Goal: Task Accomplishment & Management: Manage account settings

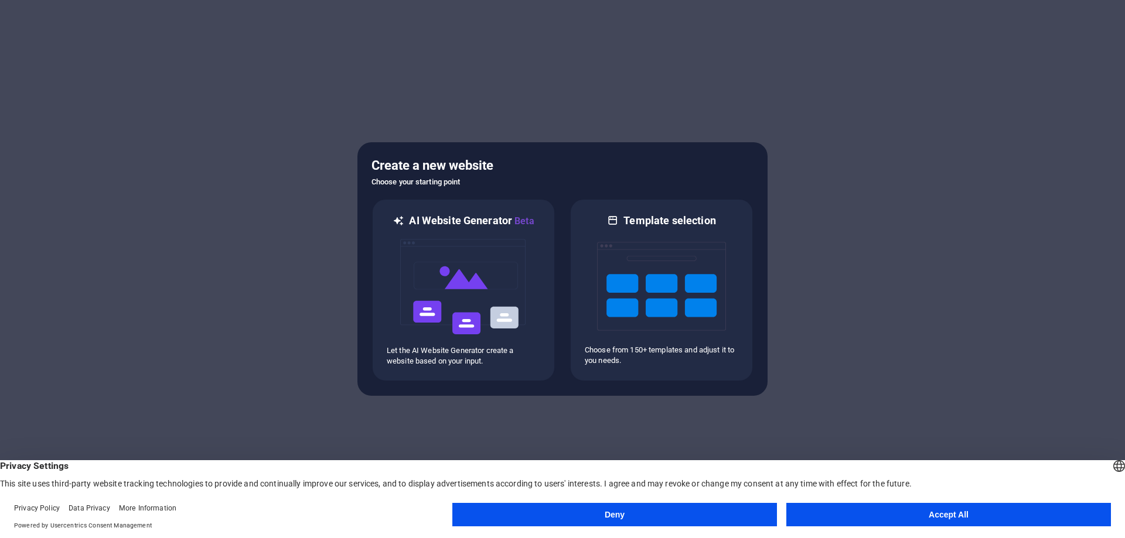
click at [914, 535] on footer "Privacy Policy Data Privacy More Information Powered by Usercentrics Consent Ma…" at bounding box center [562, 517] width 1125 height 42
click at [903, 525] on button "Accept All" at bounding box center [948, 514] width 325 height 23
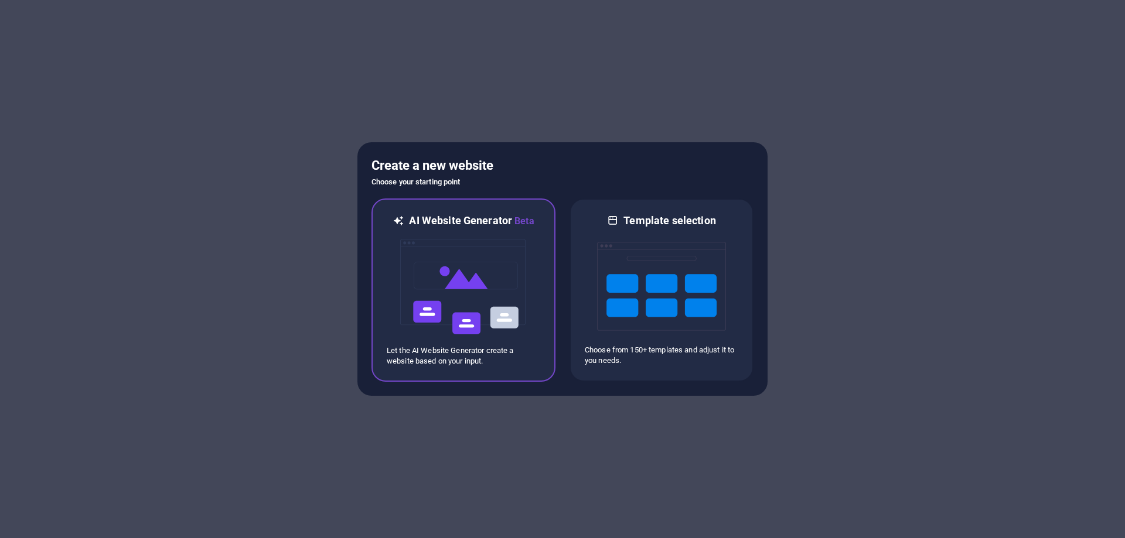
click at [457, 264] on img at bounding box center [463, 286] width 129 height 117
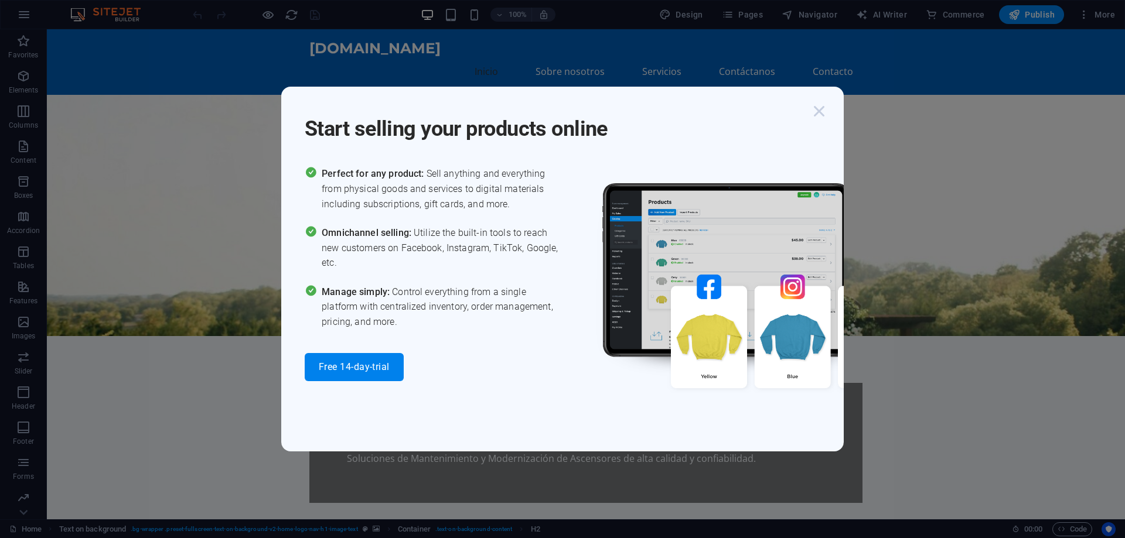
click at [825, 107] on icon "button" at bounding box center [818, 111] width 21 height 21
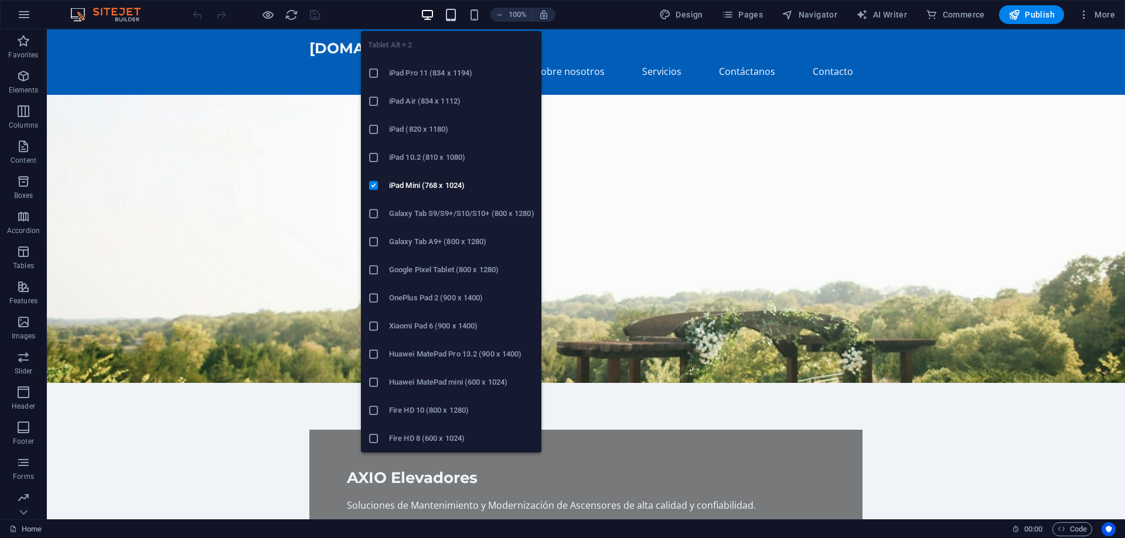
click at [449, 15] on icon "button" at bounding box center [450, 14] width 13 height 13
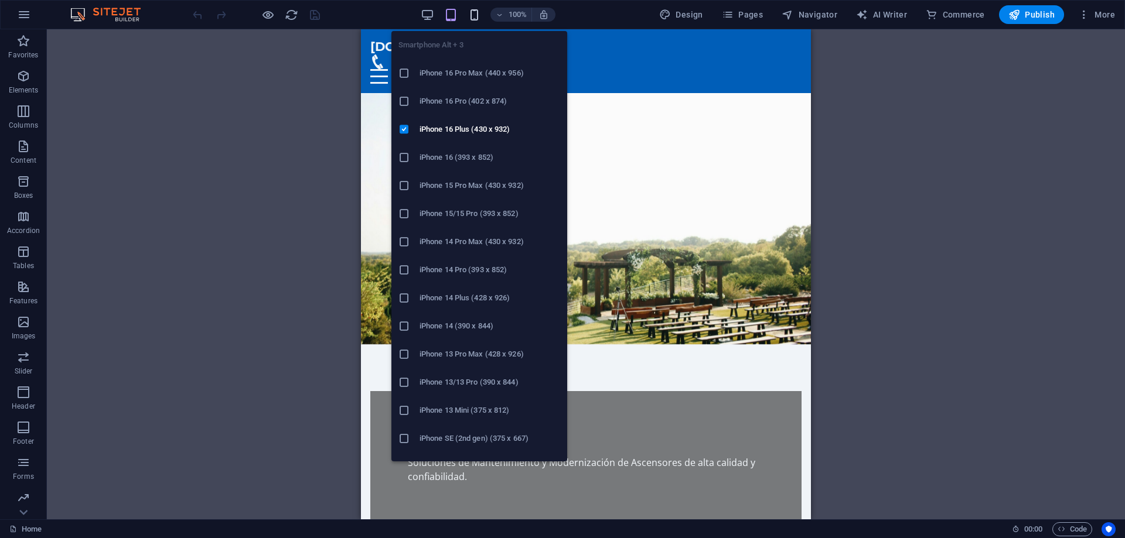
click at [479, 11] on icon "button" at bounding box center [473, 14] width 13 height 13
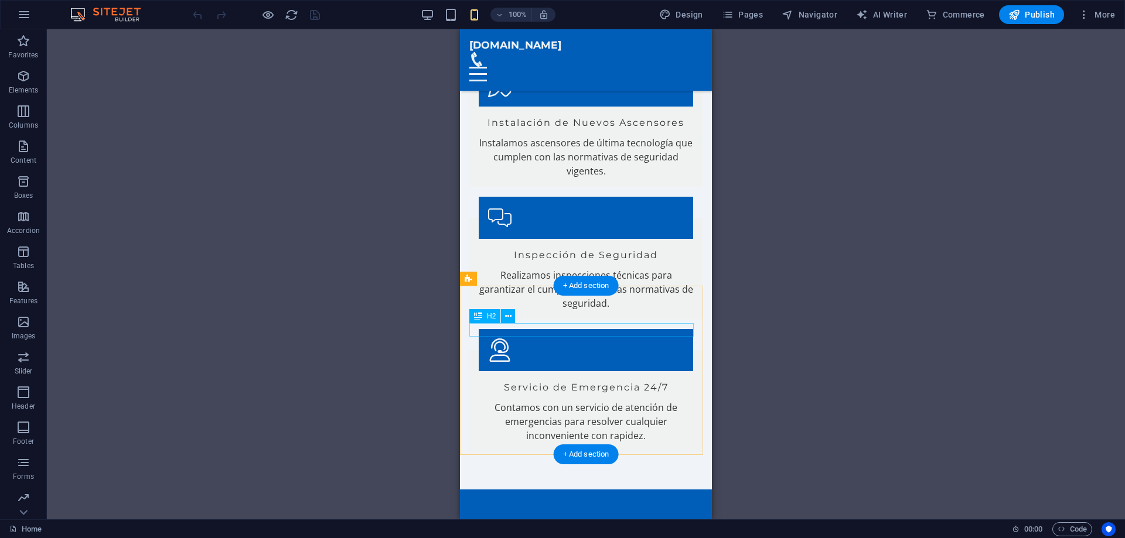
scroll to position [1523, 0]
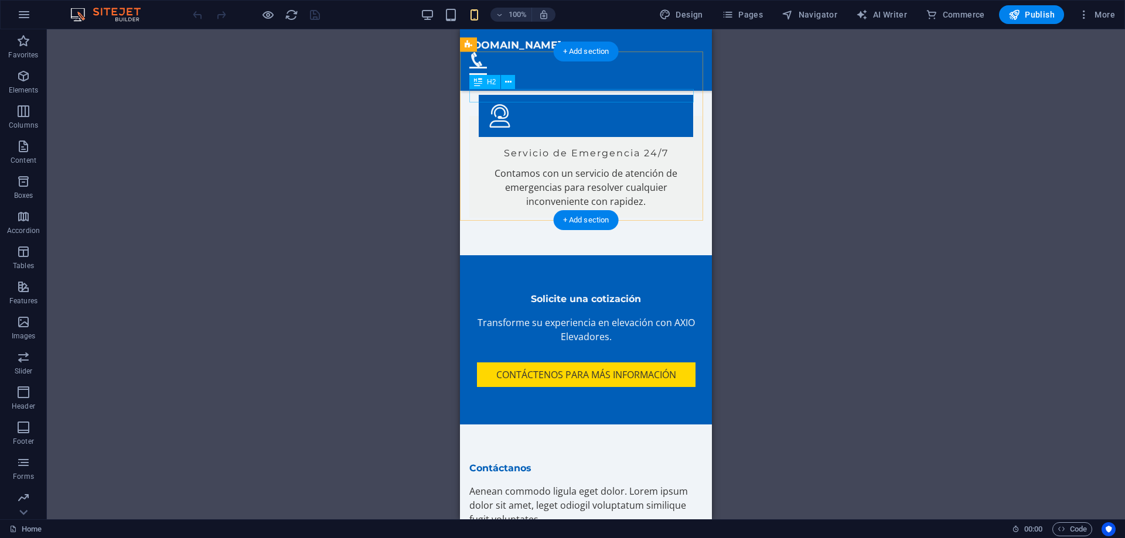
click at [585, 293] on div "Solicite una cotización" at bounding box center [585, 299] width 233 height 13
click at [535, 484] on div "Aenean commodo ligula eget dolor. Lorem ipsum dolor sit amet, leget odiogil vol…" at bounding box center [585, 505] width 233 height 42
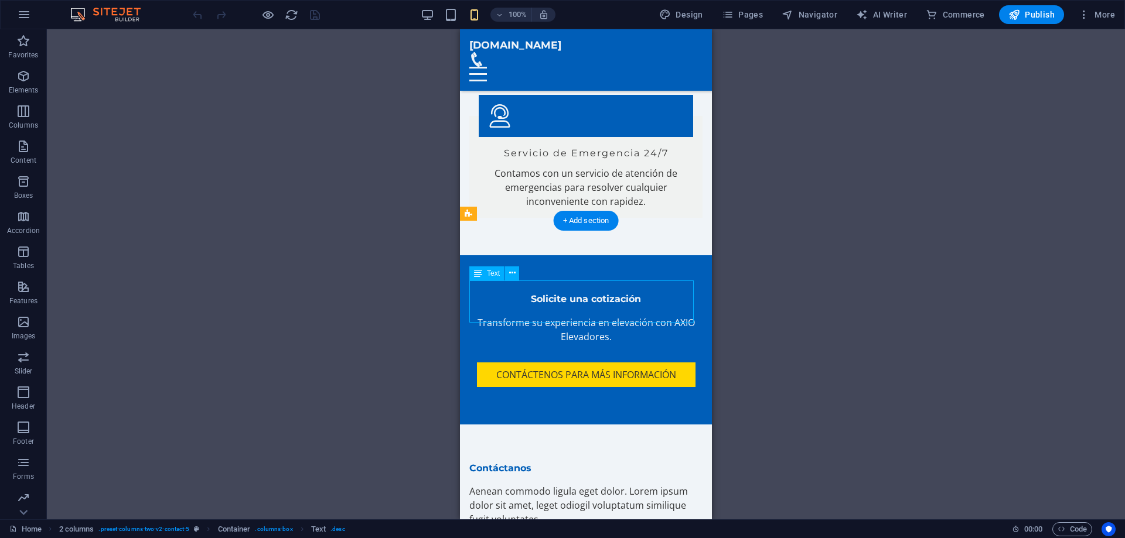
click at [534, 484] on div "Aenean commodo ligula eget dolor. Lorem ipsum dolor sit amet, leget odiogil vol…" at bounding box center [585, 505] width 233 height 42
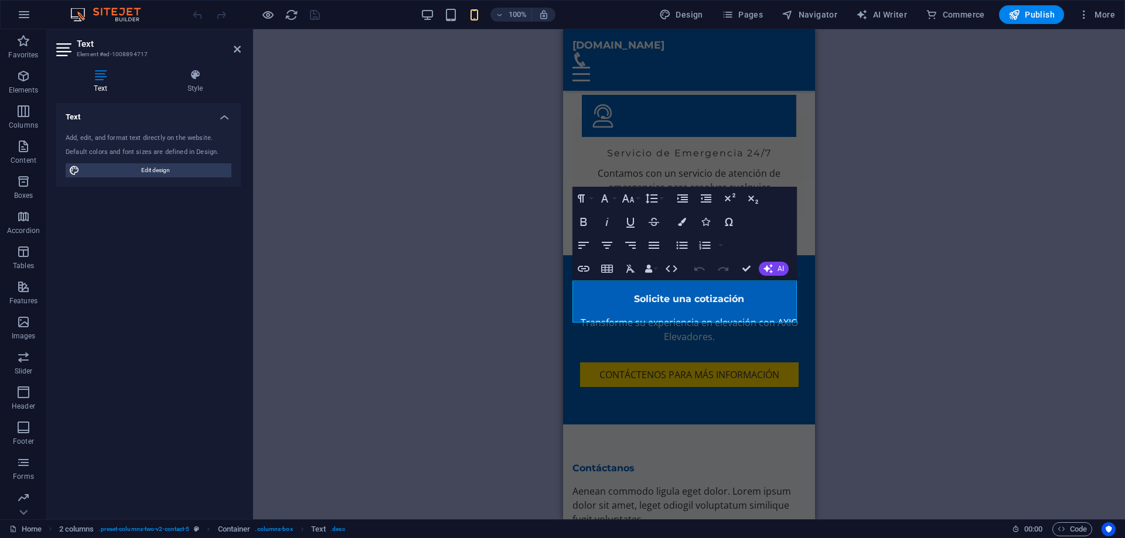
click at [534, 308] on div "Container H2 Text on background Container Menu Menu Bar Image with text Text Co…" at bounding box center [689, 274] width 872 height 490
click at [628, 484] on p "Aenean commodo ligula eget dolor. Lorem ipsum dolor sit amet, leget odiogil vol…" at bounding box center [688, 505] width 233 height 42
click at [610, 484] on p "Aenean commodo ligula eget dolor. Lorem ipsum dolor sit amet, leget odiogil vol…" at bounding box center [688, 505] width 233 height 42
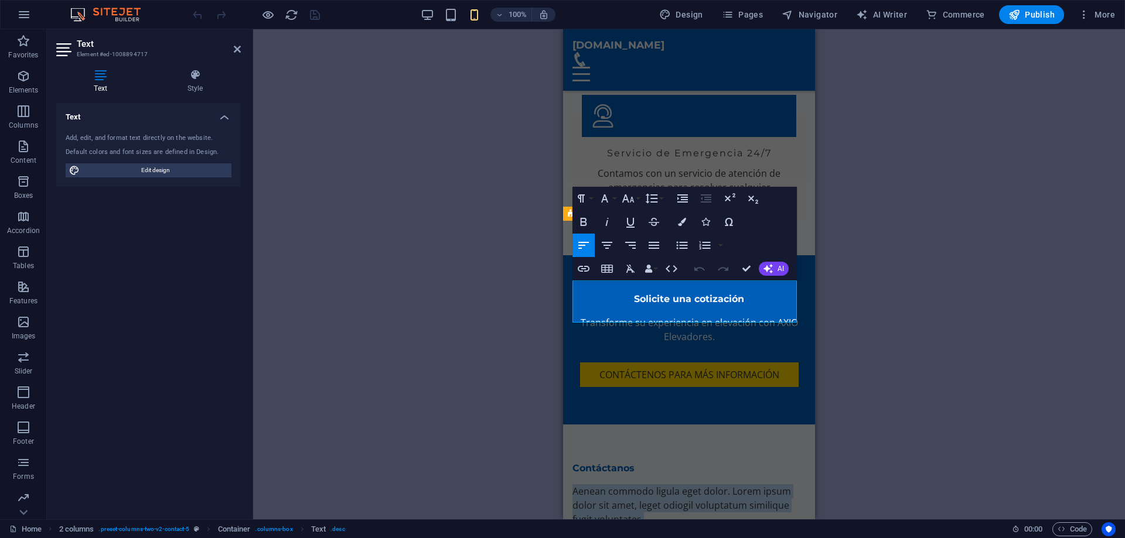
click at [610, 484] on p "Aenean commodo ligula eget dolor. Lorem ipsum dolor sit amet, leget odiogil vol…" at bounding box center [688, 505] width 233 height 42
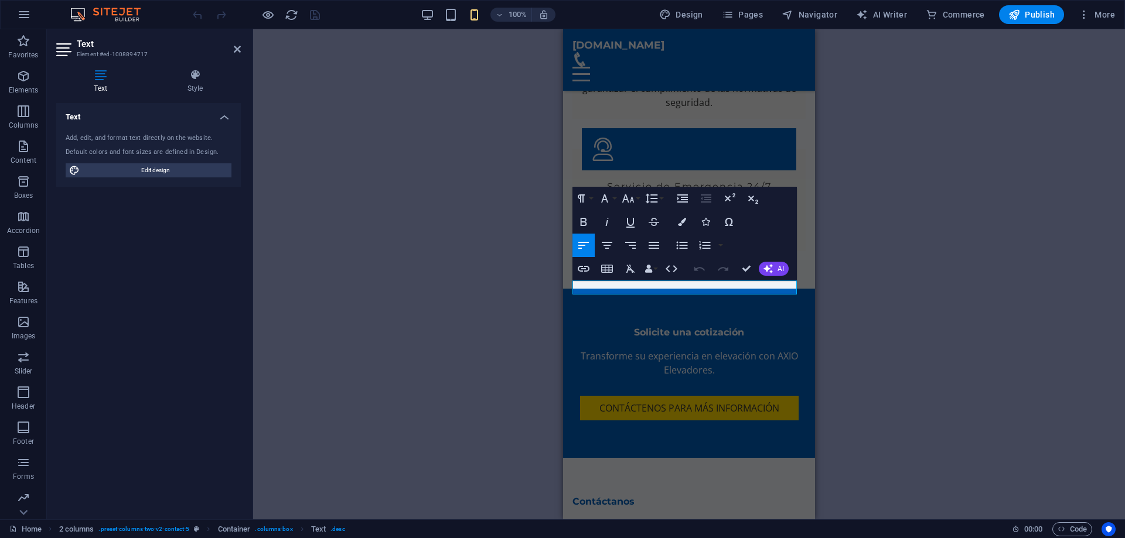
click at [515, 317] on div "Container H2 Text on background Container Menu Menu Bar Image with text Text Co…" at bounding box center [689, 274] width 872 height 490
click at [949, 307] on div "Container H2 Text on background Container Menu Menu Bar Image with text Text Co…" at bounding box center [689, 274] width 872 height 490
click at [411, 93] on div "Container H2 Text on background Container Menu Menu Bar Image with text Text Co…" at bounding box center [689, 274] width 872 height 490
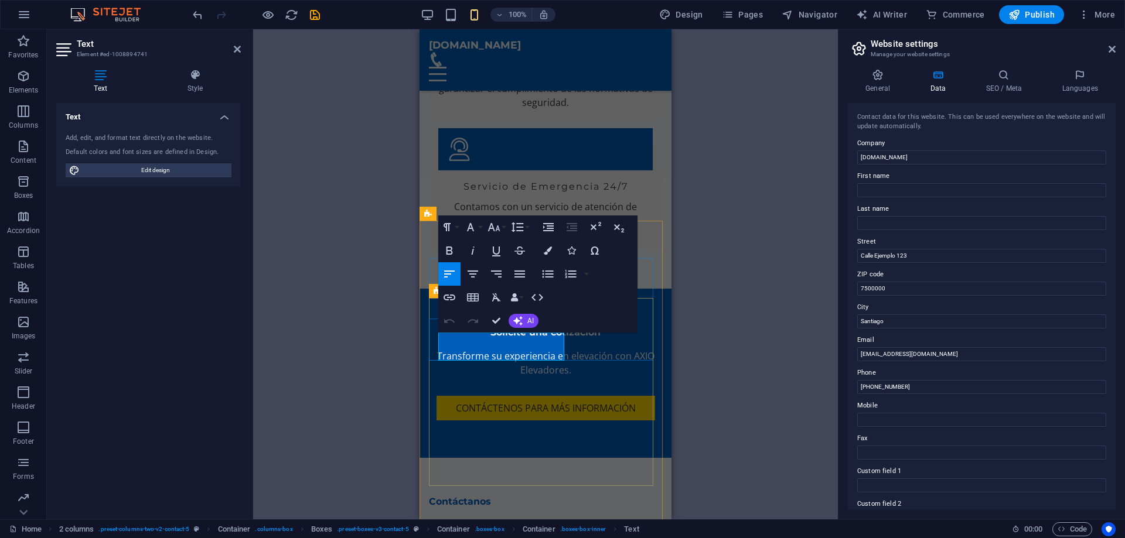
drag, startPoint x: 476, startPoint y: 353, endPoint x: 440, endPoint y: 353, distance: 36.3
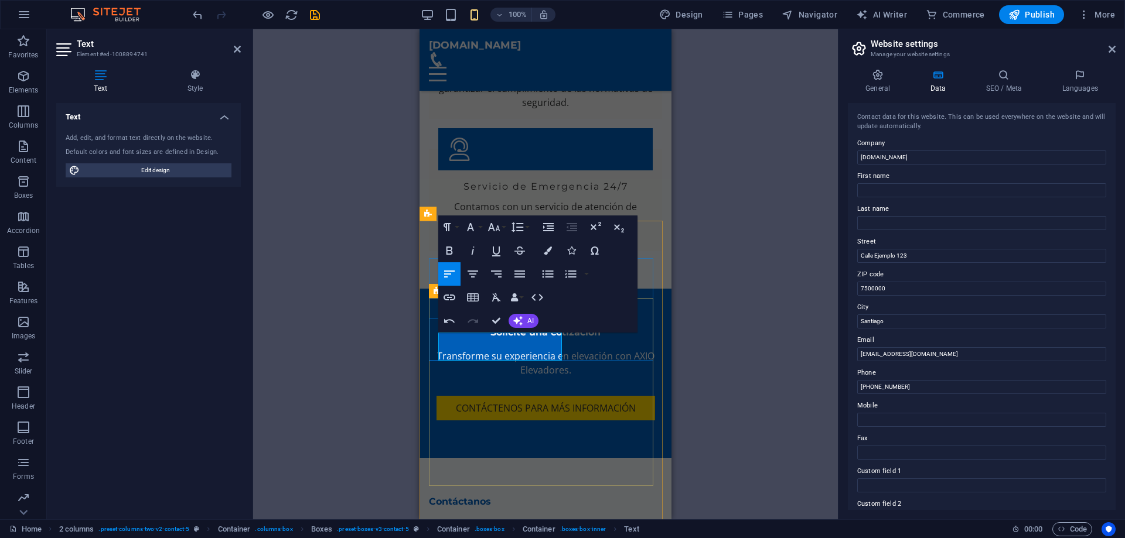
drag, startPoint x: 517, startPoint y: 350, endPoint x: 454, endPoint y: 351, distance: 63.3
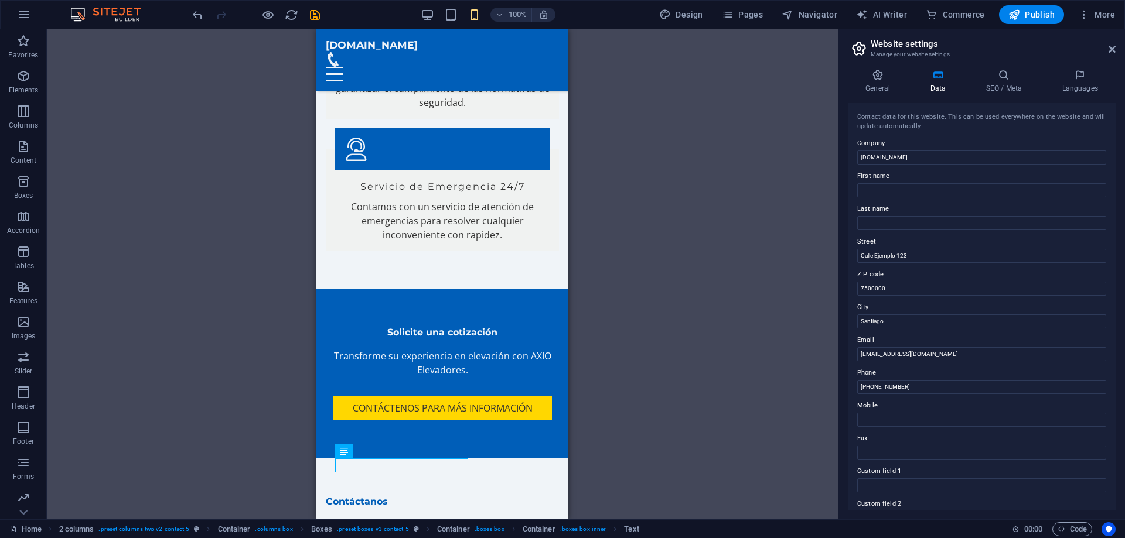
click at [279, 475] on div "Container H2 Text on background Container Menu Menu Bar Image with text Text Co…" at bounding box center [442, 274] width 791 height 490
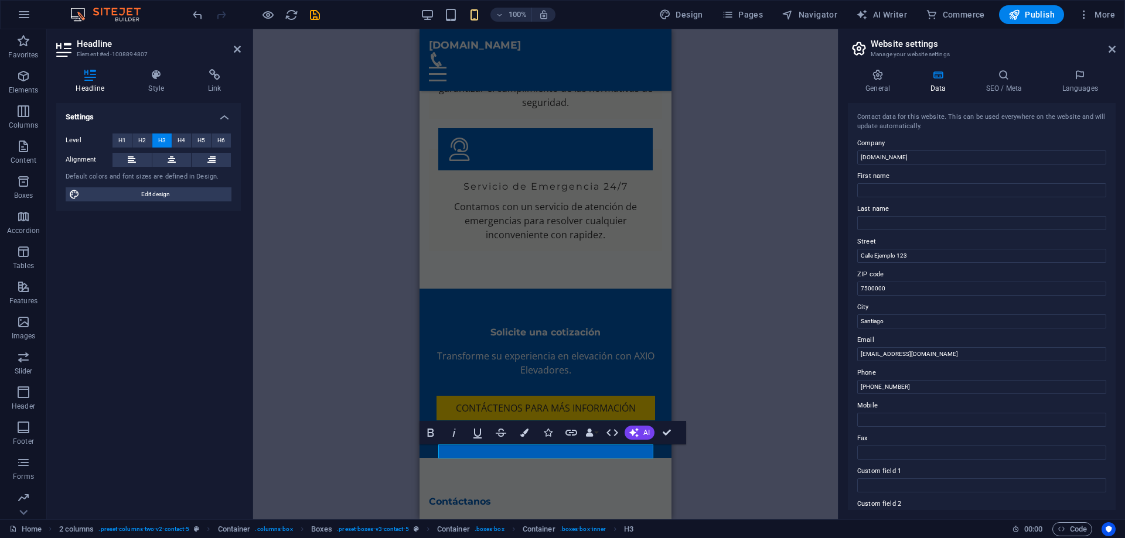
click at [358, 467] on div "Container H2 Text on background Container Menu Menu Bar Image with text Text Co…" at bounding box center [545, 274] width 585 height 490
click at [807, 394] on div "Container H2 Text on background Container Menu Menu Bar Image with text Text Co…" at bounding box center [545, 274] width 585 height 490
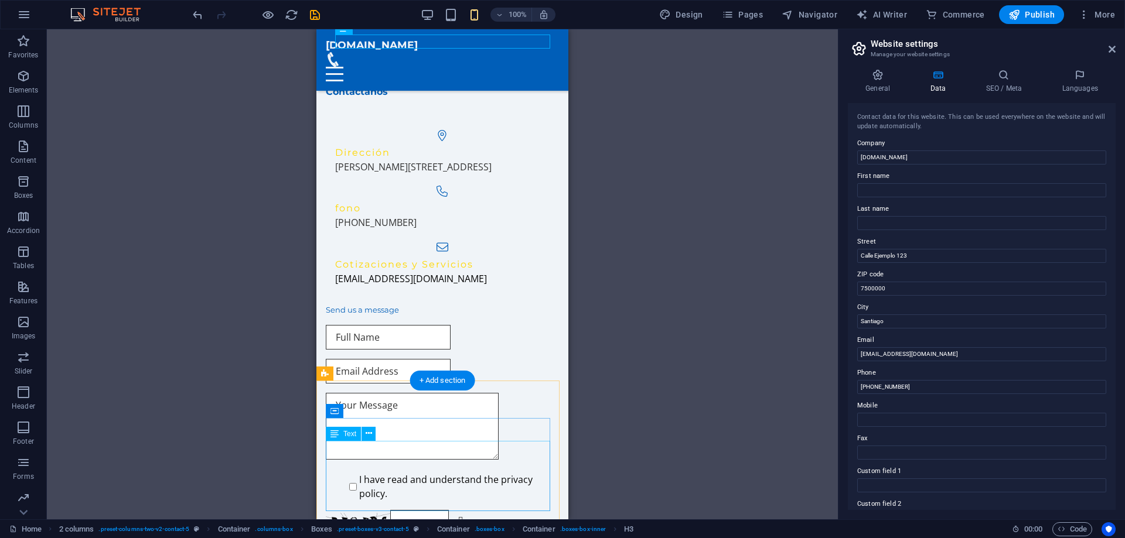
scroll to position [2050, 0]
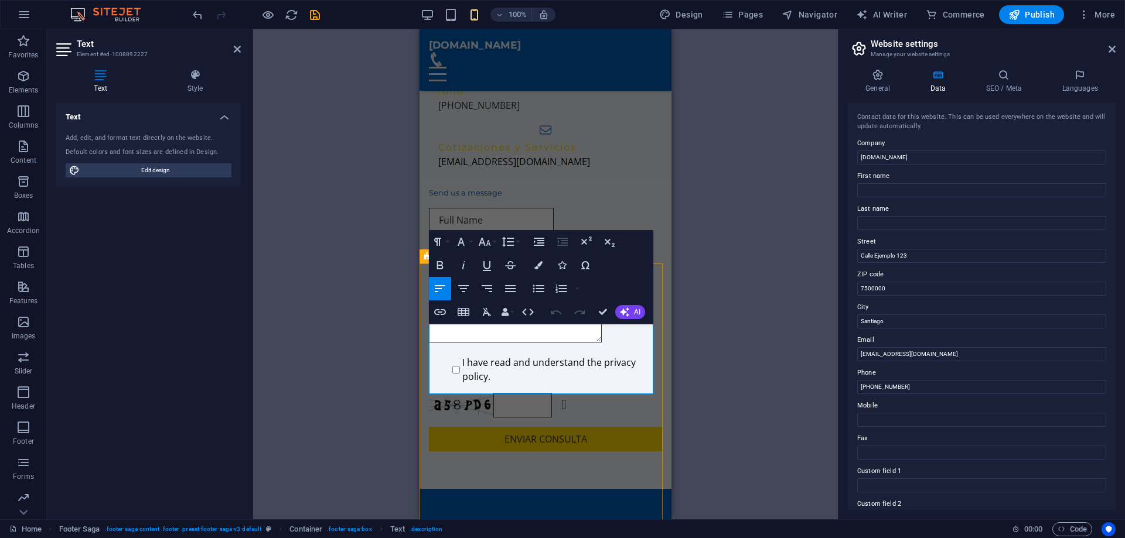
click at [508, 291] on icon "button" at bounding box center [510, 288] width 11 height 7
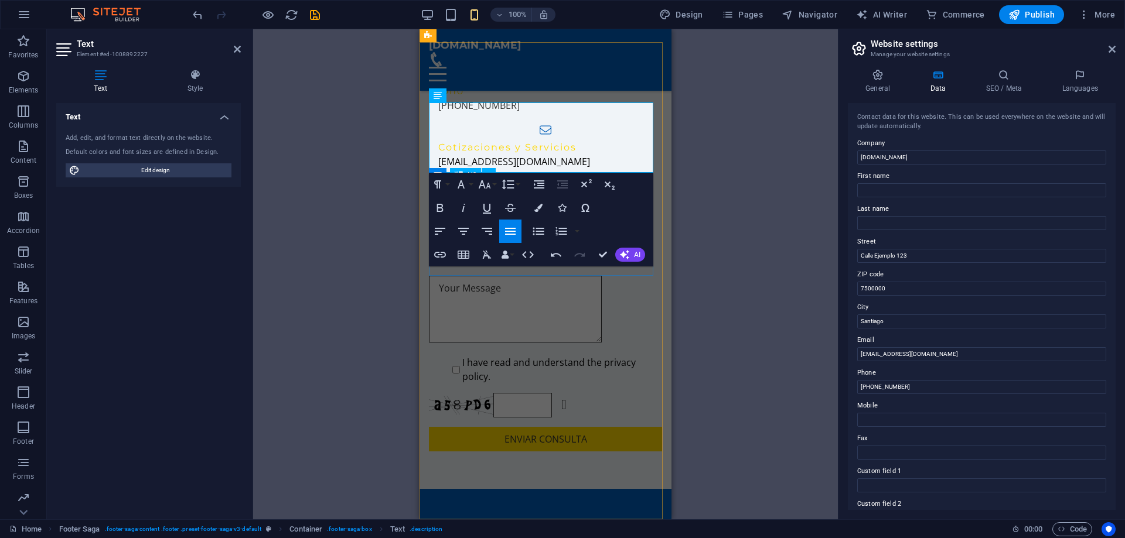
scroll to position [2272, 0]
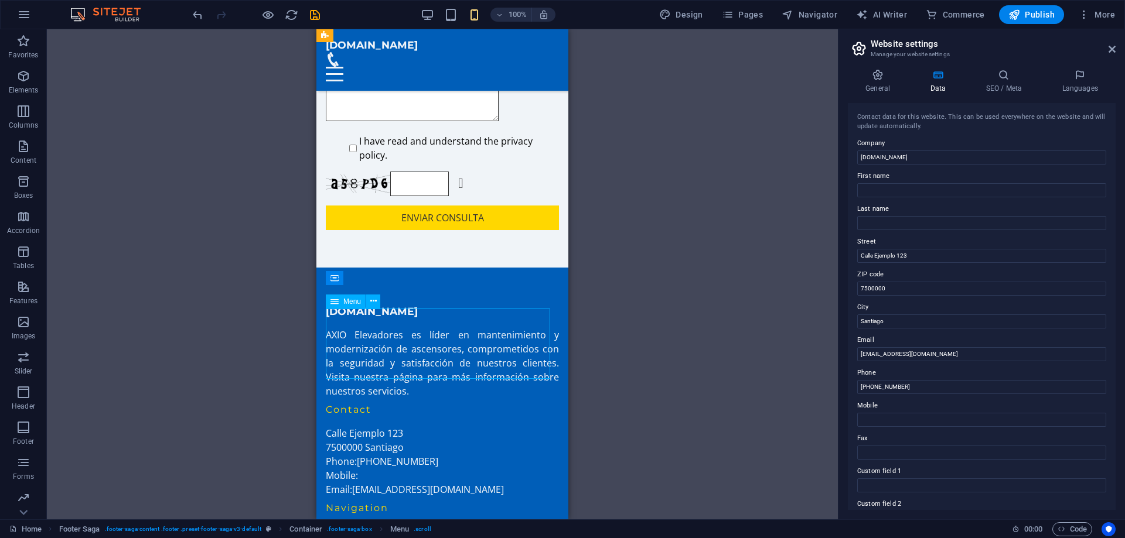
select select
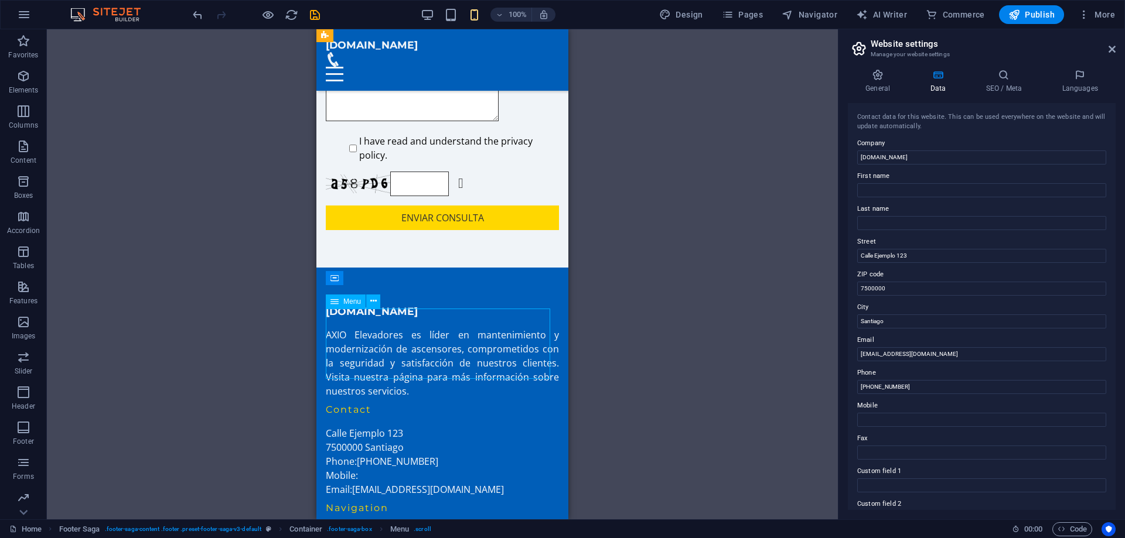
select select
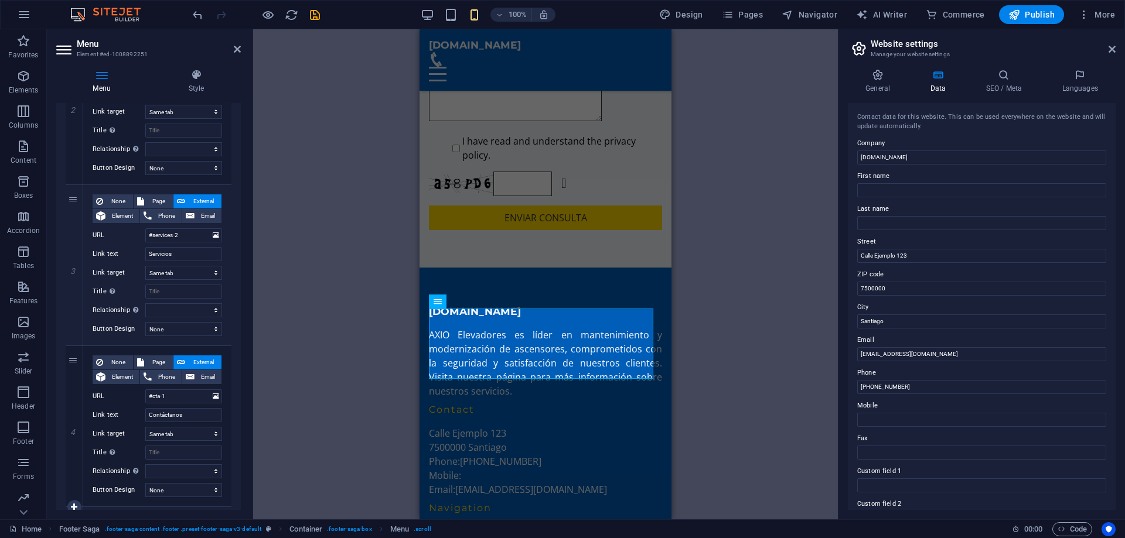
scroll to position [542, 0]
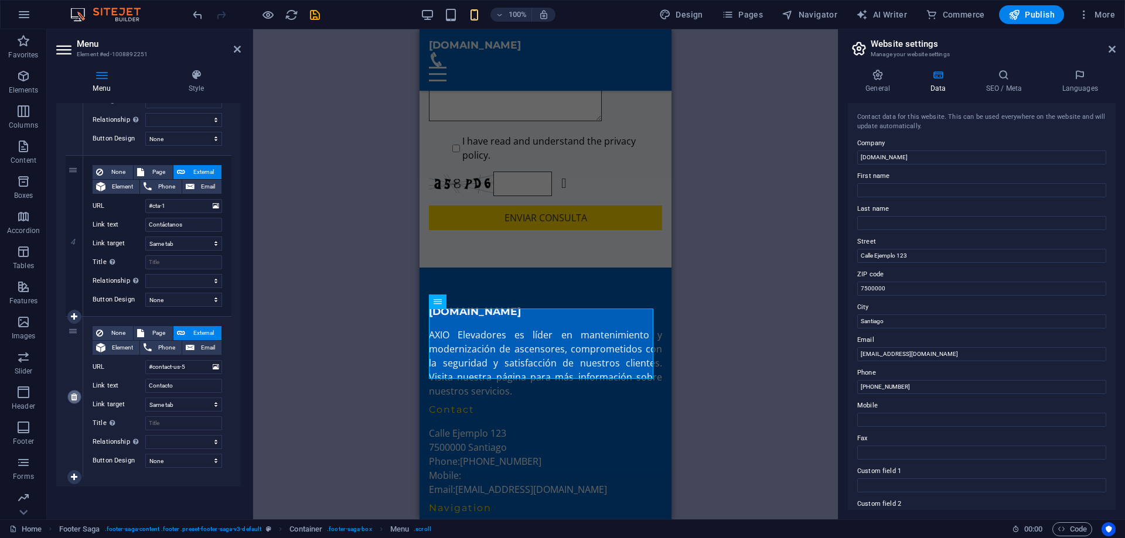
click at [77, 396] on icon at bounding box center [74, 397] width 6 height 8
select select
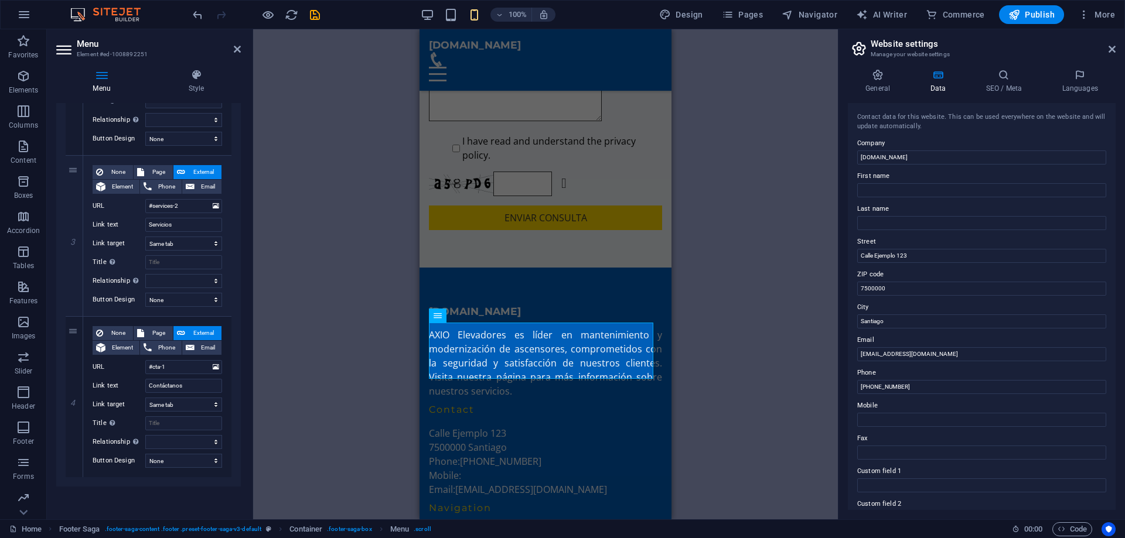
scroll to position [2257, 0]
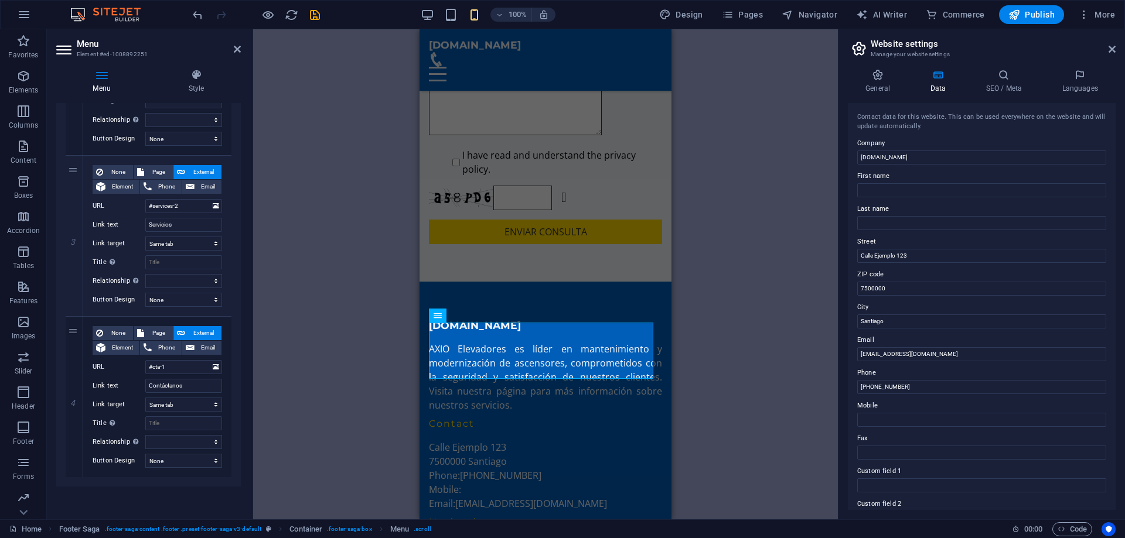
click at [368, 328] on div "Container H2 Text on background Container Menu Menu Bar Image with text Text Co…" at bounding box center [545, 274] width 585 height 490
click at [449, 440] on div "Calle Ejemplo 123 7500000 Santiago Phone: +56 2 1234 5678 Mobile: Email: info@a…" at bounding box center [545, 475] width 233 height 70
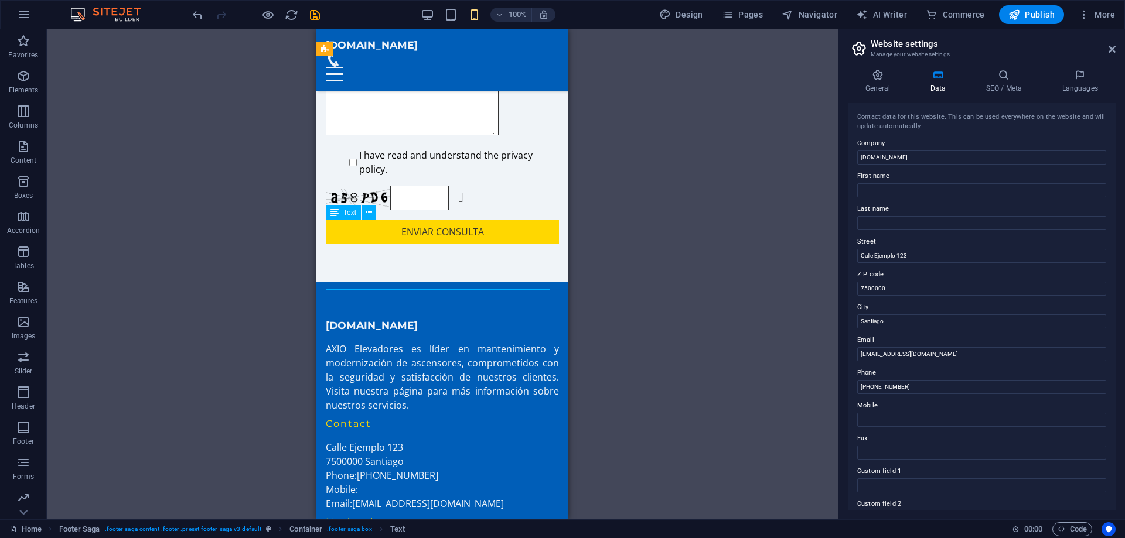
click at [449, 440] on div "Calle Ejemplo 123 7500000 Santiago Phone: +56 2 1234 5678 Mobile: Email: info@a…" at bounding box center [442, 475] width 233 height 70
click at [356, 440] on div "Calle Ejemplo 123 7500000 Santiago Phone: +56 2 1234 5678 Mobile: Email: info@a…" at bounding box center [442, 475] width 233 height 70
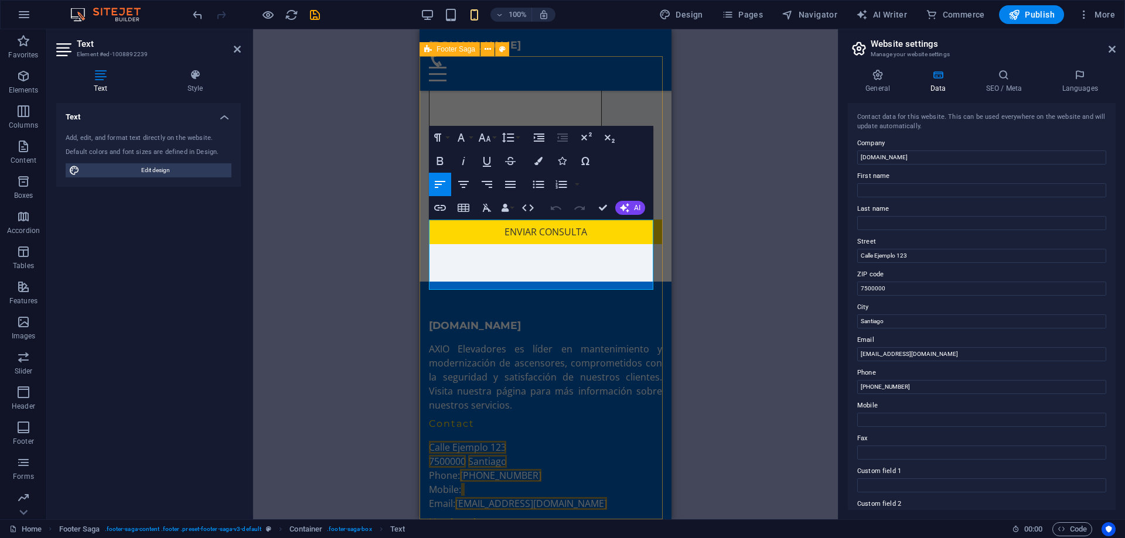
click at [425, 282] on div "axioelevadores.cl AXIO Elevadores es líder en mantenimiento y modernización de …" at bounding box center [545, 527] width 252 height 491
click at [544, 440] on div "Calle Ejemplo 123 7500000 Santiago Phone: +56 2 1234 5678 Mobile: Email: info@a…" at bounding box center [545, 475] width 233 height 70
click at [443, 483] on p "Mobile:" at bounding box center [545, 490] width 233 height 14
click at [449, 483] on p "Mobile:" at bounding box center [545, 490] width 233 height 14
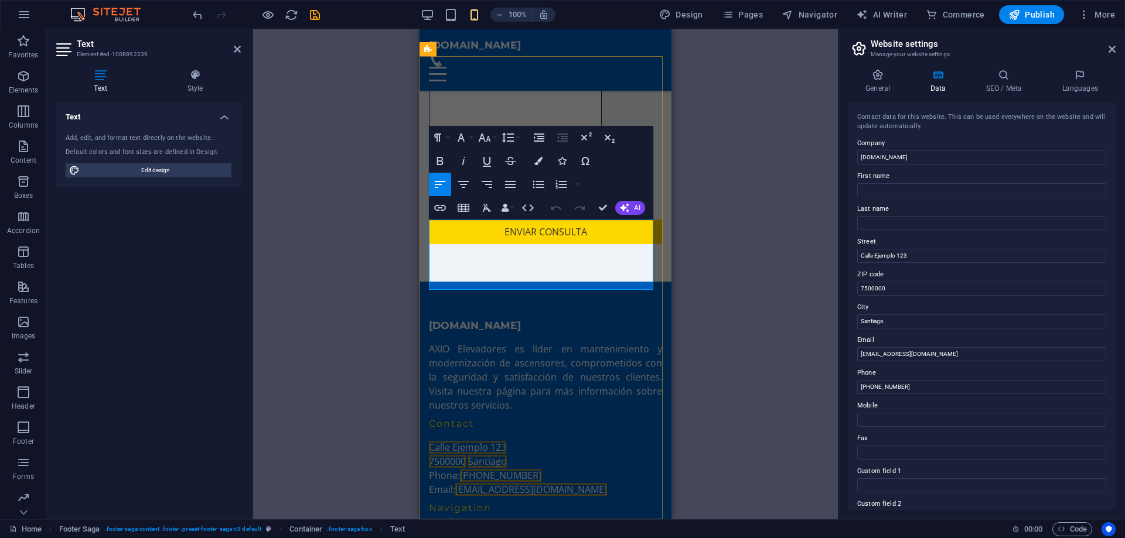
scroll to position [2243, 0]
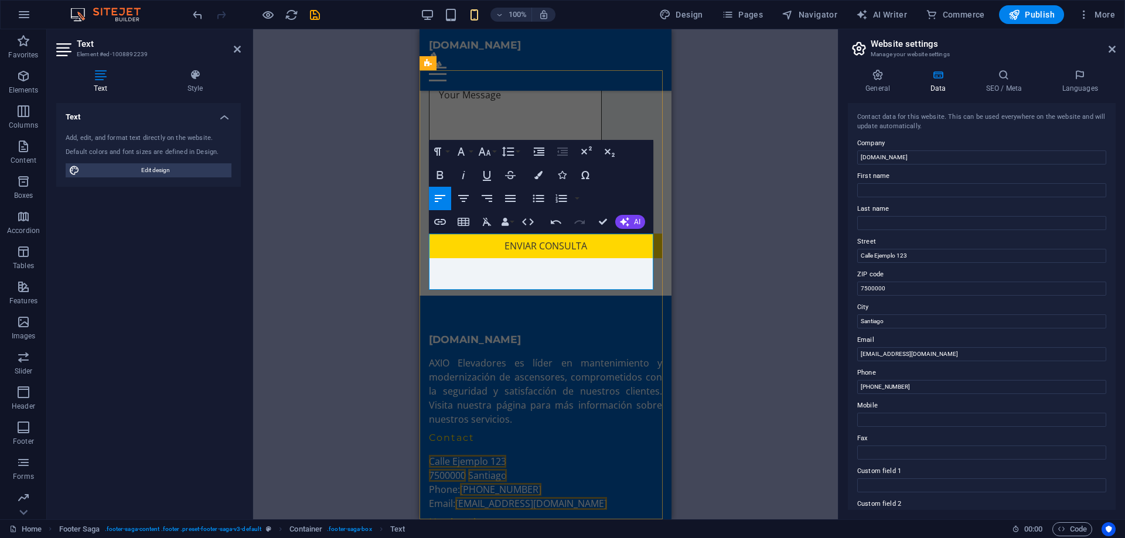
click at [300, 318] on div "Container H2 Text on background Container Menu Menu Bar Image with text Text Co…" at bounding box center [545, 274] width 585 height 490
click at [778, 121] on div "Container H2 Text on background Container Menu Menu Bar Image with text Text Co…" at bounding box center [545, 274] width 585 height 490
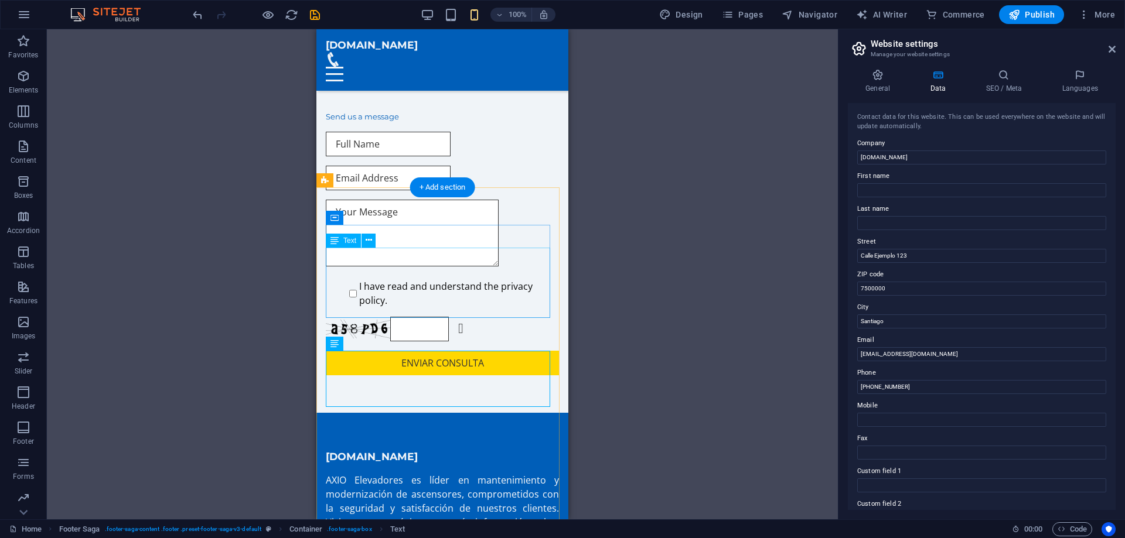
scroll to position [1951, 0]
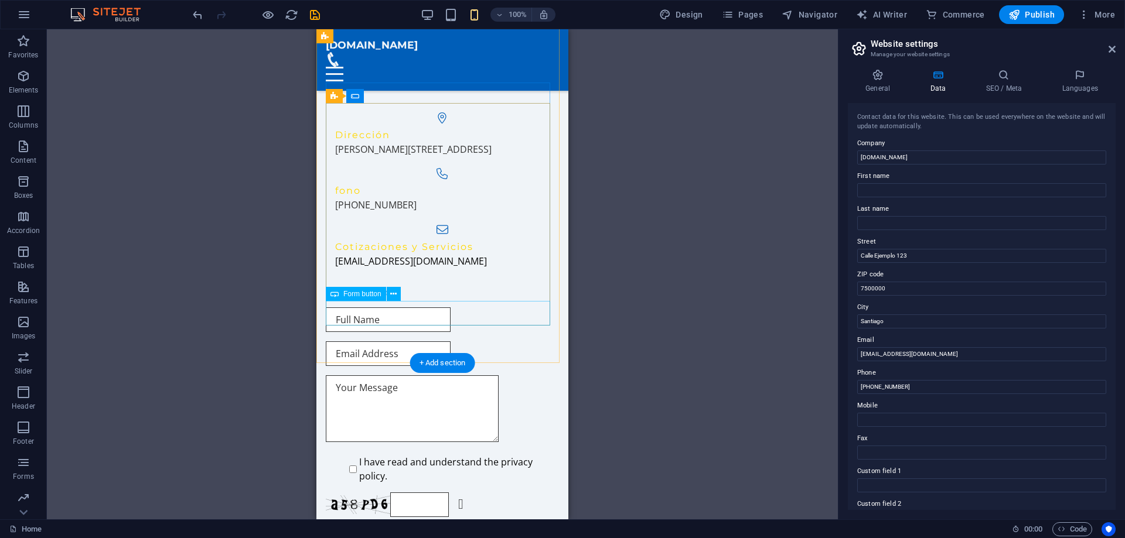
click at [443, 527] on div "Enviar consulta" at bounding box center [442, 539] width 233 height 25
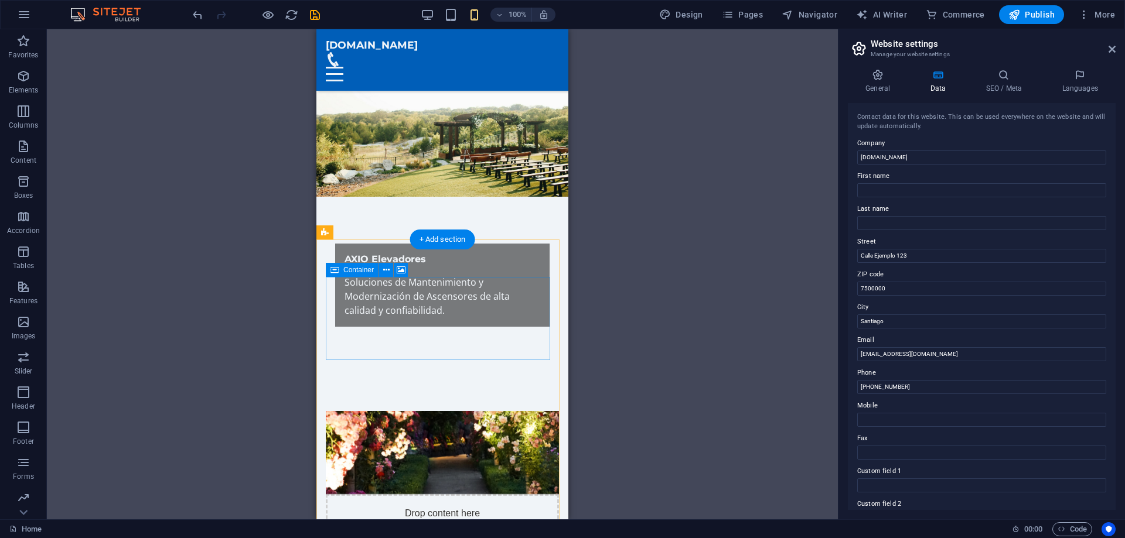
scroll to position [0, 0]
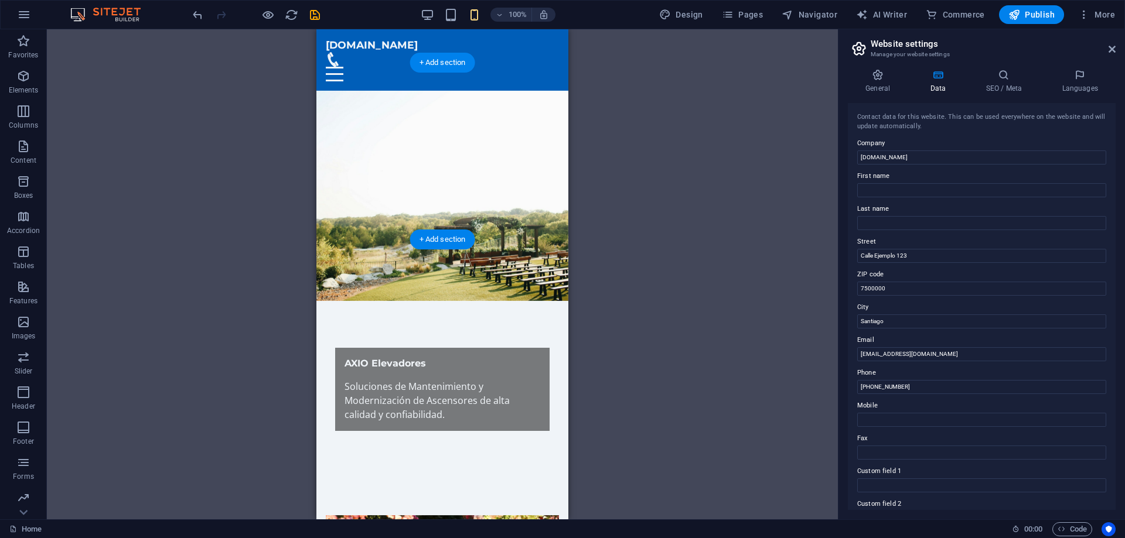
click at [541, 234] on figure at bounding box center [442, 196] width 252 height 210
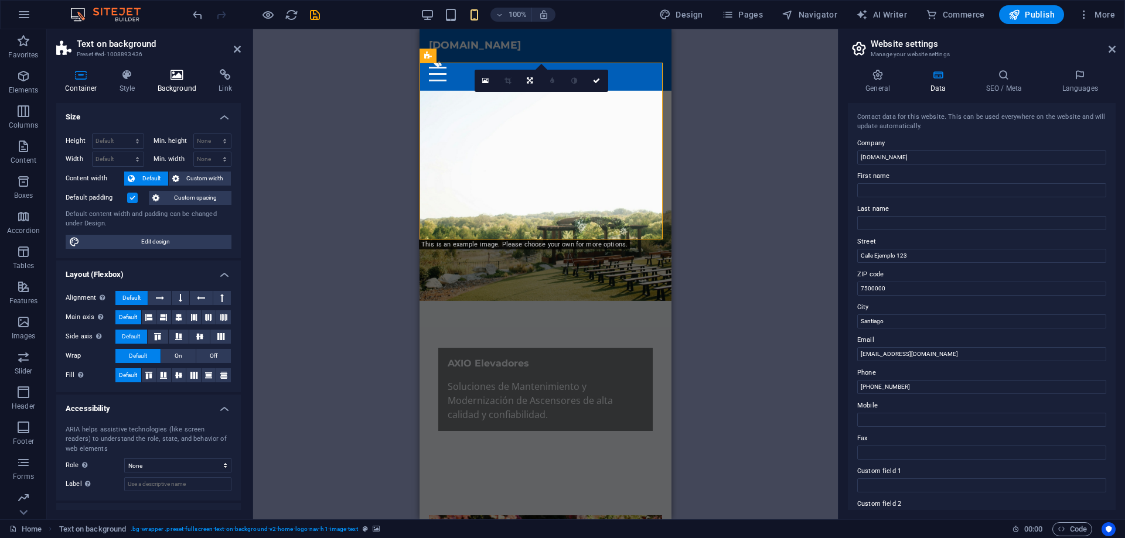
click at [181, 71] on icon at bounding box center [177, 75] width 57 height 12
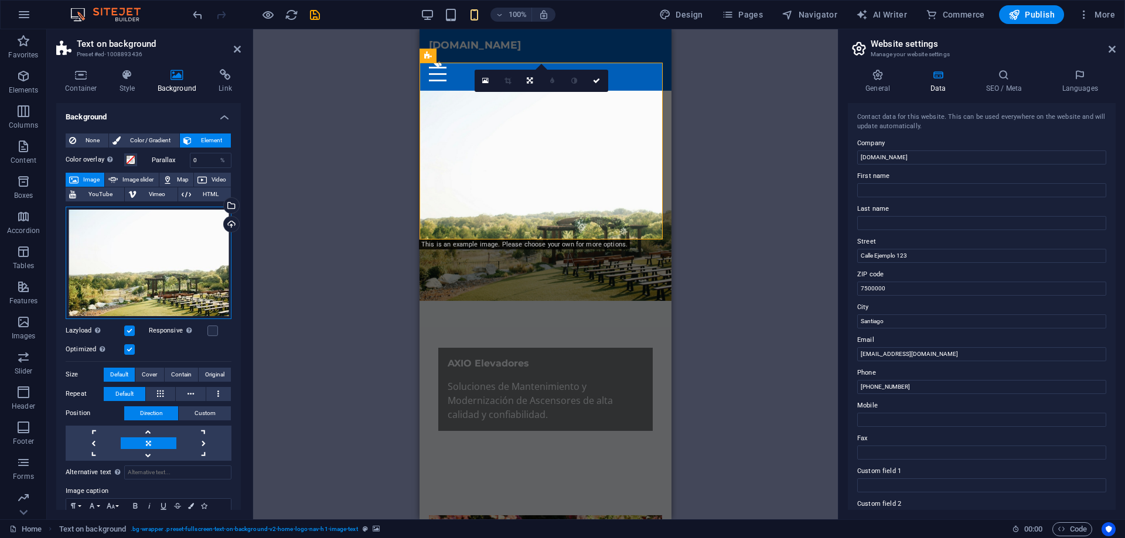
click at [168, 244] on div "Drag files here, click to choose files or select files from Files or our free s…" at bounding box center [149, 263] width 166 height 112
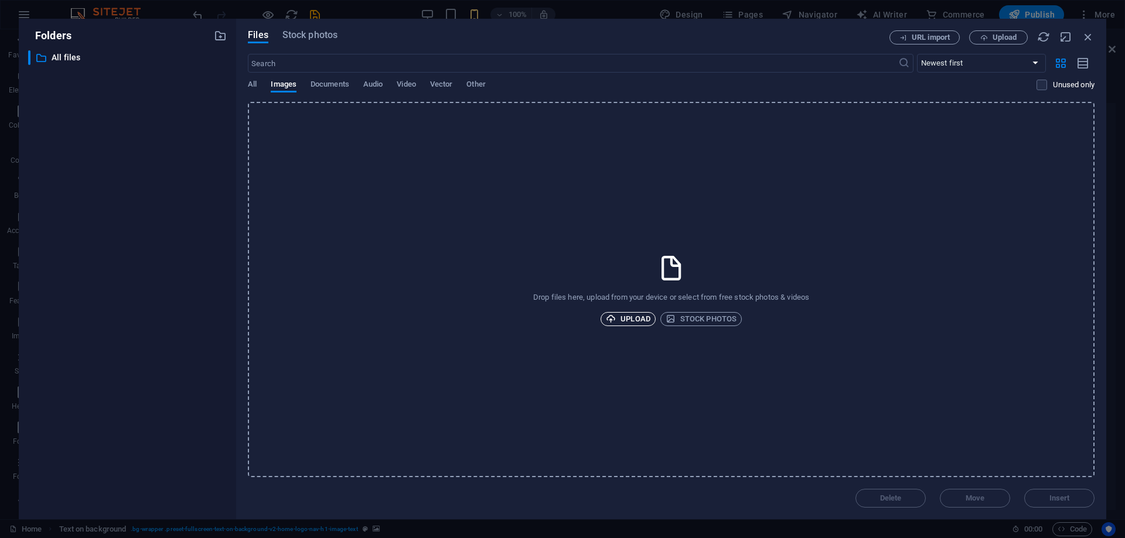
click at [633, 316] on span "Upload" at bounding box center [628, 319] width 45 height 14
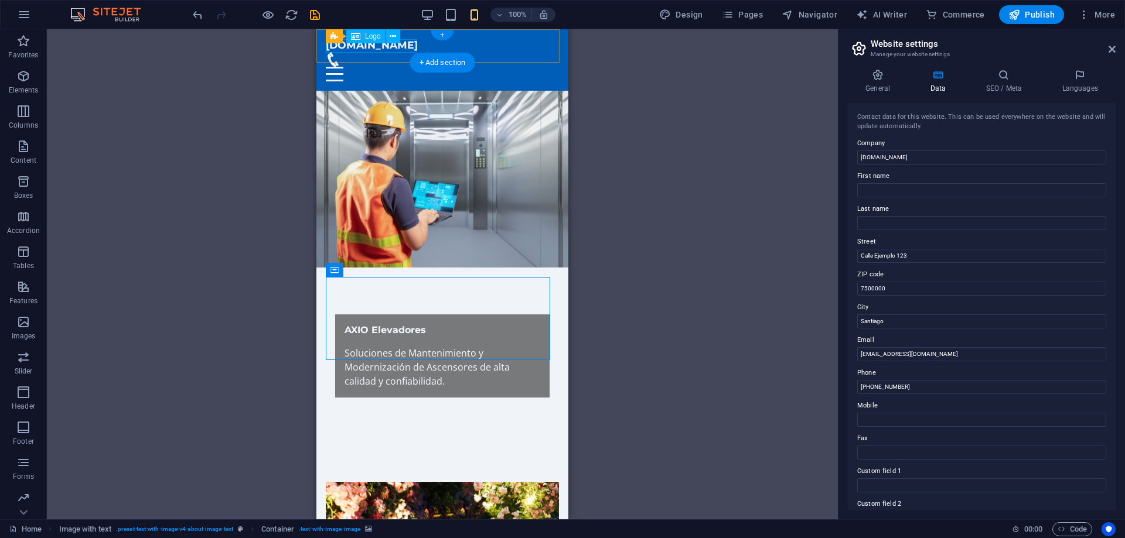
click at [357, 48] on div "axioelevadores.cl" at bounding box center [442, 45] width 233 height 13
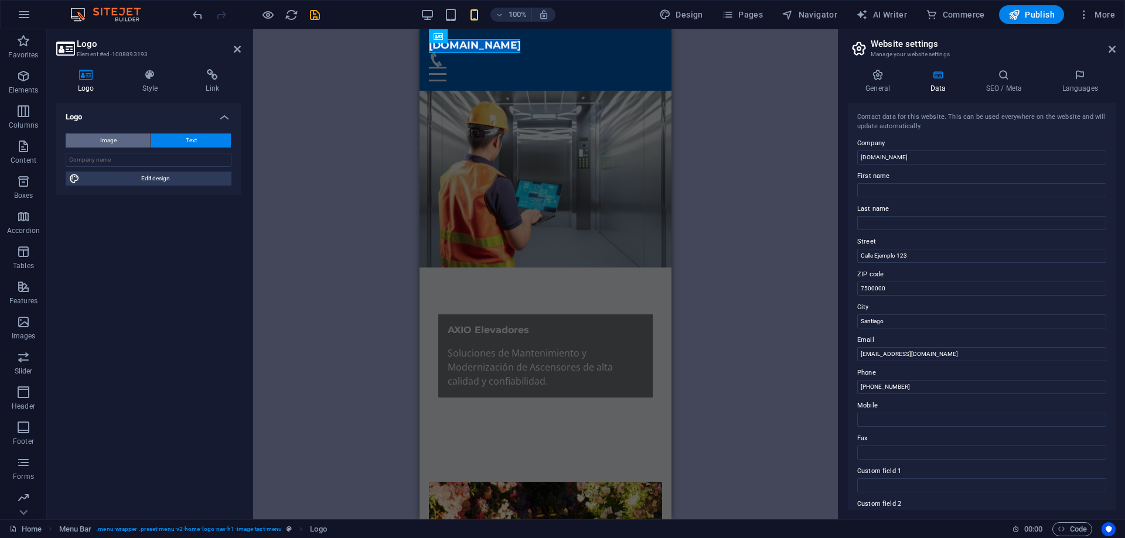
click at [100, 140] on span "Image" at bounding box center [108, 141] width 16 height 14
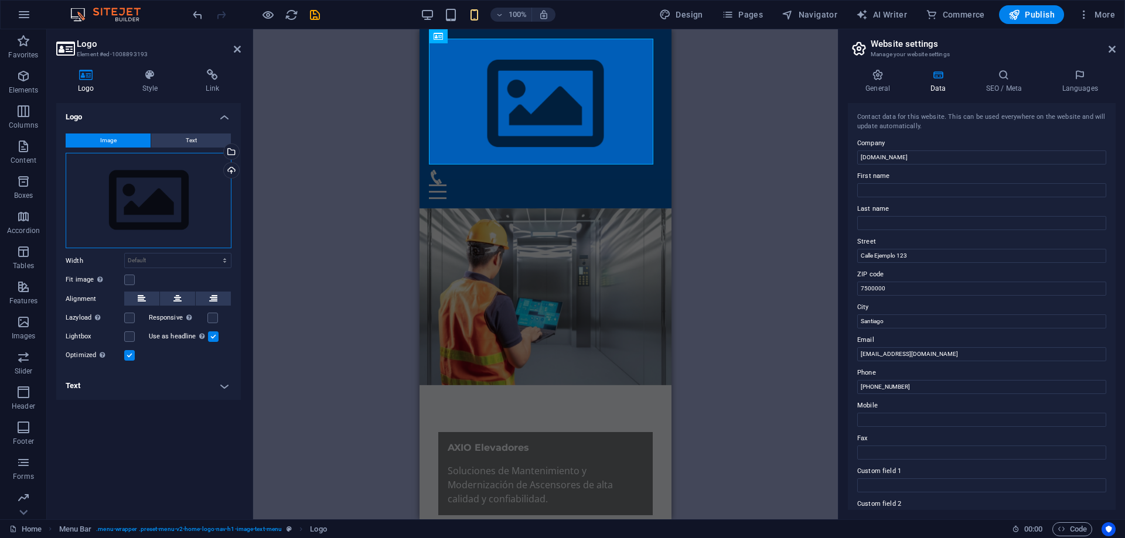
click at [127, 206] on div "Drag files here, click to choose files or select files from Files or our free s…" at bounding box center [149, 201] width 166 height 96
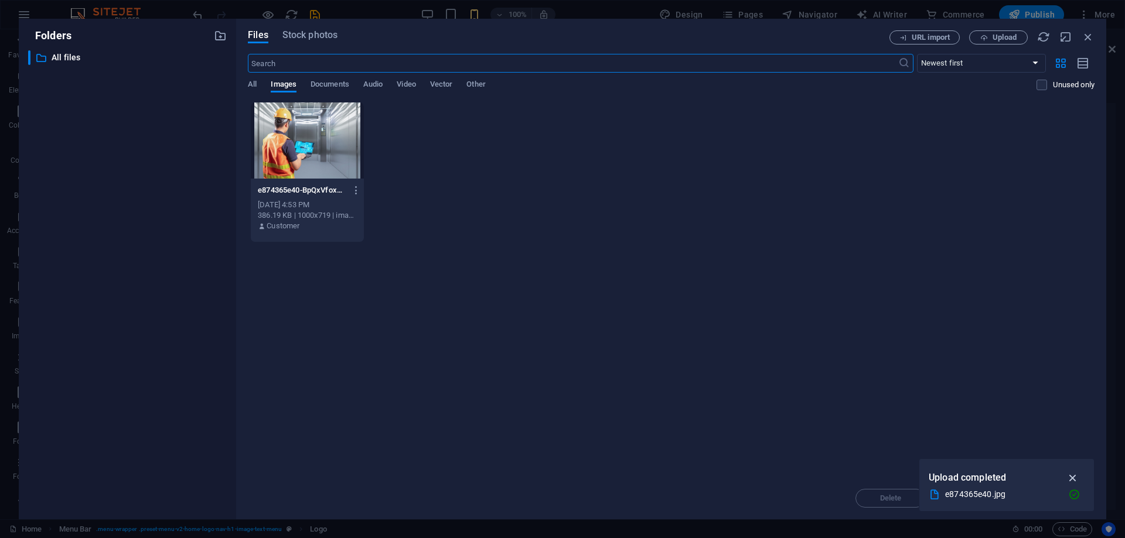
click at [1070, 473] on icon "button" at bounding box center [1072, 478] width 13 height 13
click at [248, 86] on span "All" at bounding box center [252, 85] width 9 height 16
click at [274, 83] on span "Images" at bounding box center [284, 85] width 26 height 16
click at [990, 31] on button "Upload" at bounding box center [998, 37] width 59 height 14
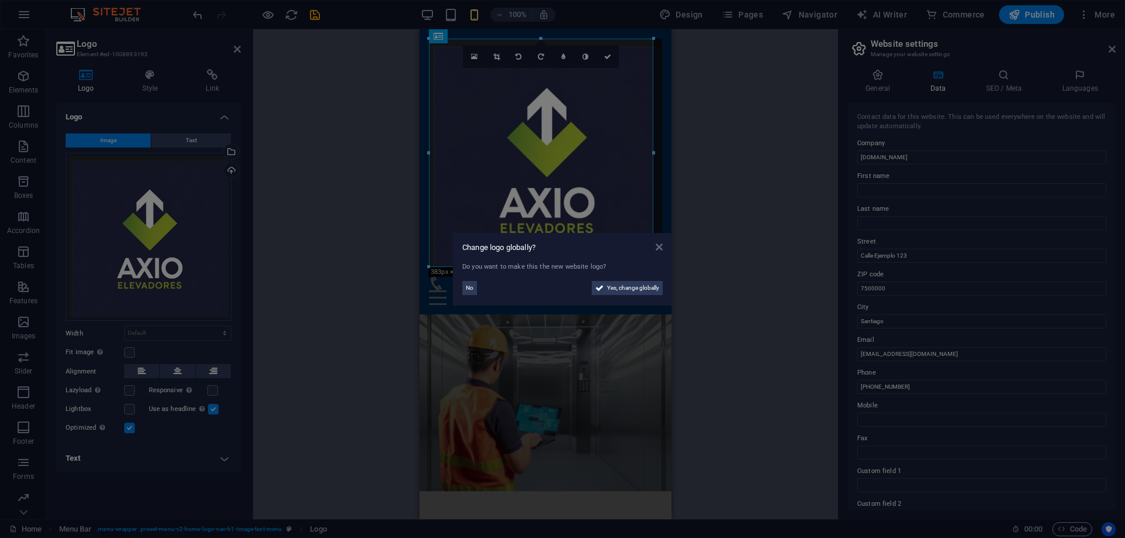
click at [660, 249] on icon at bounding box center [658, 246] width 7 height 9
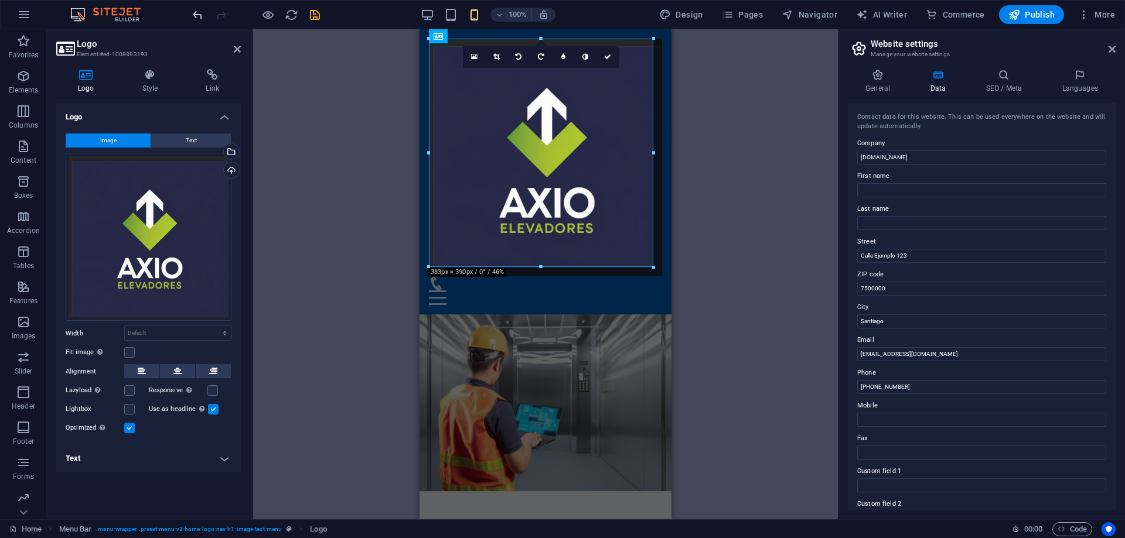
click at [197, 8] on icon "undo" at bounding box center [197, 14] width 13 height 13
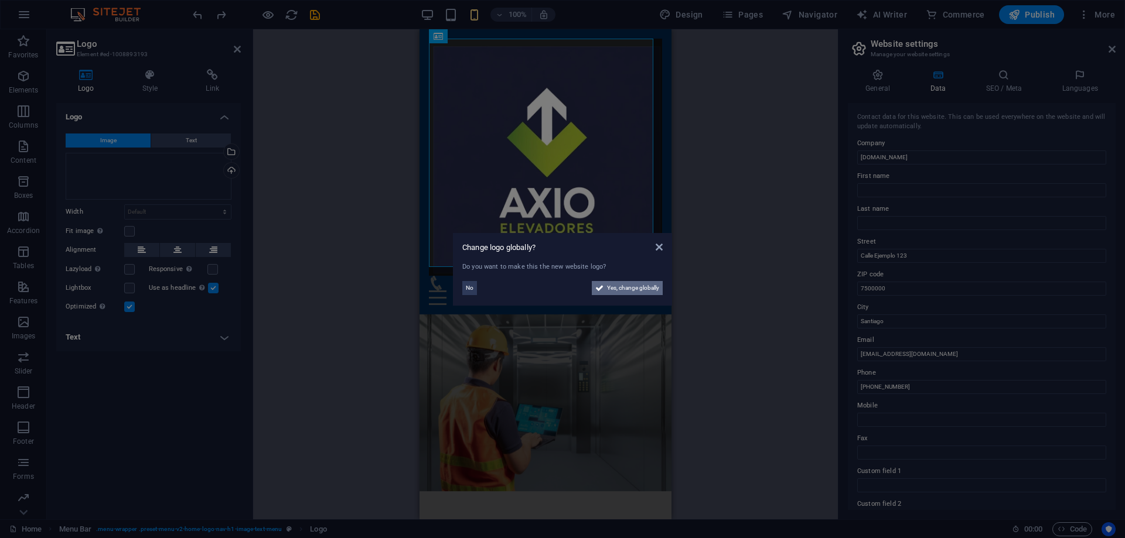
click at [636, 285] on span "Yes, change globally" at bounding box center [633, 288] width 52 height 14
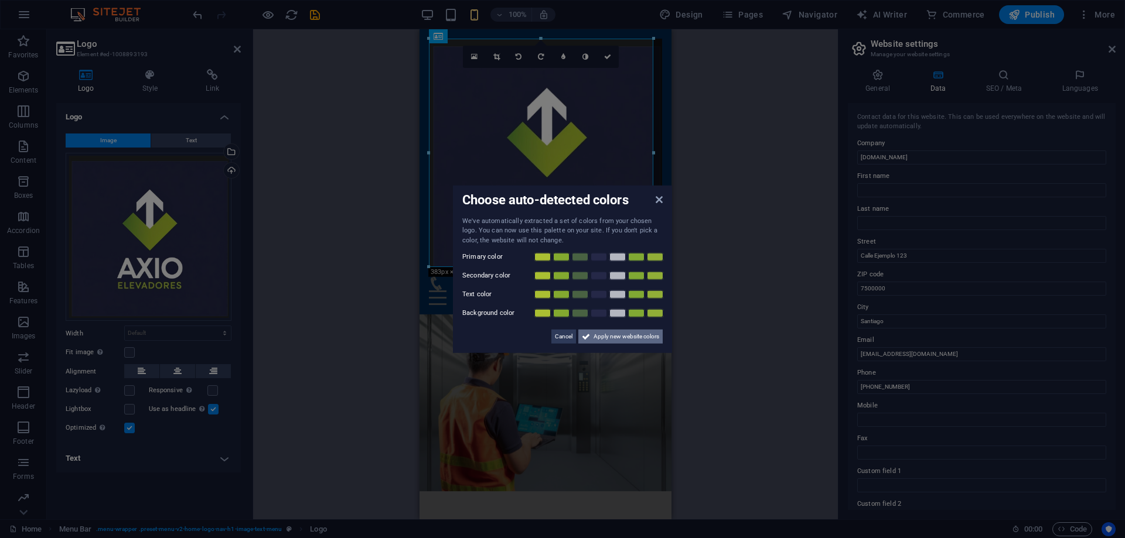
click at [607, 337] on span "Apply new website colors" at bounding box center [626, 337] width 66 height 14
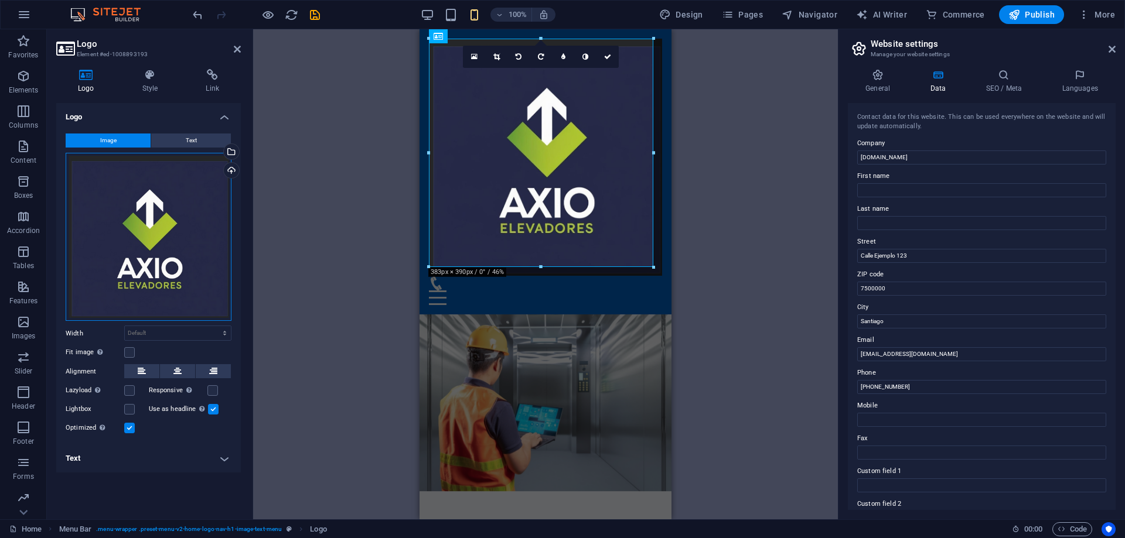
click at [165, 192] on div "Drag files here, click to choose files or select files from Files or our free s…" at bounding box center [149, 237] width 166 height 169
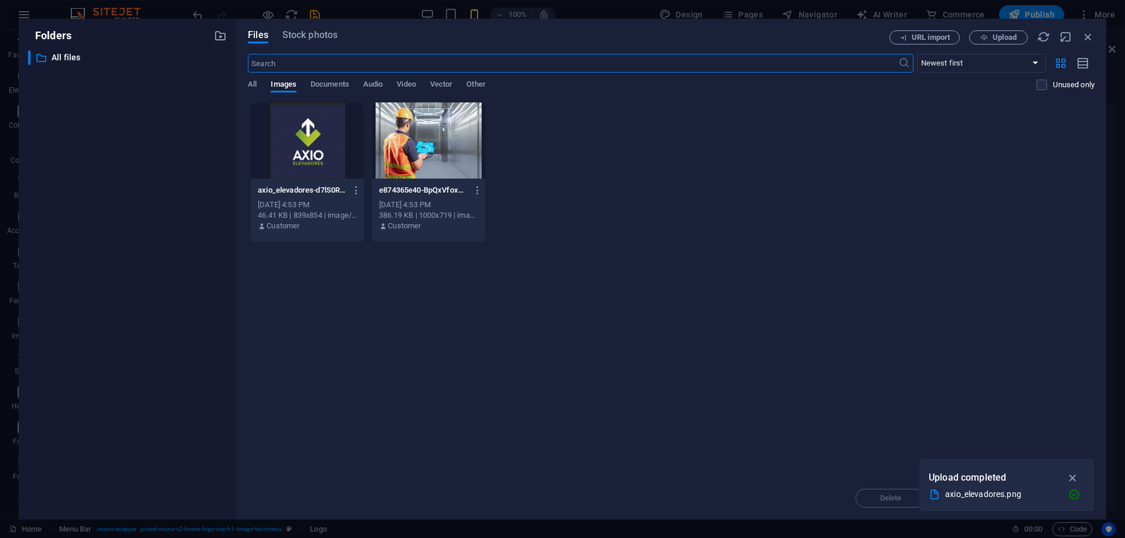
click at [313, 167] on div at bounding box center [307, 141] width 113 height 76
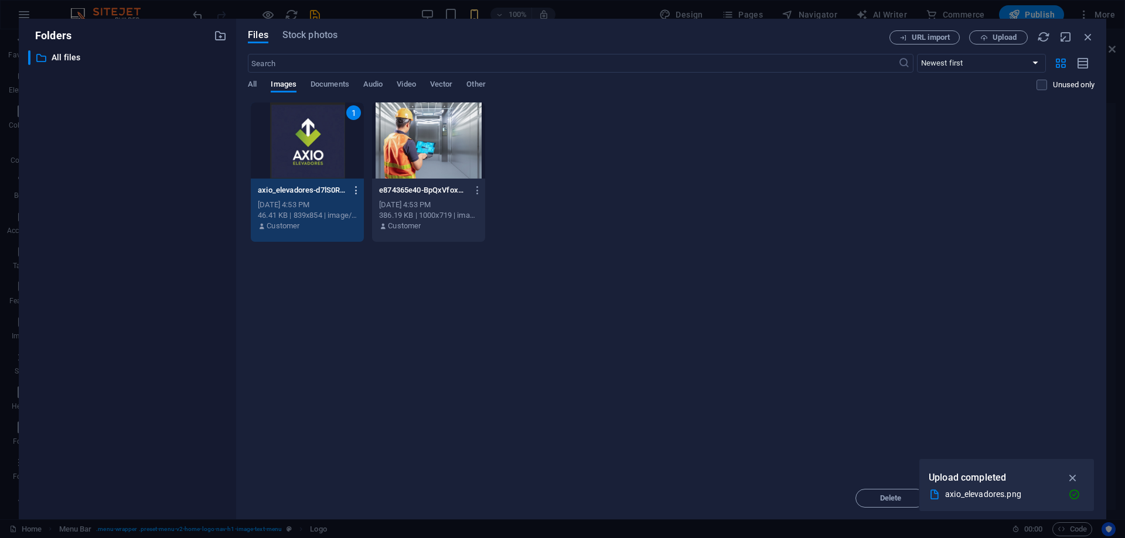
click at [353, 187] on icon "button" at bounding box center [356, 190] width 11 height 11
click at [344, 414] on h6 "Delete" at bounding box center [363, 418] width 50 height 14
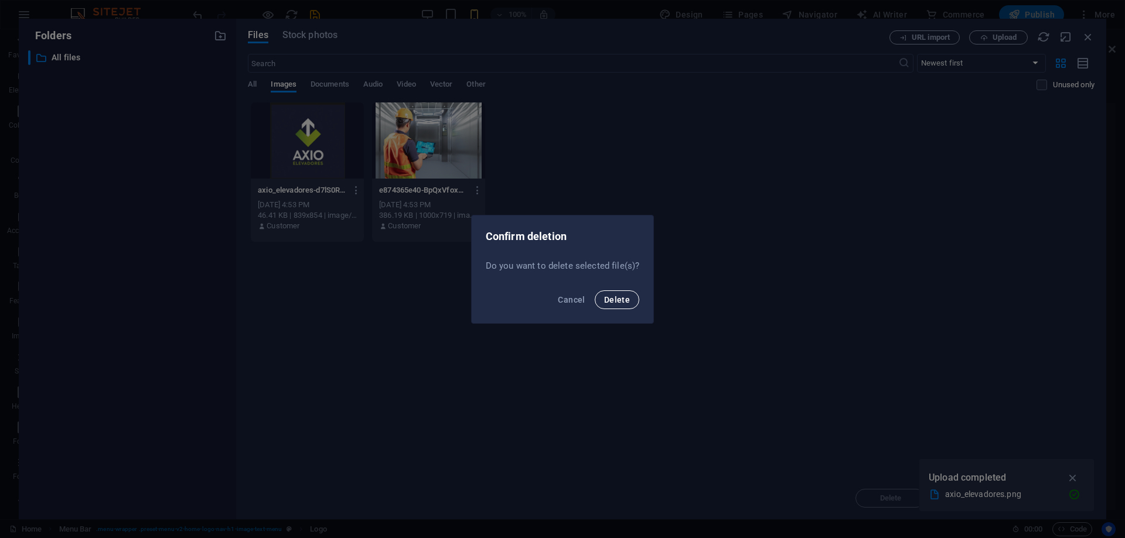
click at [609, 297] on span "Delete" at bounding box center [617, 299] width 26 height 9
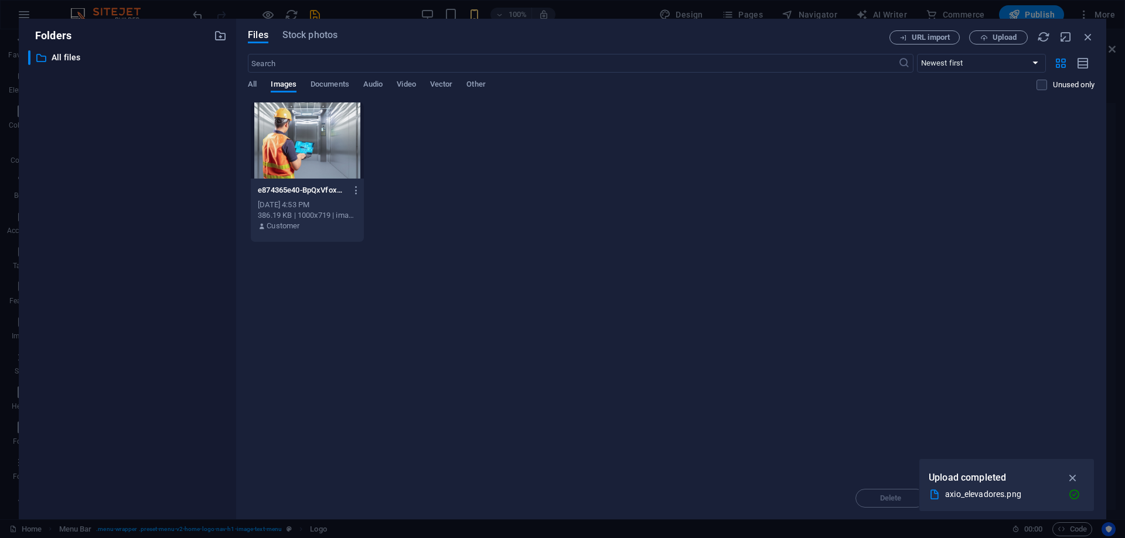
click at [972, 189] on div "e874365e40-BpQxVfoxqnEDONzF-qPTgA.jpg e874365e40-BpQxVfoxqnEDONzF-qPTgA.jpg Oct…" at bounding box center [671, 172] width 846 height 141
click at [1047, 42] on icon "button" at bounding box center [1043, 36] width 13 height 13
click at [1091, 36] on icon "button" at bounding box center [1087, 36] width 13 height 13
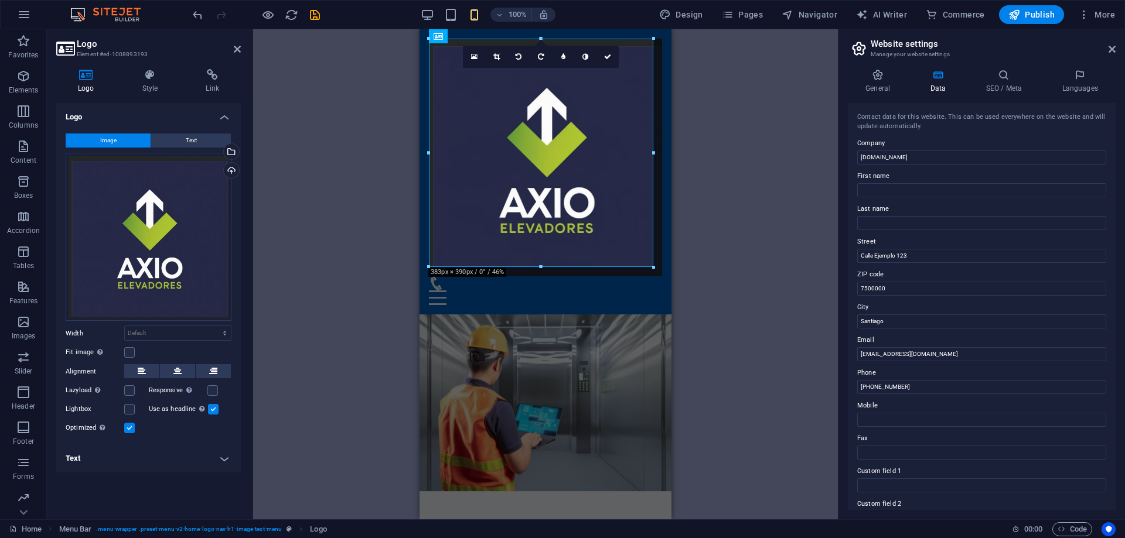
click at [362, 201] on div "Drag here to replace the existing content. Press “Ctrl” if you want to create a…" at bounding box center [545, 274] width 585 height 490
click at [532, 124] on div at bounding box center [545, 157] width 233 height 237
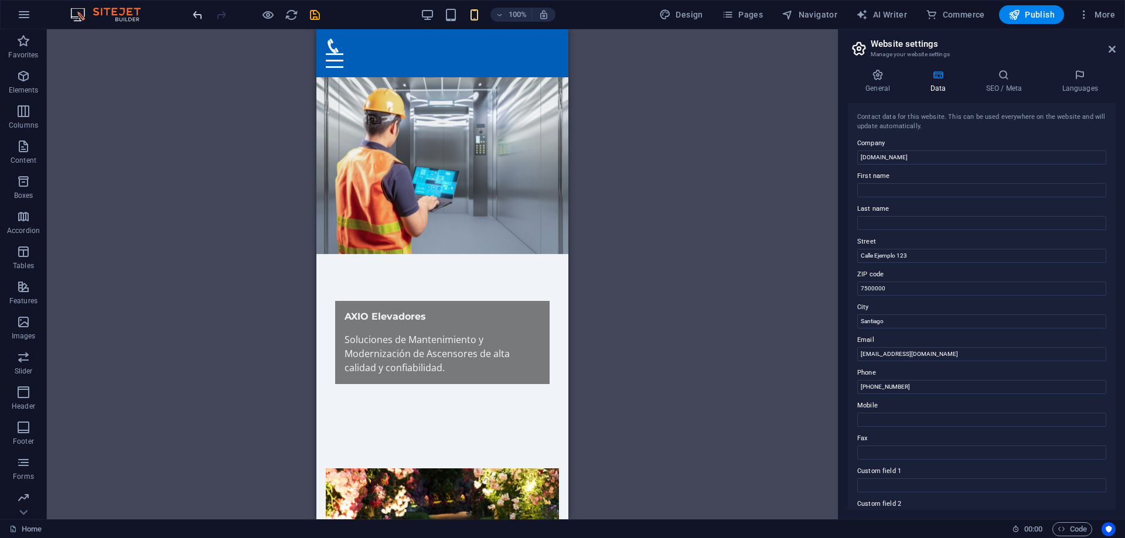
click at [194, 15] on icon "undo" at bounding box center [197, 14] width 13 height 13
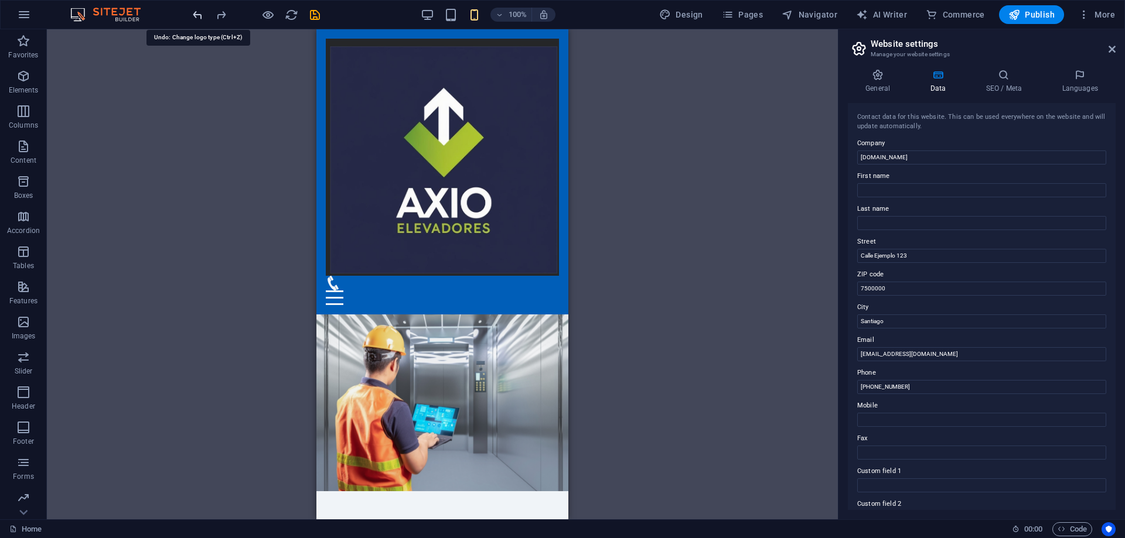
click at [194, 15] on icon "undo" at bounding box center [197, 14] width 13 height 13
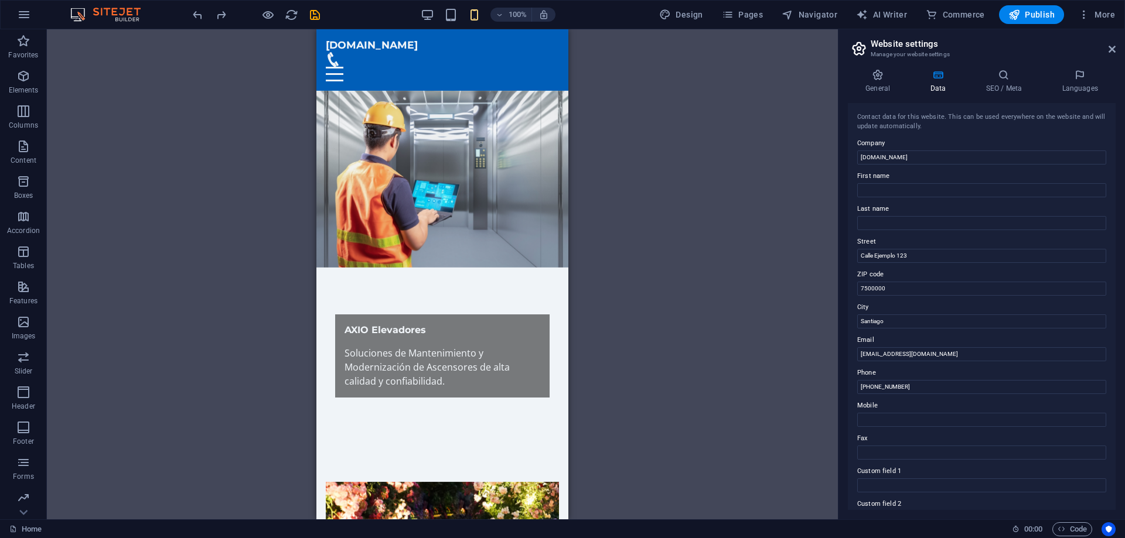
scroll to position [59, 0]
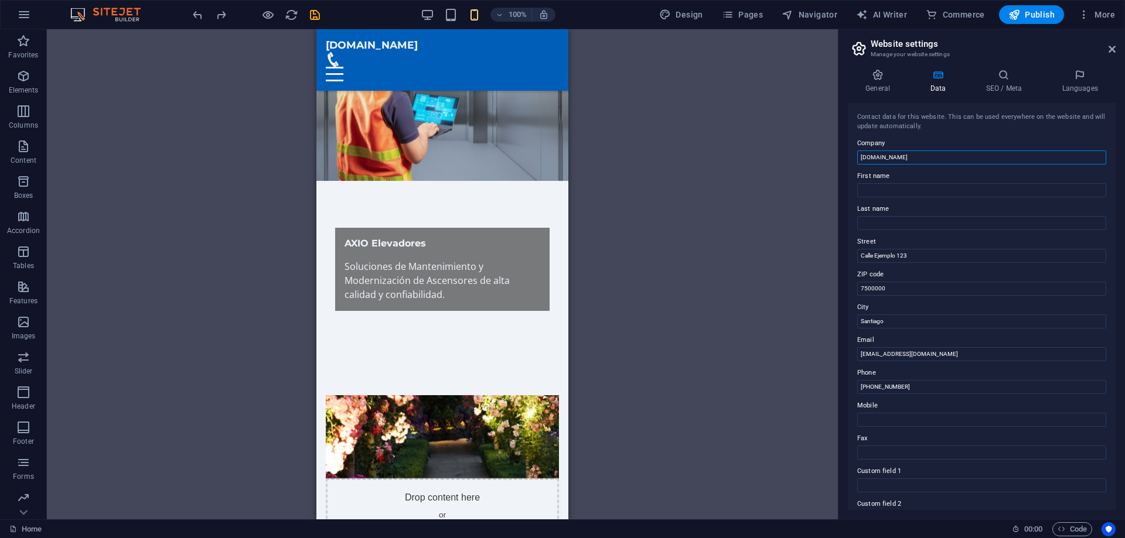
click at [872, 158] on input "axioelevadores.cl" at bounding box center [981, 158] width 249 height 14
click at [857, 158] on input "axioelevadores.cl" at bounding box center [981, 158] width 249 height 14
type input "l"
type input "AXIO Elevadores"
click at [914, 251] on input "Calle Ejemplo 123" at bounding box center [981, 256] width 249 height 14
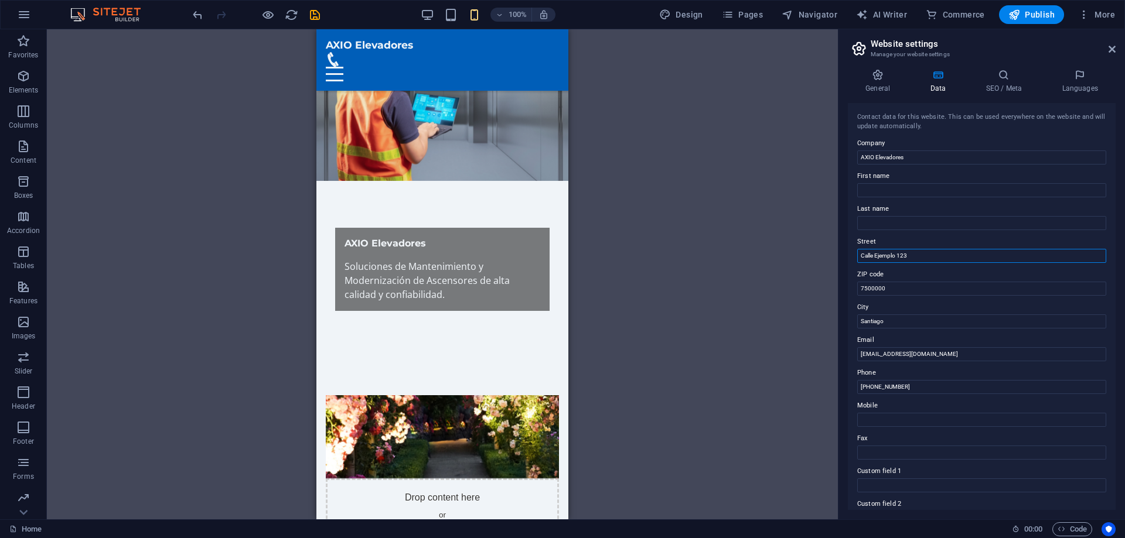
click at [914, 251] on input "Calle Ejemplo 123" at bounding box center [981, 256] width 249 height 14
type input "Carmen 1251, Santiago"
click at [880, 292] on input "7500000" at bounding box center [981, 289] width 249 height 14
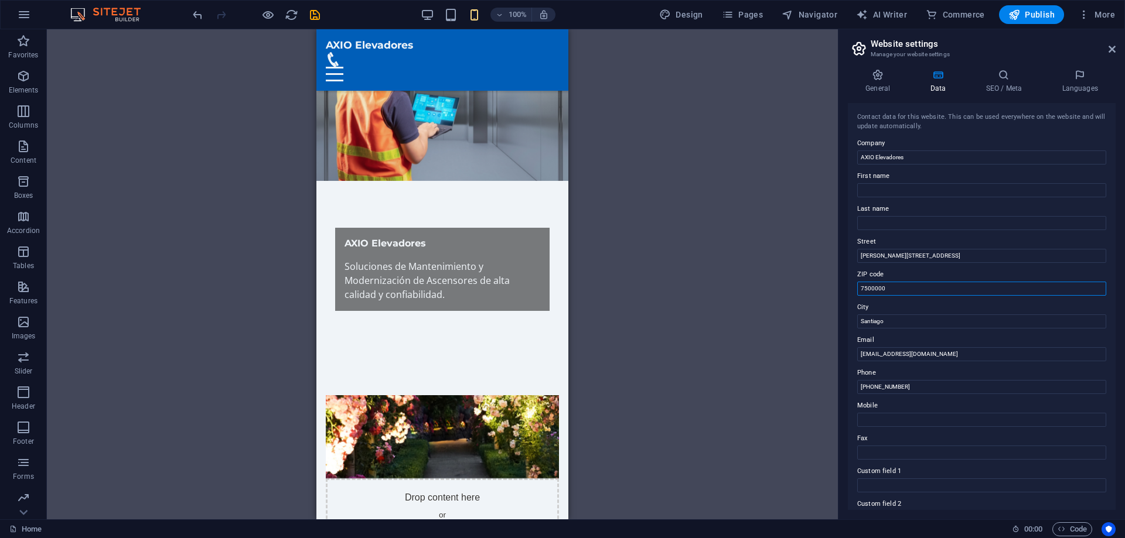
click at [880, 292] on input "7500000" at bounding box center [981, 289] width 249 height 14
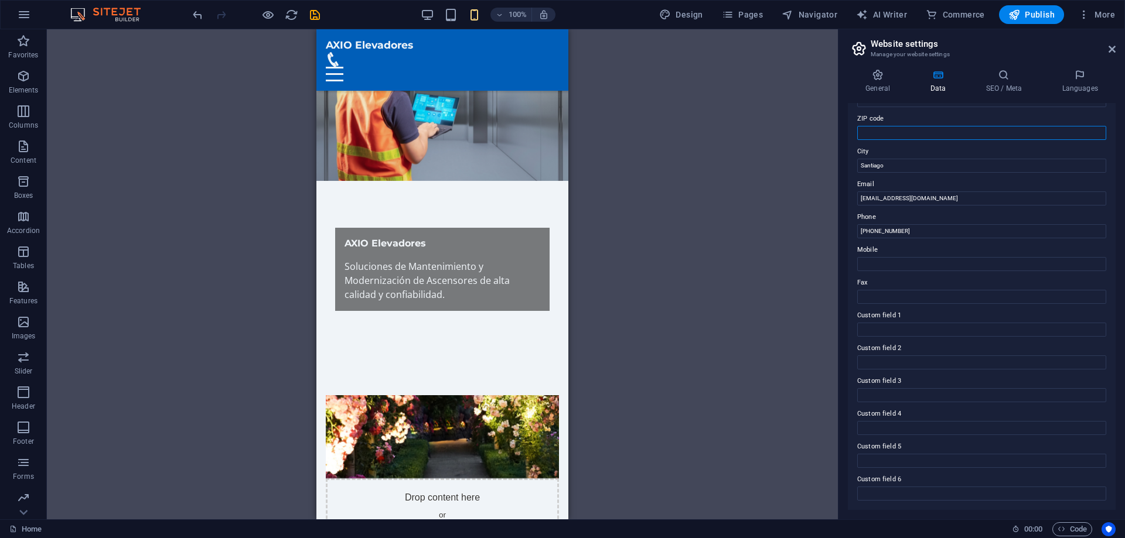
scroll to position [97, 0]
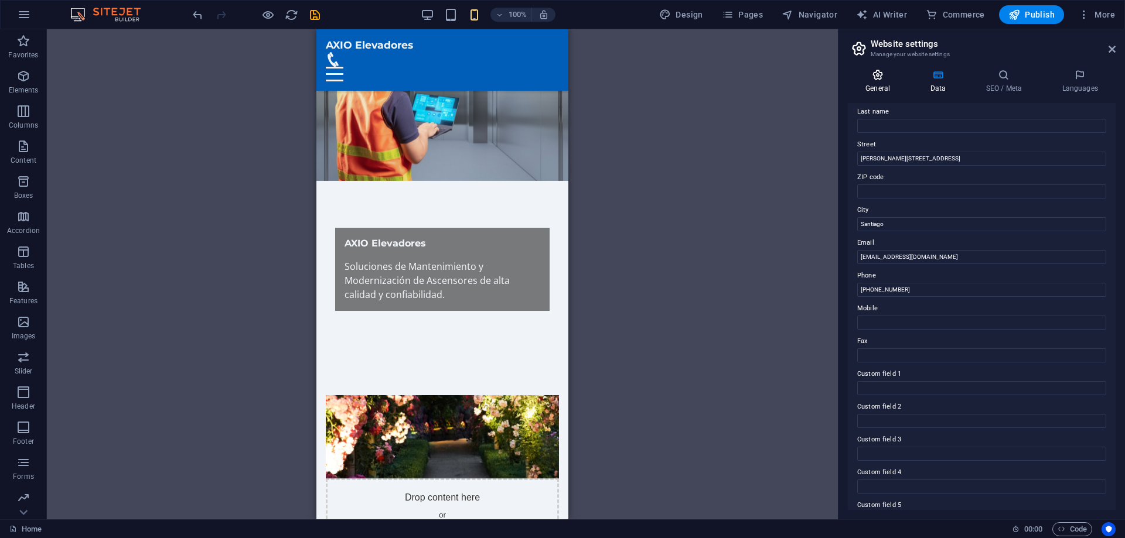
click at [879, 75] on icon at bounding box center [878, 75] width 60 height 12
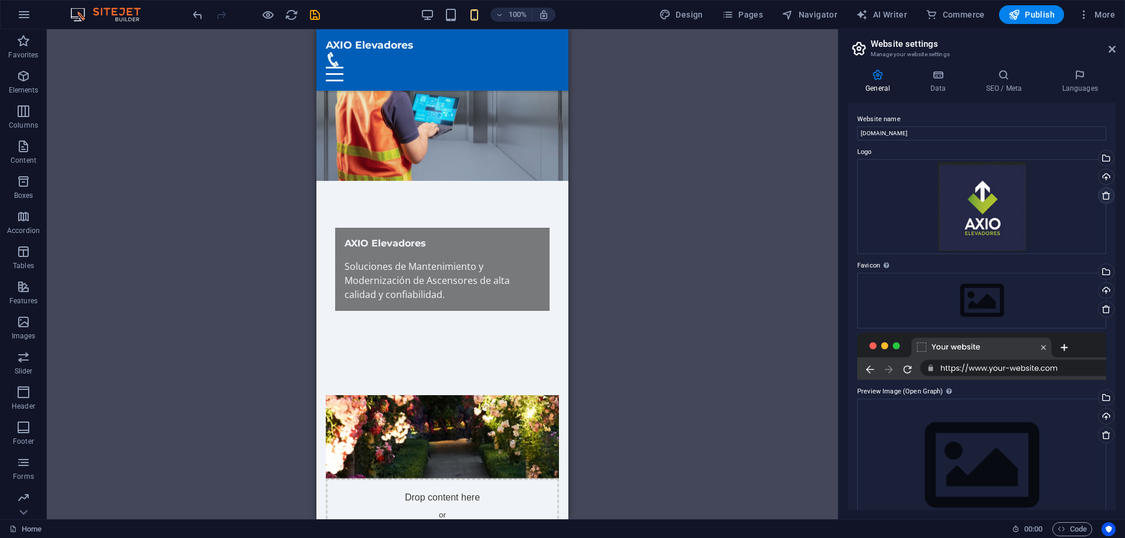
click at [1106, 195] on icon at bounding box center [1105, 195] width 9 height 9
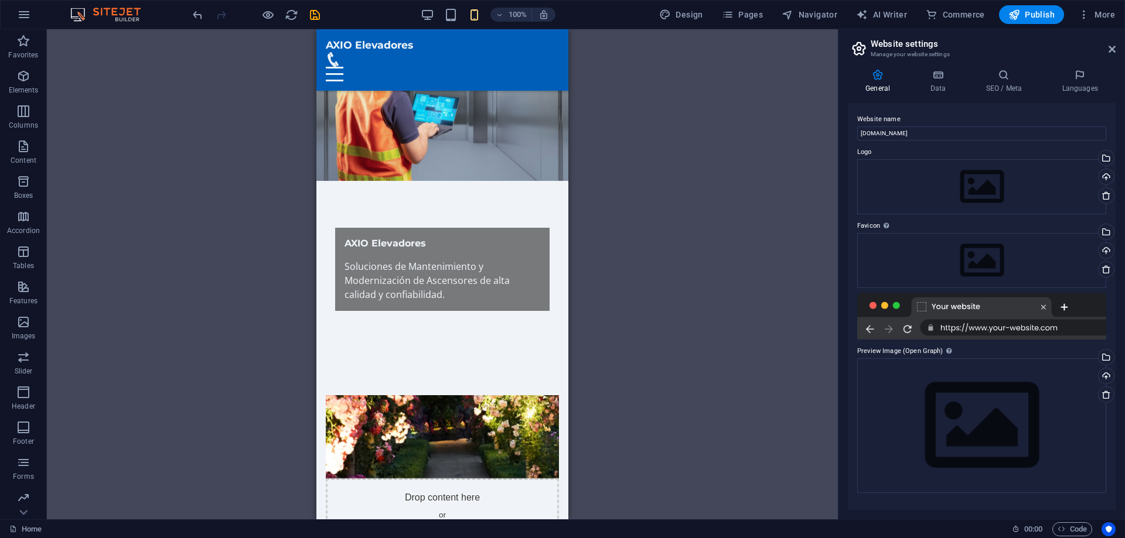
click at [1115, 44] on aside "Website settings Manage your website settings General Data SEO / Meta Languages…" at bounding box center [981, 274] width 287 height 490
click at [1105, 46] on h2 "Website settings" at bounding box center [992, 44] width 245 height 11
click at [1111, 46] on icon at bounding box center [1111, 49] width 7 height 9
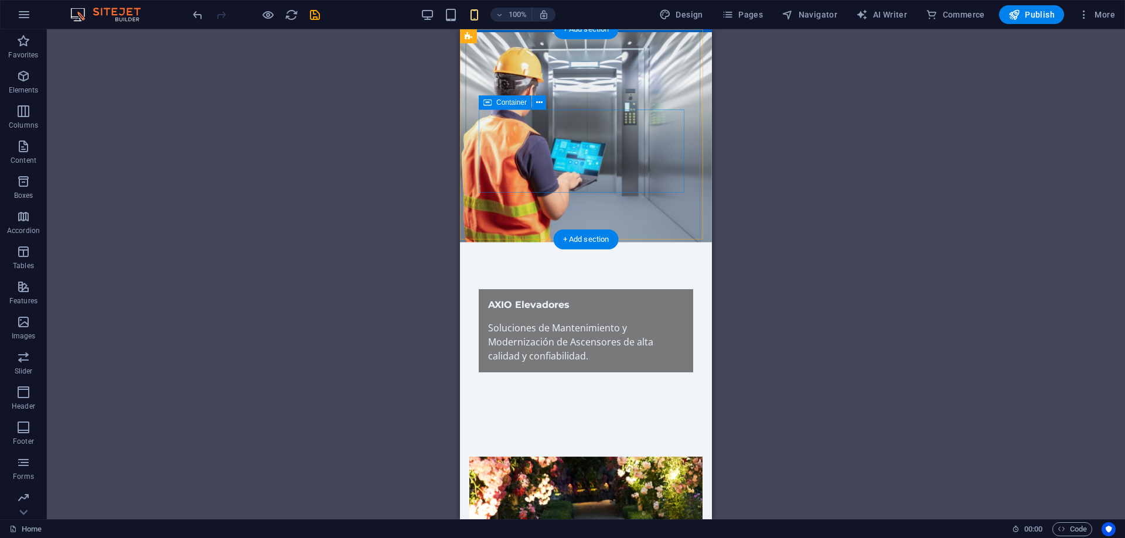
scroll to position [0, 0]
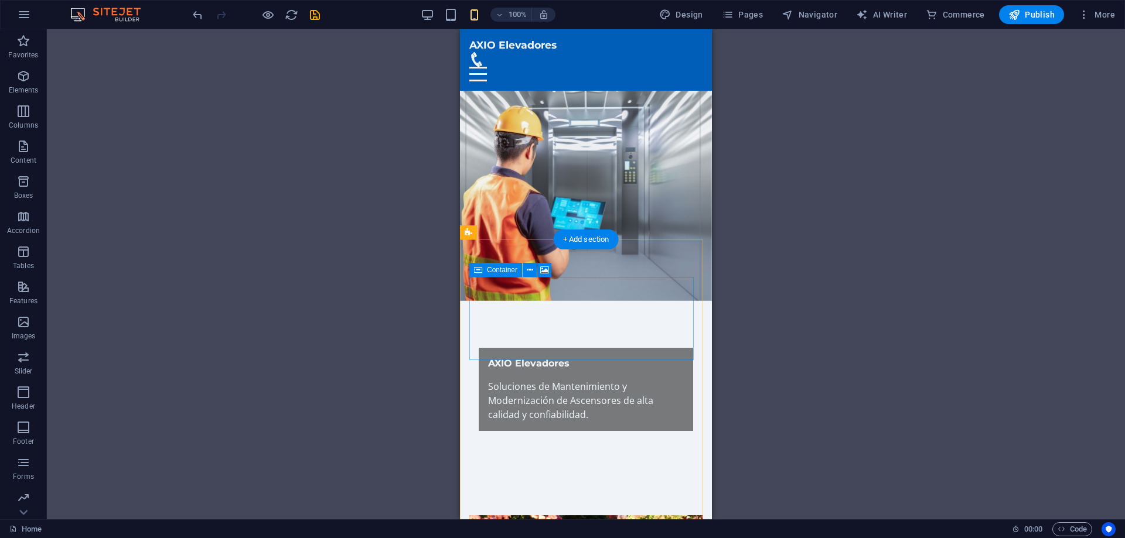
click at [541, 269] on icon at bounding box center [544, 270] width 9 height 12
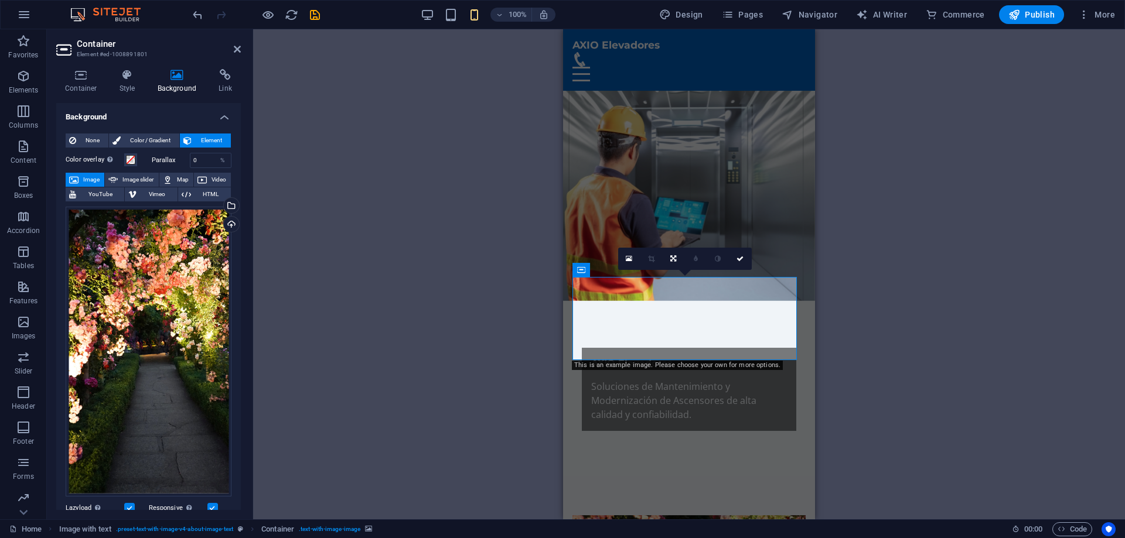
click at [346, 218] on div "Drag here to replace the existing content. Press “Ctrl” if you want to create a…" at bounding box center [689, 274] width 872 height 490
click at [145, 299] on div "Drag files here, click to choose files or select files from Files or our free s…" at bounding box center [149, 352] width 166 height 290
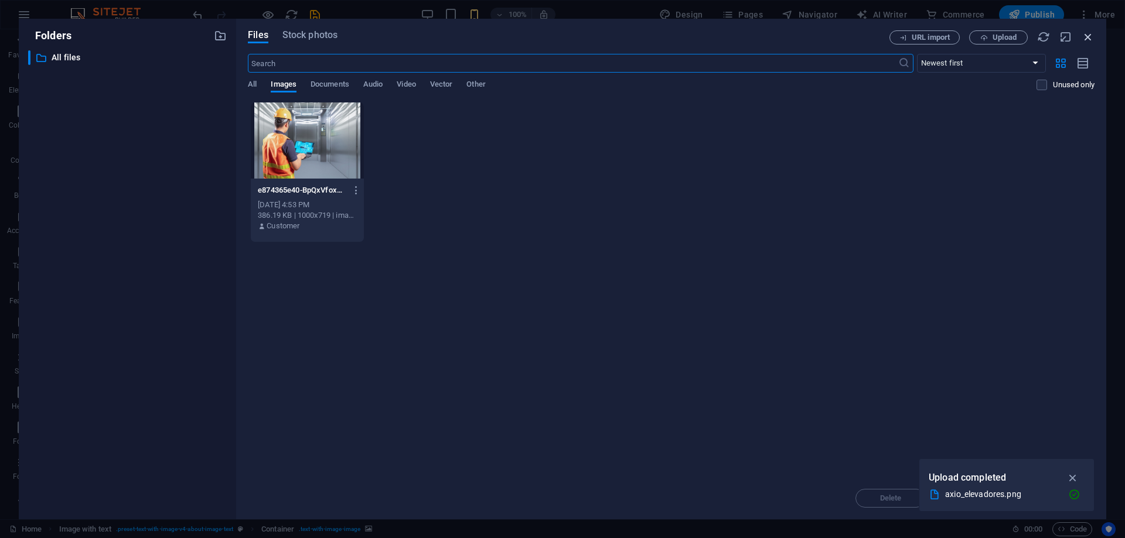
click at [1084, 32] on icon "button" at bounding box center [1087, 36] width 13 height 13
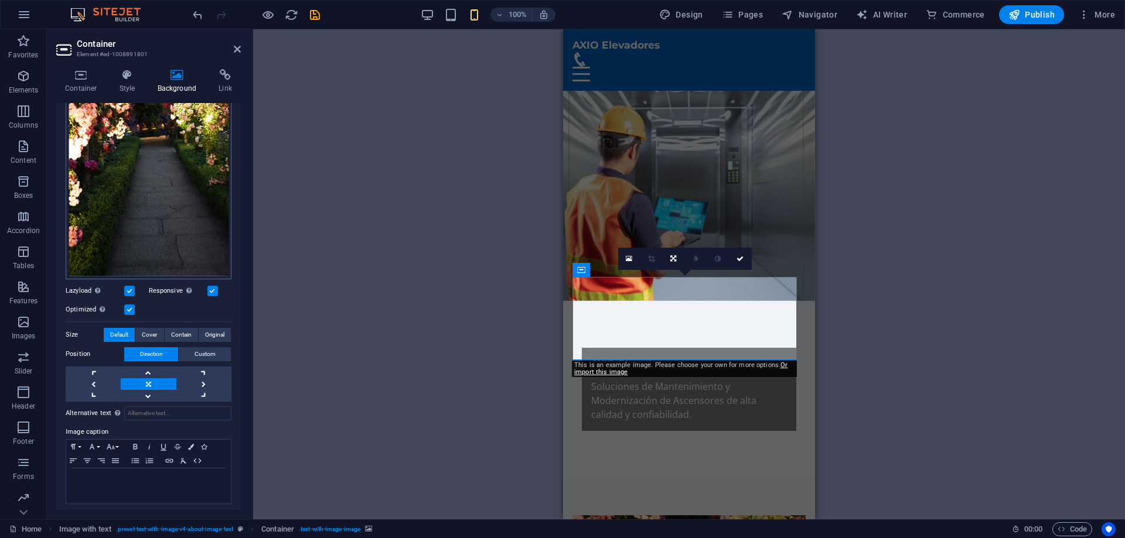
scroll to position [42, 0]
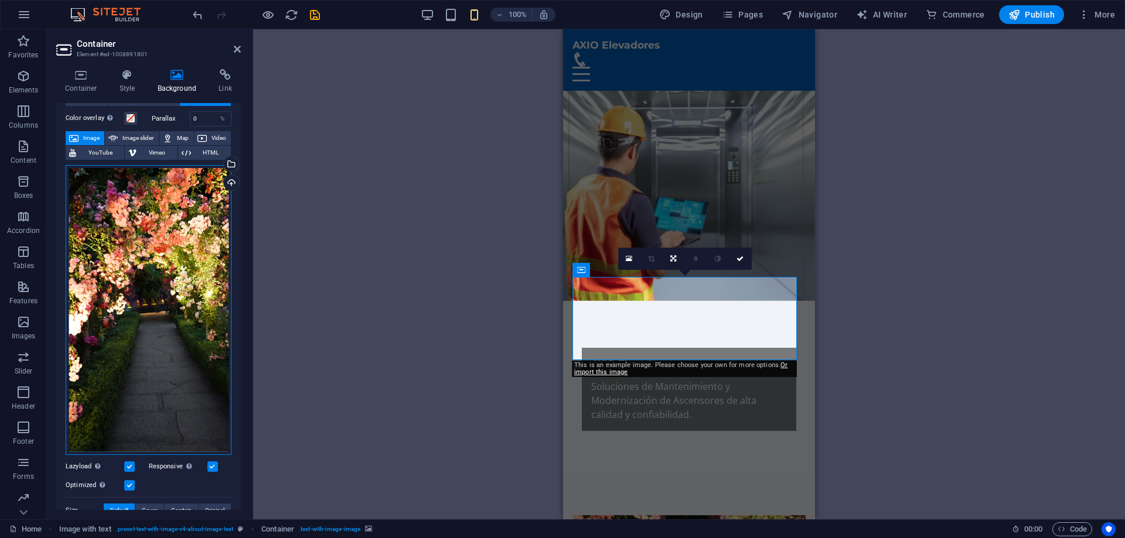
click at [146, 292] on div "Drag files here, click to choose files or select files from Files or our free s…" at bounding box center [149, 310] width 166 height 290
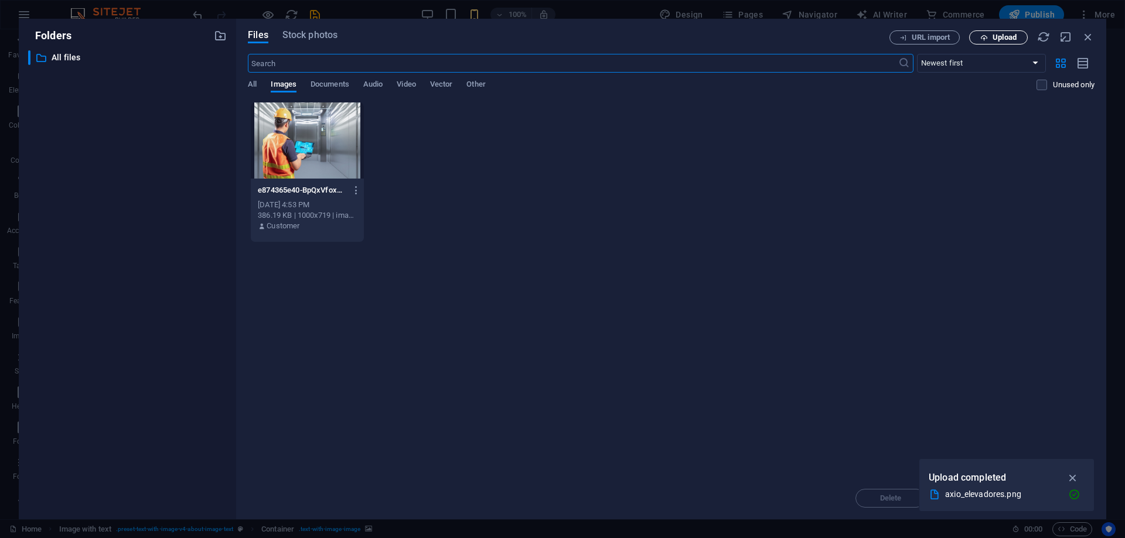
click at [997, 34] on span "Upload" at bounding box center [1004, 37] width 24 height 7
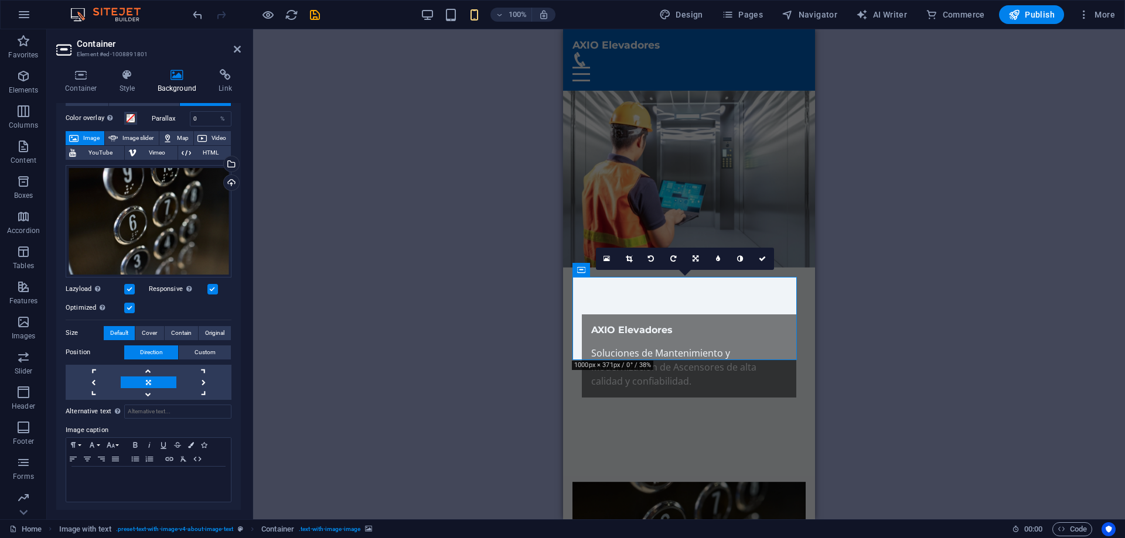
click at [401, 391] on div "Drag here to replace the existing content. Press “Ctrl” if you want to create a…" at bounding box center [689, 274] width 872 height 490
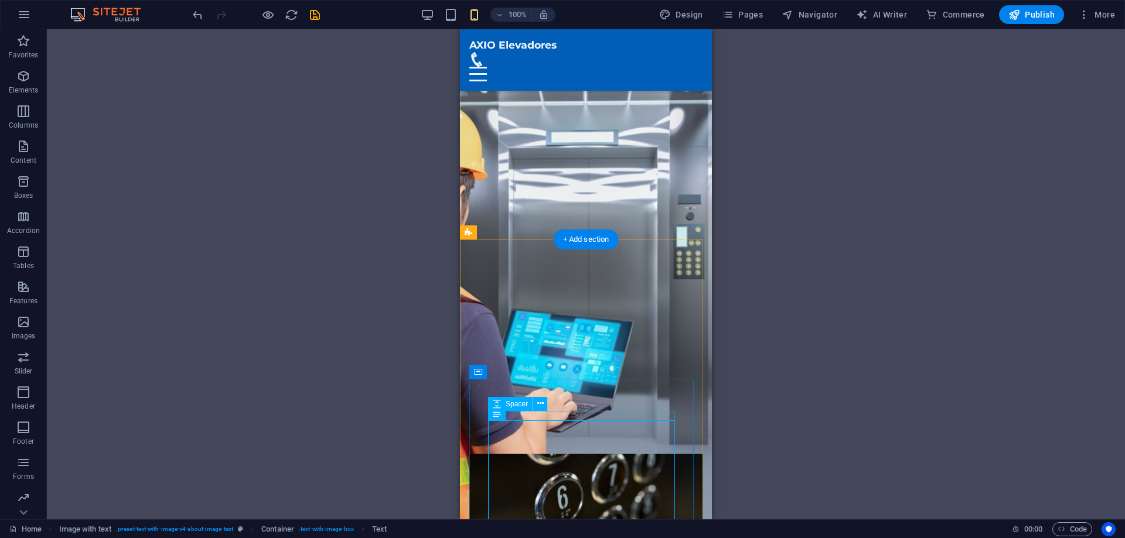
scroll to position [351, 0]
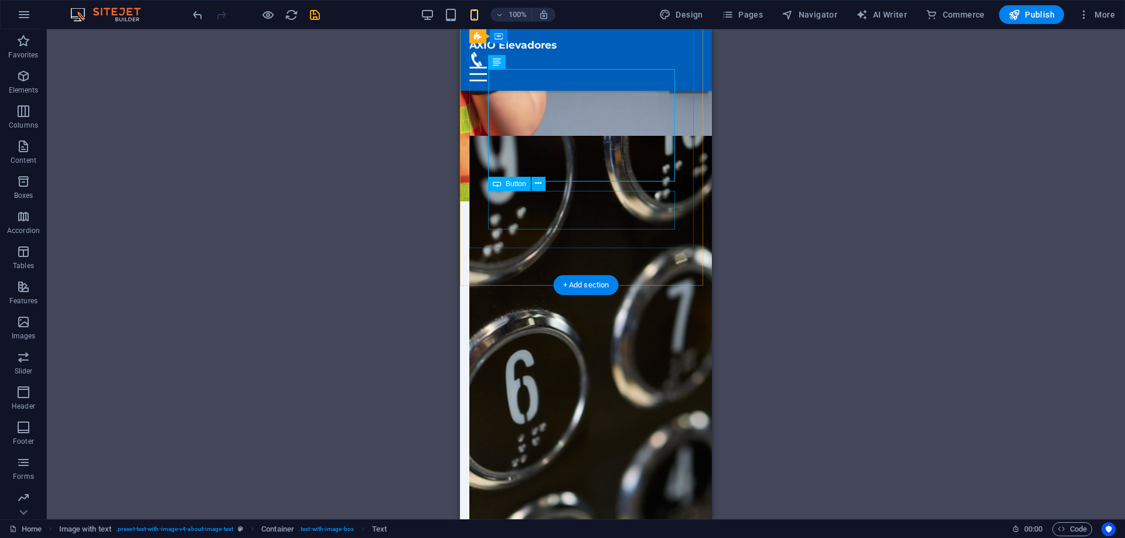
click at [593, 475] on div "Descubre más sobre nuestra empresa" at bounding box center [586, 494] width 196 height 39
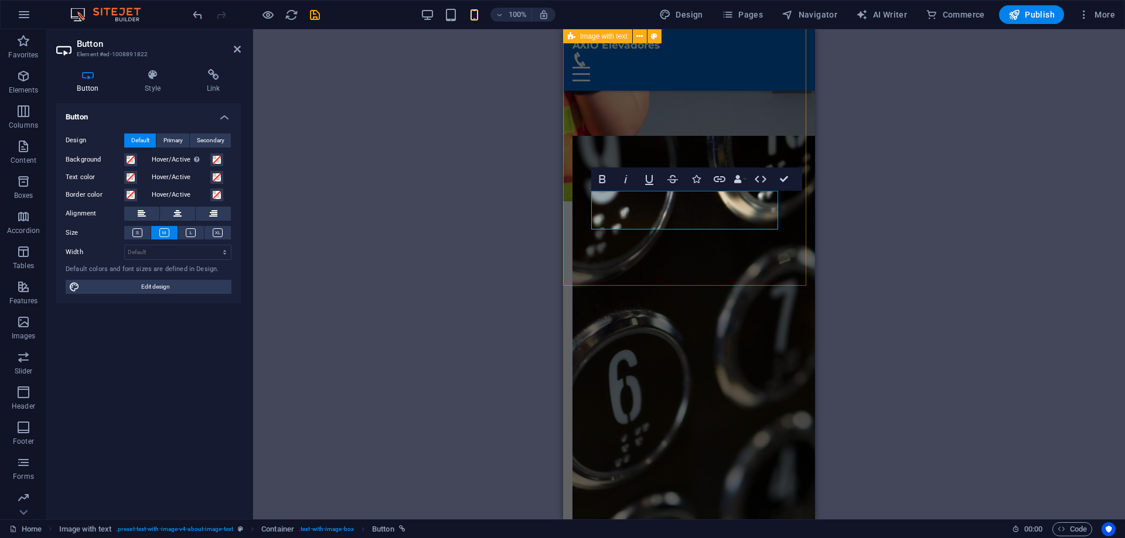
click at [958, 308] on div "H2 Text on background Container Menu Menu Bar Image with text Text Container H2…" at bounding box center [689, 274] width 872 height 490
click at [866, 279] on div "H2 Text on background Container Menu Menu Bar Image with text Text Container H2…" at bounding box center [689, 274] width 872 height 490
click at [876, 371] on div "H2 Text on background Container Menu Menu Bar Image with text Text Container H2…" at bounding box center [689, 274] width 872 height 490
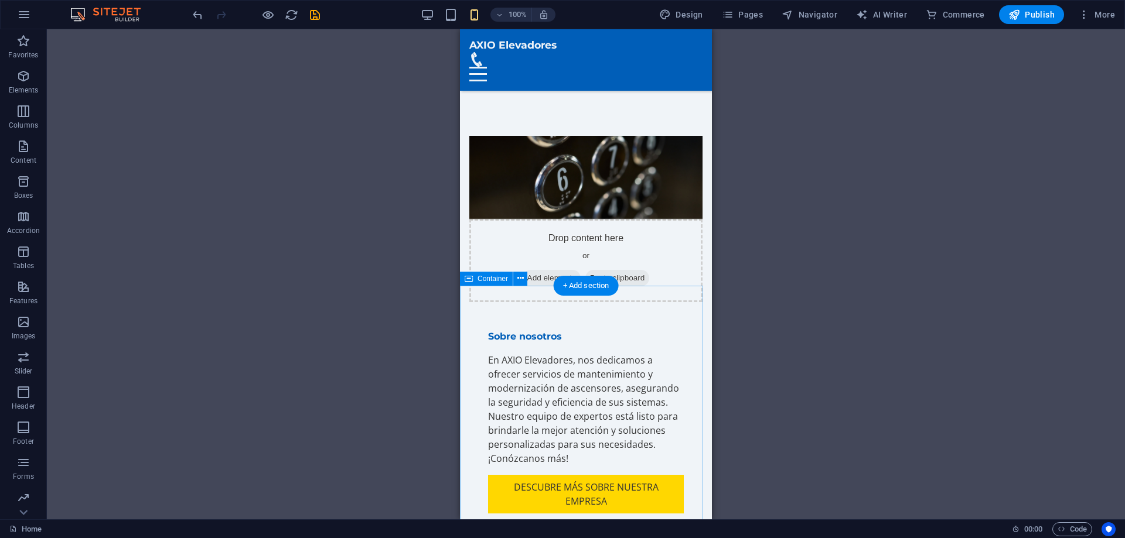
scroll to position [176, 0]
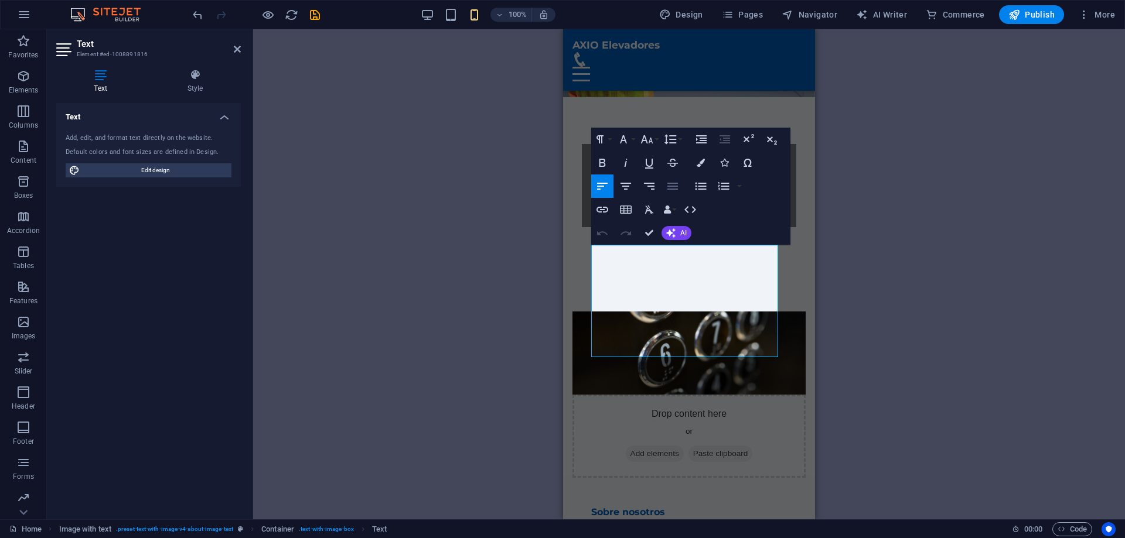
click at [667, 188] on icon "button" at bounding box center [672, 186] width 14 height 14
click at [949, 316] on div "Drag here to replace the existing content. Press “Ctrl” if you want to create a…" at bounding box center [689, 274] width 872 height 490
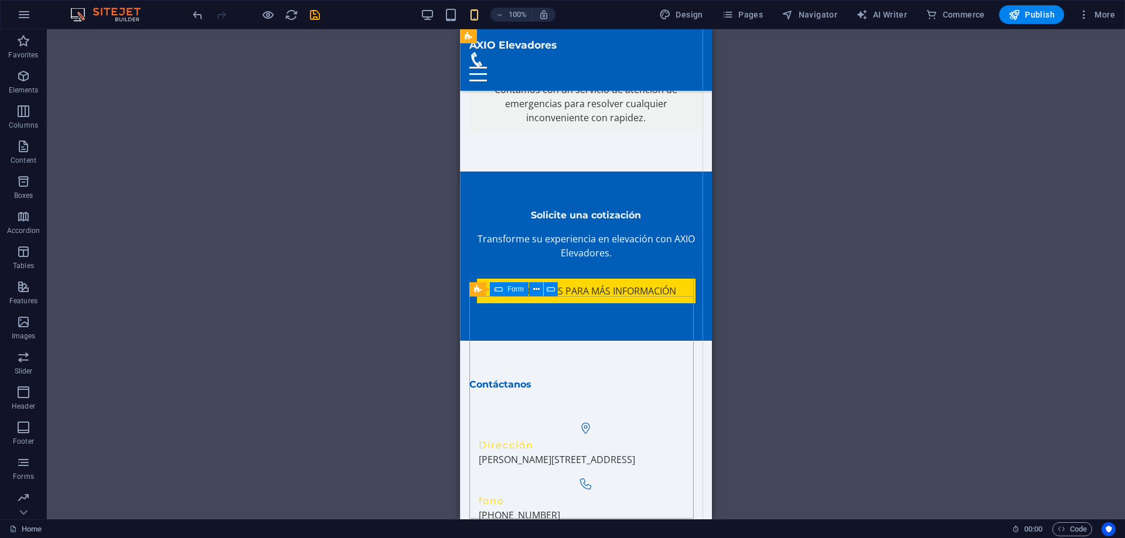
scroll to position [1757, 0]
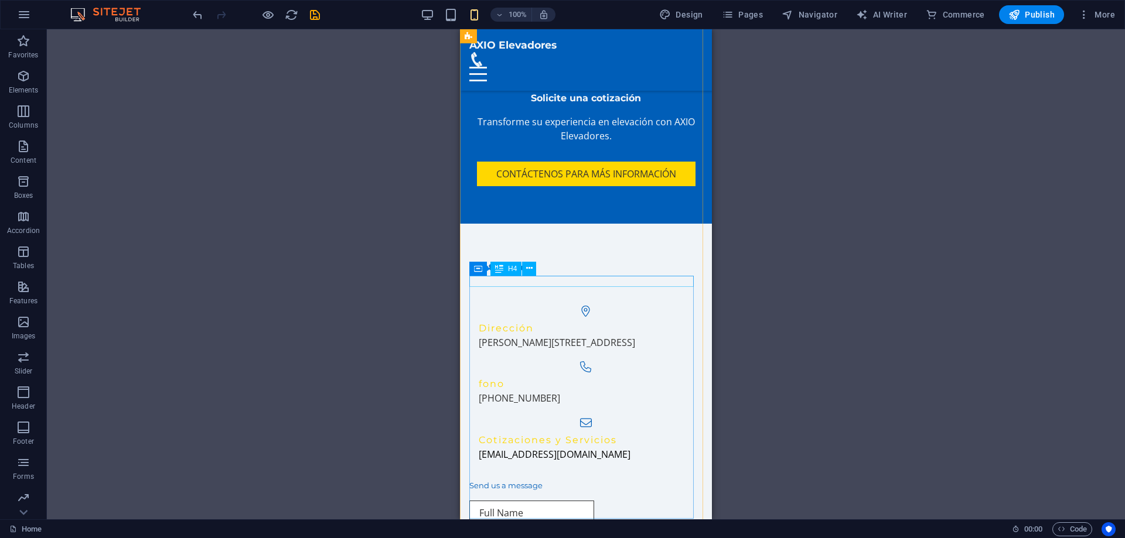
click at [533, 480] on div "Send us a message" at bounding box center [585, 486] width 233 height 12
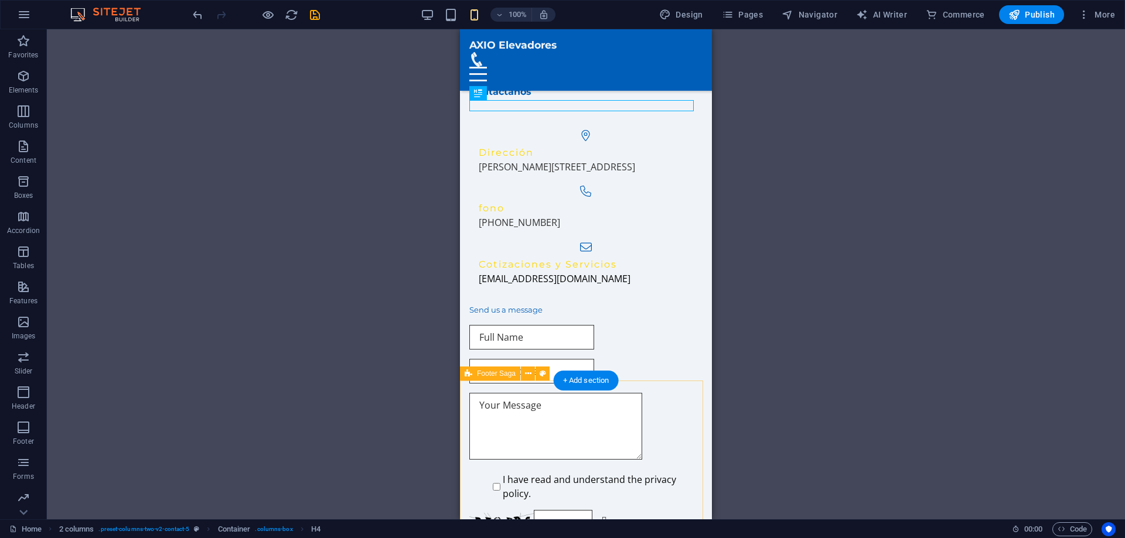
scroll to position [2226, 0]
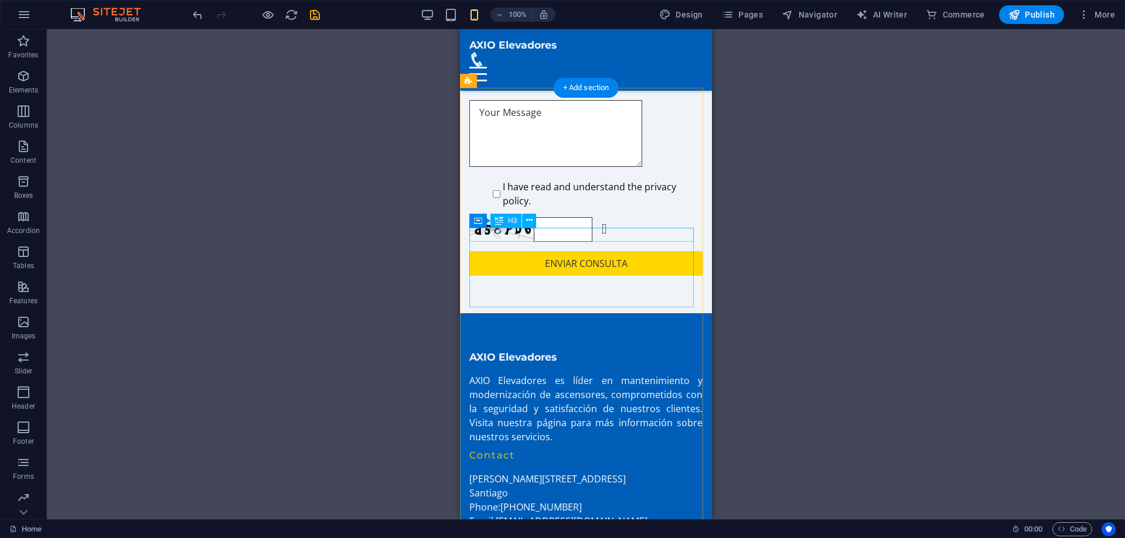
click at [492, 449] on div "Contact" at bounding box center [585, 456] width 233 height 14
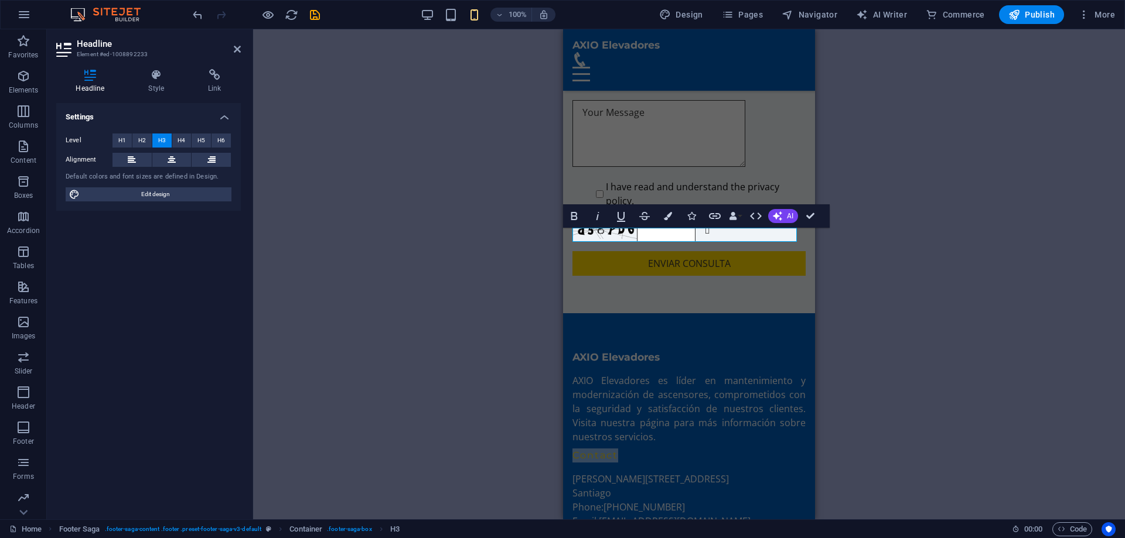
click at [617, 449] on h3 "Contact" at bounding box center [688, 456] width 233 height 14
click at [683, 449] on h3 "Contac" at bounding box center [688, 456] width 233 height 14
click at [906, 366] on div "H2 Text on background Container Menu Menu Bar Image with text Text Container H2…" at bounding box center [689, 274] width 872 height 490
click at [675, 533] on div "Navigation" at bounding box center [688, 540] width 233 height 14
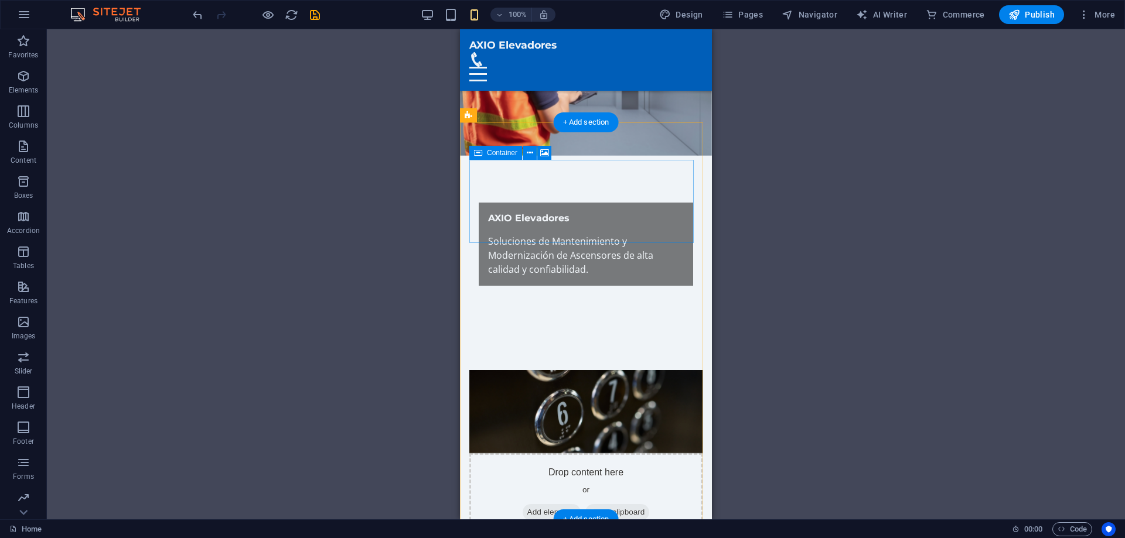
scroll to position [0, 0]
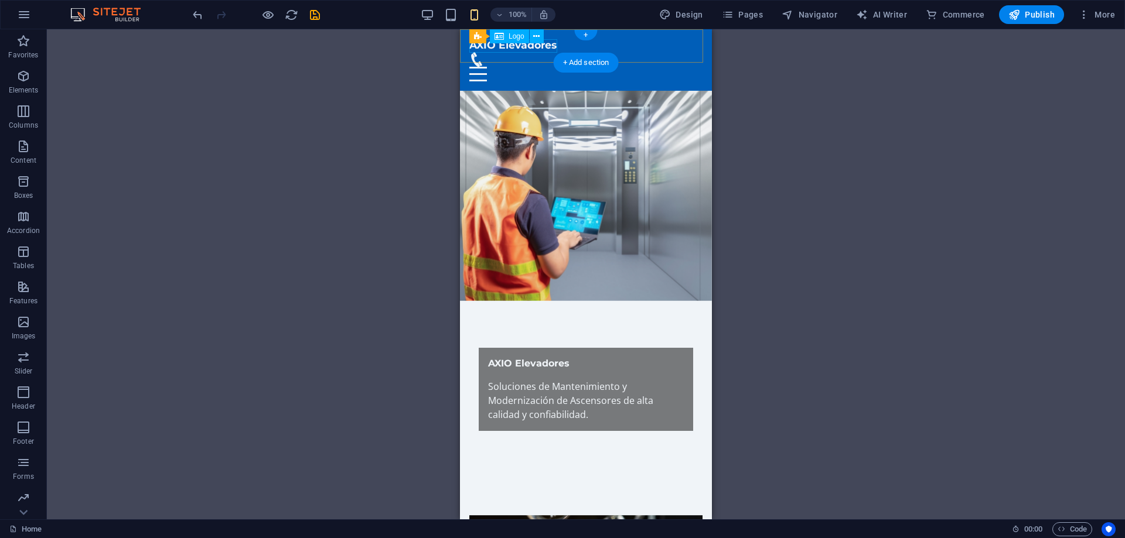
click at [501, 49] on div "AXIO Elevadores" at bounding box center [585, 45] width 233 height 13
click at [510, 38] on span "Logo" at bounding box center [516, 36] width 16 height 7
click at [511, 37] on span "Logo" at bounding box center [516, 36] width 16 height 7
click at [511, 46] on div "AXIO Elevadores" at bounding box center [585, 45] width 233 height 13
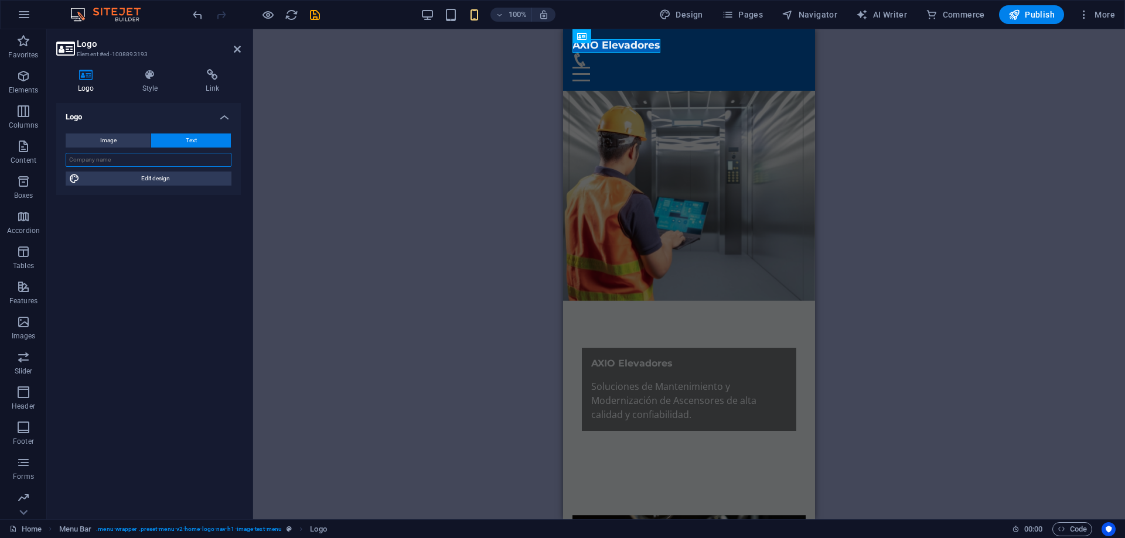
click at [109, 156] on input "text" at bounding box center [149, 160] width 166 height 14
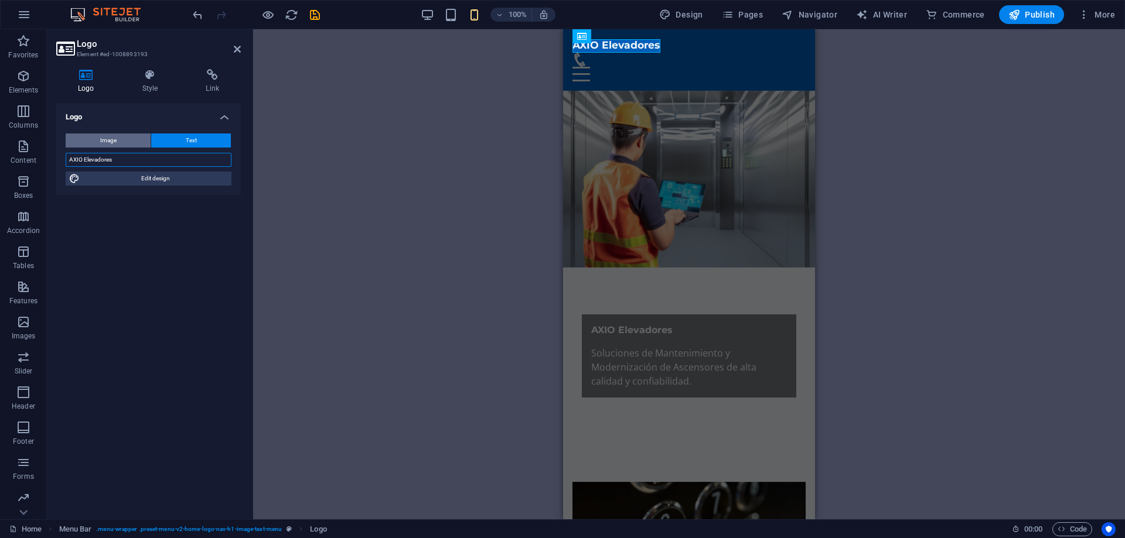
type input "AXIO Elevadores"
click at [106, 144] on span "Image" at bounding box center [108, 141] width 16 height 14
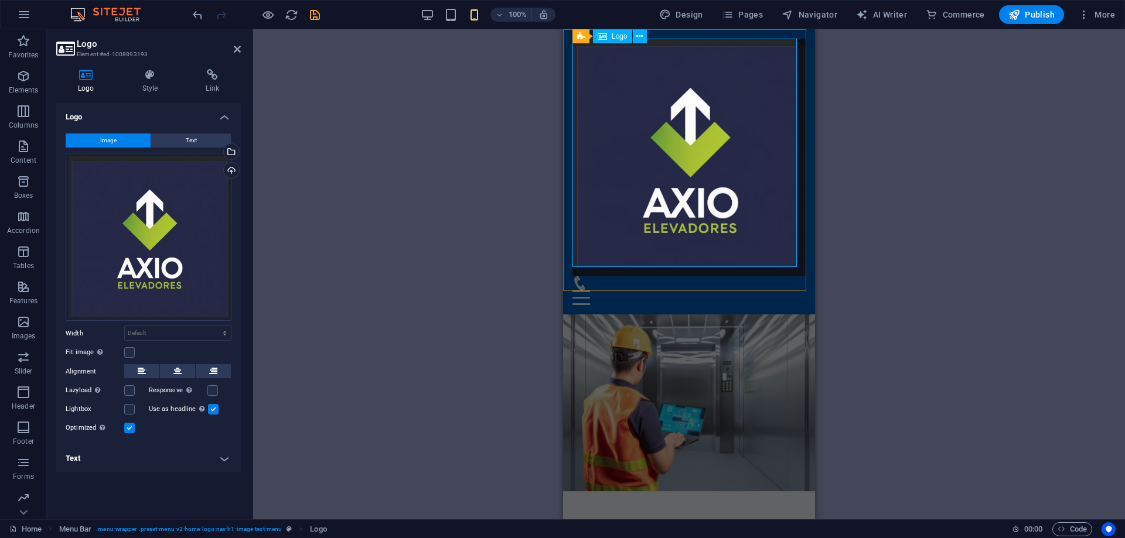
click at [771, 250] on div at bounding box center [688, 157] width 233 height 237
click at [640, 34] on icon at bounding box center [639, 36] width 6 height 12
click at [139, 333] on select "Default auto px rem % em vh vw" at bounding box center [178, 333] width 106 height 14
click at [125, 326] on select "Default auto px rem % em vh vw" at bounding box center [178, 333] width 106 height 14
click at [156, 331] on select "Default auto px rem % em vh vw" at bounding box center [178, 333] width 106 height 14
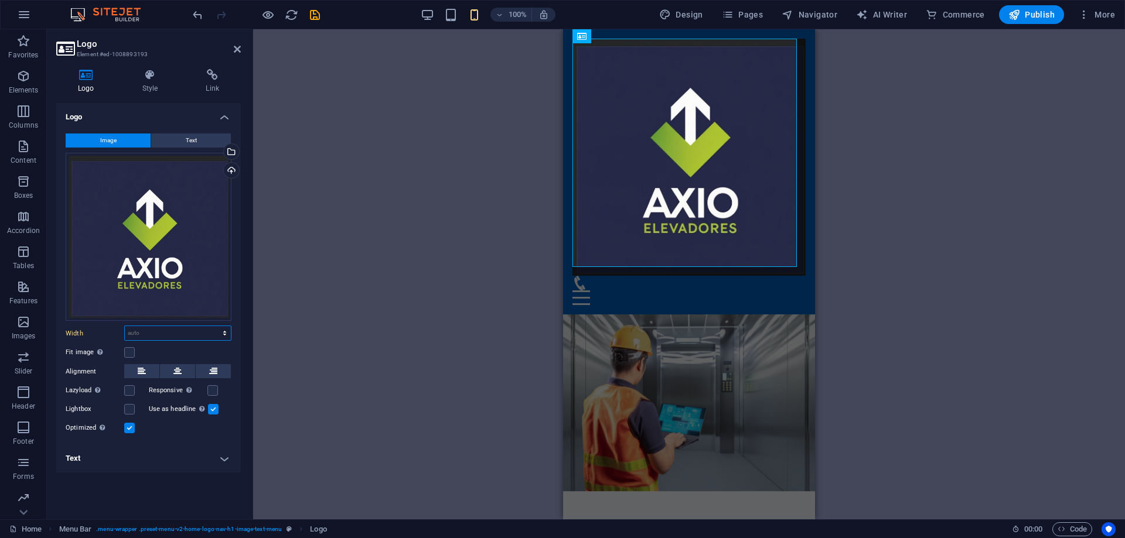
select select "px"
click at [214, 326] on select "Default auto px rem % em vh vw" at bounding box center [178, 333] width 106 height 14
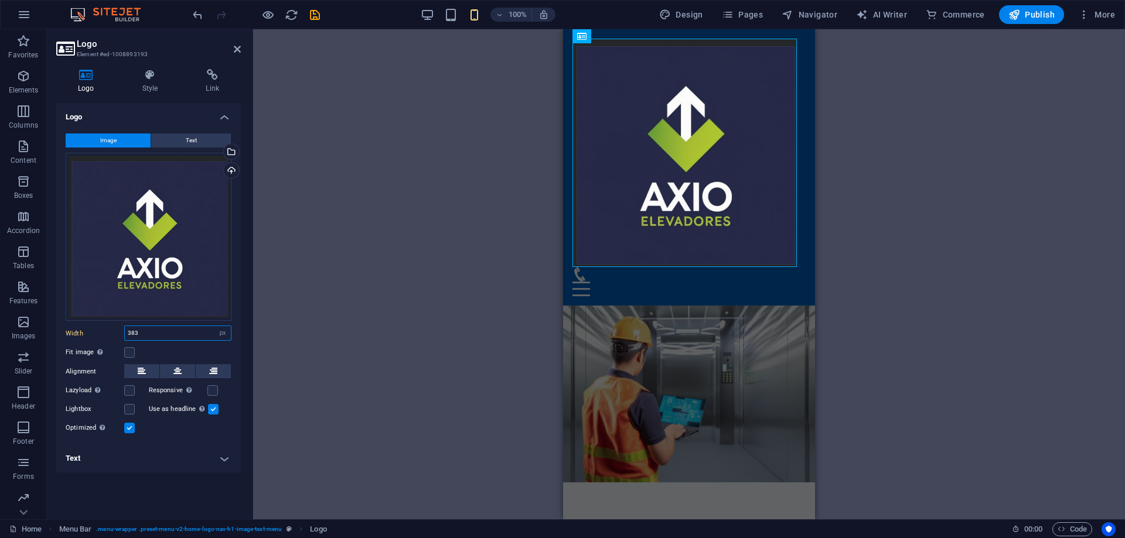
click at [140, 334] on input "383" at bounding box center [178, 333] width 106 height 14
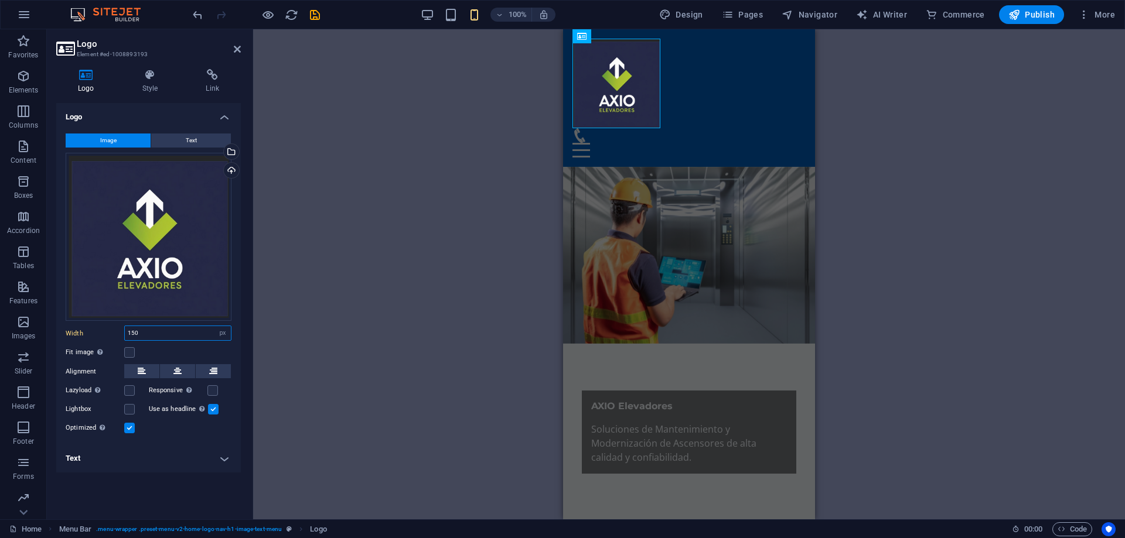
click at [140, 334] on input "150" at bounding box center [178, 333] width 106 height 14
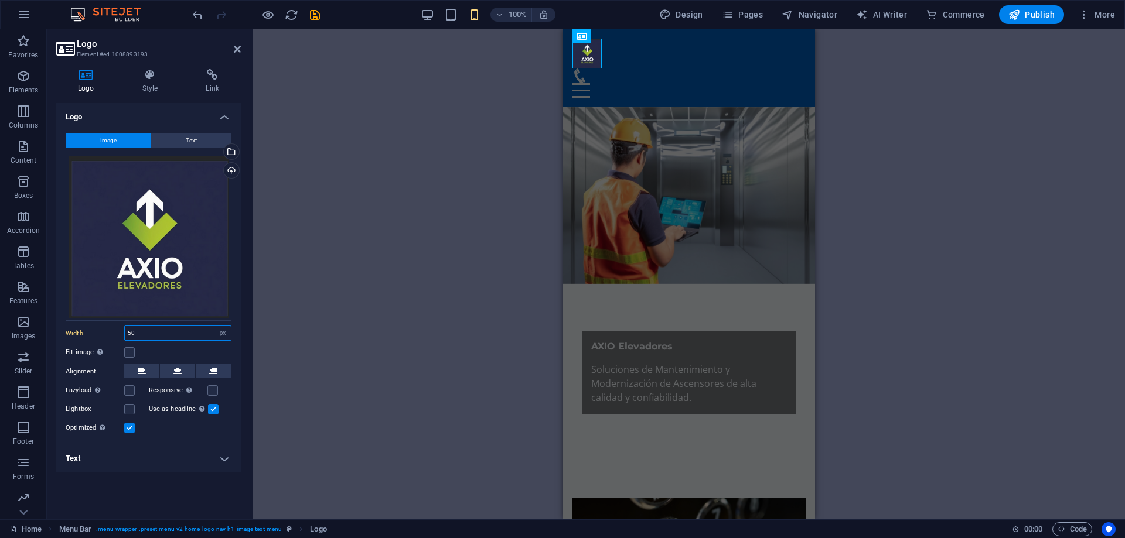
click at [140, 334] on input "50" at bounding box center [178, 333] width 106 height 14
type input "75"
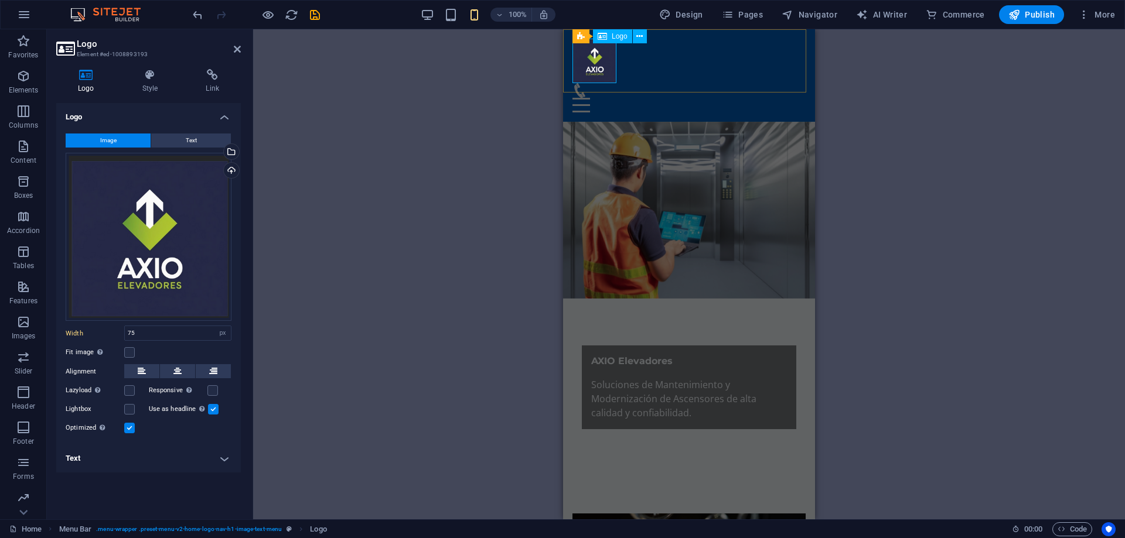
click at [604, 65] on div at bounding box center [688, 61] width 233 height 45
click at [151, 85] on h4 "Style" at bounding box center [153, 81] width 64 height 25
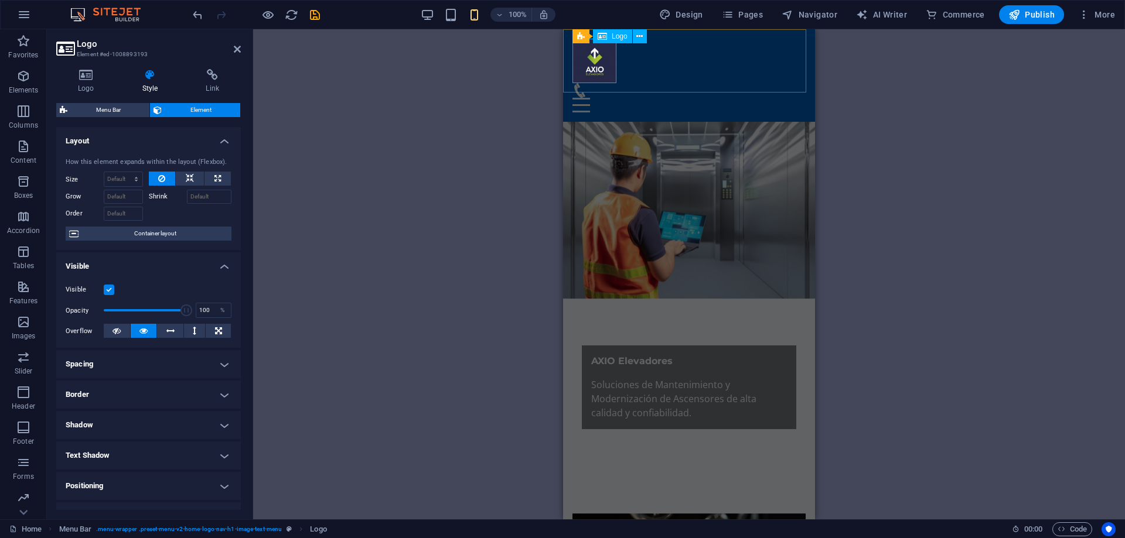
click at [583, 60] on div at bounding box center [688, 61] width 233 height 45
click at [1000, 206] on div "H2 Text on background Container Menu Menu Bar Image with text Text Container H2…" at bounding box center [689, 274] width 872 height 490
click at [952, 204] on div "H2 Text on background Container Menu Menu Bar Image with text Text Container H2…" at bounding box center [689, 274] width 872 height 490
click at [79, 91] on h4 "Logo" at bounding box center [88, 81] width 64 height 25
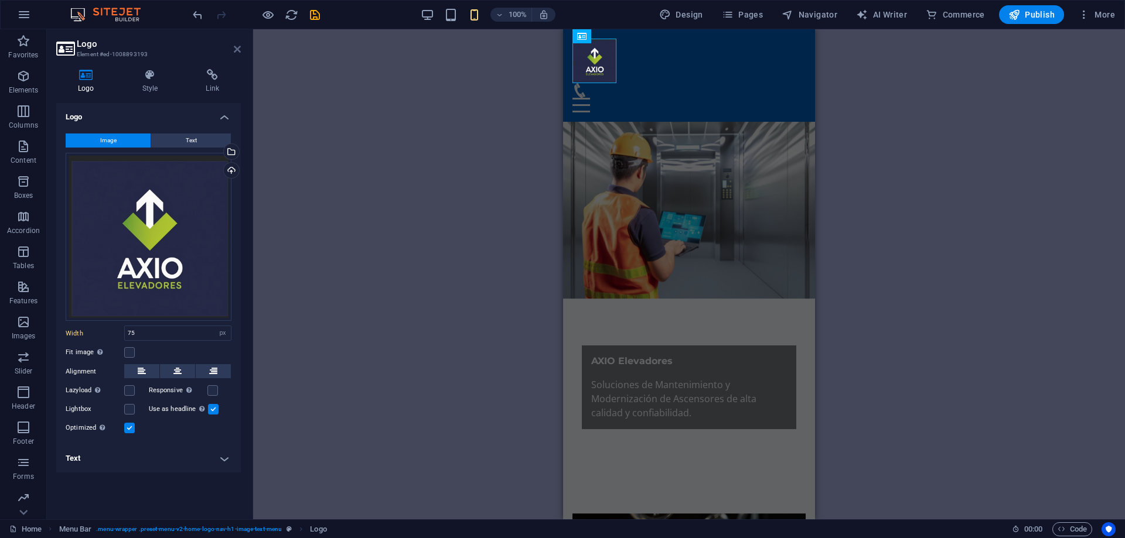
click at [237, 48] on icon at bounding box center [237, 49] width 7 height 9
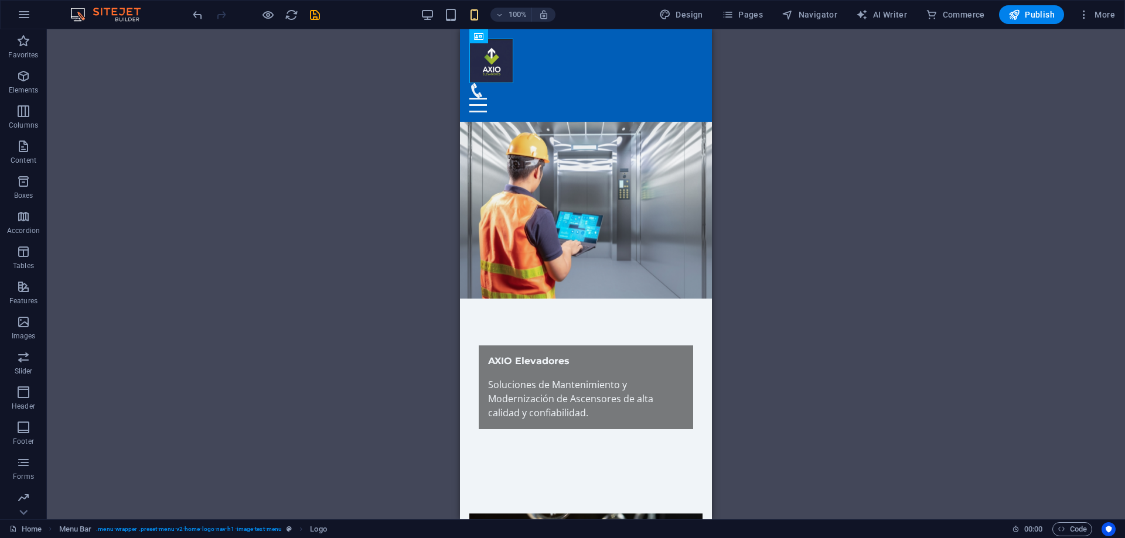
click at [378, 103] on div "H2 Text on background Container Menu Menu Bar Image with text Text Container H2…" at bounding box center [586, 274] width 1078 height 490
click at [428, 19] on icon "button" at bounding box center [427, 14] width 13 height 13
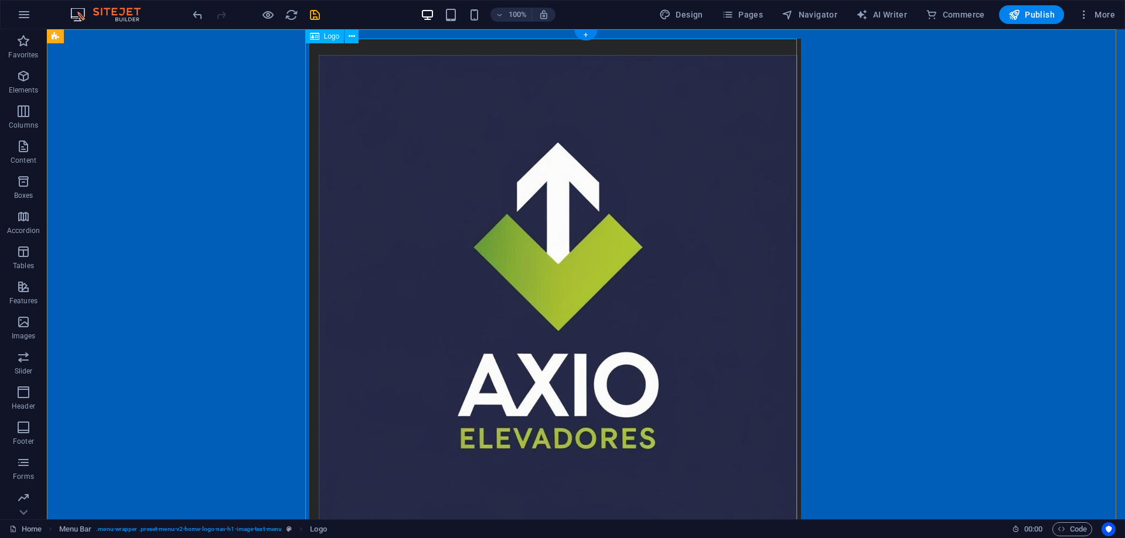
click at [657, 190] on div at bounding box center [585, 289] width 553 height 500
click at [350, 35] on icon at bounding box center [352, 36] width 6 height 12
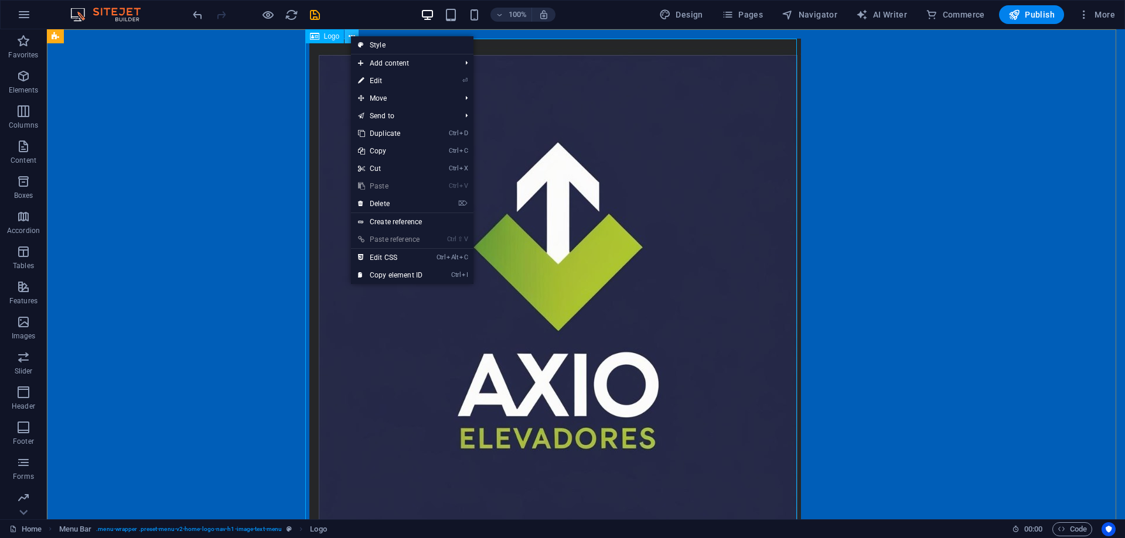
click at [350, 35] on icon at bounding box center [352, 36] width 6 height 12
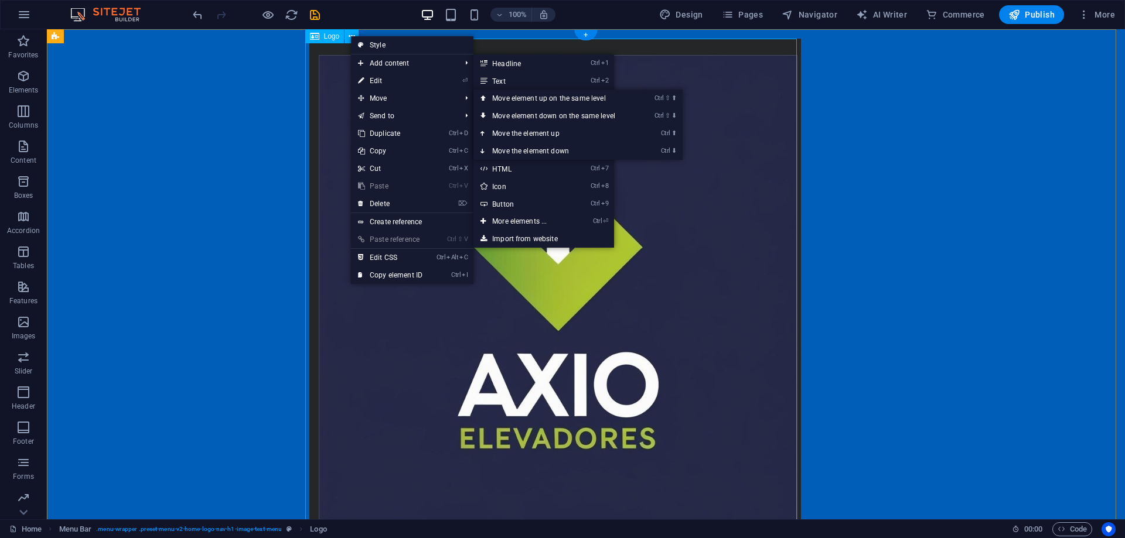
click at [325, 109] on div at bounding box center [585, 289] width 553 height 500
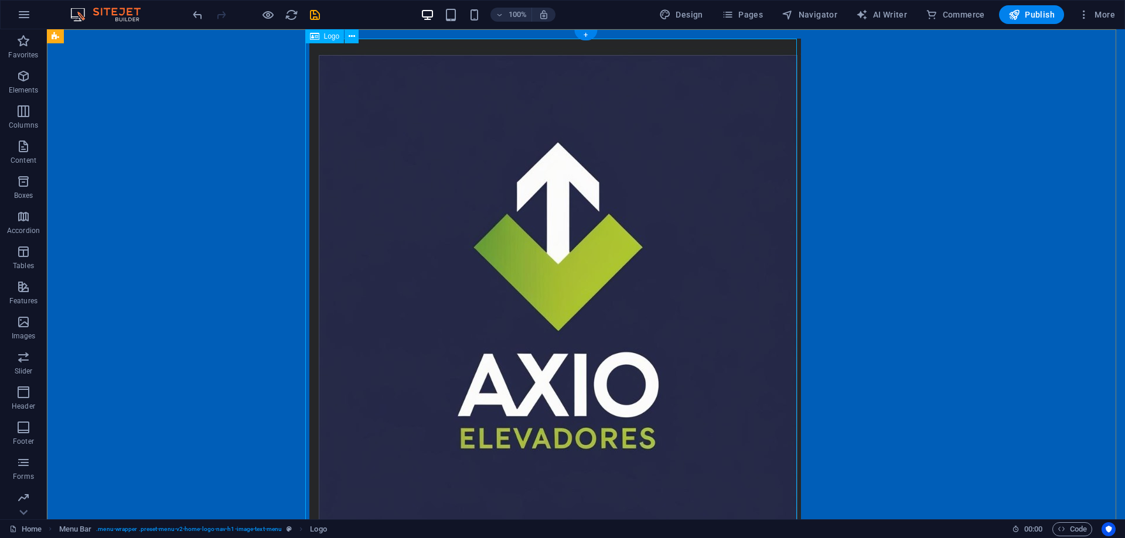
click at [339, 110] on div at bounding box center [585, 289] width 553 height 500
select select "px"
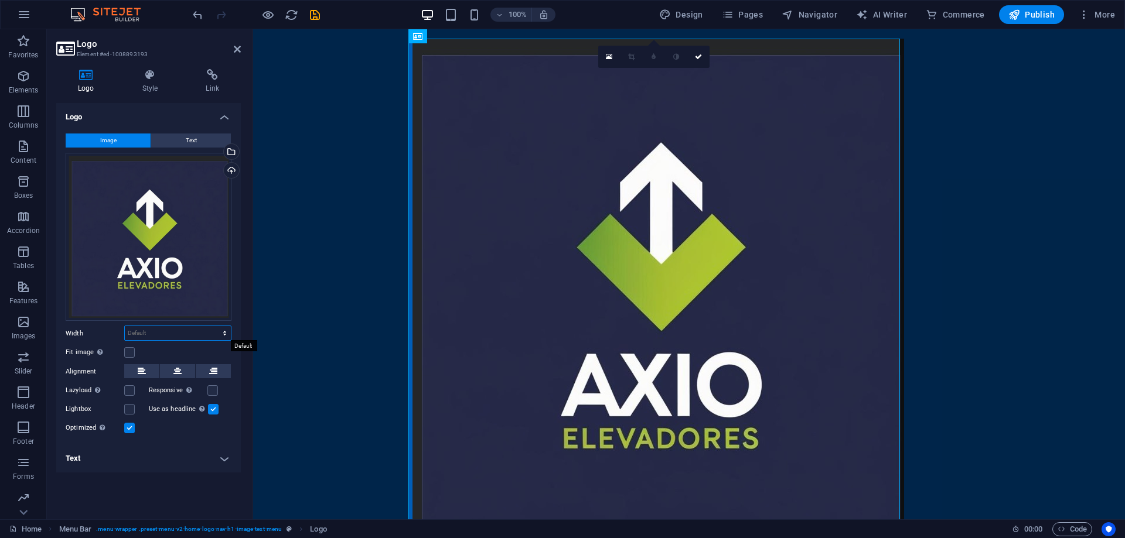
click at [142, 335] on select "Default auto px rem % em vh vw" at bounding box center [178, 333] width 106 height 14
select select "px"
click at [214, 326] on select "Default auto px rem % em vh vw" at bounding box center [178, 333] width 106 height 14
click at [136, 335] on input "839" at bounding box center [178, 333] width 106 height 14
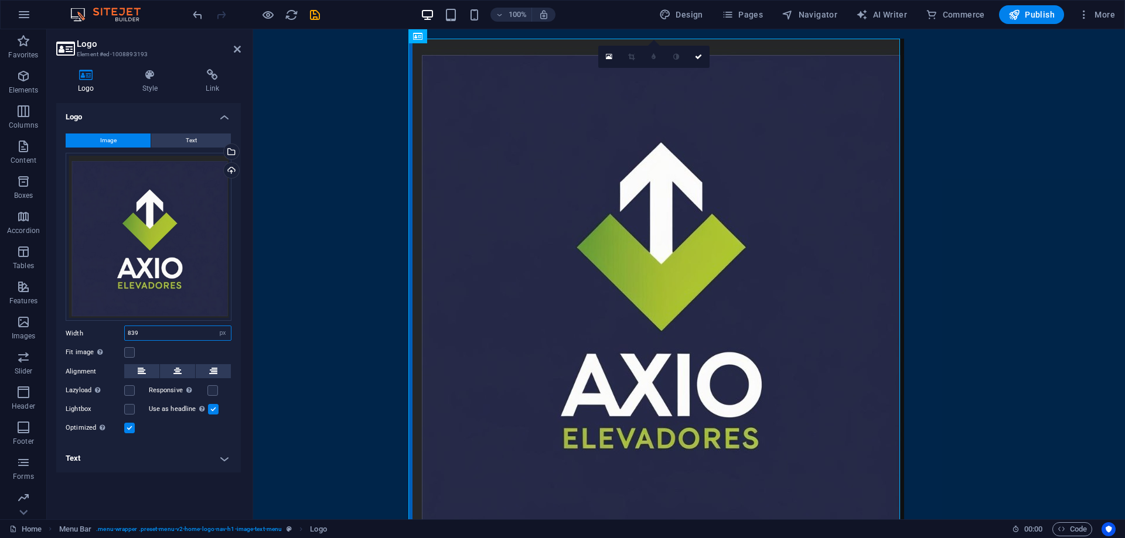
click at [136, 335] on input "839" at bounding box center [178, 333] width 106 height 14
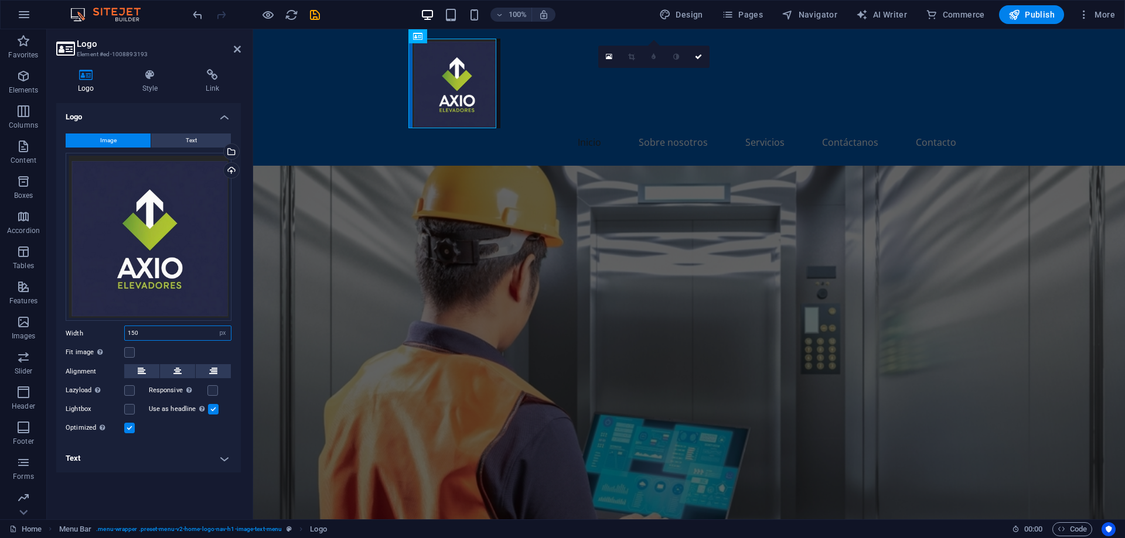
click at [136, 335] on input "150" at bounding box center [178, 333] width 106 height 14
type input "100"
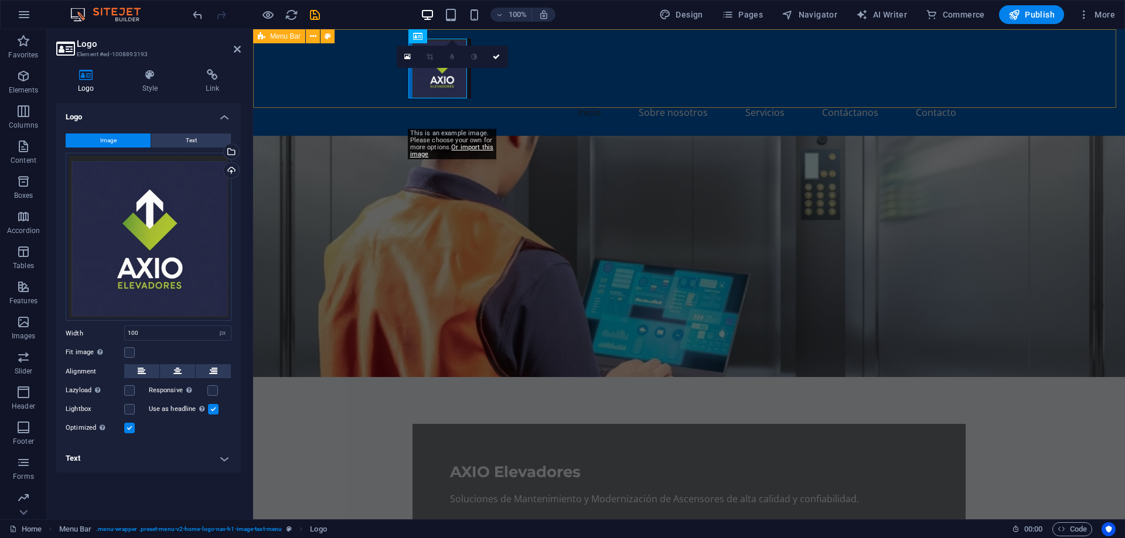
click at [341, 86] on div "Inicio Sobre nosotros Servicios Contáctanos Contacto" at bounding box center [689, 82] width 872 height 107
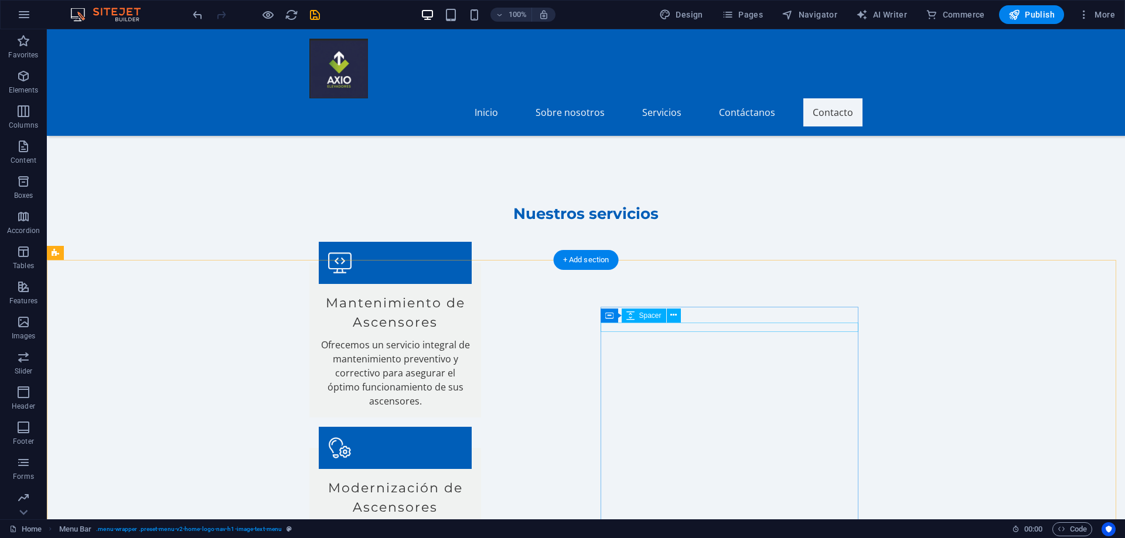
scroll to position [1230, 0]
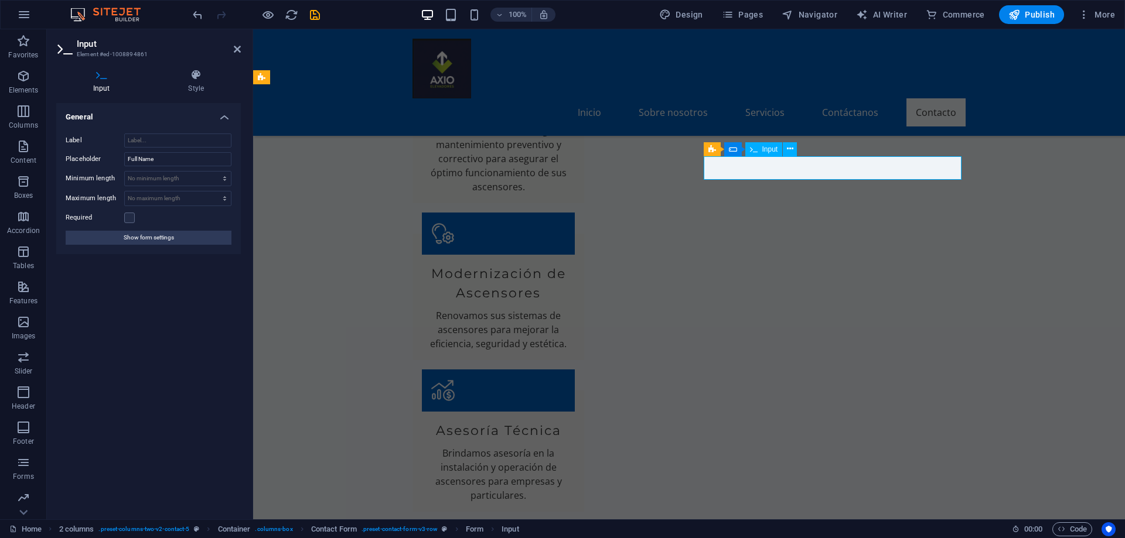
click at [172, 158] on input "Full Name" at bounding box center [177, 159] width 107 height 14
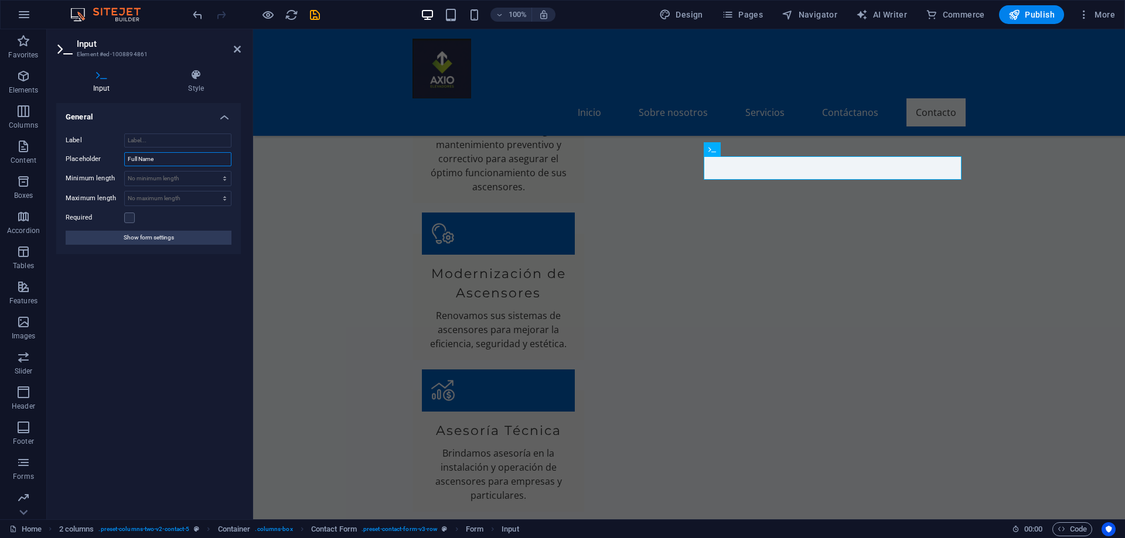
click at [172, 158] on input "Full Name" at bounding box center [177, 159] width 107 height 14
type input "Nombre | Apellidos"
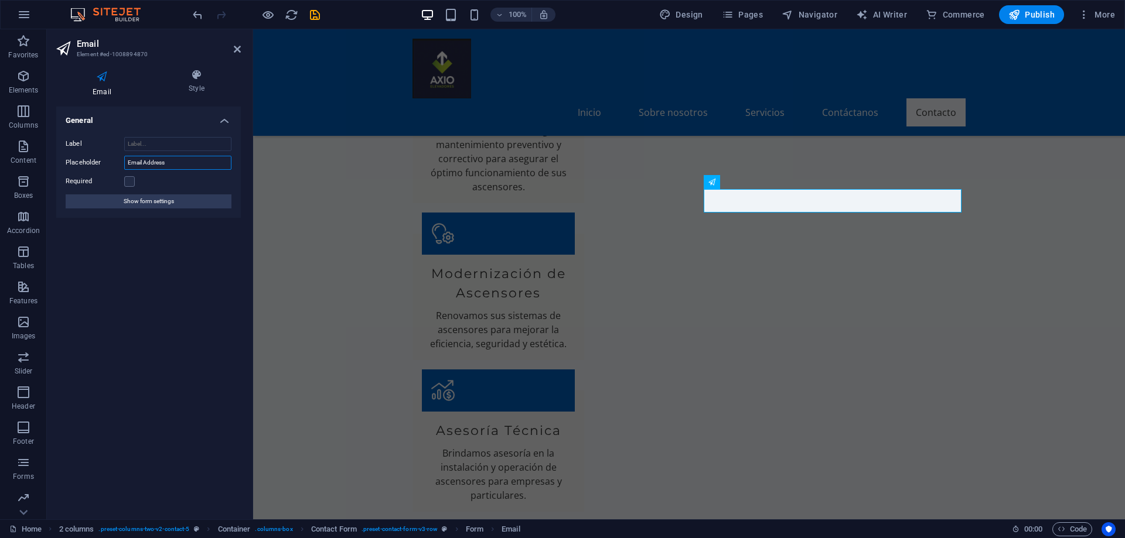
click at [155, 165] on input "Email Address" at bounding box center [177, 163] width 107 height 14
type input "Email"
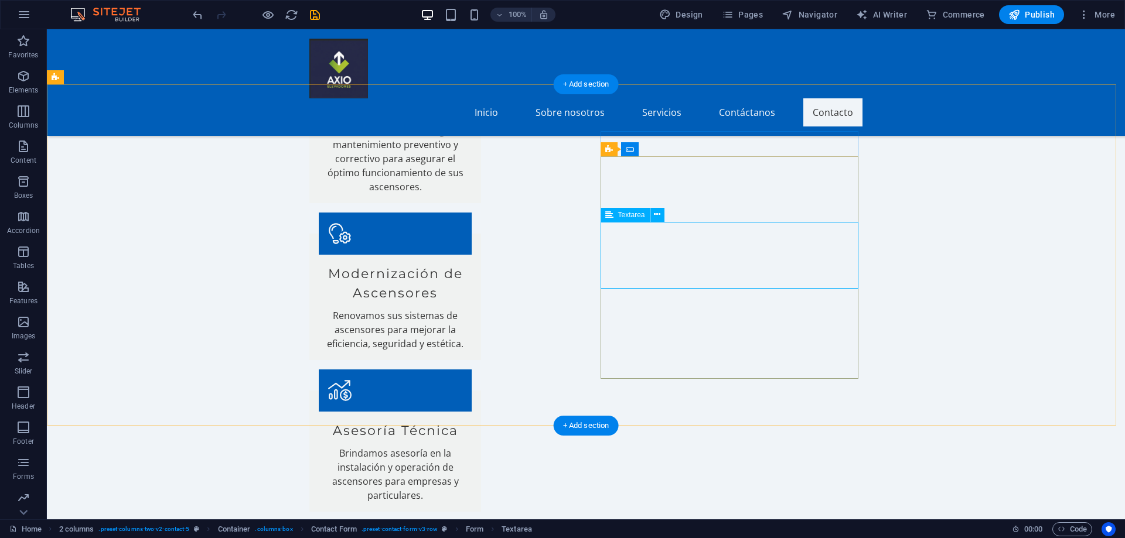
click at [0, 43] on ih-kamaplr at bounding box center [0, 43] width 0 height 0
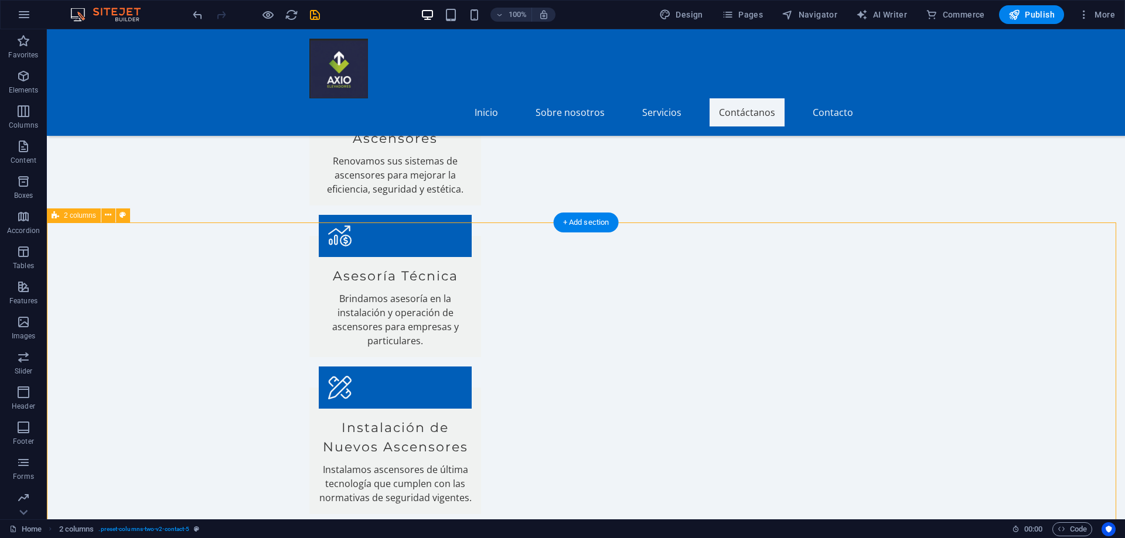
scroll to position [1092, 0]
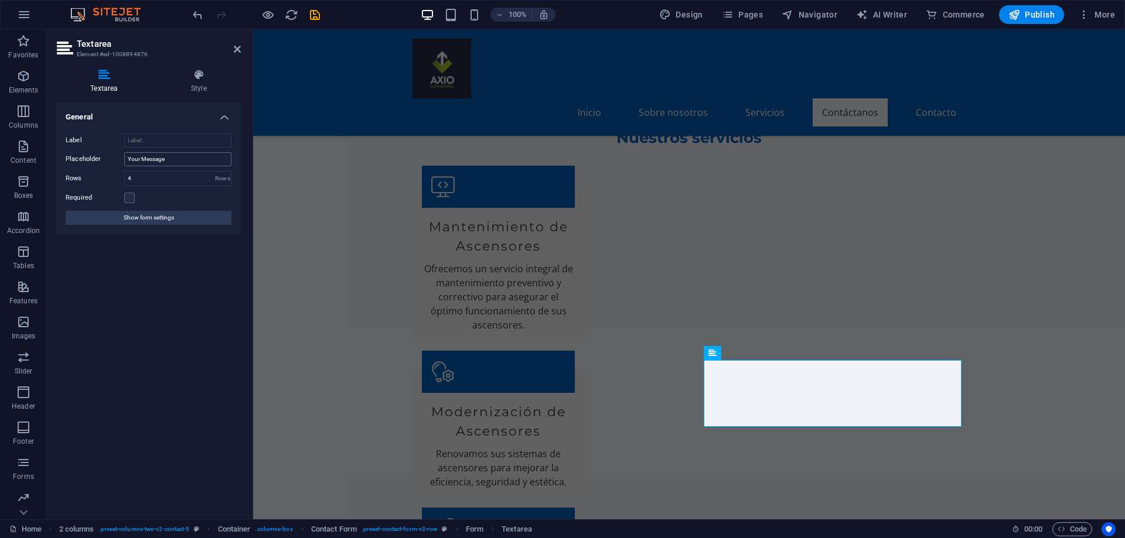
click at [149, 158] on input "Your Message" at bounding box center [177, 159] width 107 height 14
type input "Mensaje"
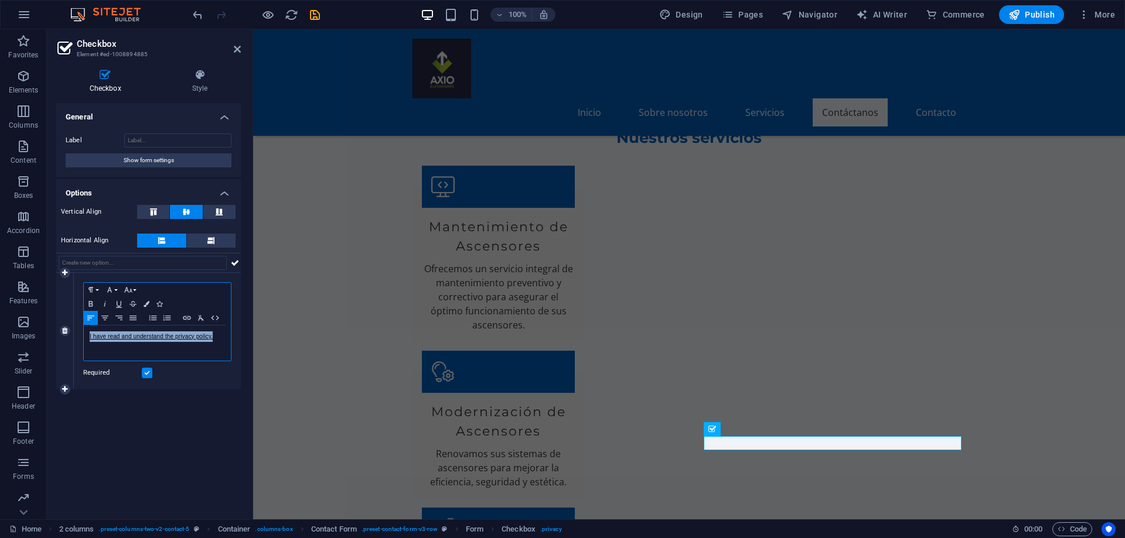
drag, startPoint x: 215, startPoint y: 339, endPoint x: 80, endPoint y: 339, distance: 134.7
click at [80, 339] on div "Paragraph Format Normal Heading 1 Heading 2 Heading 3 Heading 4 Heading 5 Headi…" at bounding box center [157, 331] width 167 height 117
copy link "I have read and understand the privacy policy."
click at [220, 334] on p "I have read and understand the privacy policy." at bounding box center [157, 337] width 135 height 11
drag, startPoint x: 220, startPoint y: 334, endPoint x: 84, endPoint y: 337, distance: 135.9
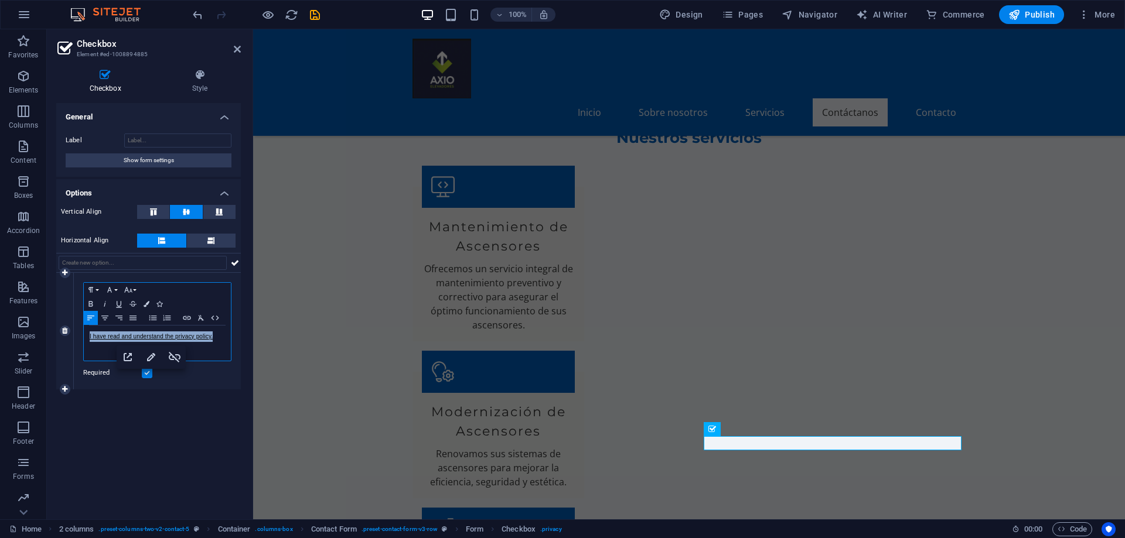
click at [84, 337] on div "I have read and understand the privacy policy." at bounding box center [157, 343] width 147 height 35
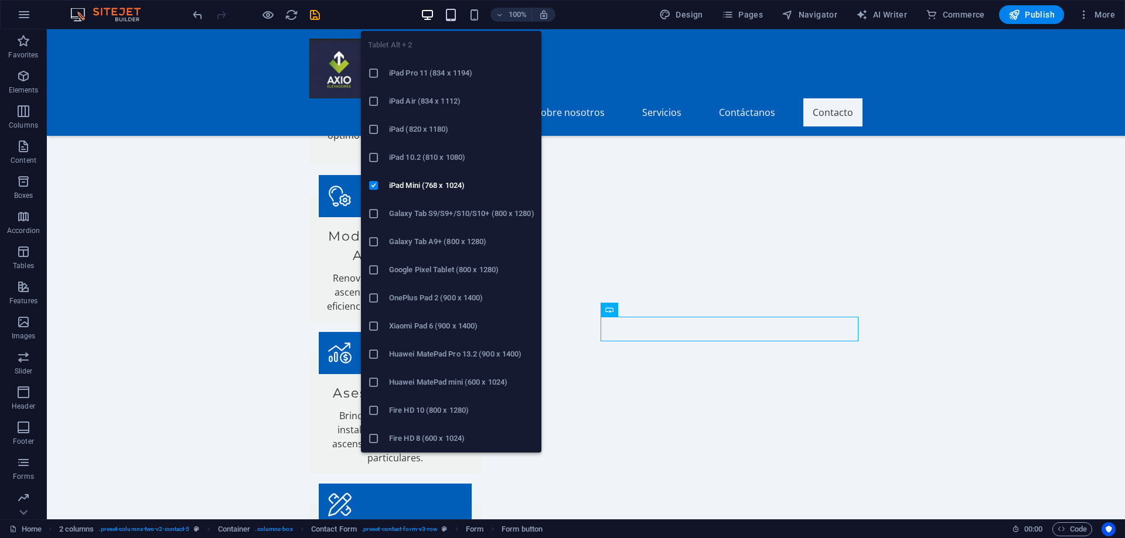
click at [454, 15] on icon "button" at bounding box center [450, 14] width 13 height 13
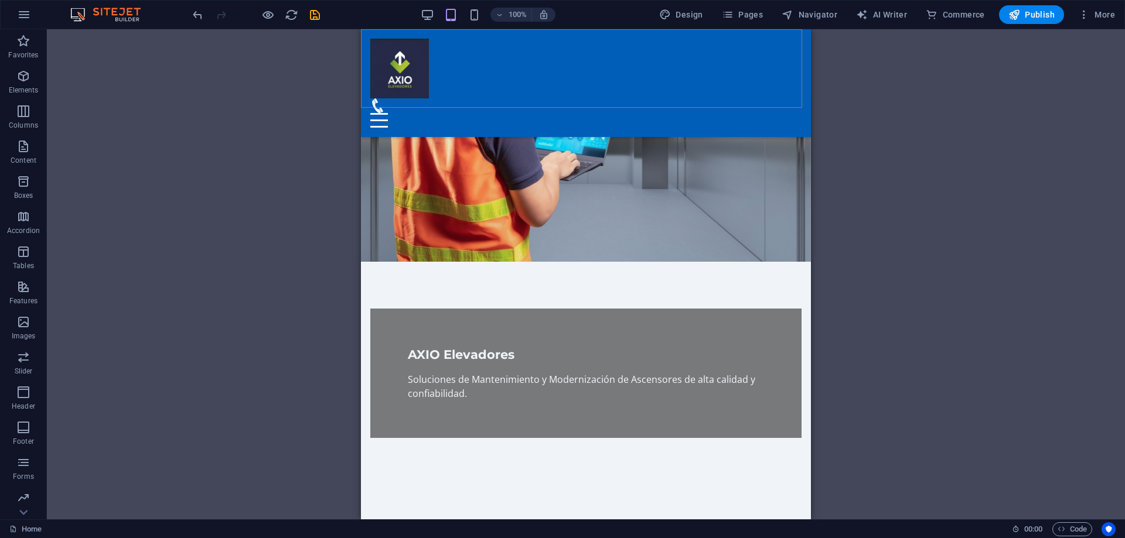
scroll to position [0, 0]
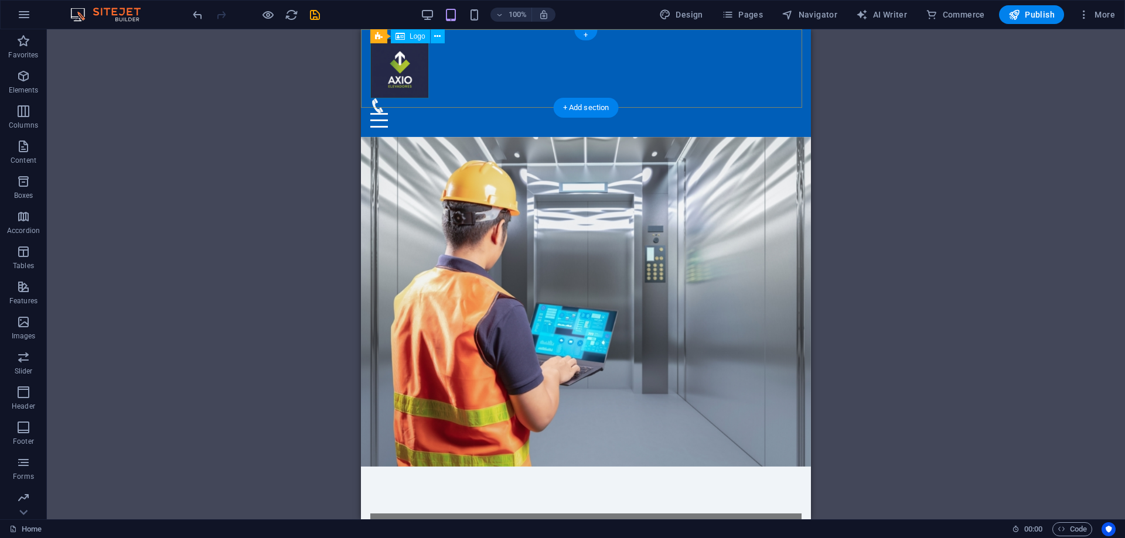
click at [398, 75] on div at bounding box center [585, 69] width 431 height 60
select select "px"
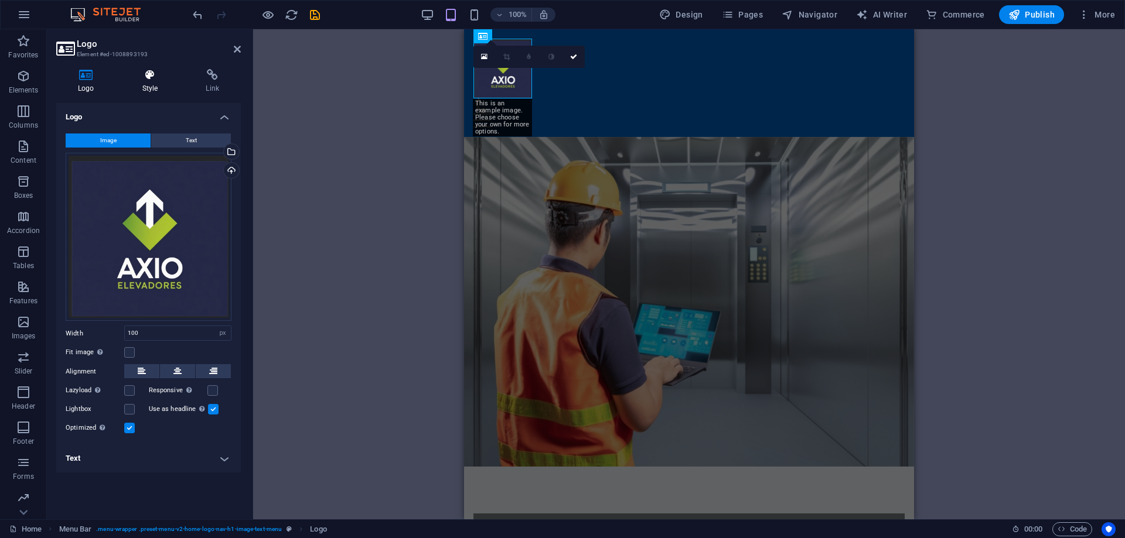
click at [146, 76] on icon at bounding box center [150, 75] width 59 height 12
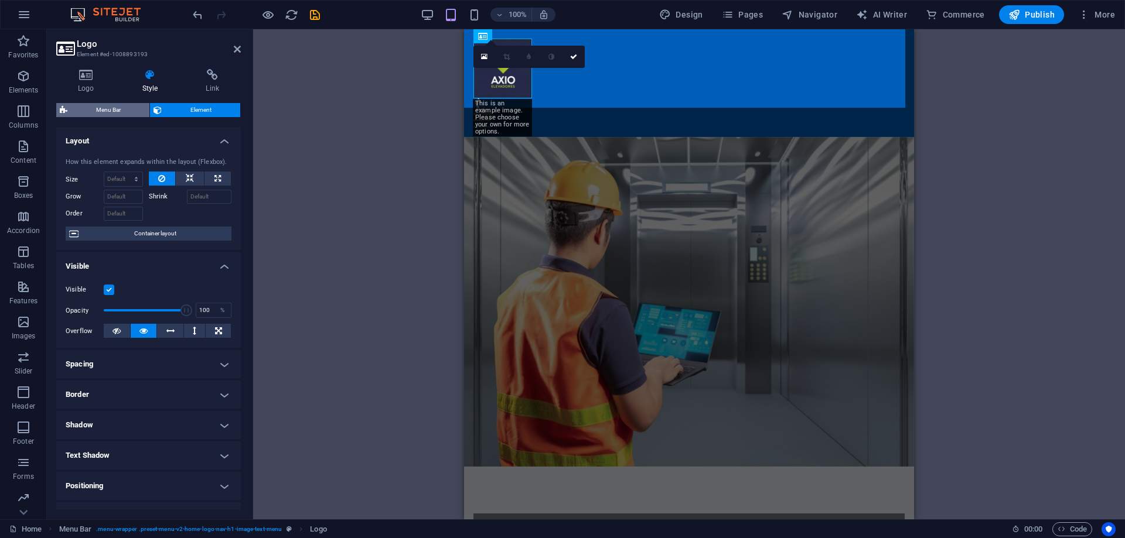
click at [87, 104] on span "Menu Bar" at bounding box center [108, 110] width 75 height 14
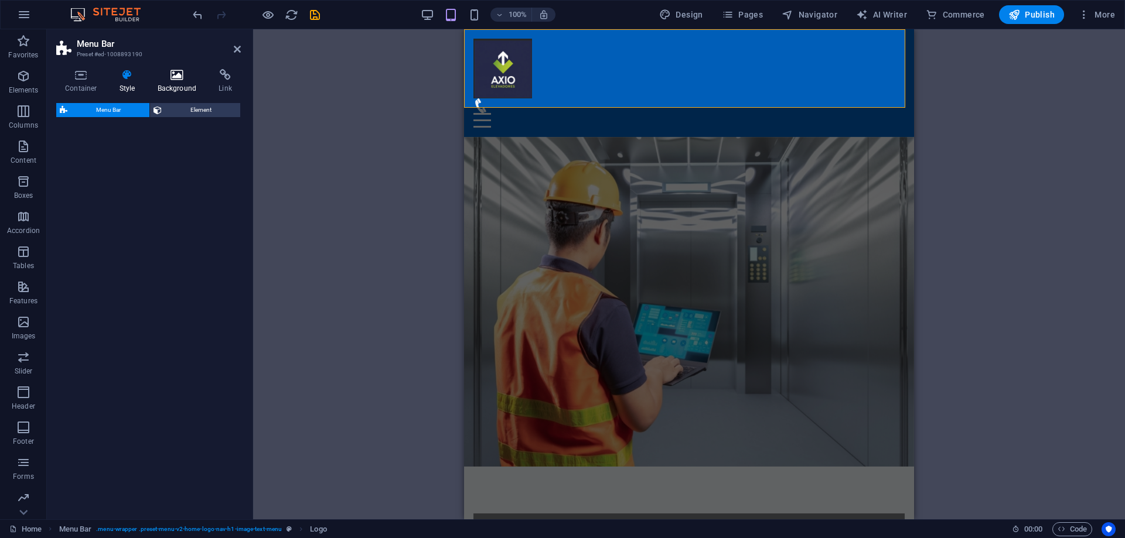
select select "rem"
select select "preset-menu-v2-home-logo-nav-h1-image-text-menu"
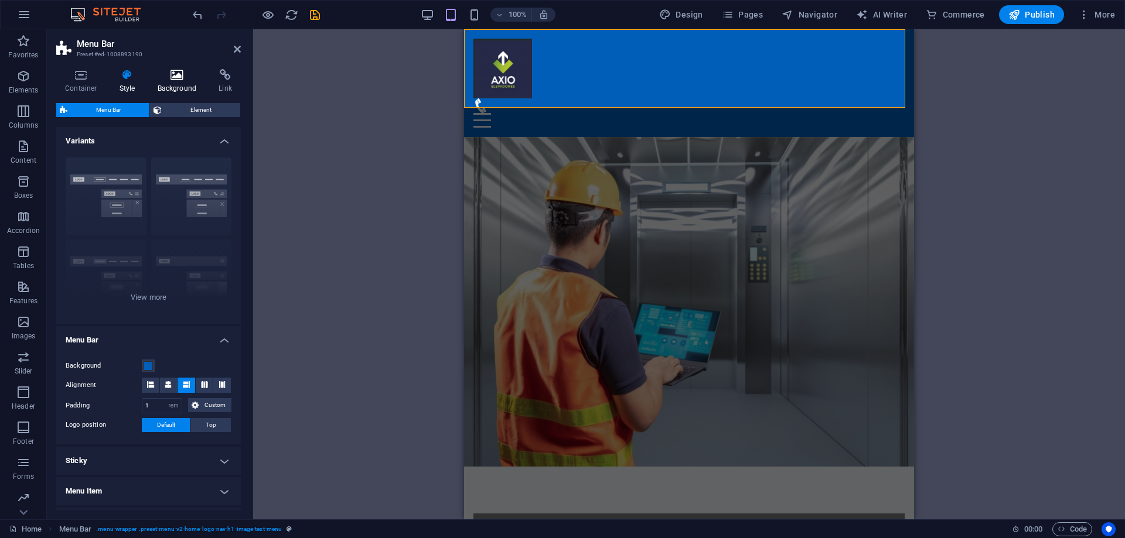
click at [171, 73] on icon at bounding box center [177, 75] width 57 height 12
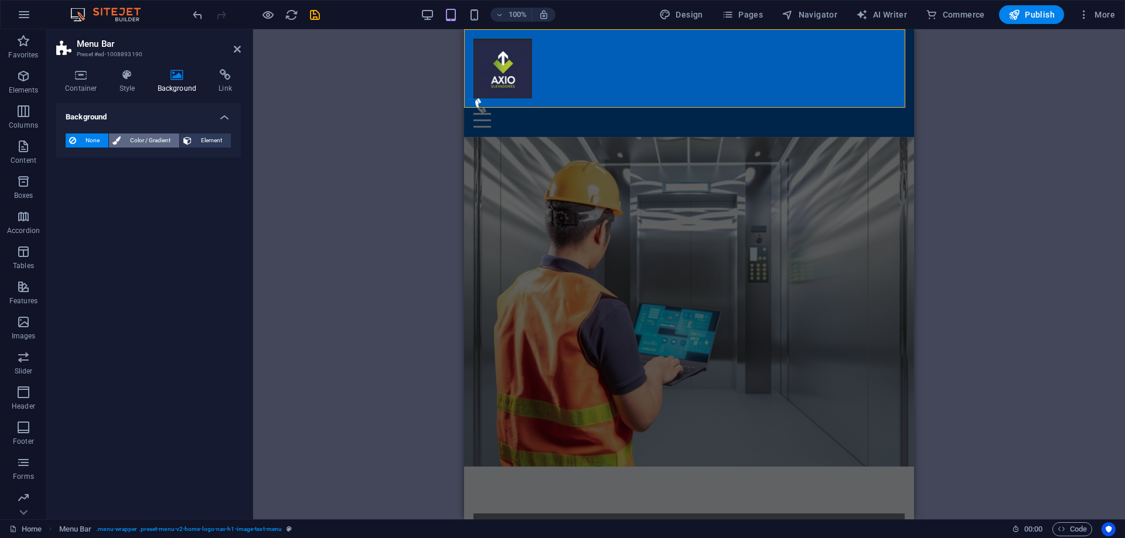
click at [140, 142] on span "Color / Gradient" at bounding box center [150, 141] width 52 height 14
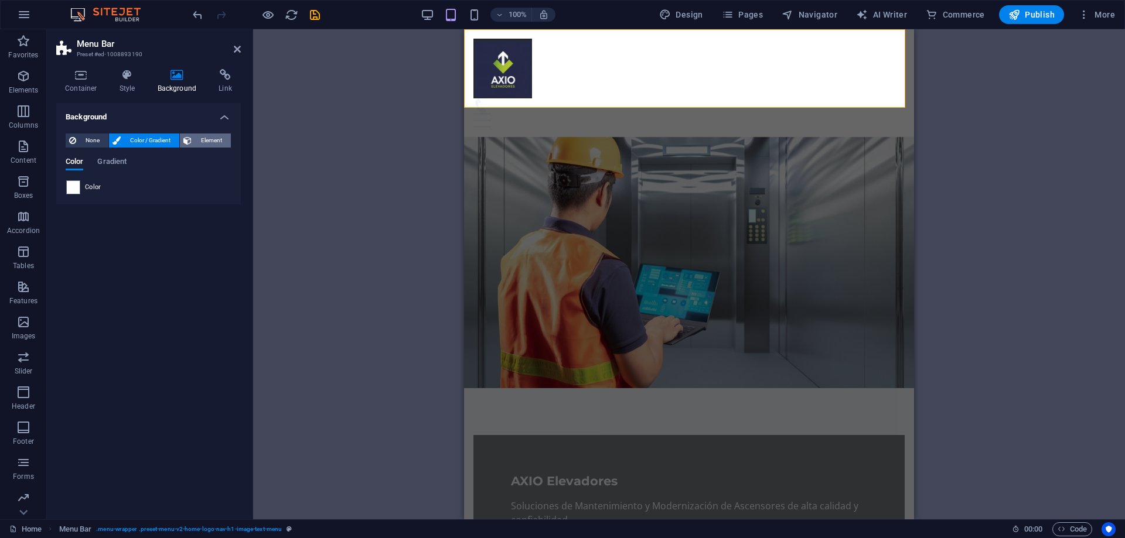
click at [212, 143] on span "Element" at bounding box center [211, 141] width 32 height 14
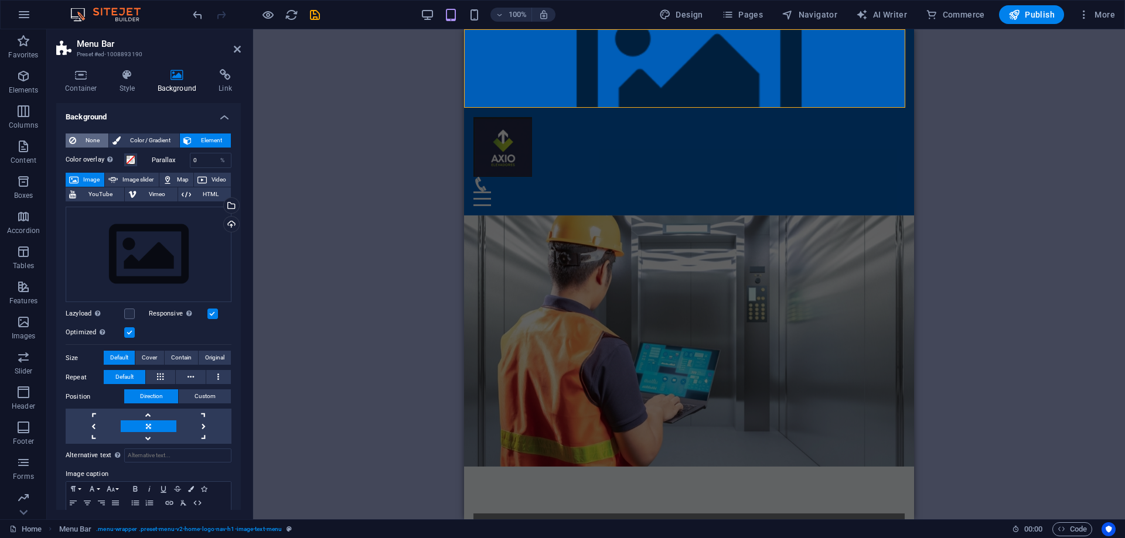
click at [91, 137] on span "None" at bounding box center [92, 141] width 25 height 14
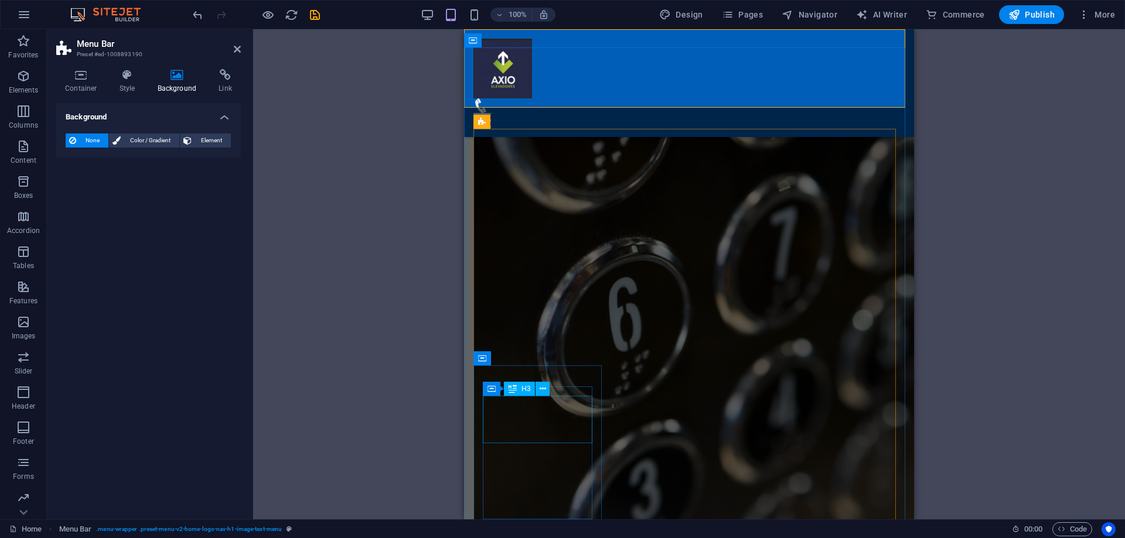
scroll to position [937, 0]
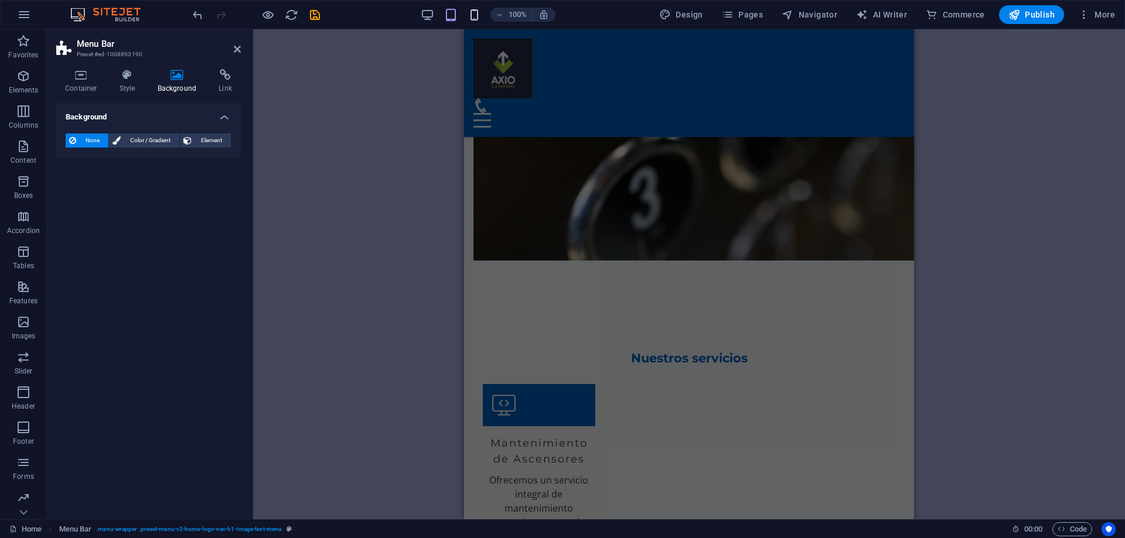
click at [473, 12] on icon "button" at bounding box center [473, 14] width 13 height 13
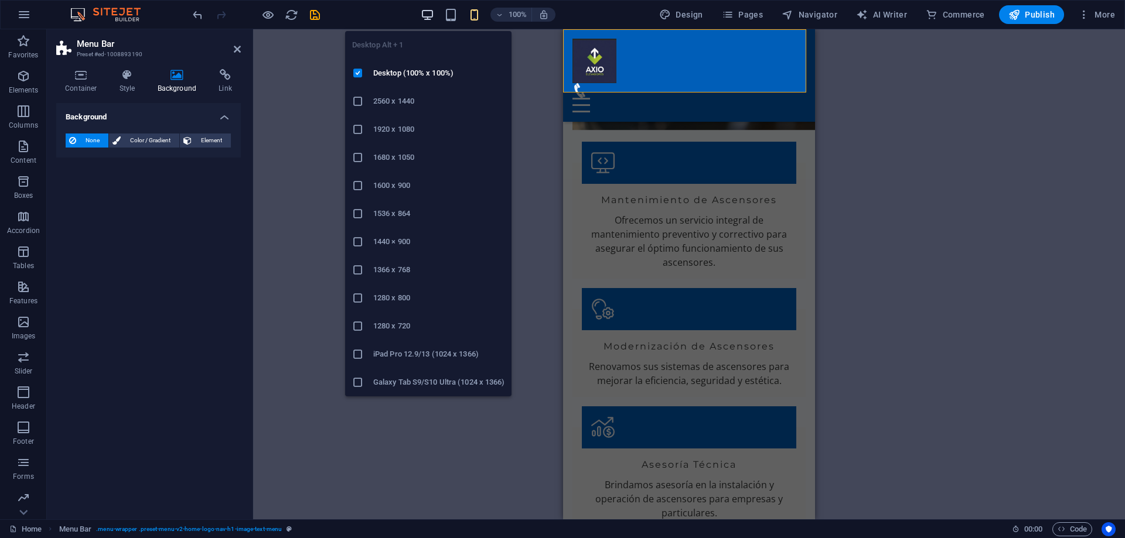
click at [427, 12] on icon "button" at bounding box center [427, 14] width 13 height 13
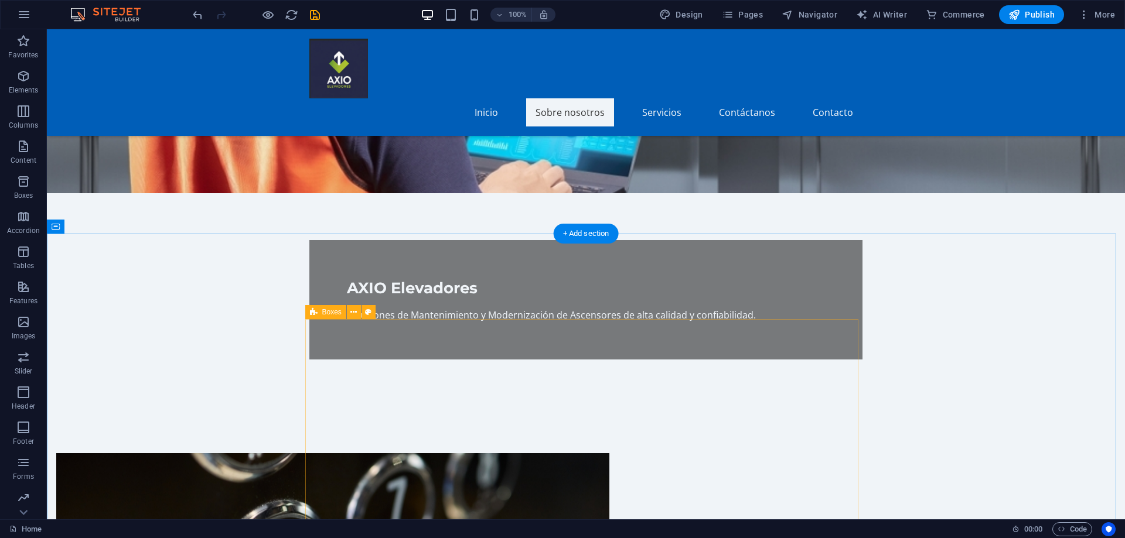
scroll to position [410, 0]
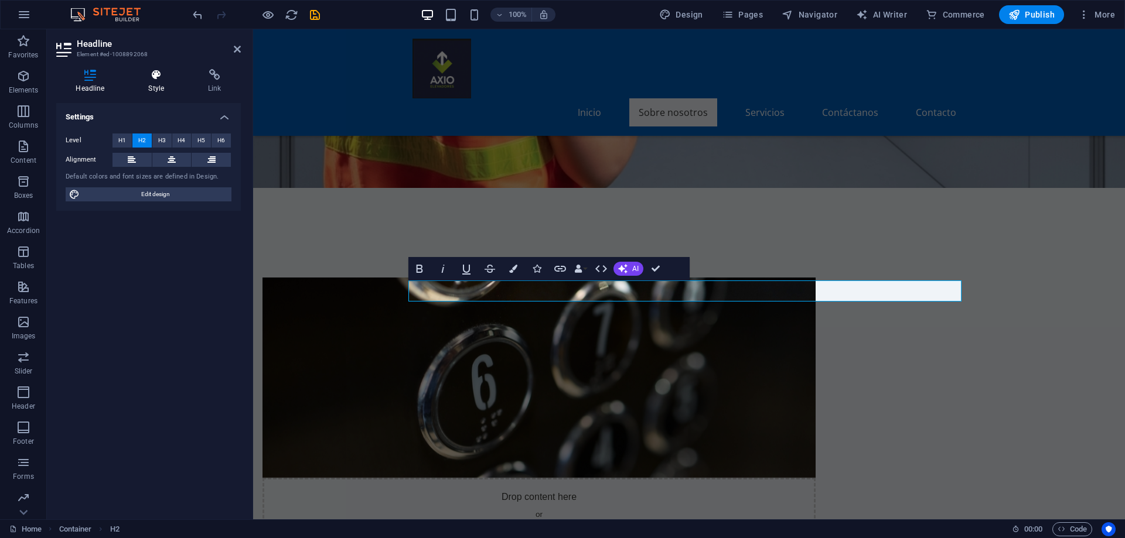
click at [162, 86] on h4 "Style" at bounding box center [159, 81] width 60 height 25
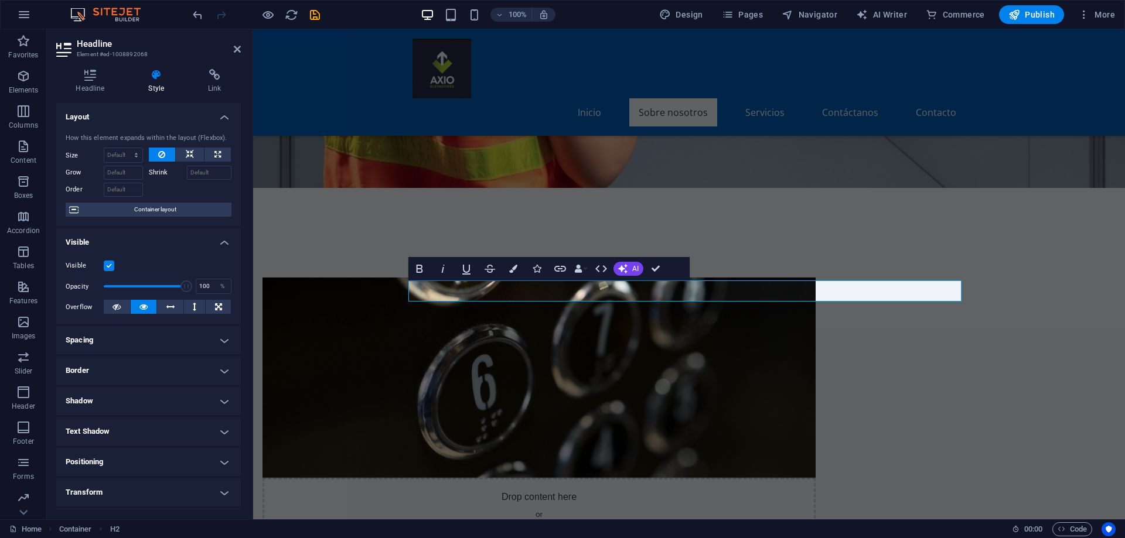
scroll to position [0, 0]
click at [514, 268] on icon "button" at bounding box center [513, 269] width 8 height 8
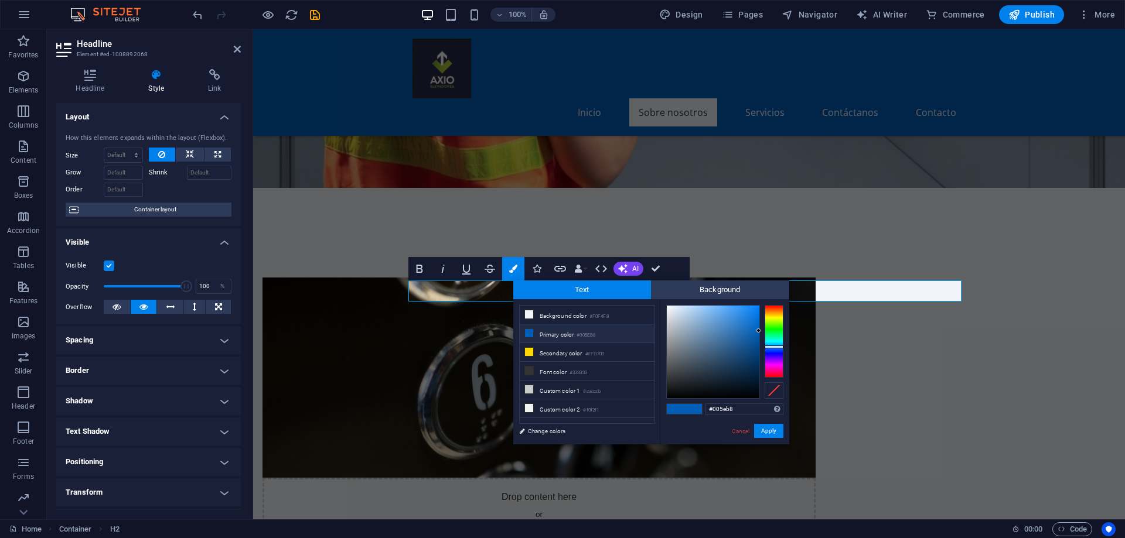
click at [564, 335] on li "Primary color #005EB8" at bounding box center [587, 334] width 135 height 19
drag, startPoint x: 715, startPoint y: 409, endPoint x: 754, endPoint y: 409, distance: 38.7
click at [754, 409] on input "#005eb8" at bounding box center [744, 410] width 78 height 12
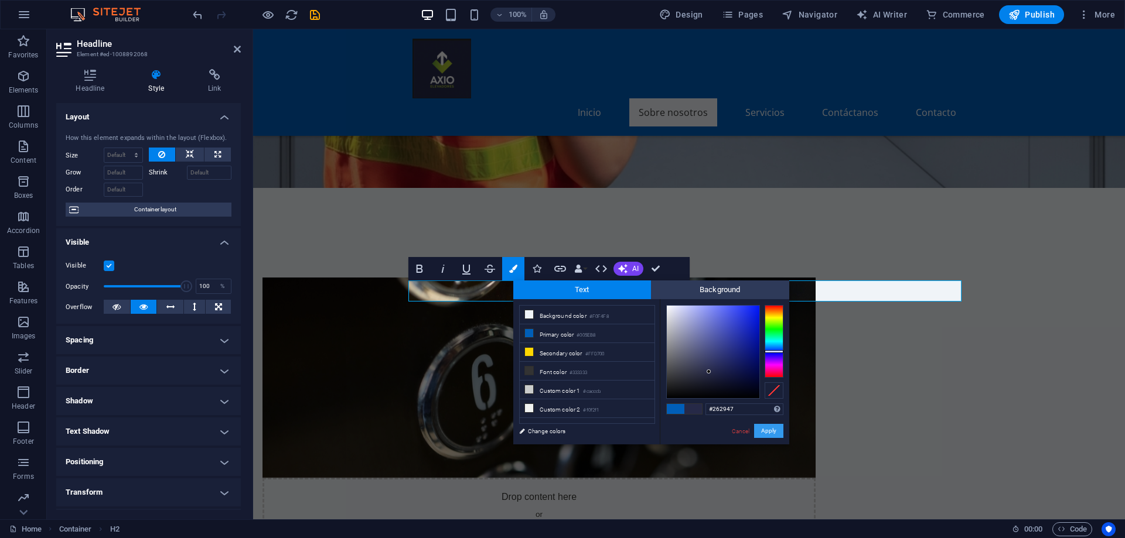
click at [762, 432] on button "Apply" at bounding box center [768, 431] width 29 height 14
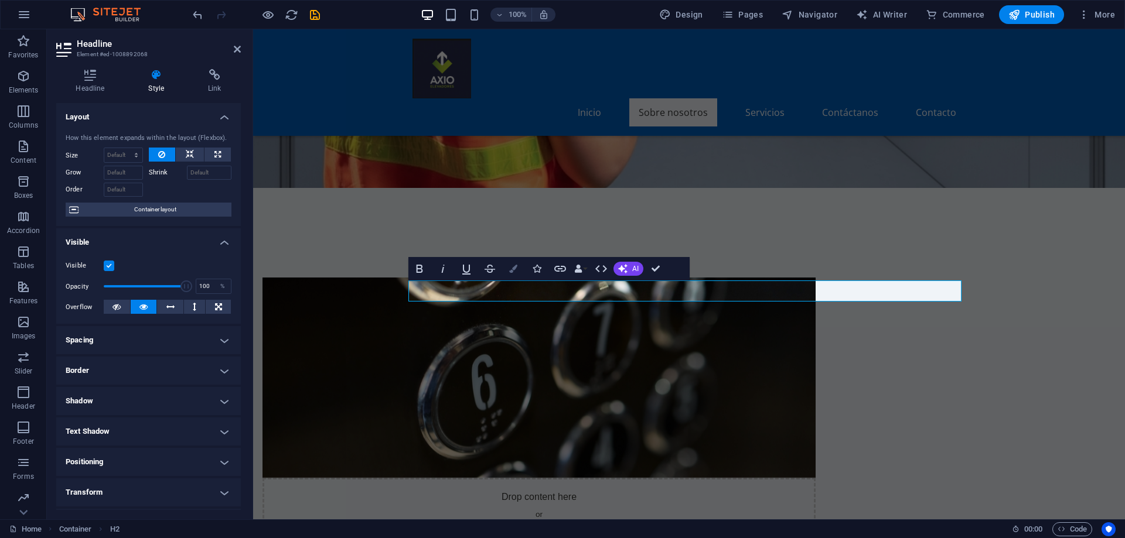
click at [517, 272] on icon "button" at bounding box center [513, 269] width 8 height 8
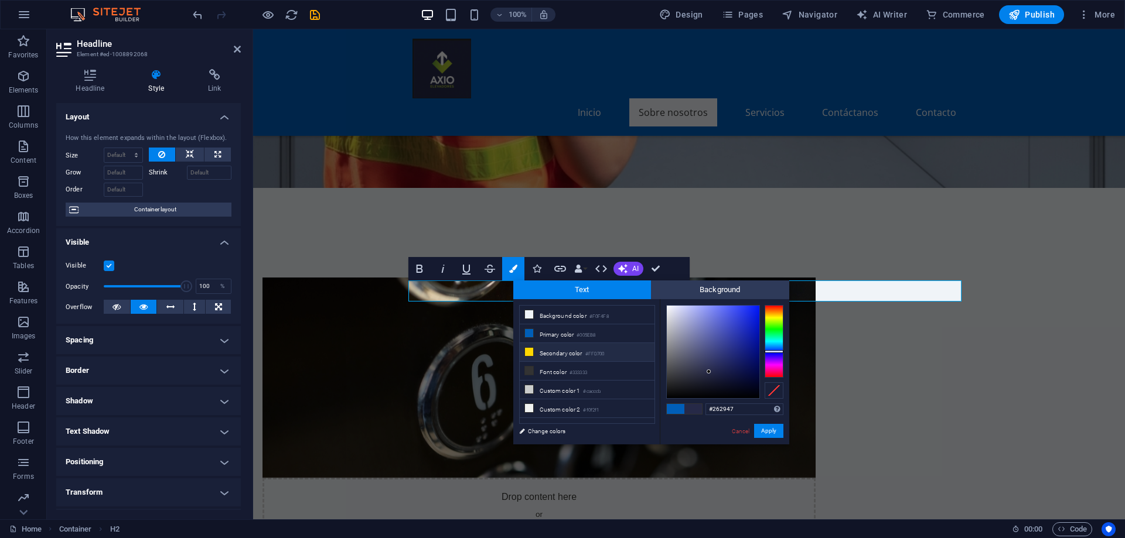
click at [528, 350] on icon at bounding box center [529, 352] width 8 height 8
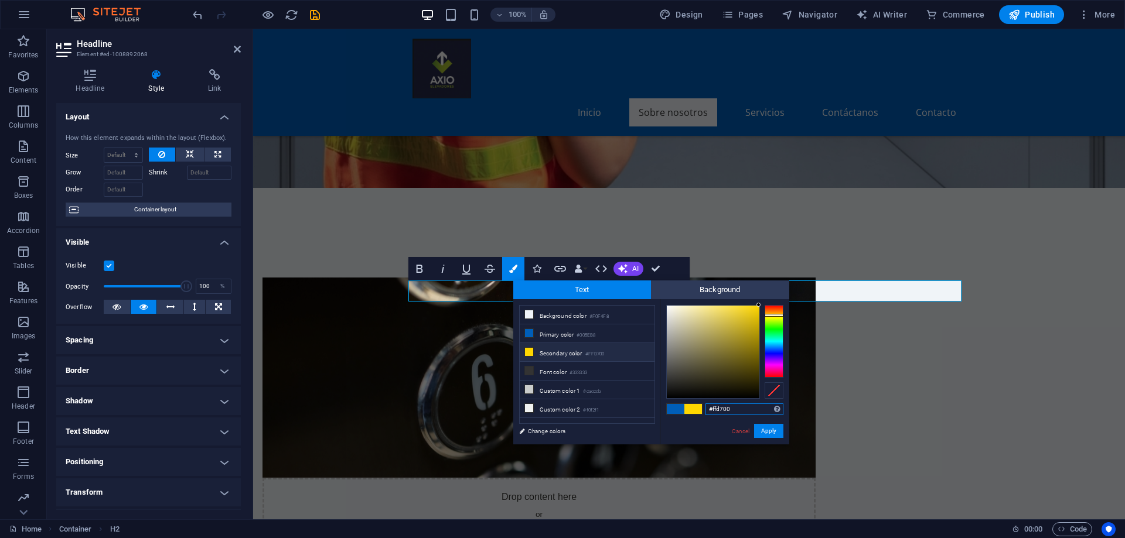
drag, startPoint x: 713, startPoint y: 410, endPoint x: 756, endPoint y: 412, distance: 42.8
click at [756, 412] on input "#ffd700" at bounding box center [744, 410] width 78 height 12
type input "#9db838"
click at [768, 433] on button "Apply" at bounding box center [768, 431] width 29 height 14
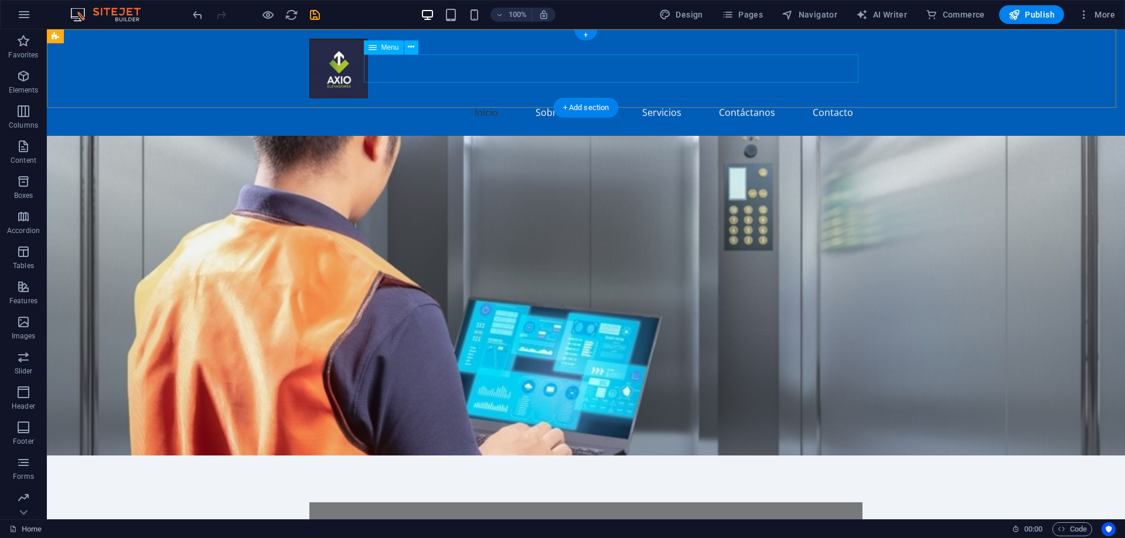
click at [494, 98] on nav "Inicio Sobre nosotros Servicios Contáctanos Contacto" at bounding box center [585, 112] width 553 height 28
click at [483, 98] on nav "Inicio Sobre nosotros Servicios Contáctanos Contacto" at bounding box center [585, 112] width 553 height 28
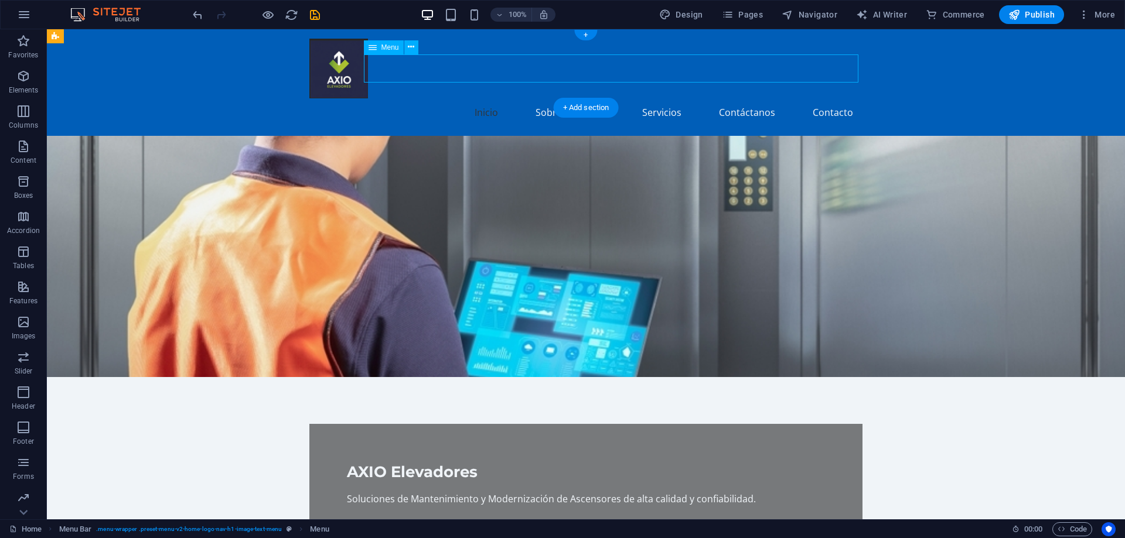
select select
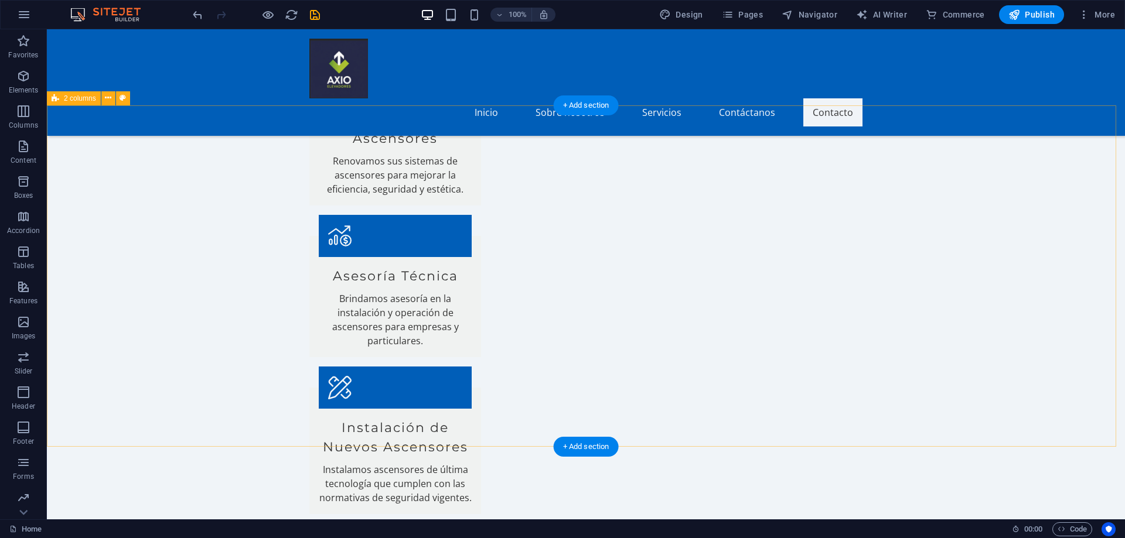
scroll to position [1092, 0]
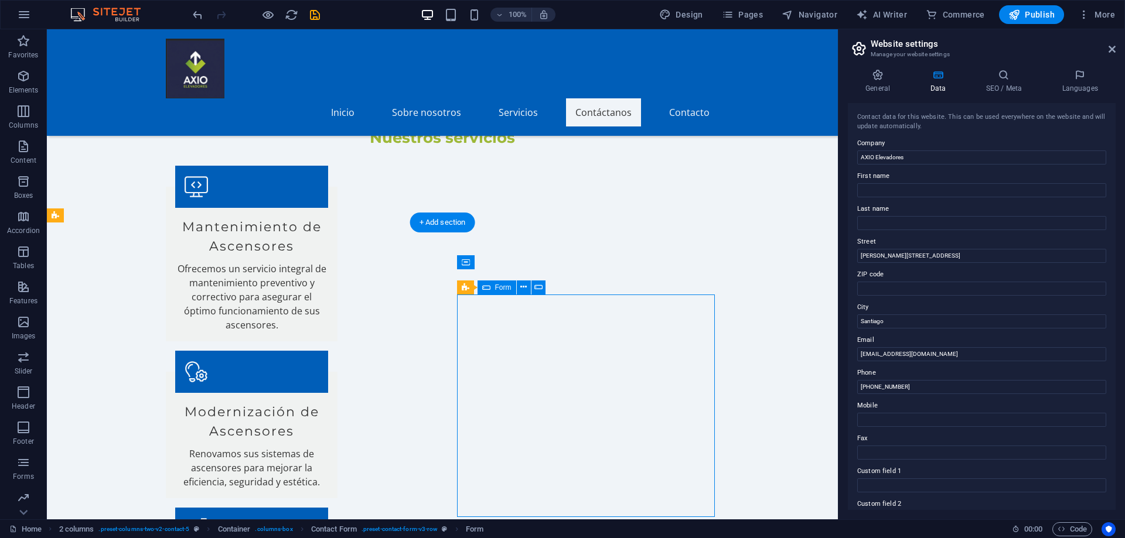
scroll to position [1385, 0]
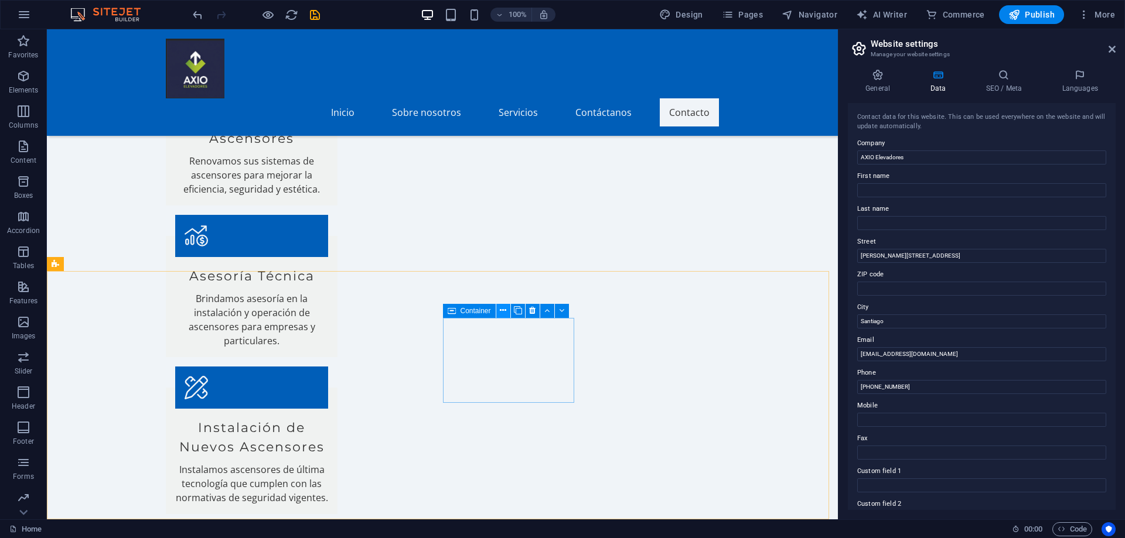
click at [502, 315] on icon at bounding box center [503, 311] width 6 height 12
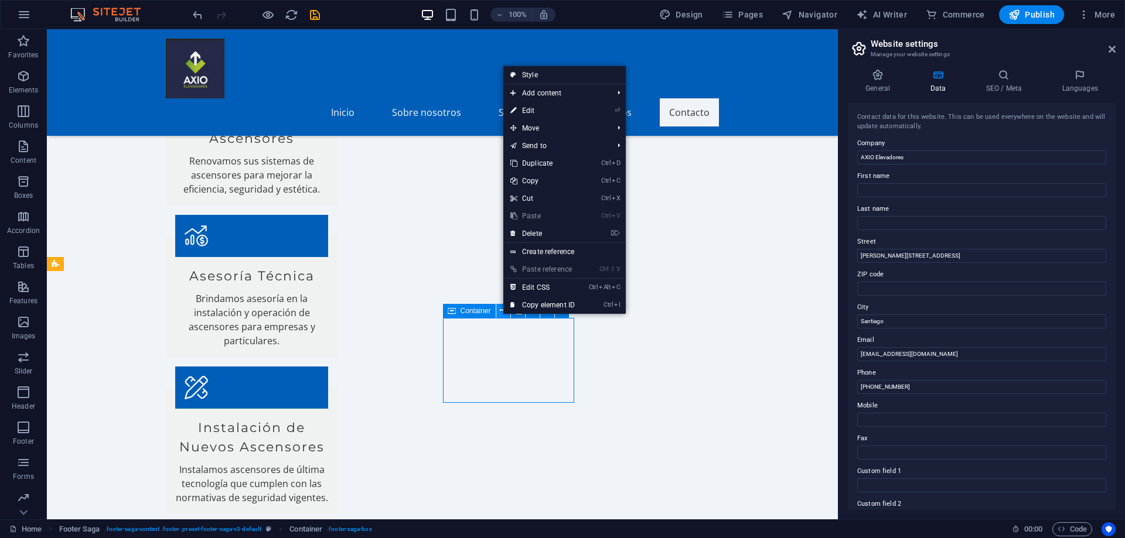
click at [502, 315] on icon at bounding box center [503, 311] width 6 height 12
click at [521, 315] on icon at bounding box center [518, 311] width 8 height 12
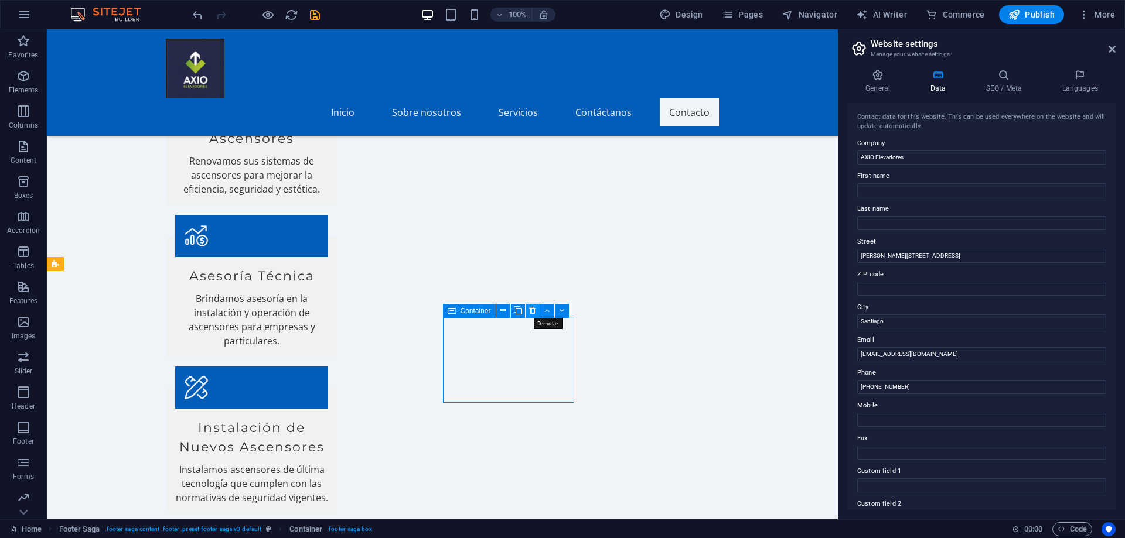
click at [536, 314] on button at bounding box center [532, 311] width 14 height 14
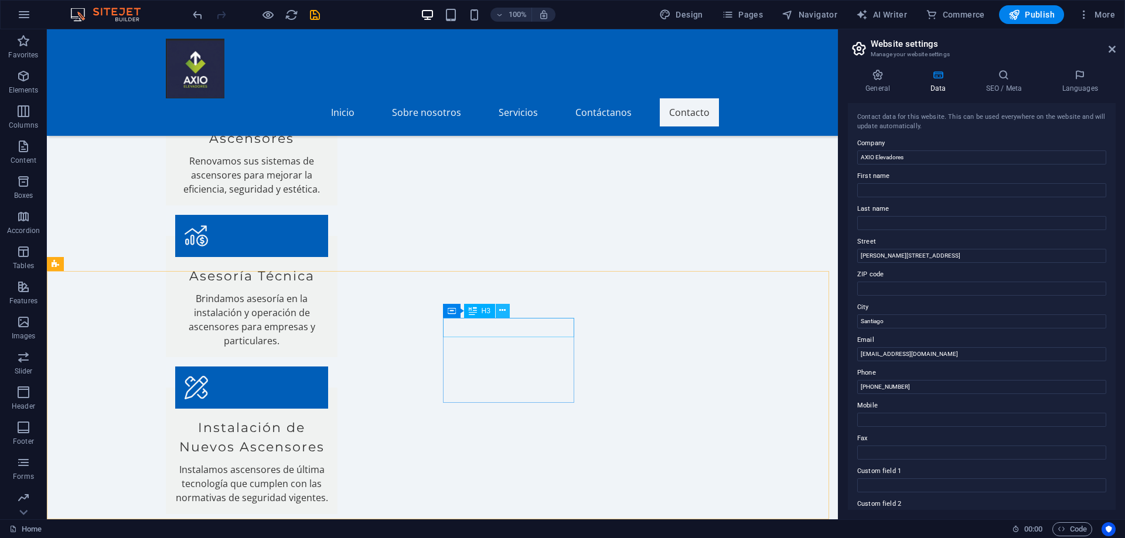
click at [501, 313] on icon at bounding box center [502, 311] width 6 height 12
click at [533, 306] on icon at bounding box center [532, 311] width 6 height 12
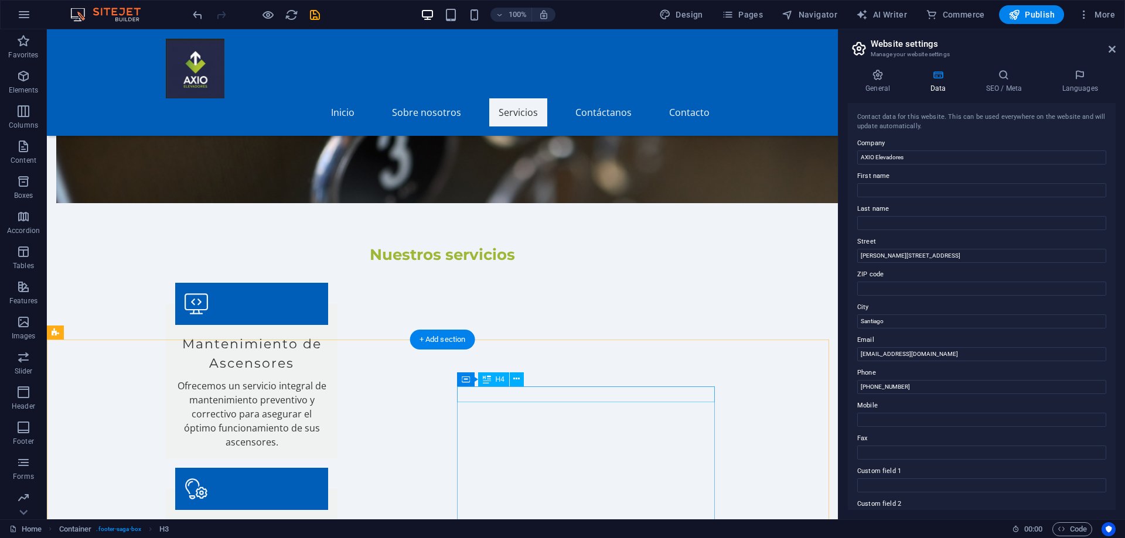
scroll to position [858, 0]
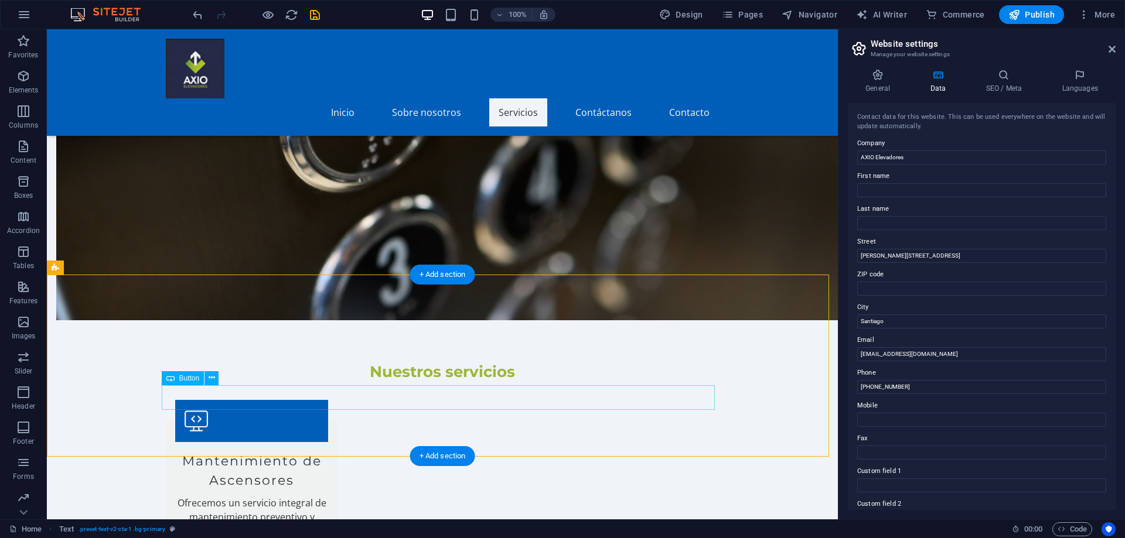
click at [210, 381] on icon at bounding box center [212, 378] width 6 height 12
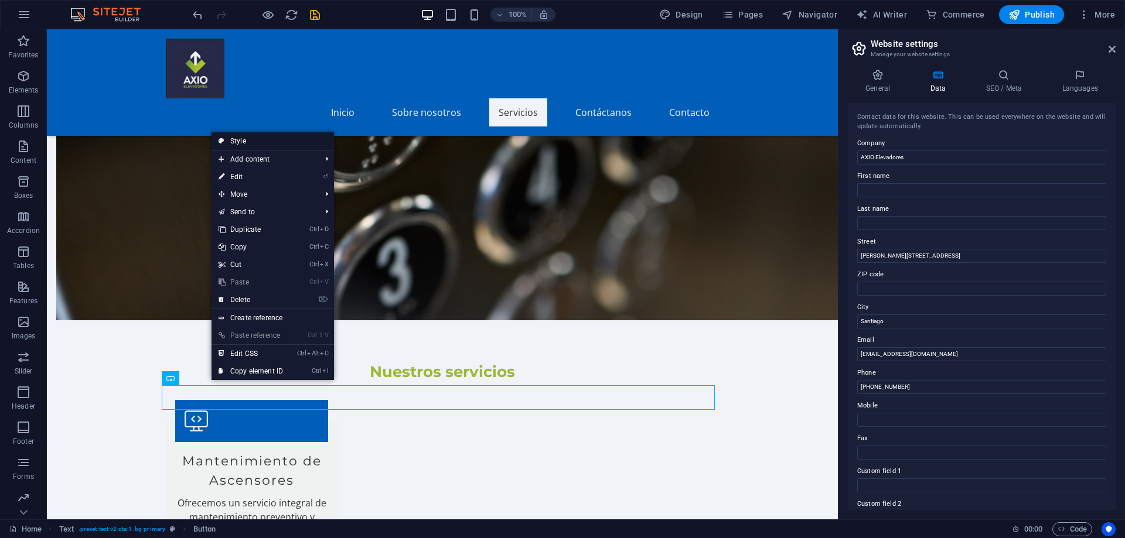
drag, startPoint x: 233, startPoint y: 140, endPoint x: 2, endPoint y: 226, distance: 246.3
click at [233, 140] on link "Style" at bounding box center [272, 141] width 122 height 18
select select "preset-text-v2-cta-1"
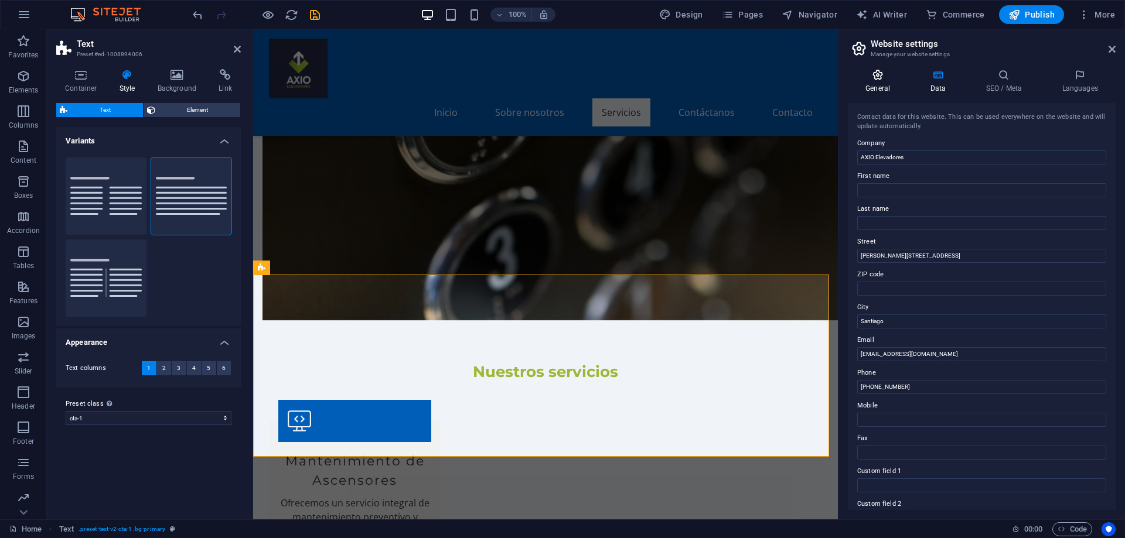
click at [873, 80] on icon at bounding box center [878, 75] width 60 height 12
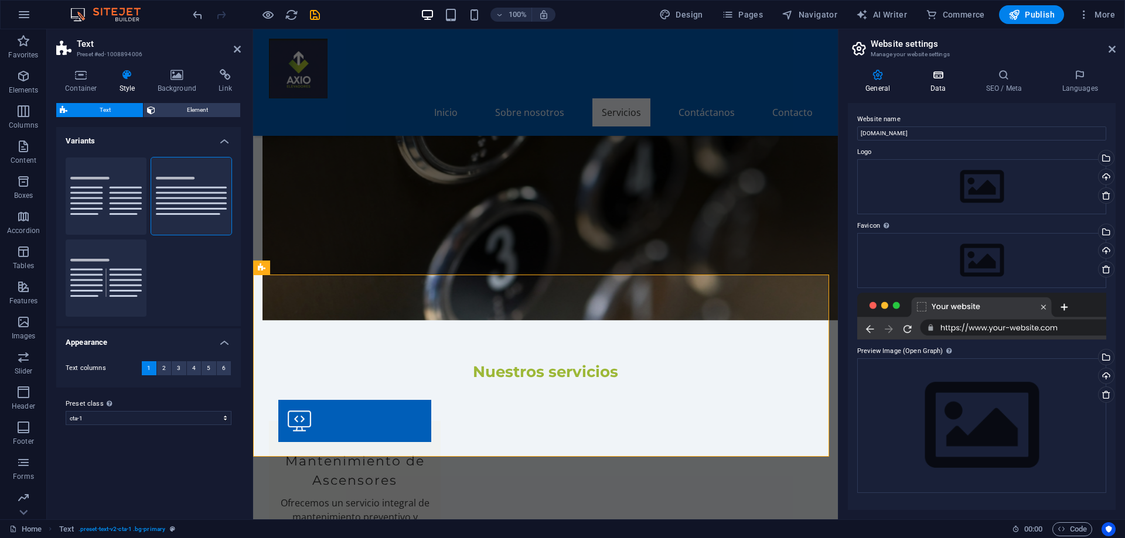
click at [929, 79] on icon at bounding box center [937, 75] width 51 height 12
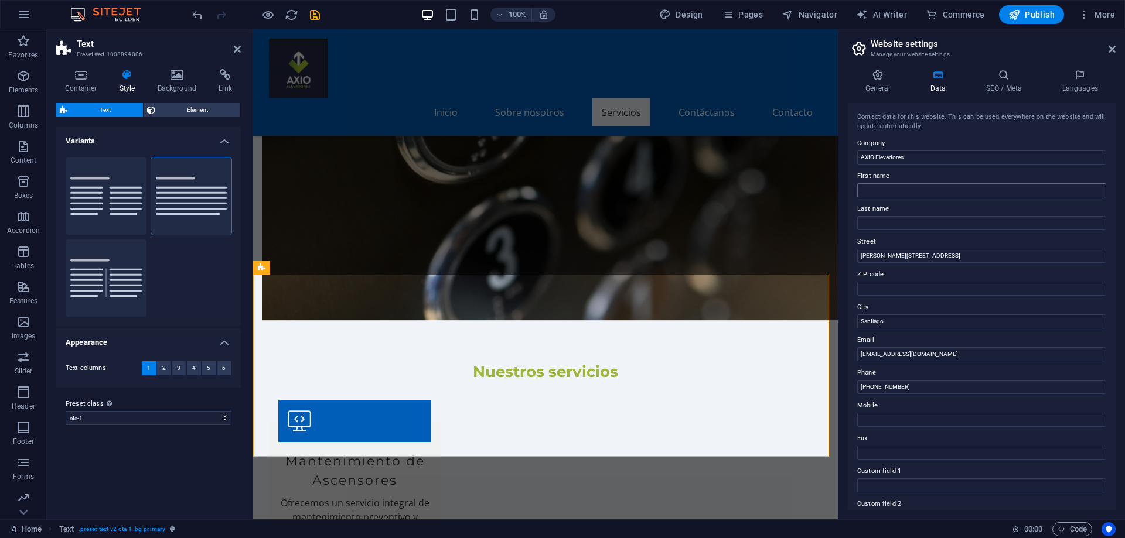
scroll to position [0, 0]
click at [874, 83] on h4 "General" at bounding box center [880, 81] width 64 height 25
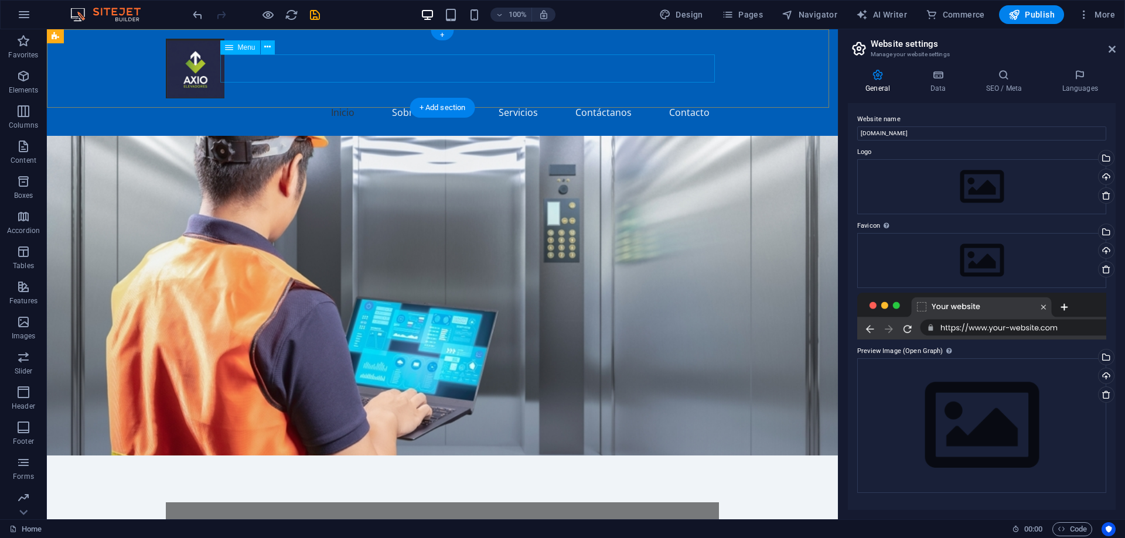
click at [340, 98] on nav "Inicio Sobre nosotros Servicios Contáctanos Contacto" at bounding box center [442, 112] width 553 height 28
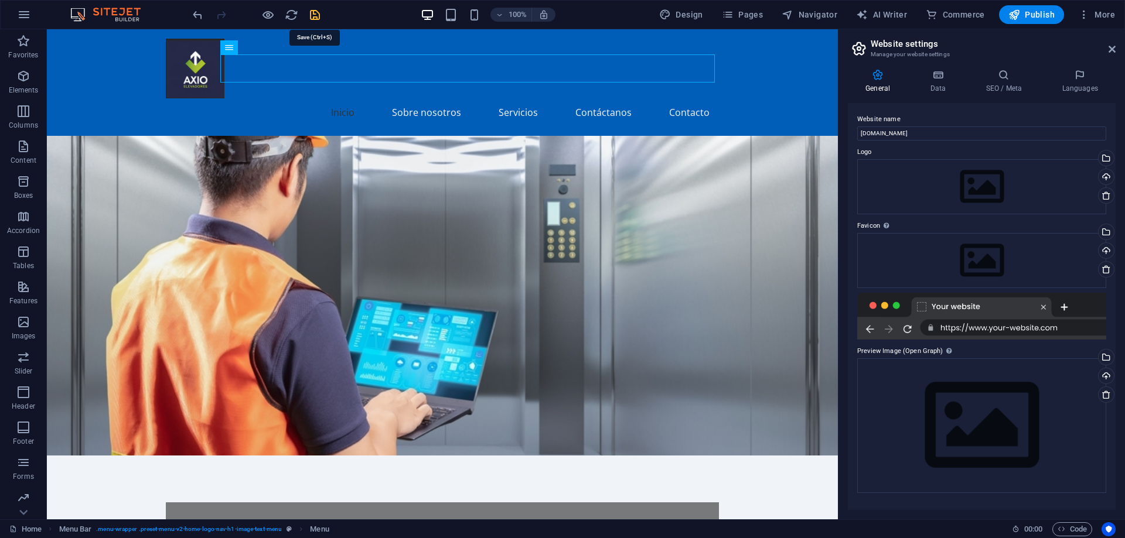
click at [314, 19] on icon "save" at bounding box center [314, 14] width 13 height 13
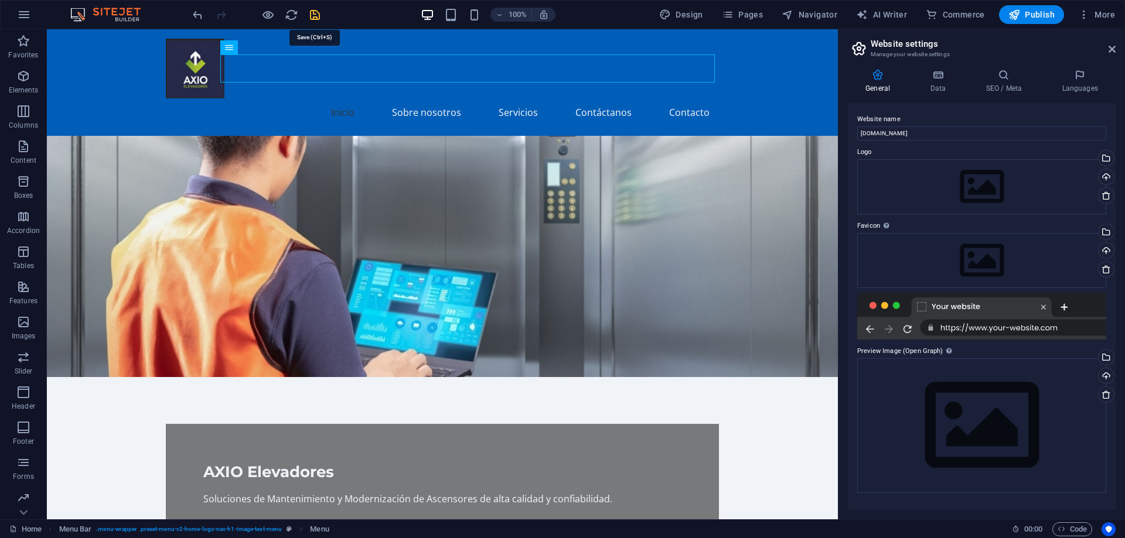
checkbox input "false"
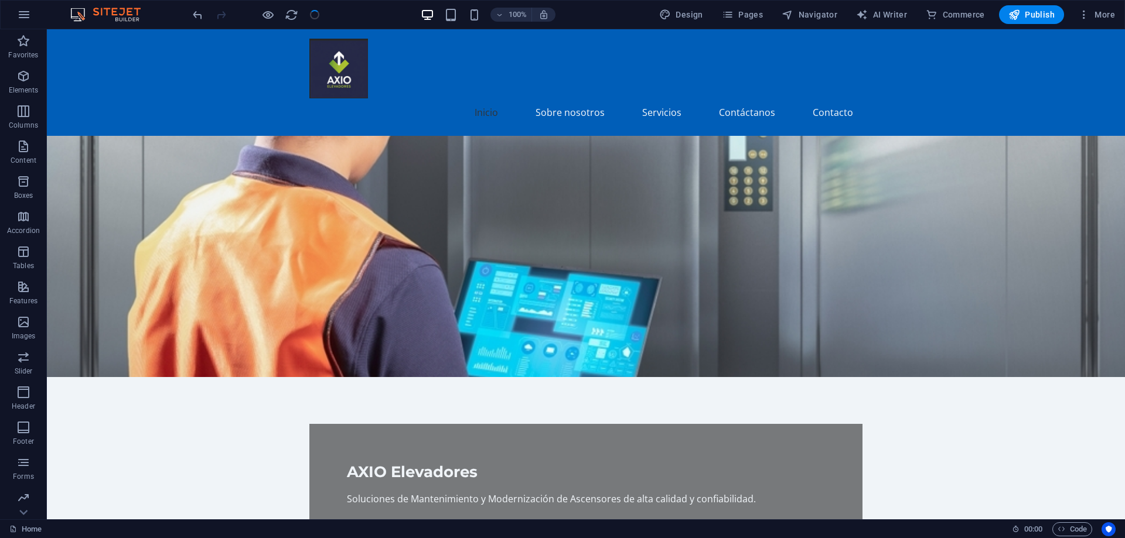
click at [314, 19] on div at bounding box center [255, 14] width 131 height 19
click at [675, 10] on span "Design" at bounding box center [681, 15] width 44 height 12
select select "px"
select select "200"
select select "px"
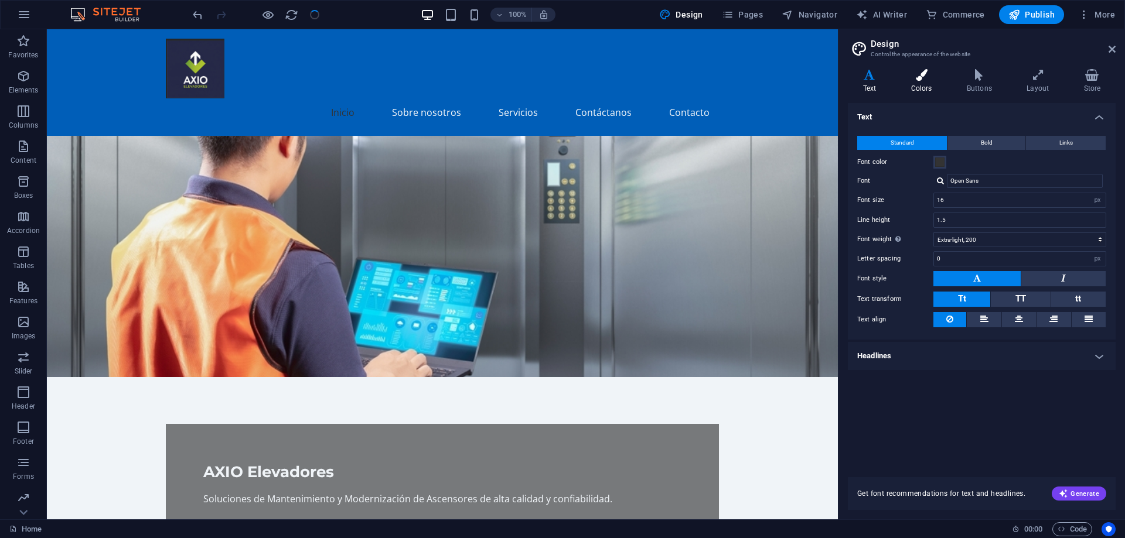
click at [909, 80] on icon at bounding box center [921, 75] width 51 height 12
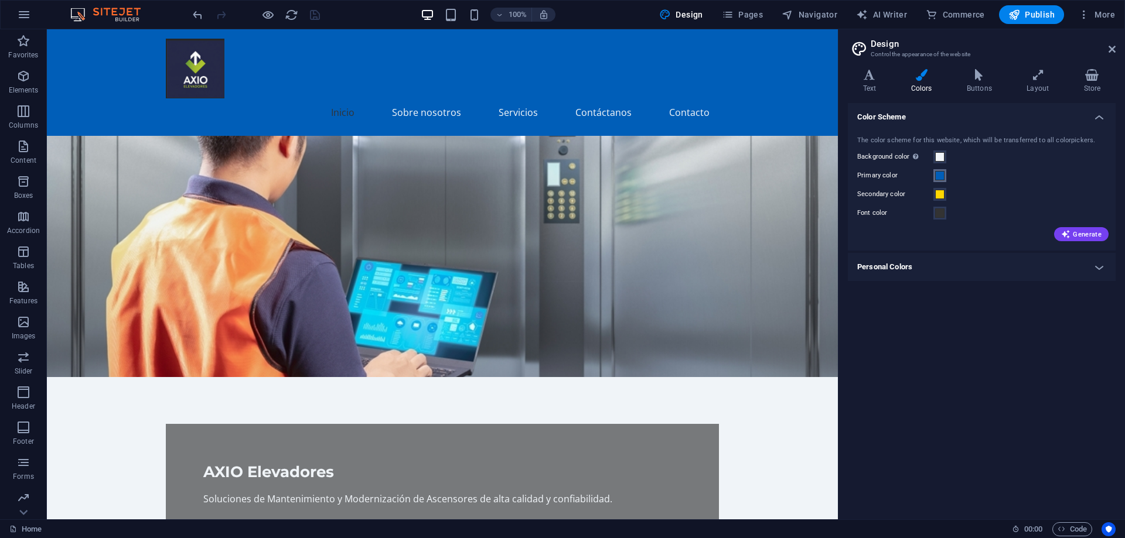
click at [940, 178] on span at bounding box center [939, 175] width 9 height 9
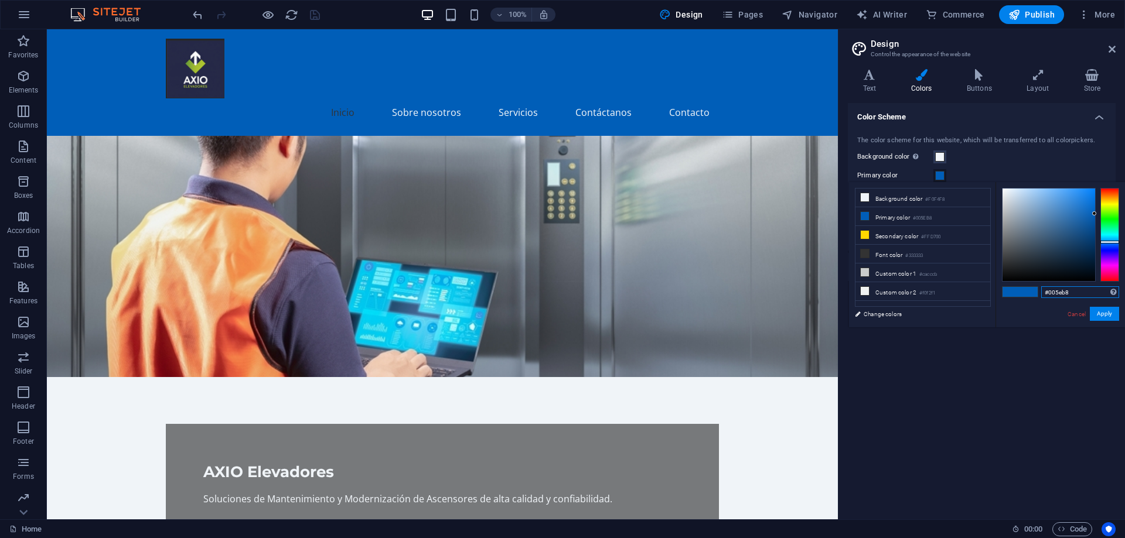
click at [1053, 296] on input "#005eb8" at bounding box center [1080, 292] width 78 height 12
drag, startPoint x: 1053, startPoint y: 289, endPoint x: 1117, endPoint y: 298, distance: 64.4
click at [1117, 298] on input "#005eb8" at bounding box center [1080, 292] width 78 height 12
type input "#262947"
click at [1109, 316] on button "Apply" at bounding box center [1103, 314] width 29 height 14
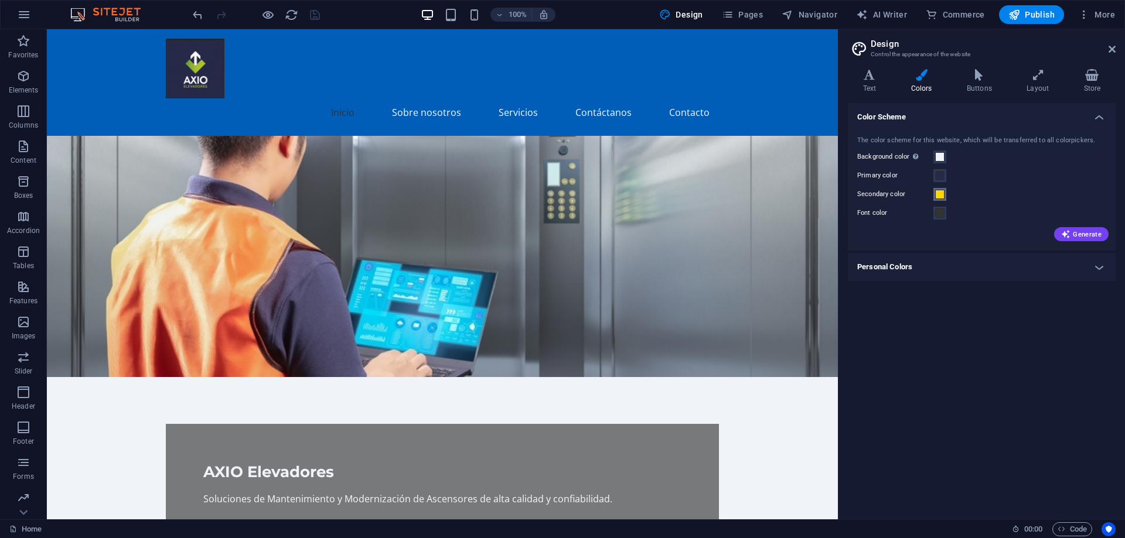
click at [938, 194] on span at bounding box center [939, 194] width 9 height 9
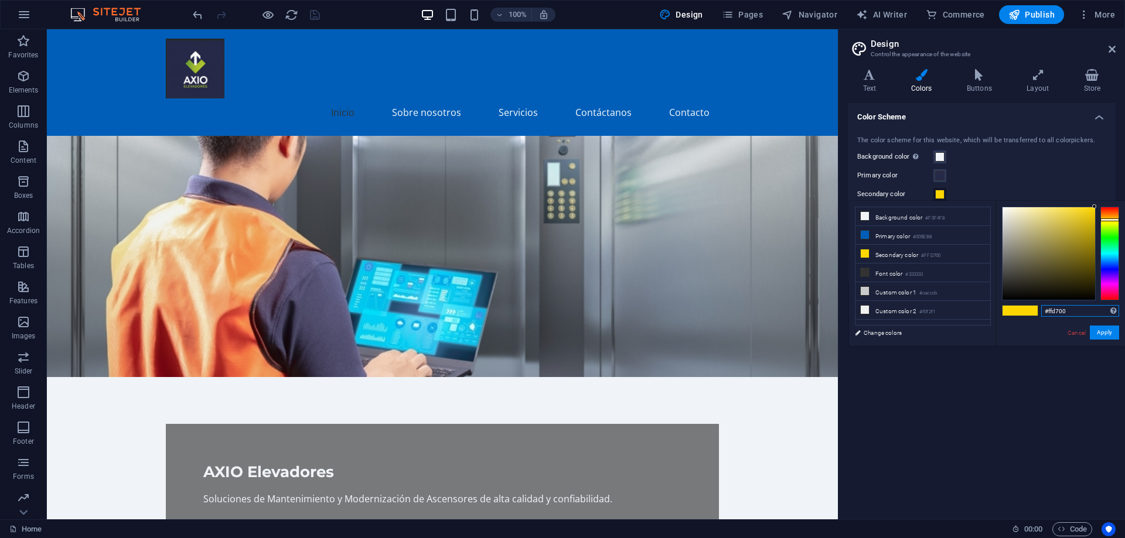
drag, startPoint x: 1050, startPoint y: 313, endPoint x: 1121, endPoint y: 314, distance: 70.3
click at [1119, 314] on div "#ffd700 Supported formats #0852ed rgb(8, 82, 237) rgba(8, 82, 237, 90%) hsv(221…" at bounding box center [1059, 358] width 129 height 315
click at [1088, 313] on input "#9db838" at bounding box center [1080, 311] width 78 height 12
type input "#9db838"
click at [1106, 334] on button "Apply" at bounding box center [1103, 333] width 29 height 14
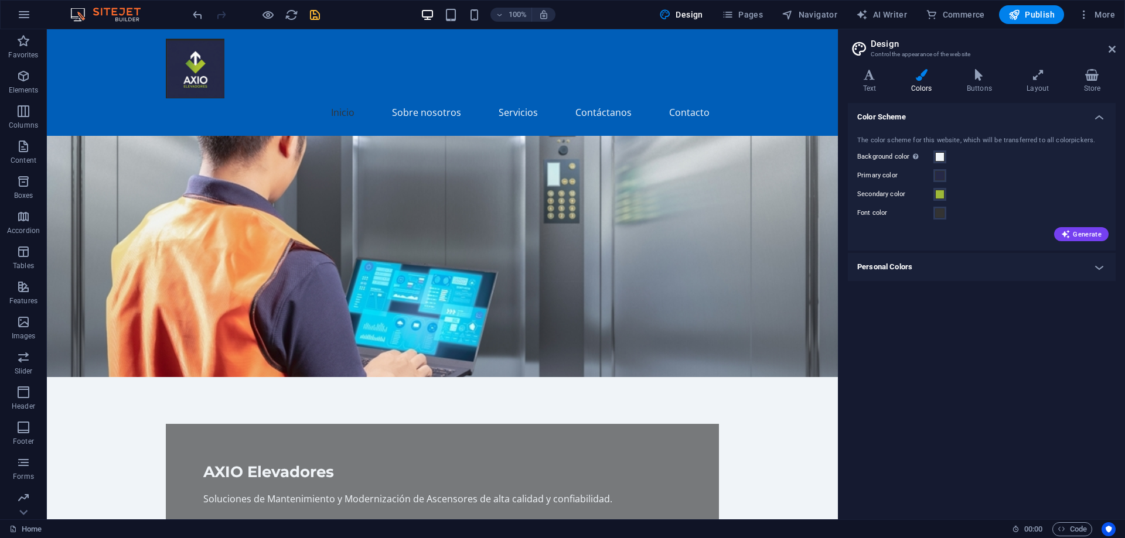
click at [1104, 335] on div "Color Scheme The color scheme for this website, which will be transferred to al…" at bounding box center [982, 306] width 268 height 407
click at [940, 213] on span at bounding box center [939, 213] width 9 height 9
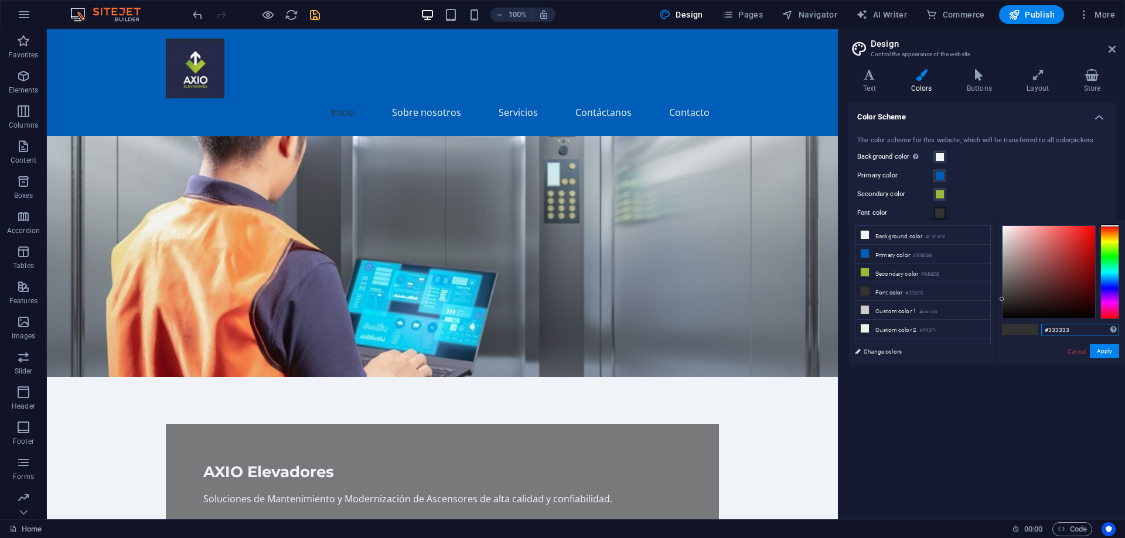
drag, startPoint x: 1051, startPoint y: 327, endPoint x: 1126, endPoint y: 330, distance: 75.0
click at [1124, 330] on html "axioelevadores.cl Home Favorites Elements Columns Content Boxes Accordion Table…" at bounding box center [562, 269] width 1125 height 538
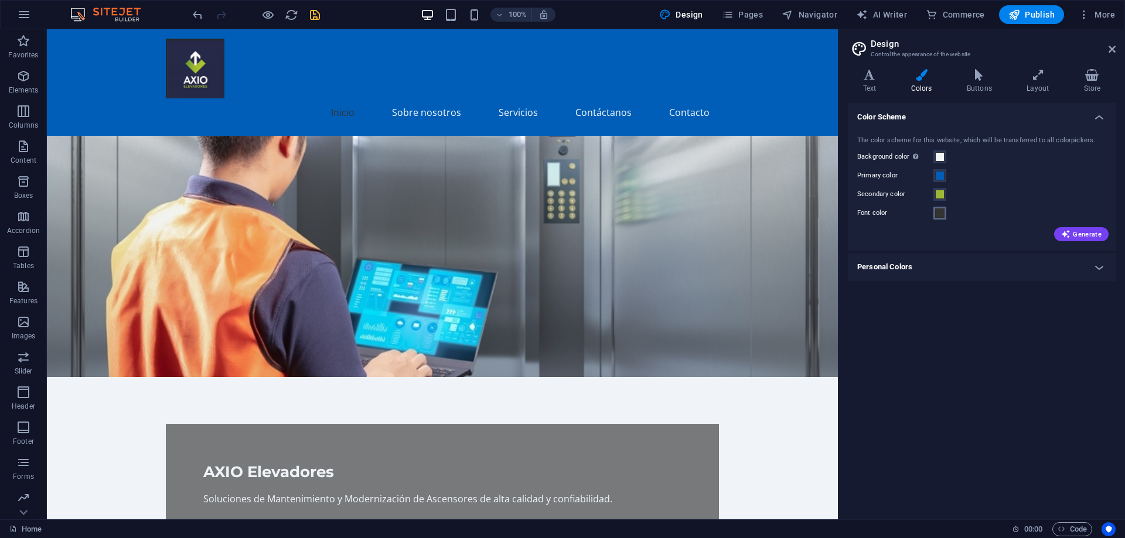
click at [937, 216] on span at bounding box center [939, 213] width 9 height 9
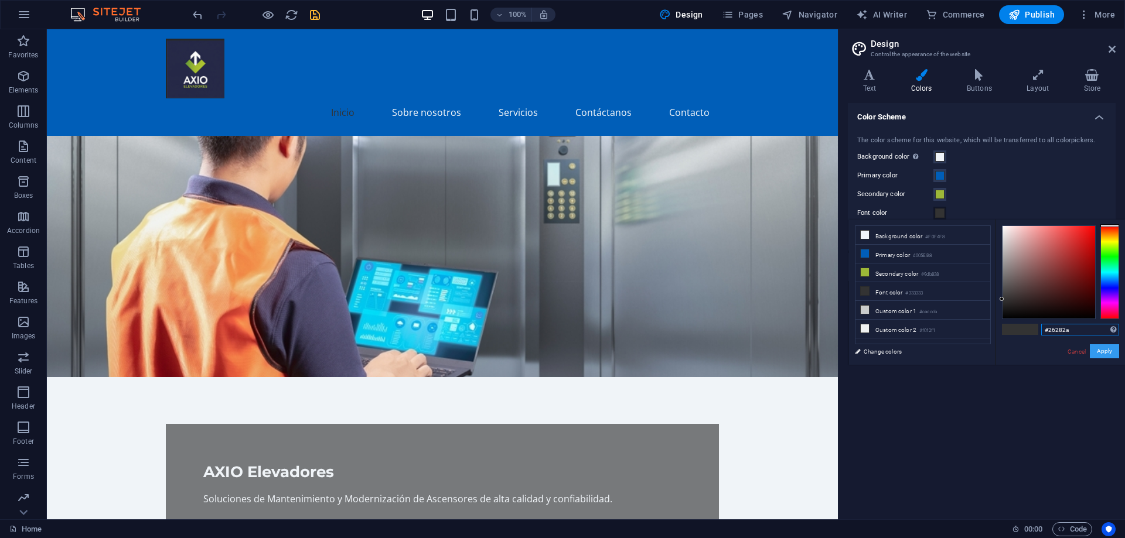
type input "#26282a"
click at [1101, 353] on button "Apply" at bounding box center [1103, 351] width 29 height 14
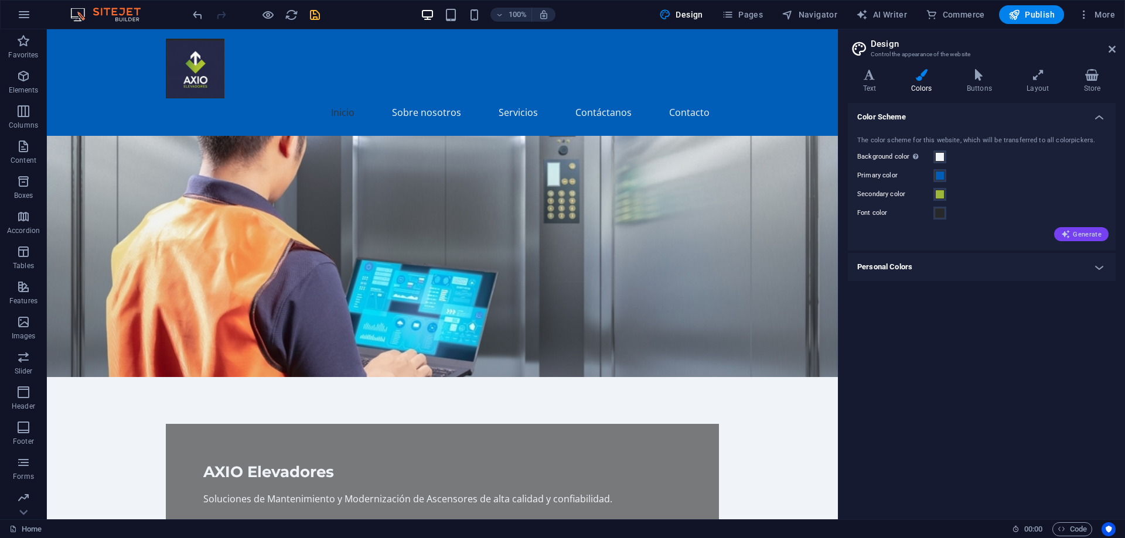
click at [1078, 231] on span "Generate" at bounding box center [1081, 234] width 40 height 9
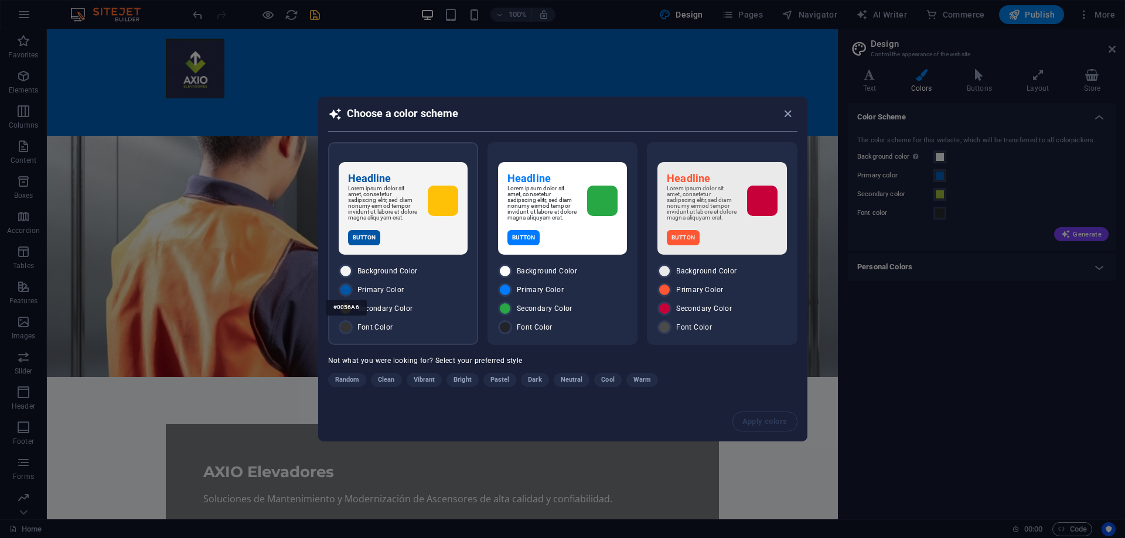
click at [343, 295] on div "#0056A6" at bounding box center [346, 308] width 41 height 32
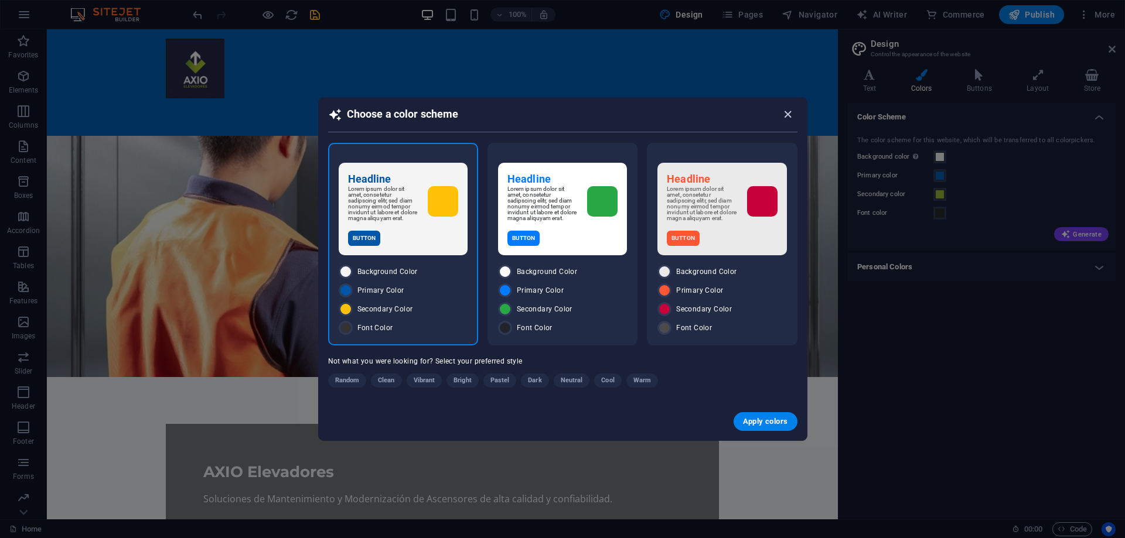
click at [785, 115] on icon "button" at bounding box center [787, 114] width 13 height 13
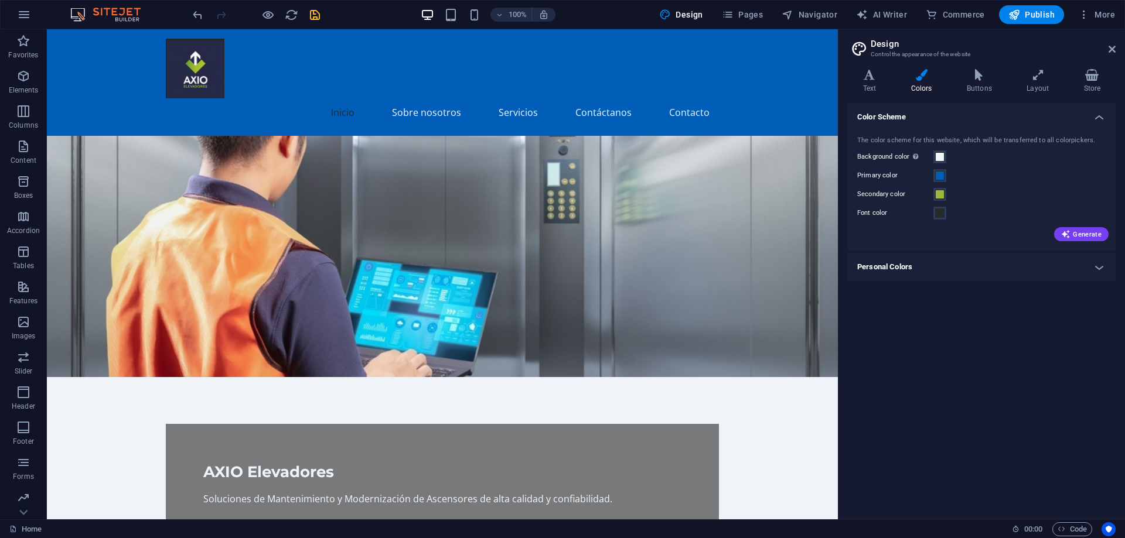
click at [1102, 267] on h4 "Personal Colors" at bounding box center [982, 267] width 268 height 28
click at [1102, 267] on h4 "Personal Colors" at bounding box center [982, 263] width 268 height 21
click at [940, 177] on span at bounding box center [939, 175] width 9 height 9
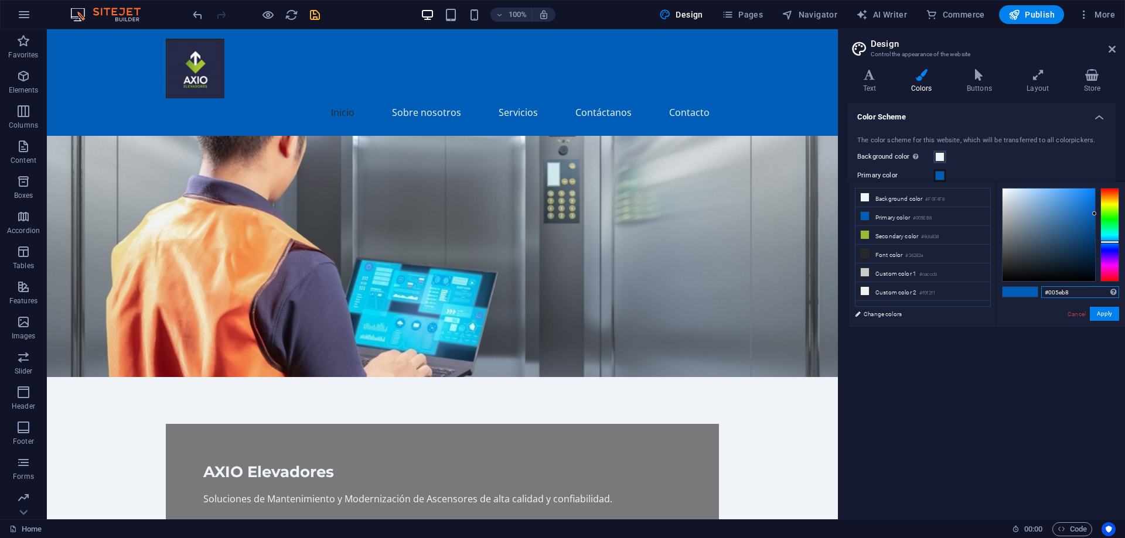
drag, startPoint x: 1053, startPoint y: 293, endPoint x: 1084, endPoint y: 295, distance: 31.1
click at [1084, 295] on input "#005eb8" at bounding box center [1080, 292] width 78 height 12
type input "#262947"
click at [1111, 315] on button "Apply" at bounding box center [1103, 314] width 29 height 14
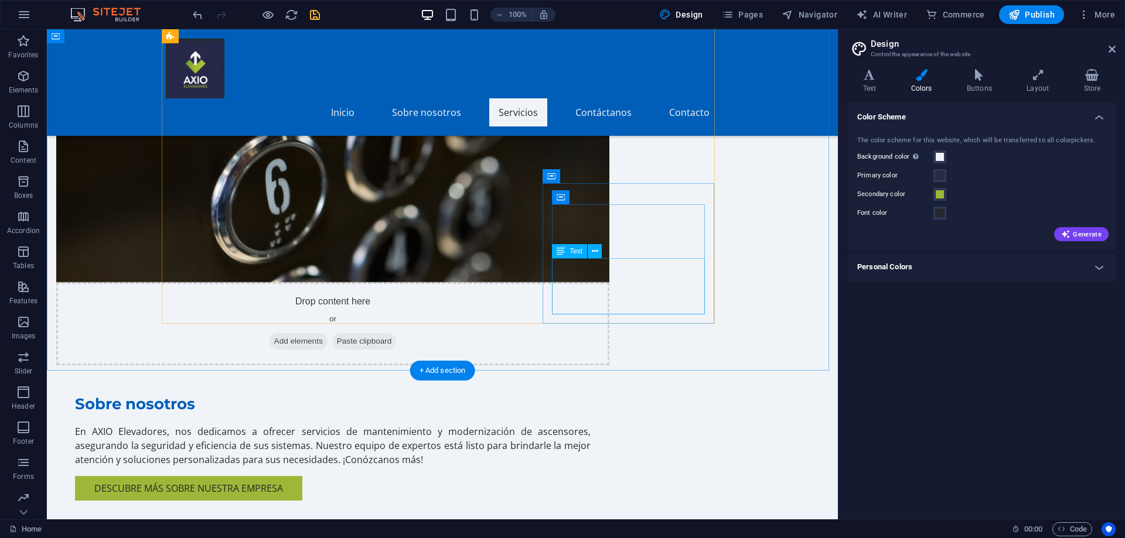
scroll to position [761, 0]
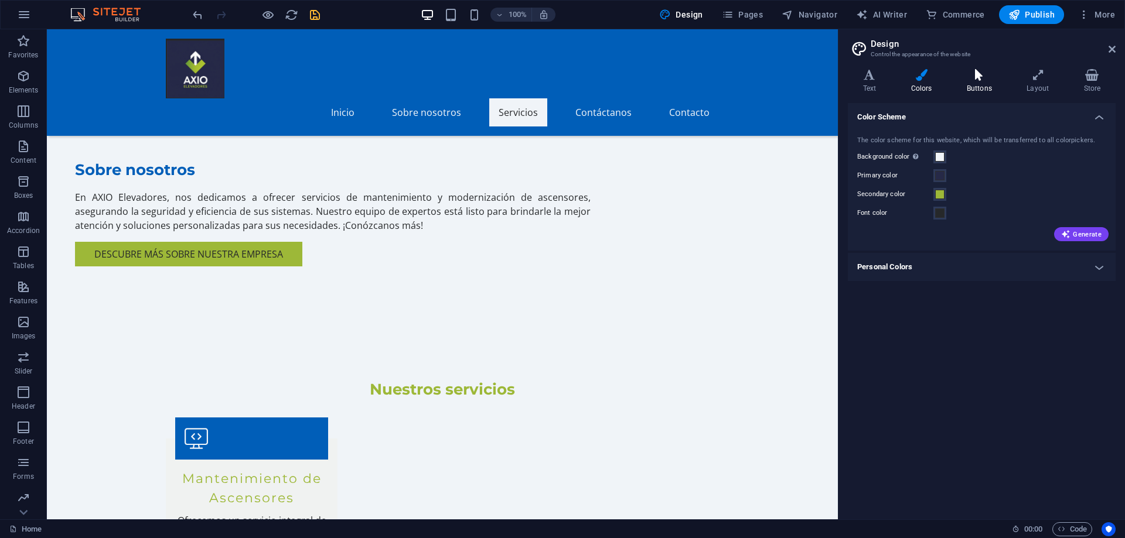
click at [979, 84] on h4 "Buttons" at bounding box center [981, 81] width 60 height 25
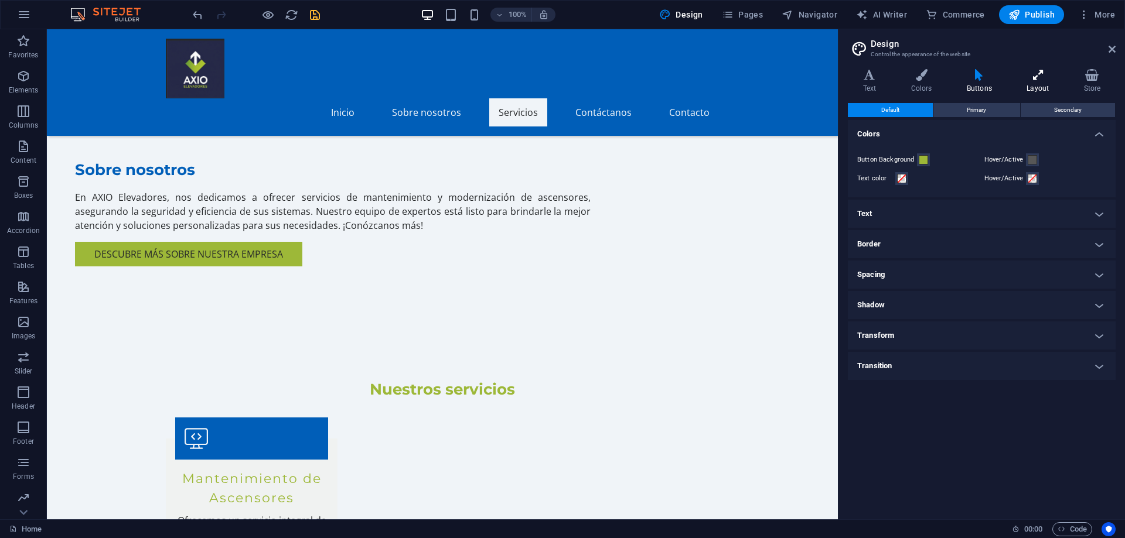
click at [1039, 81] on h4 "Layout" at bounding box center [1040, 81] width 57 height 25
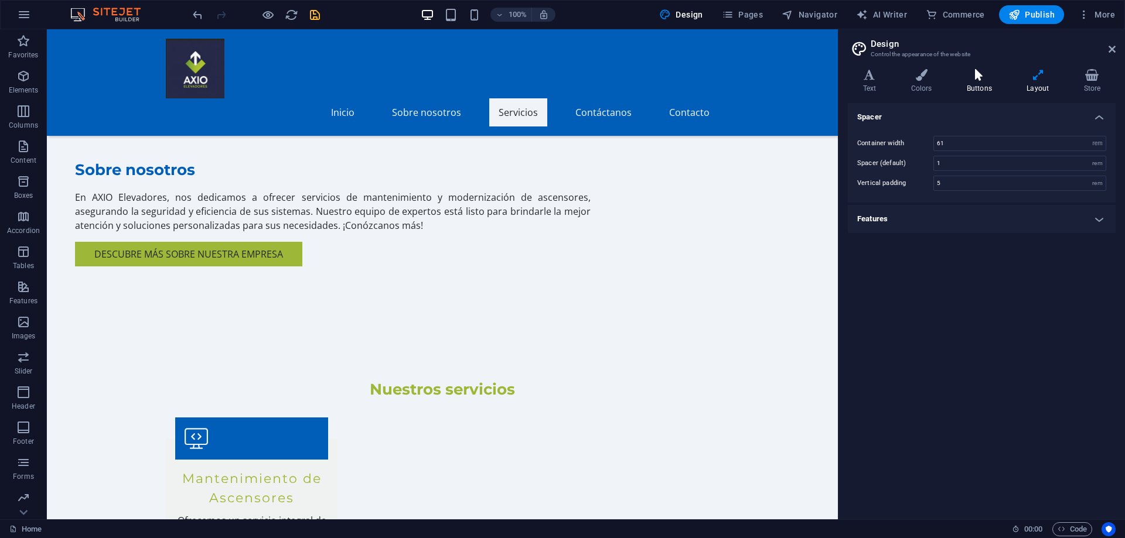
click at [985, 80] on icon at bounding box center [978, 75] width 55 height 12
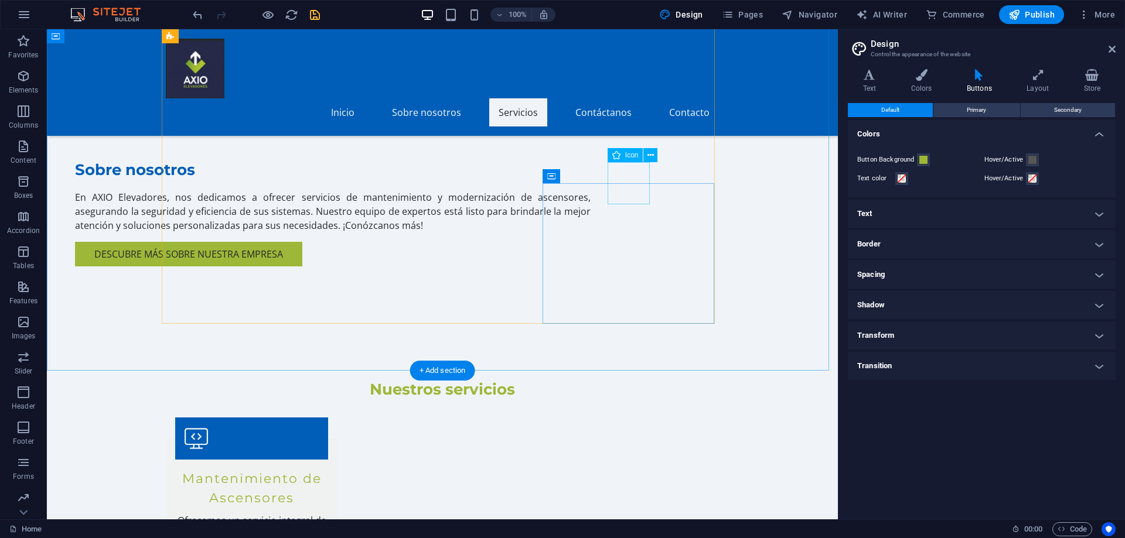
click at [649, 155] on icon at bounding box center [650, 155] width 6 height 12
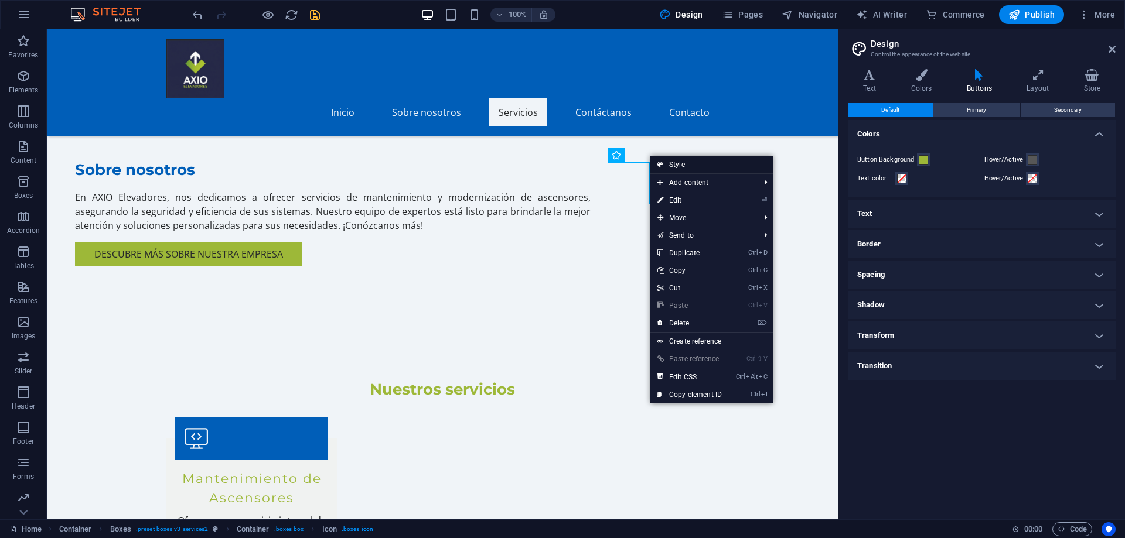
drag, startPoint x: 661, startPoint y: 161, endPoint x: 150, endPoint y: 175, distance: 511.0
click at [661, 161] on icon at bounding box center [660, 165] width 6 height 18
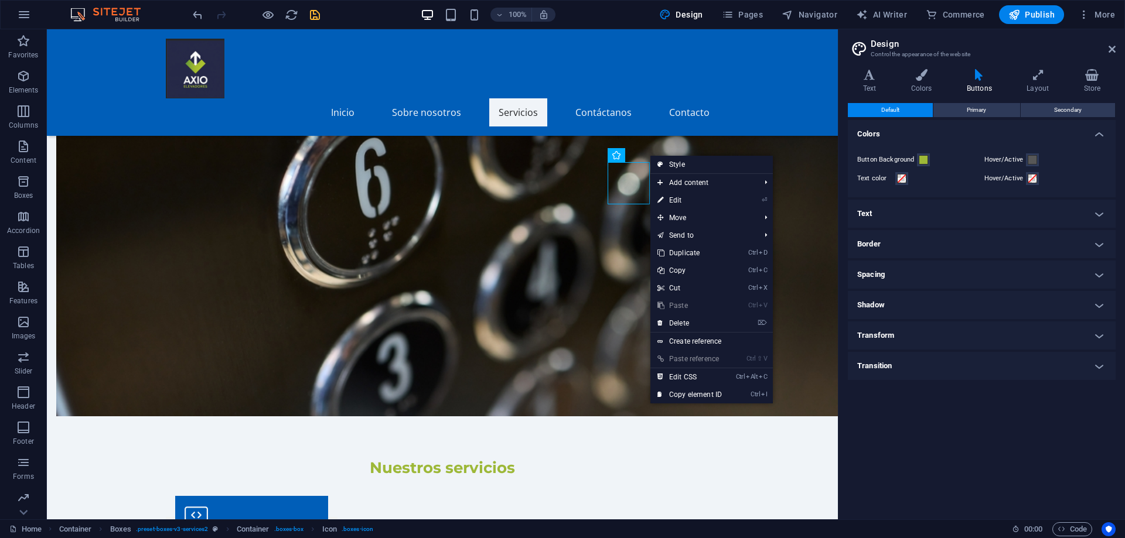
select select "rem"
select select "preset-boxes-v3-services2"
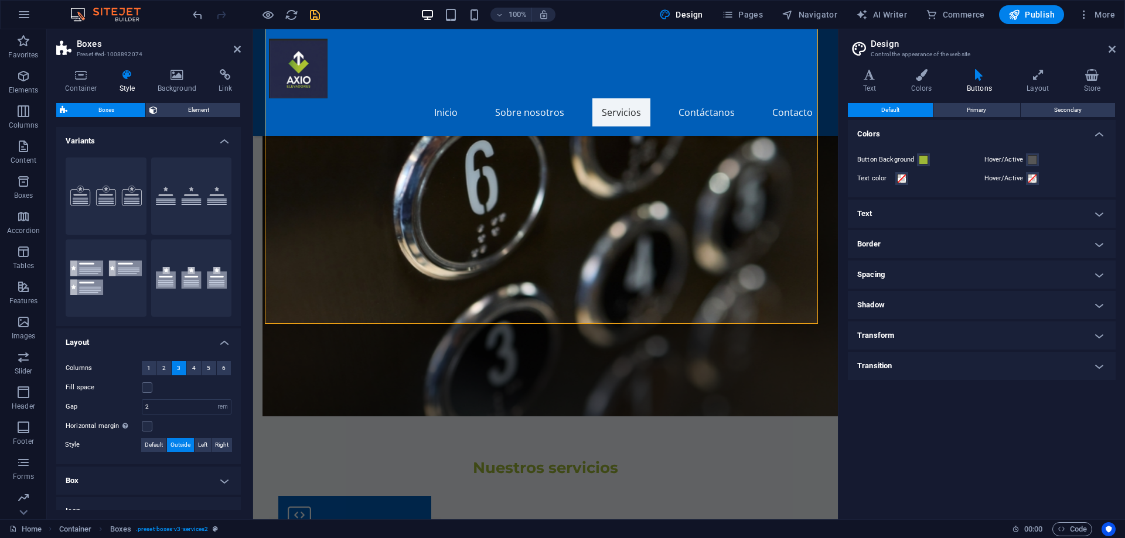
scroll to position [62, 0]
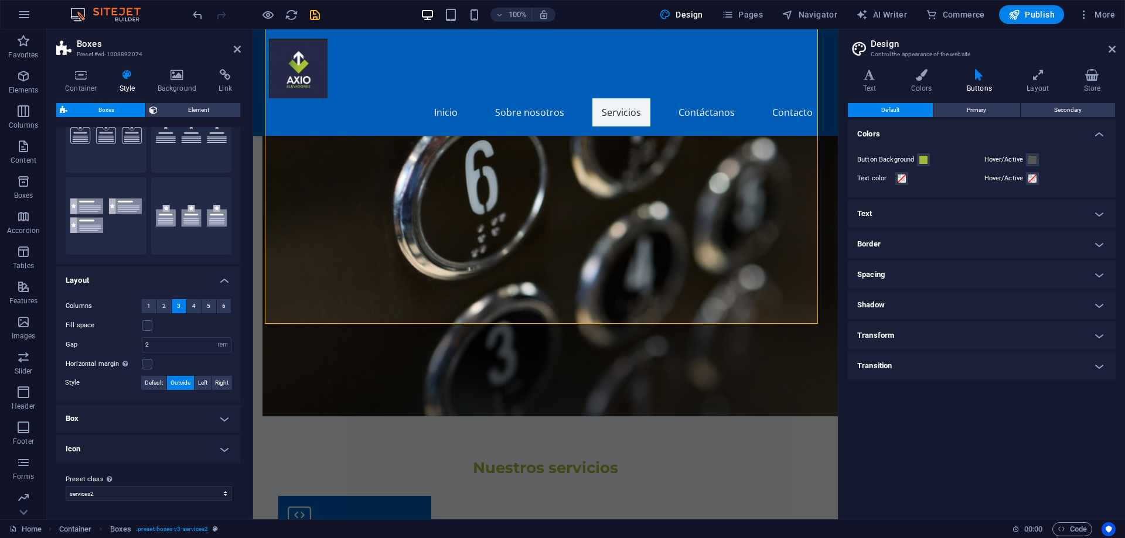
click at [104, 420] on h4 "Box" at bounding box center [148, 419] width 185 height 28
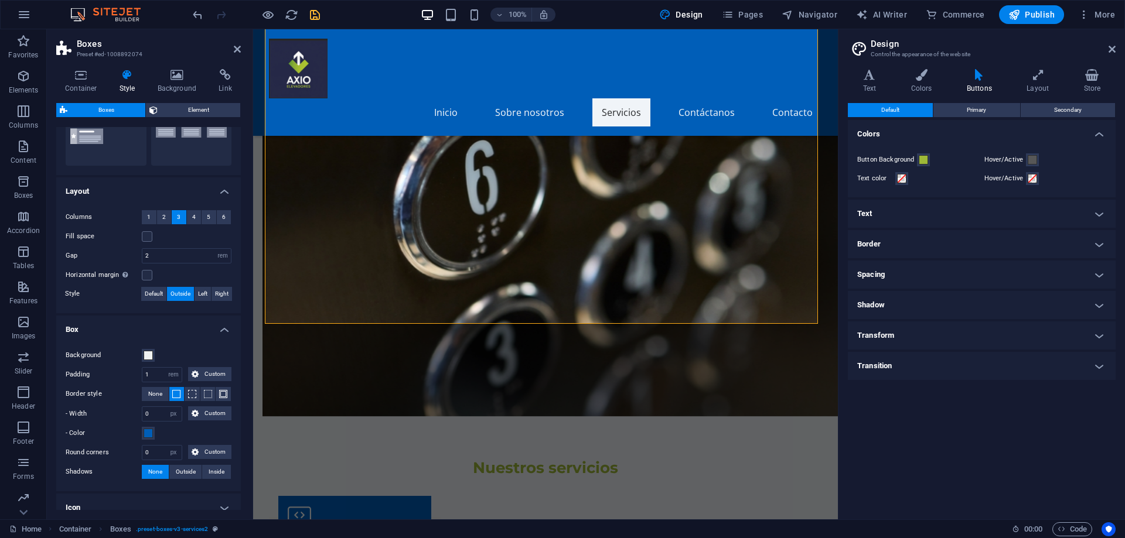
scroll to position [151, 0]
click at [150, 432] on span at bounding box center [148, 433] width 9 height 9
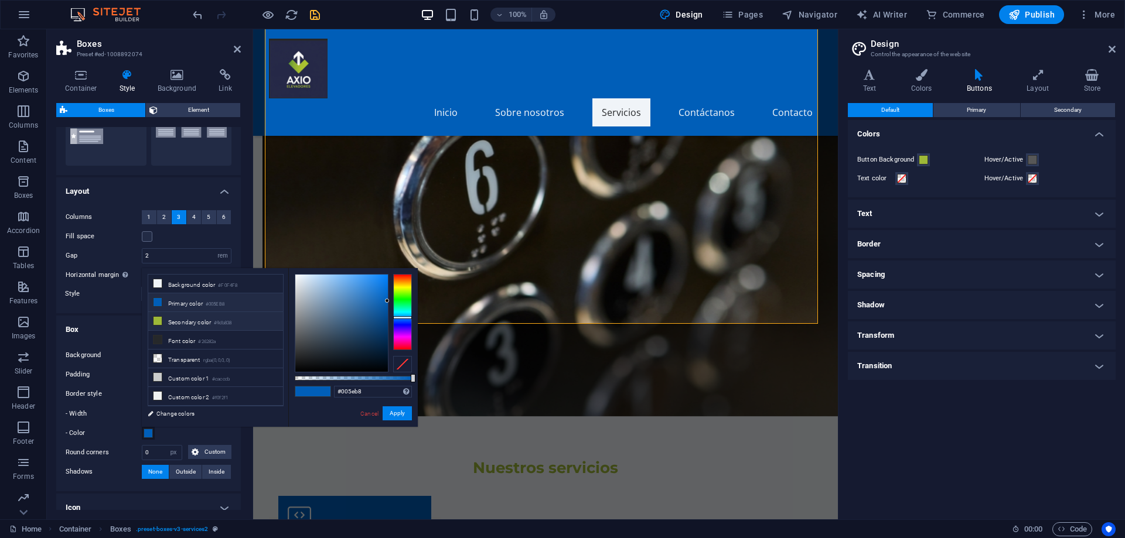
click at [161, 319] on icon at bounding box center [157, 321] width 8 height 8
type input "#9db838"
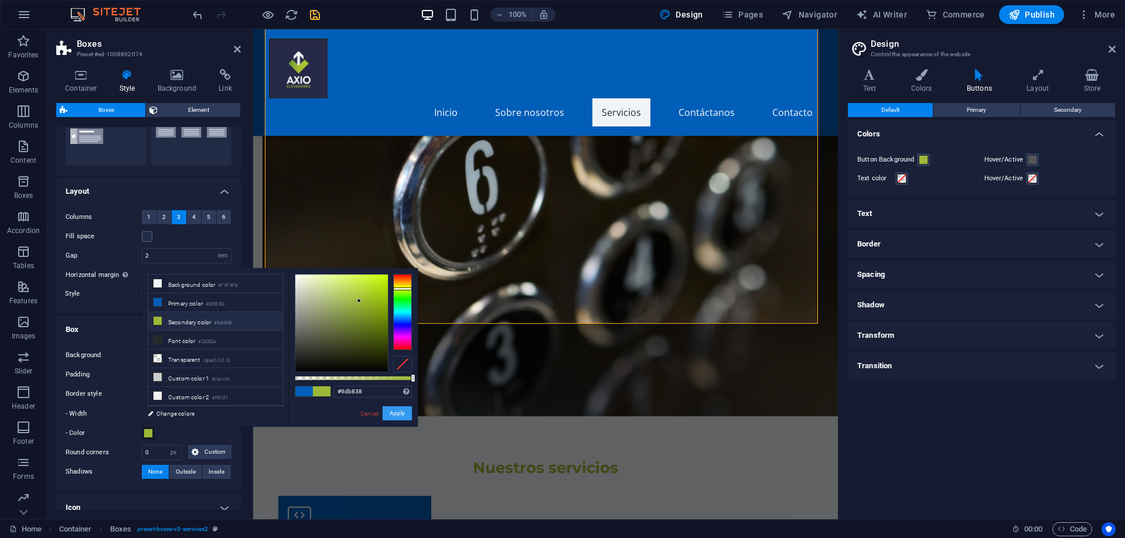
click at [398, 412] on button "Apply" at bounding box center [396, 414] width 29 height 14
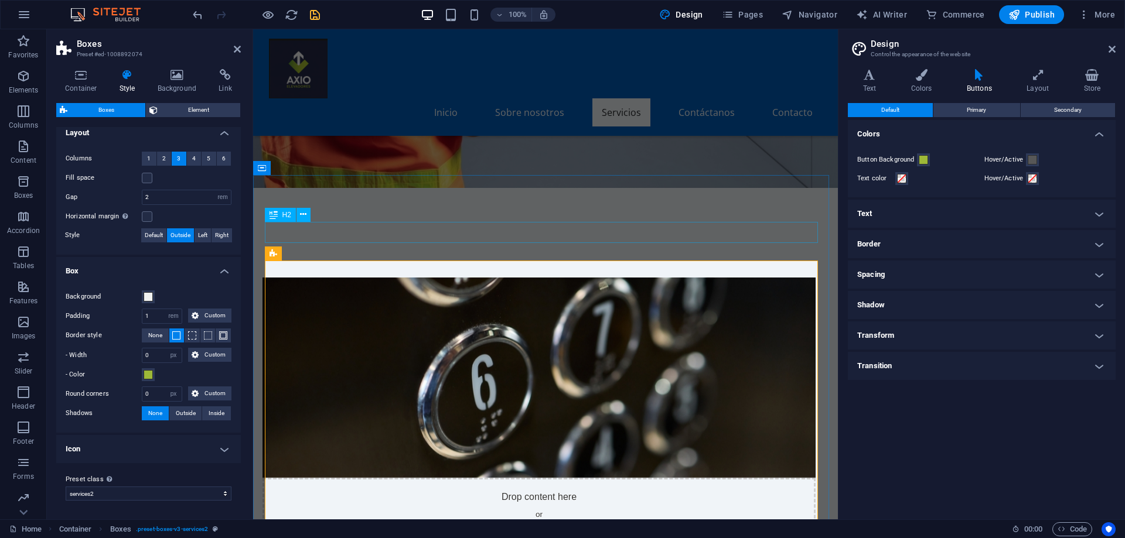
scroll to position [469, 0]
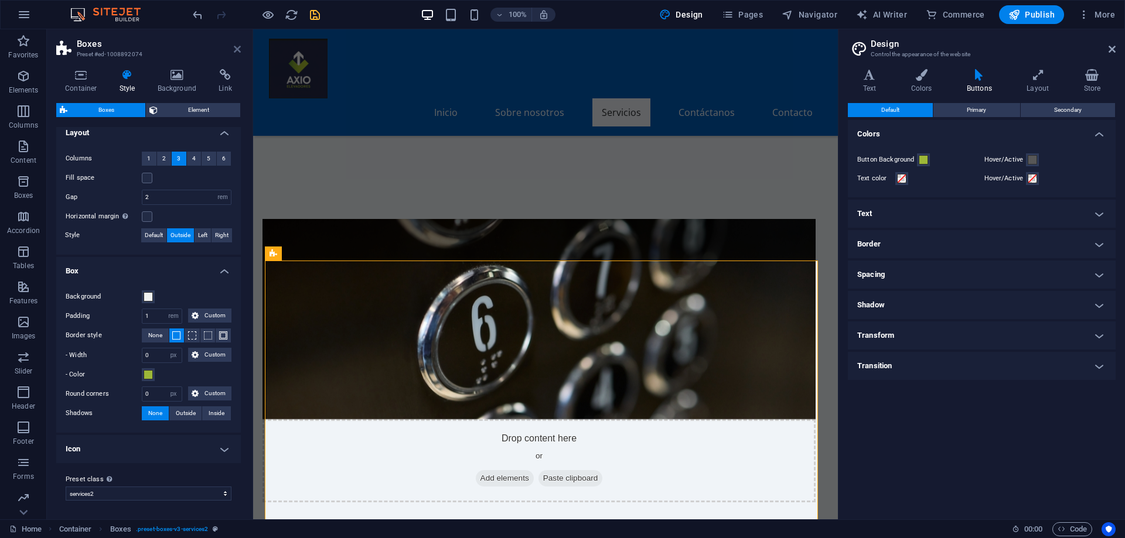
click at [234, 50] on icon at bounding box center [237, 49] width 7 height 9
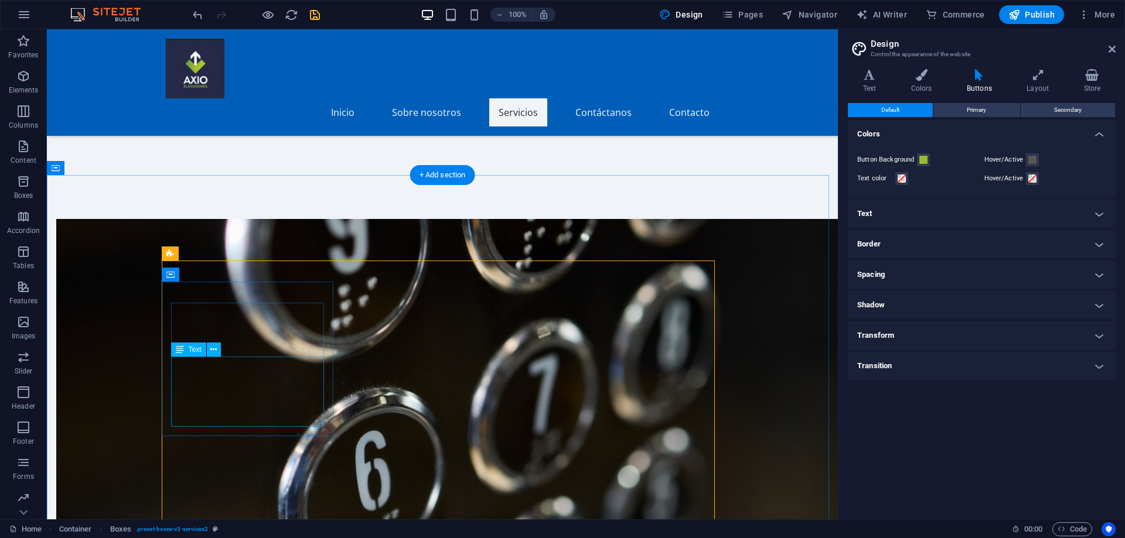
scroll to position [644, 0]
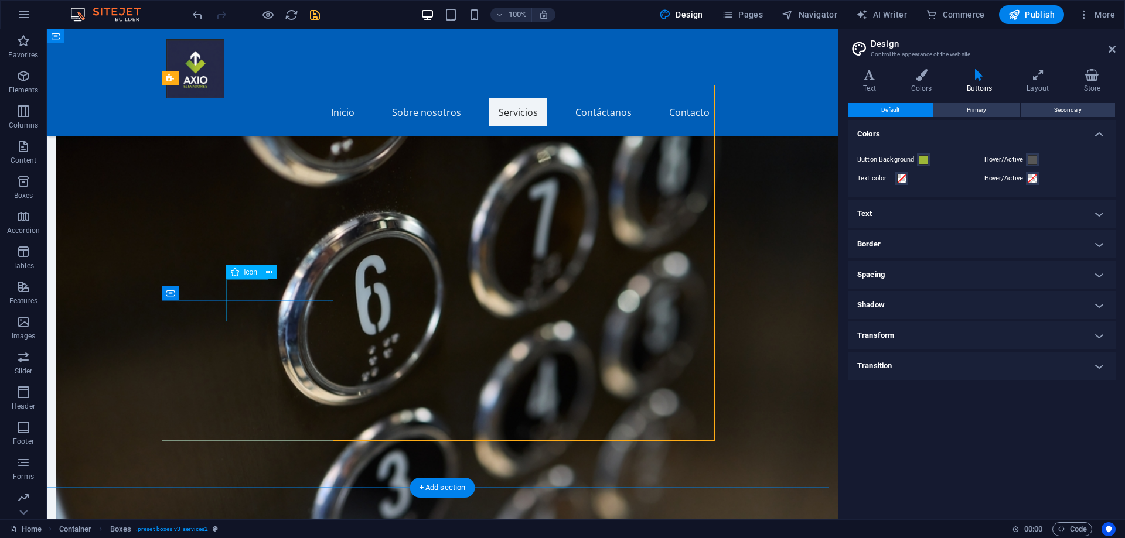
click at [270, 276] on icon at bounding box center [269, 273] width 6 height 12
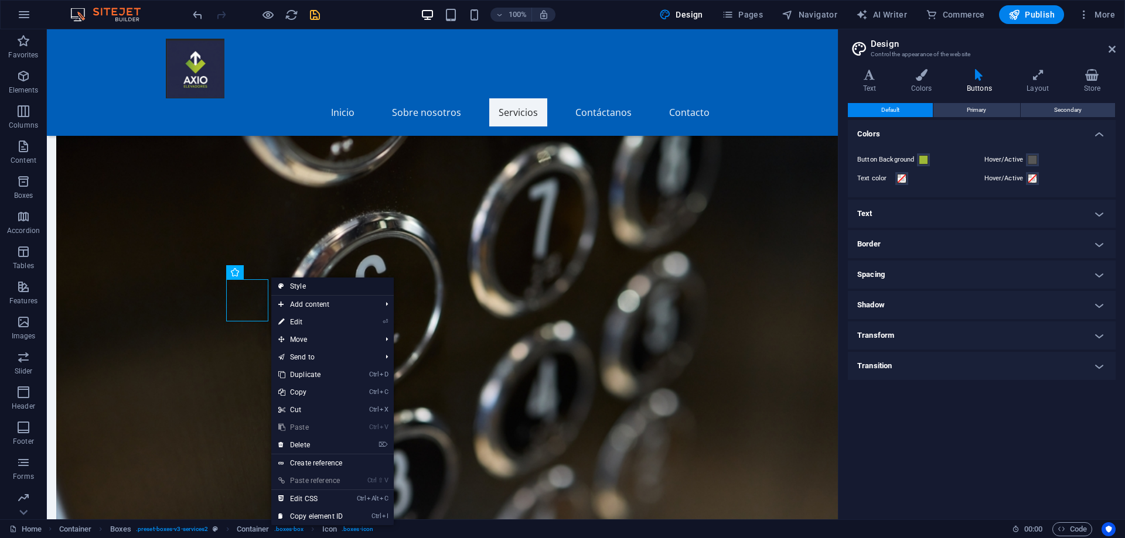
click at [285, 286] on link "Style" at bounding box center [332, 287] width 122 height 18
select select "rem"
select select "px"
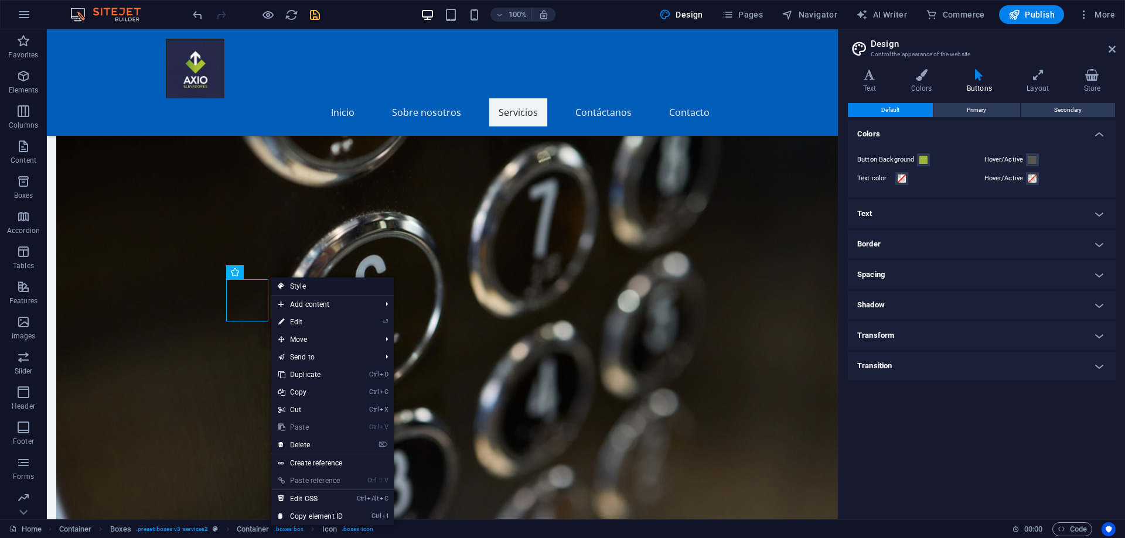
select select "preset-boxes-v3-services2"
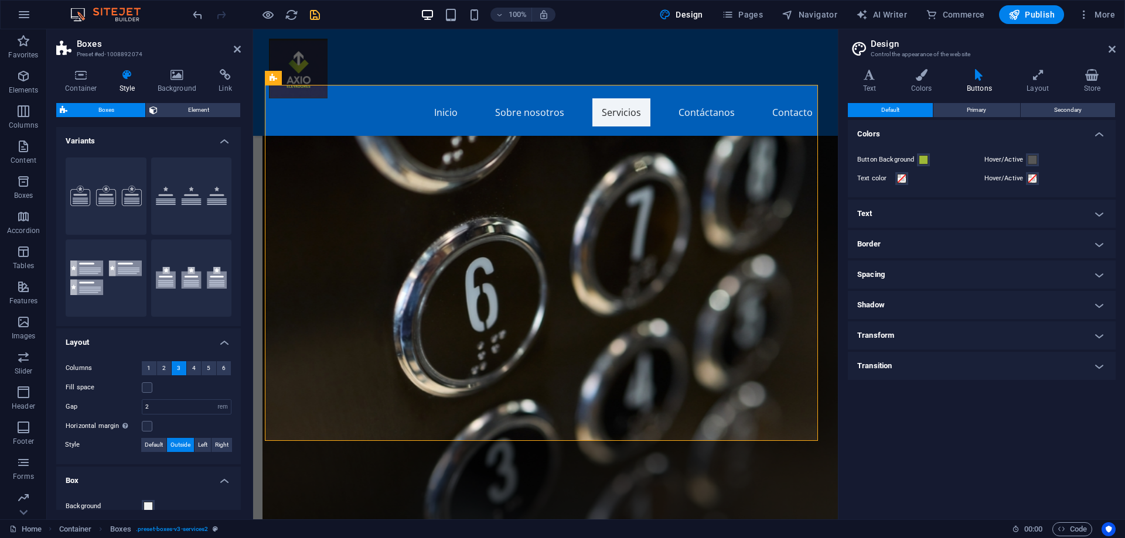
scroll to position [210, 0]
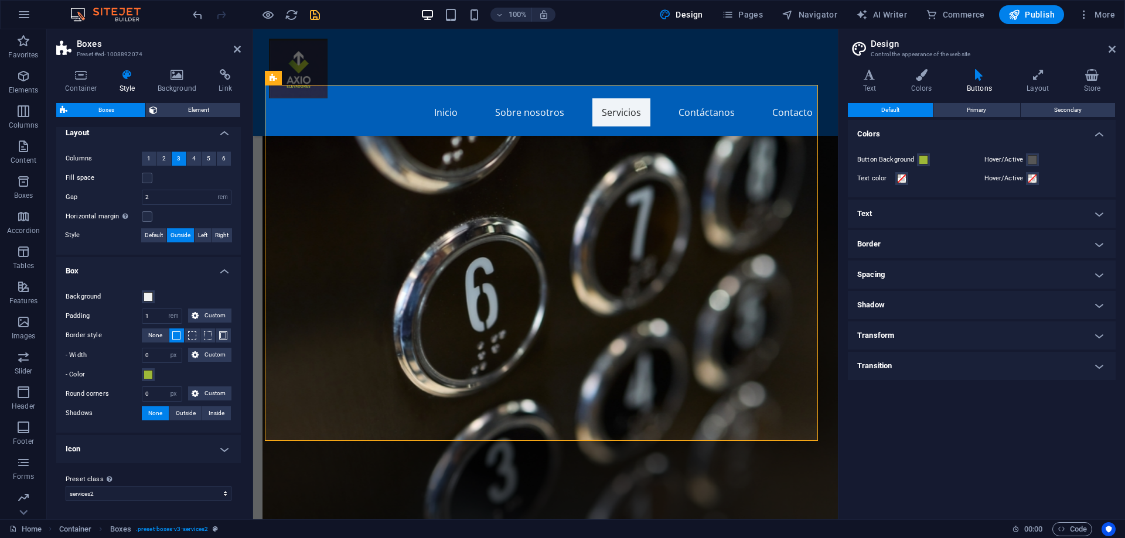
click at [226, 445] on h4 "Icon" at bounding box center [148, 449] width 185 height 28
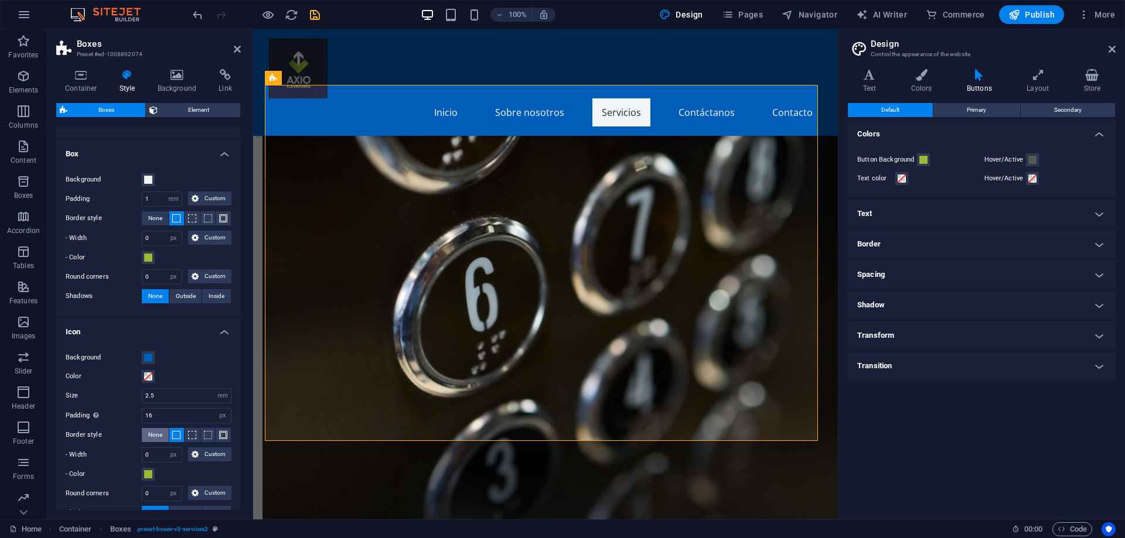
scroll to position [396, 0]
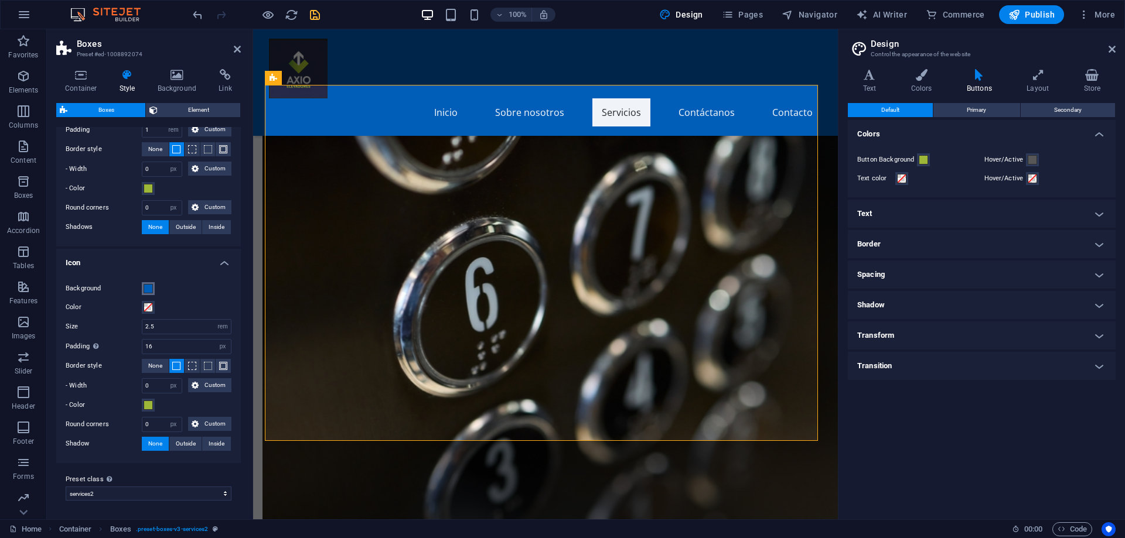
click at [146, 289] on span at bounding box center [148, 288] width 9 height 9
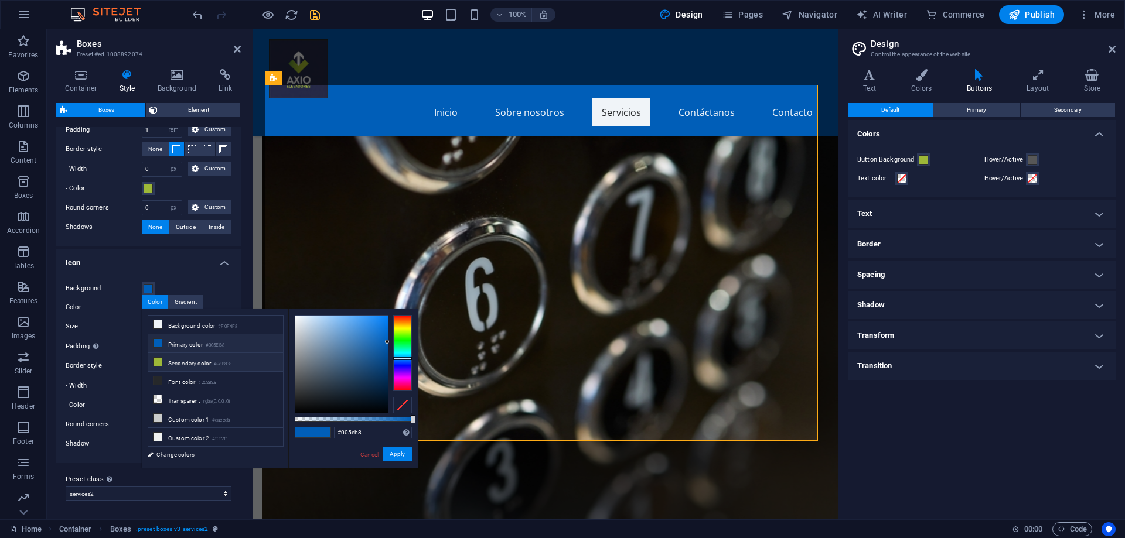
click at [158, 363] on icon at bounding box center [157, 362] width 8 height 8
type input "#9db838"
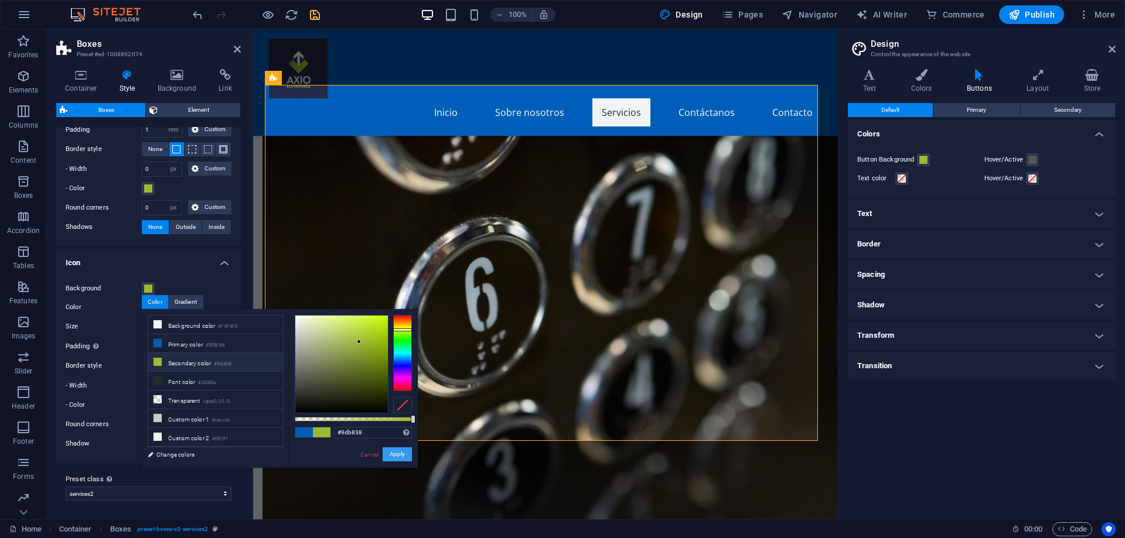
click at [392, 455] on button "Apply" at bounding box center [396, 455] width 29 height 14
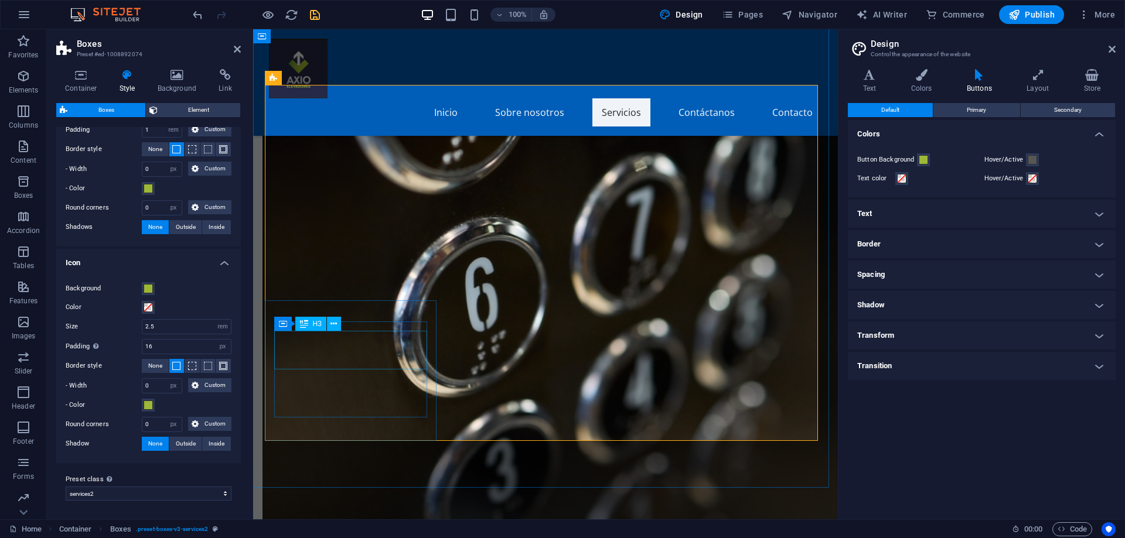
click at [333, 327] on icon at bounding box center [333, 324] width 6 height 12
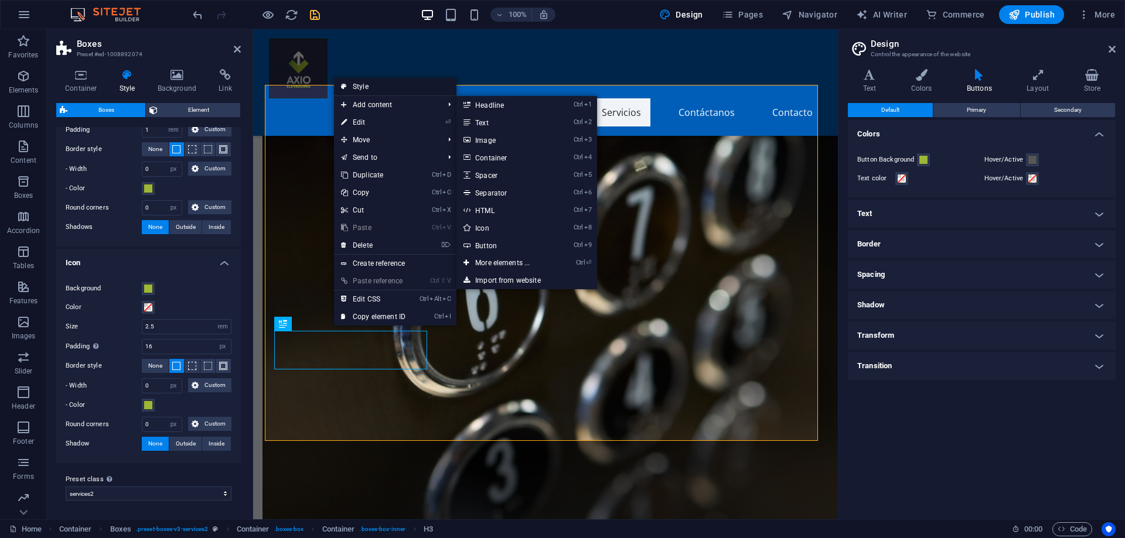
click at [351, 87] on link "Style" at bounding box center [395, 87] width 122 height 18
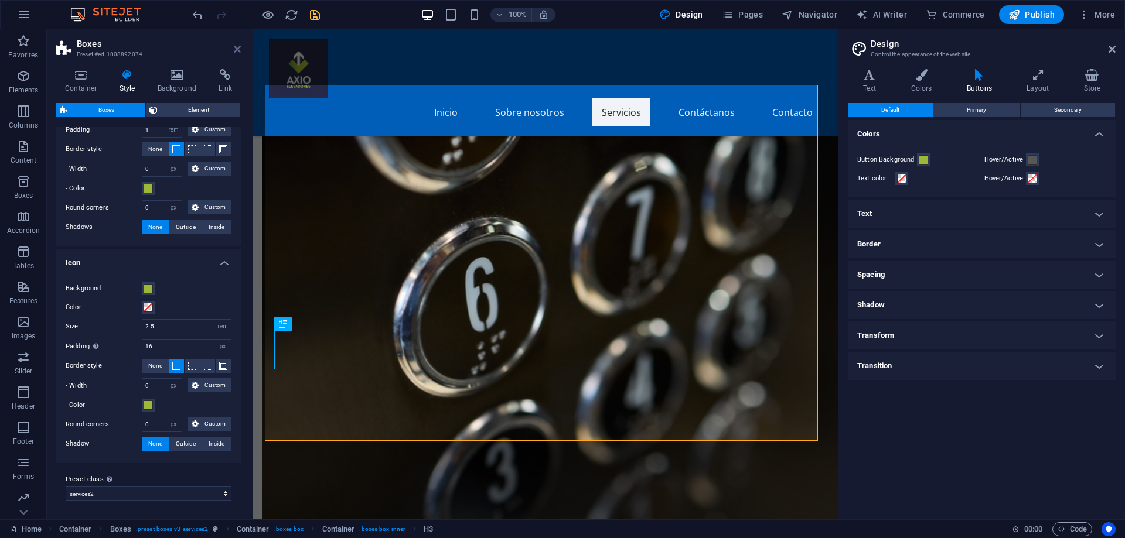
click at [235, 45] on icon at bounding box center [237, 49] width 7 height 9
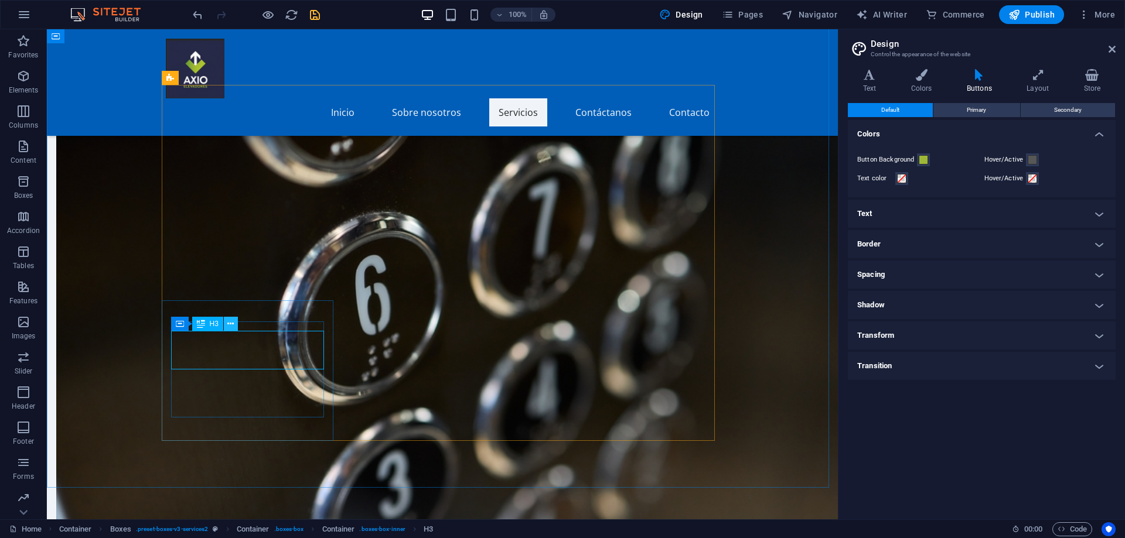
click at [229, 323] on icon at bounding box center [230, 324] width 6 height 12
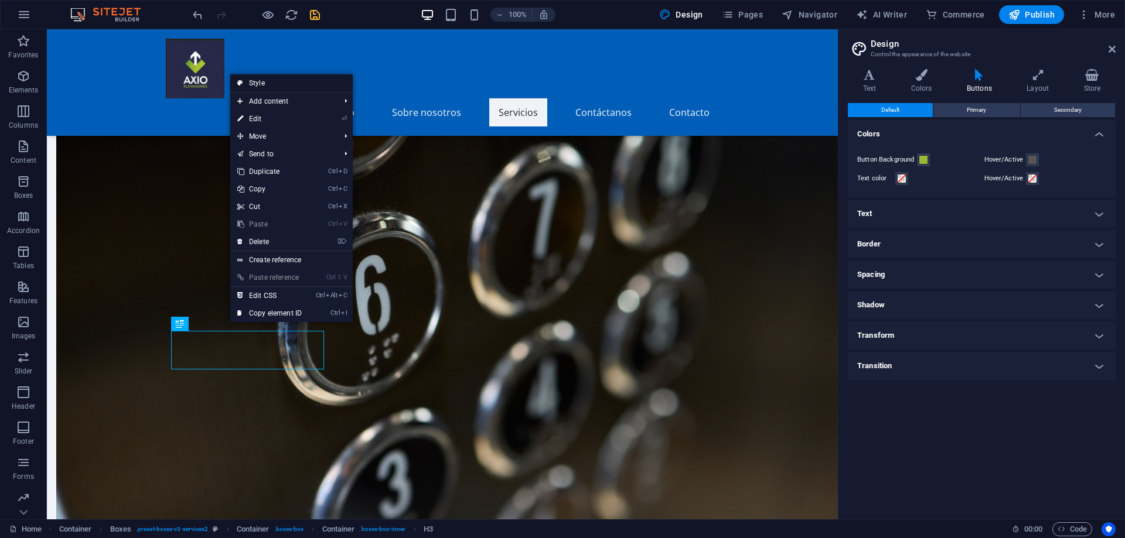
click at [253, 78] on link "Style" at bounding box center [291, 83] width 122 height 18
select select "rem"
select select "px"
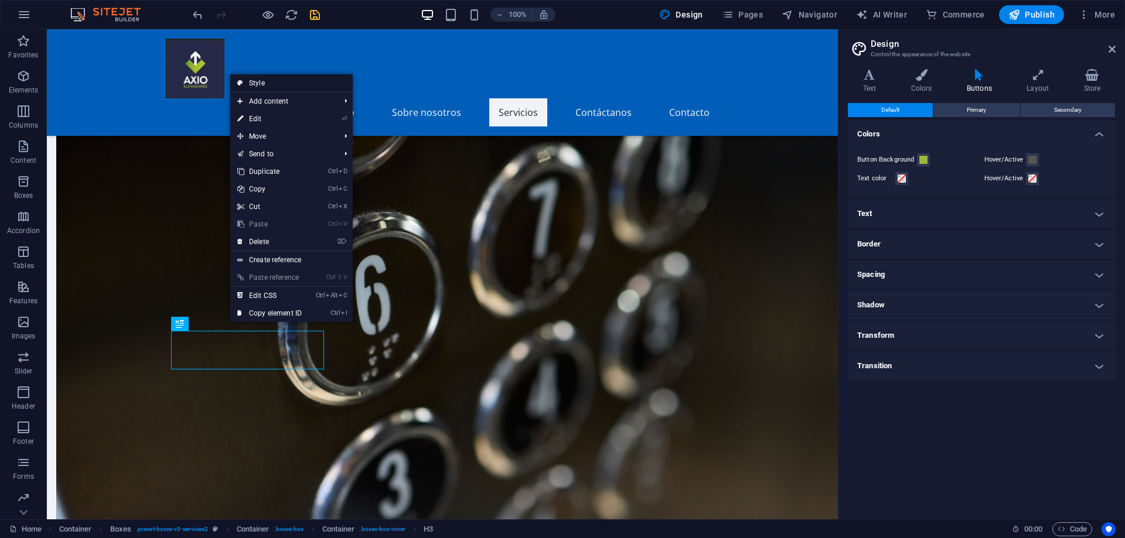
select select "rem"
select select "px"
select select "preset-boxes-v3-services2"
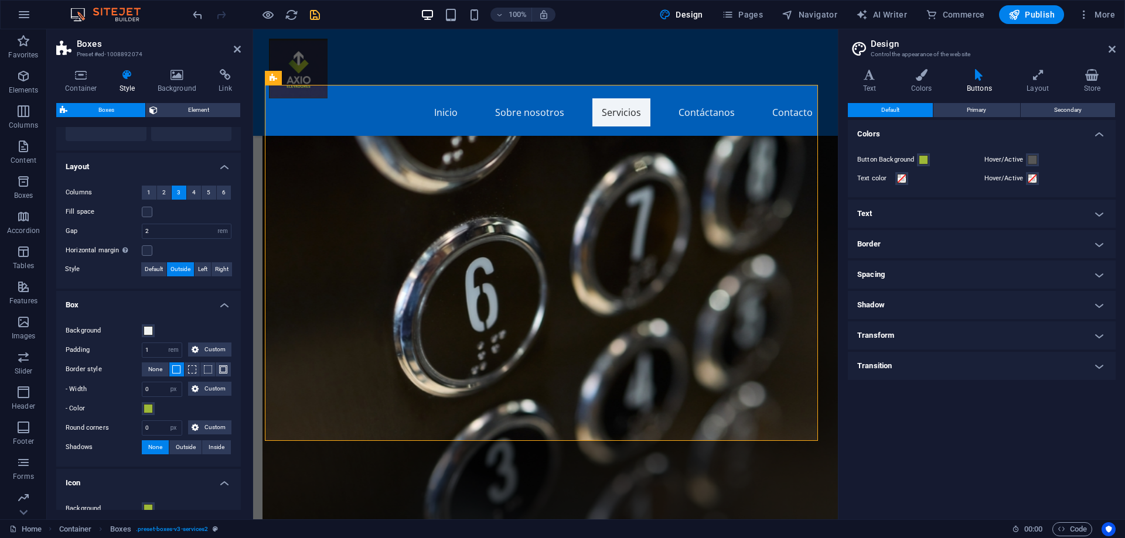
scroll to position [234, 0]
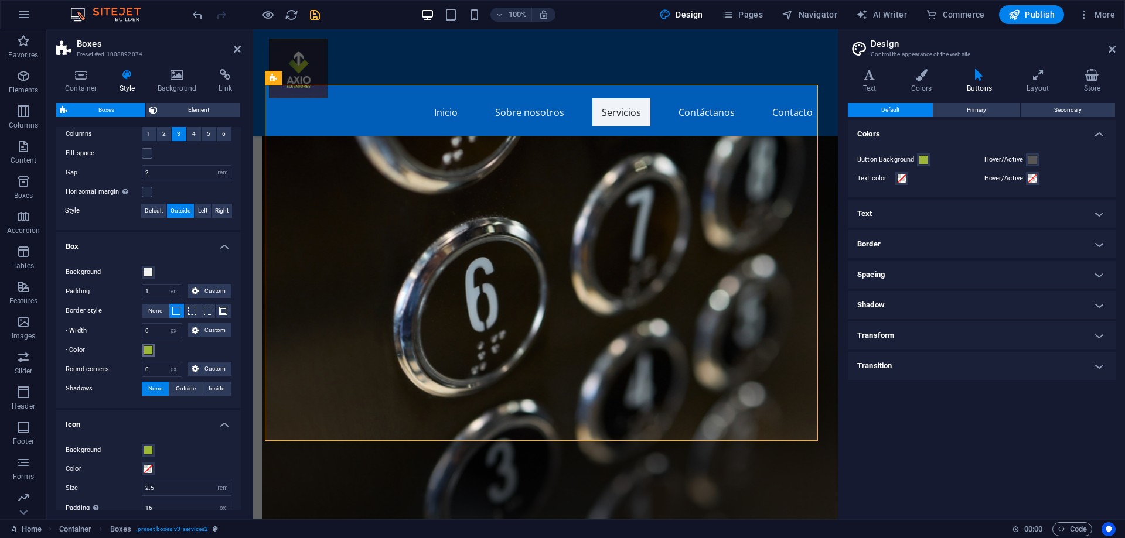
click at [148, 351] on span at bounding box center [148, 350] width 9 height 9
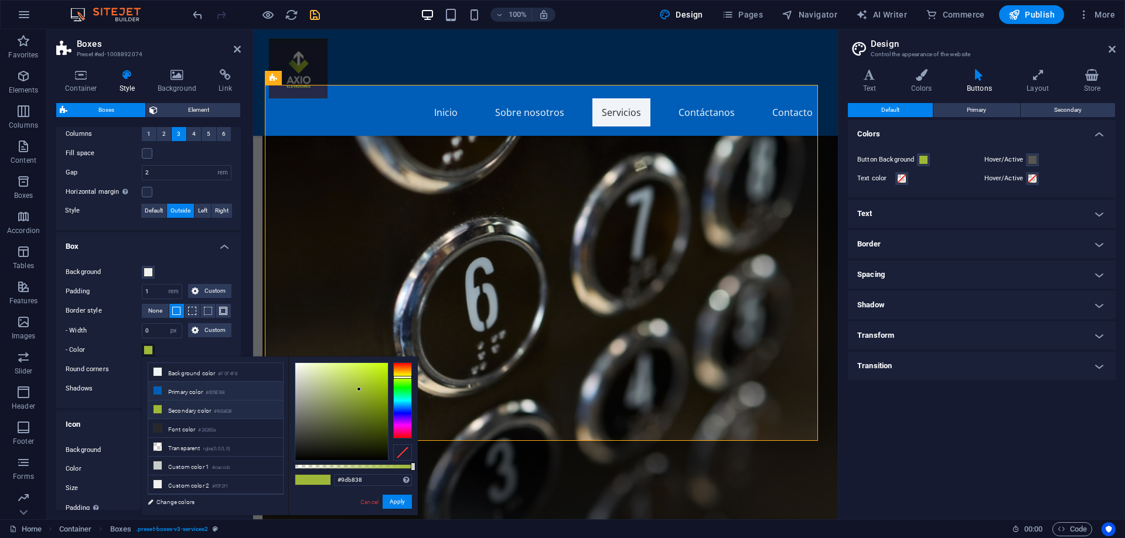
click at [159, 390] on icon at bounding box center [157, 391] width 8 height 8
type input "#005eb8"
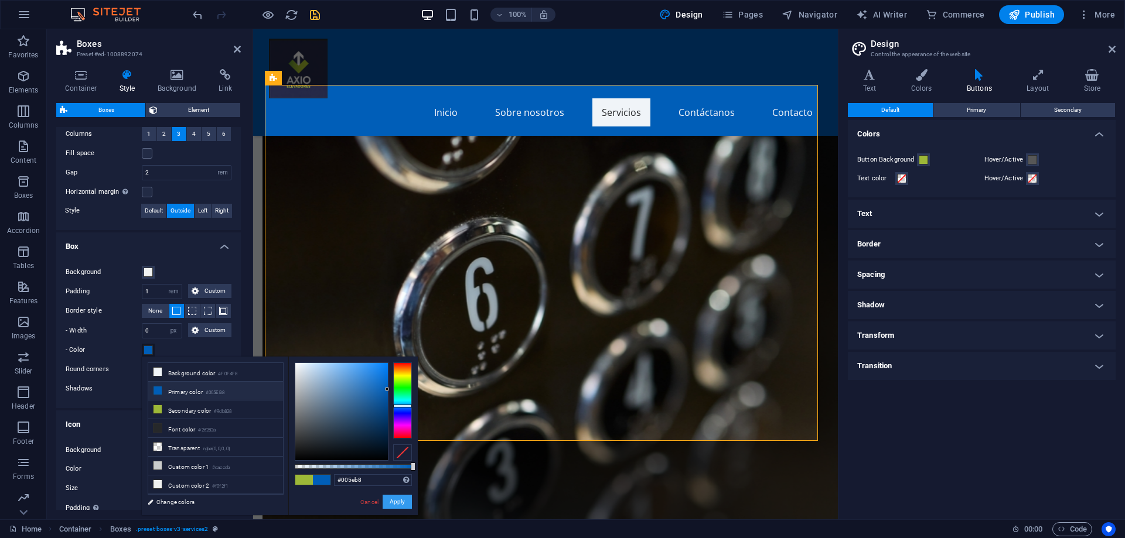
click at [395, 500] on button "Apply" at bounding box center [396, 502] width 29 height 14
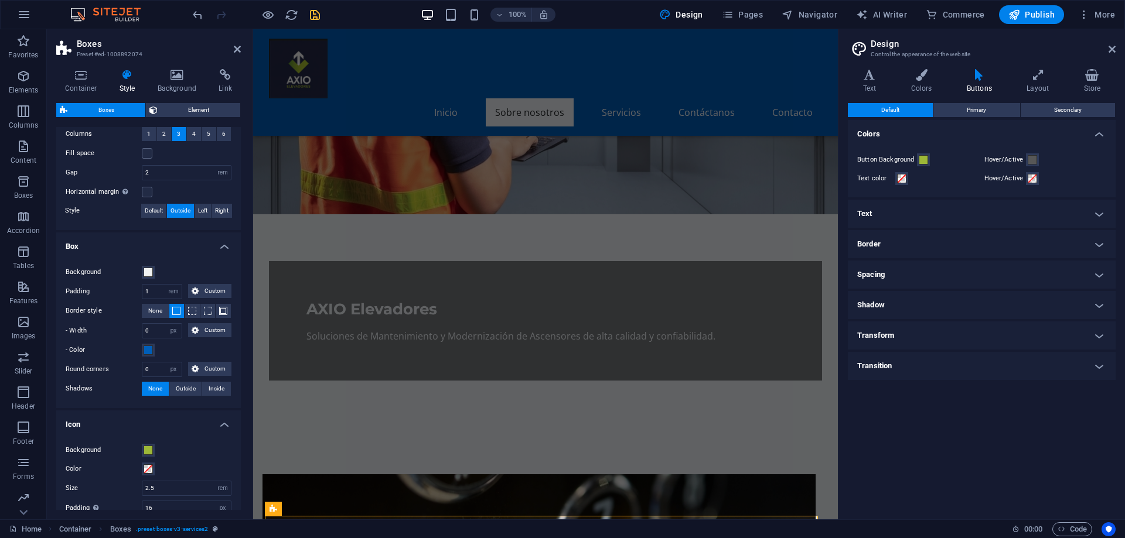
scroll to position [0, 0]
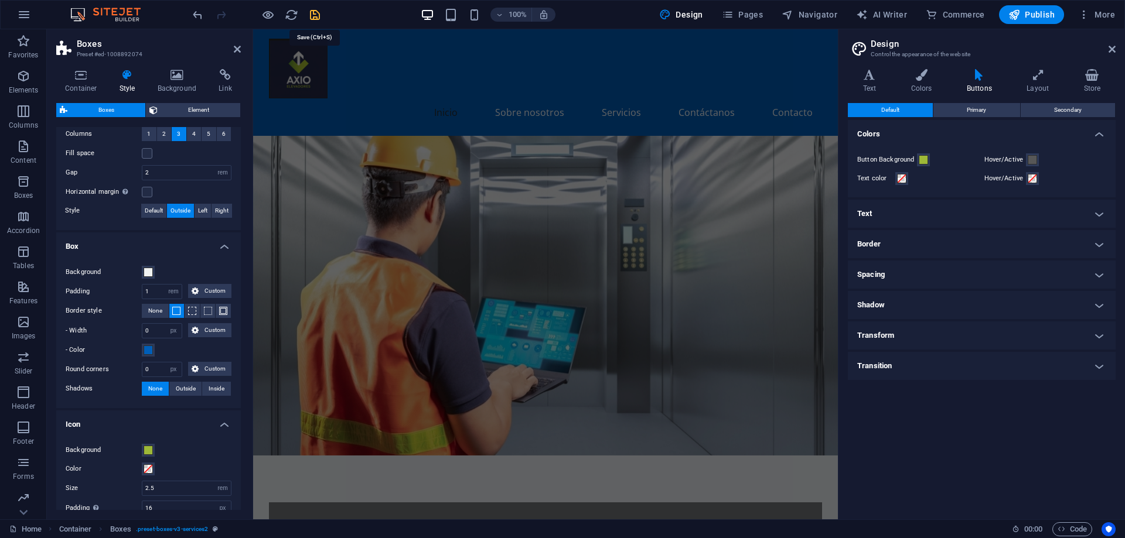
click at [312, 11] on icon "save" at bounding box center [314, 14] width 13 height 13
checkbox input "false"
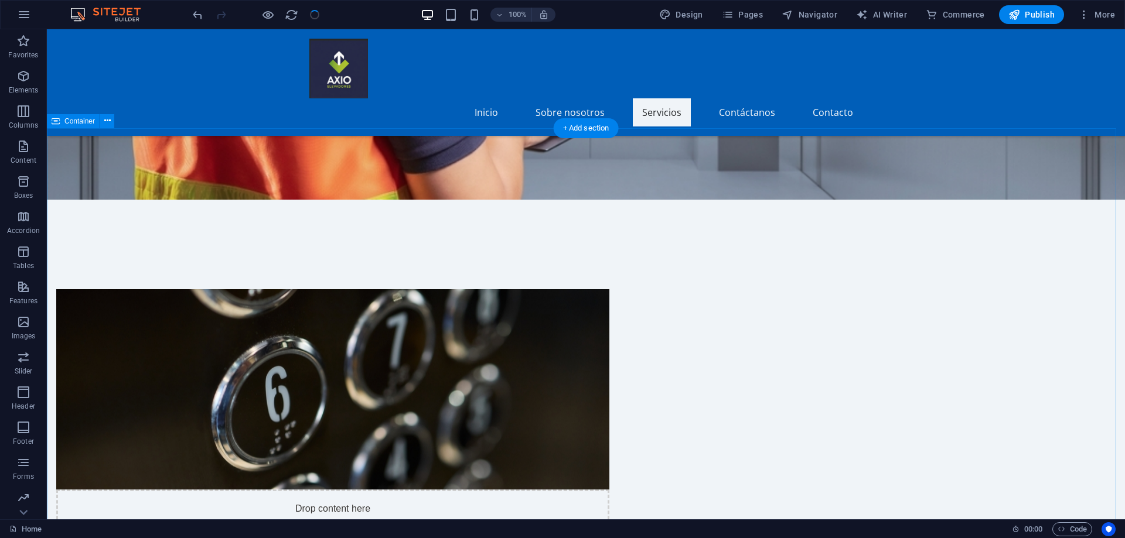
scroll to position [633, 0]
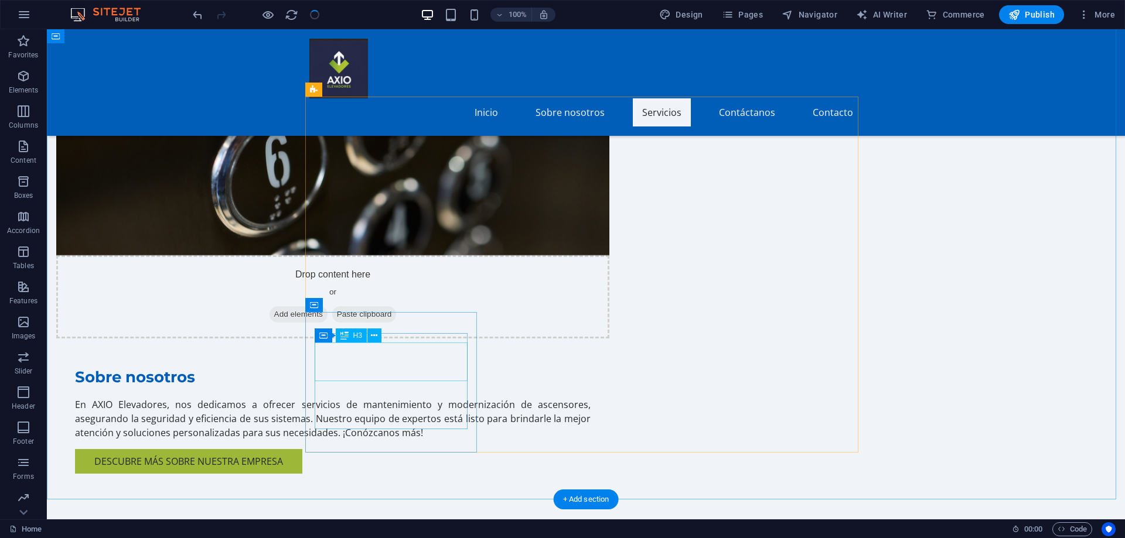
click at [375, 335] on icon at bounding box center [374, 336] width 6 height 12
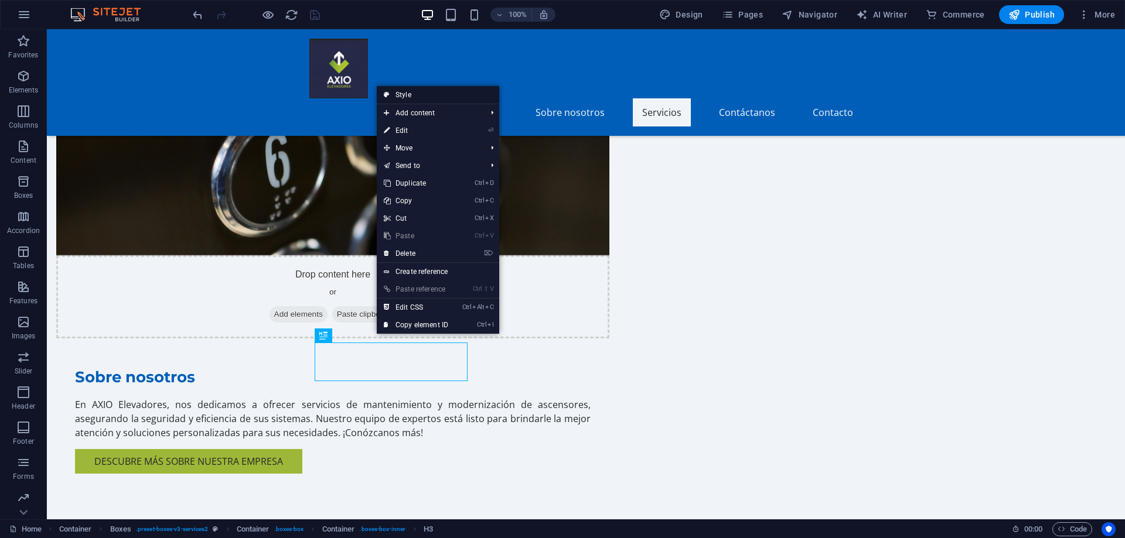
click at [401, 94] on link "Style" at bounding box center [438, 95] width 122 height 18
select select "rem"
select select "px"
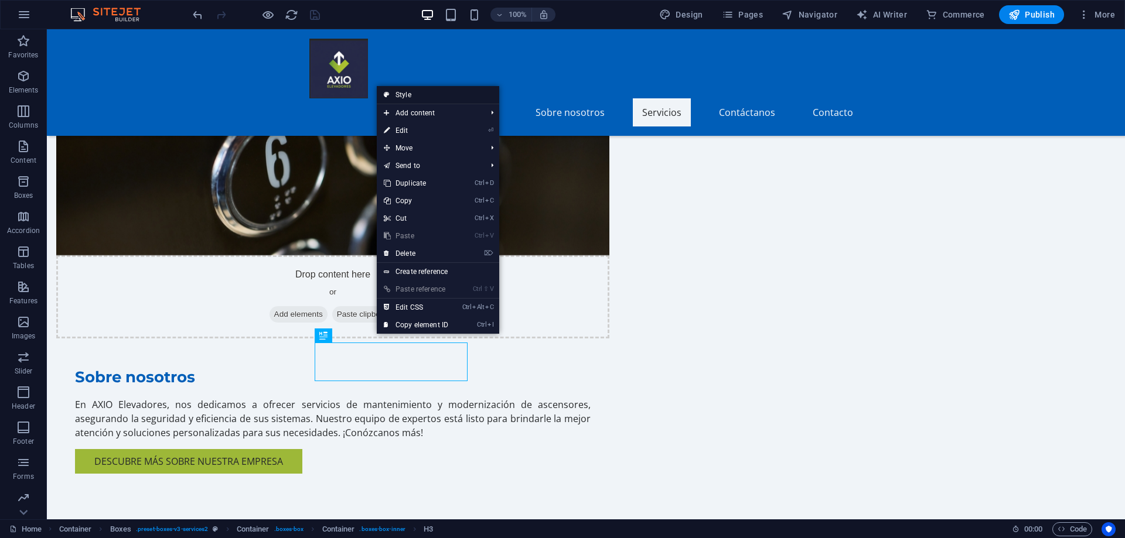
select select "rem"
select select "px"
select select "preset-boxes-v3-services2"
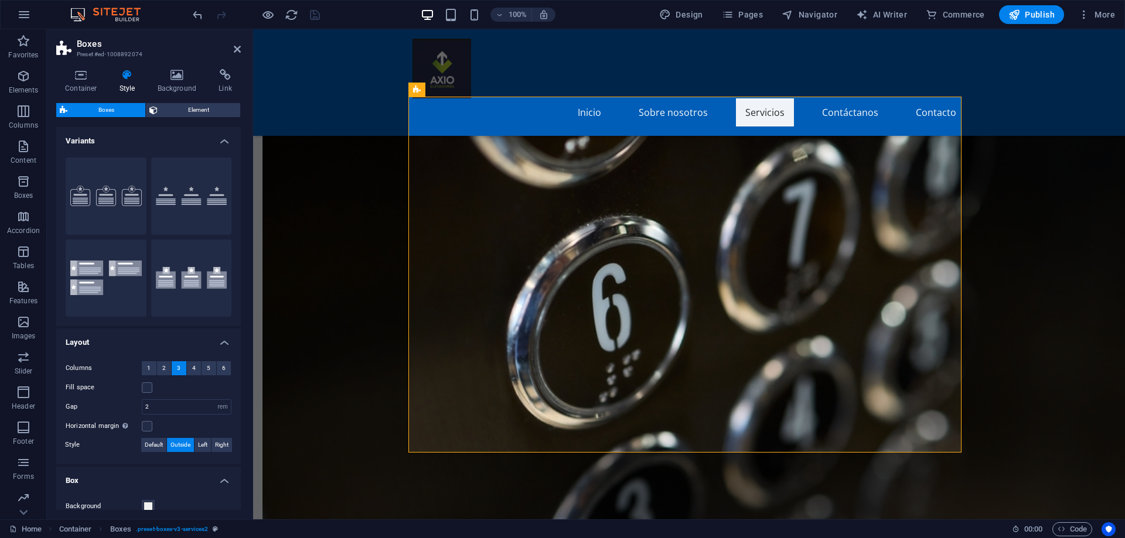
scroll to position [176, 0]
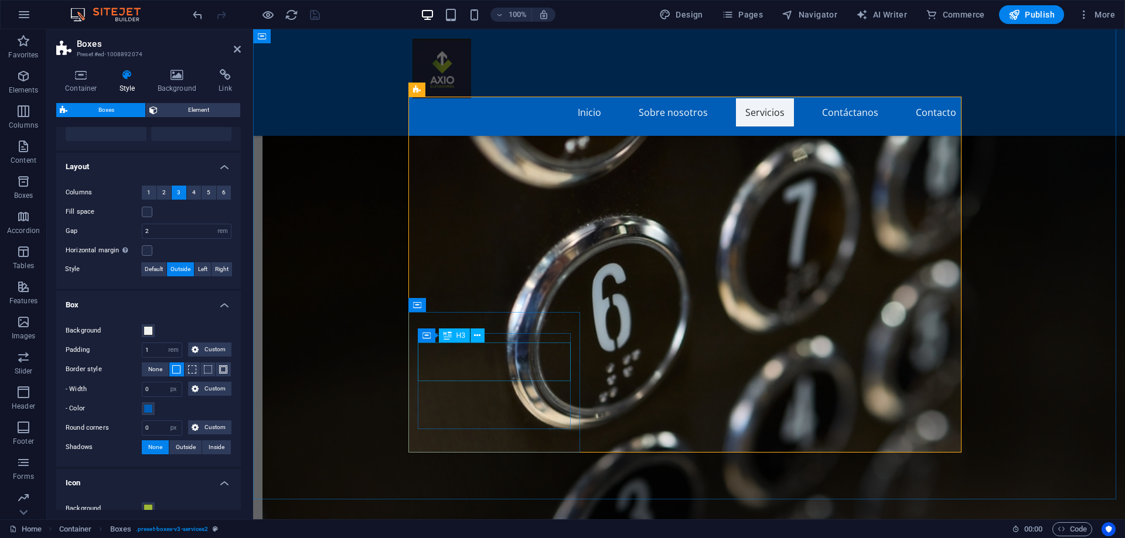
click at [483, 339] on button at bounding box center [477, 336] width 14 height 14
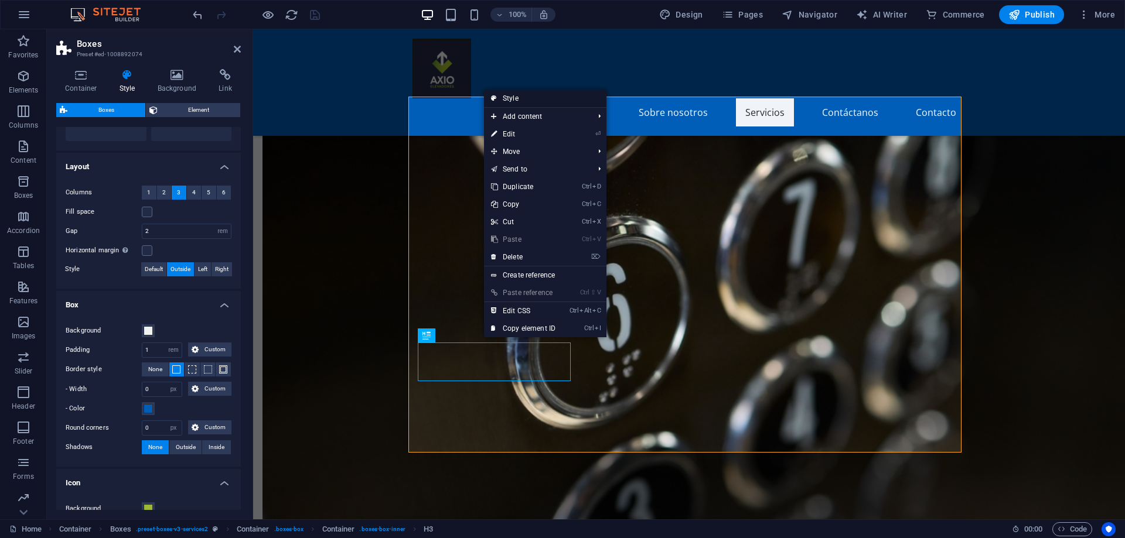
click at [511, 94] on link "Style" at bounding box center [545, 99] width 122 height 18
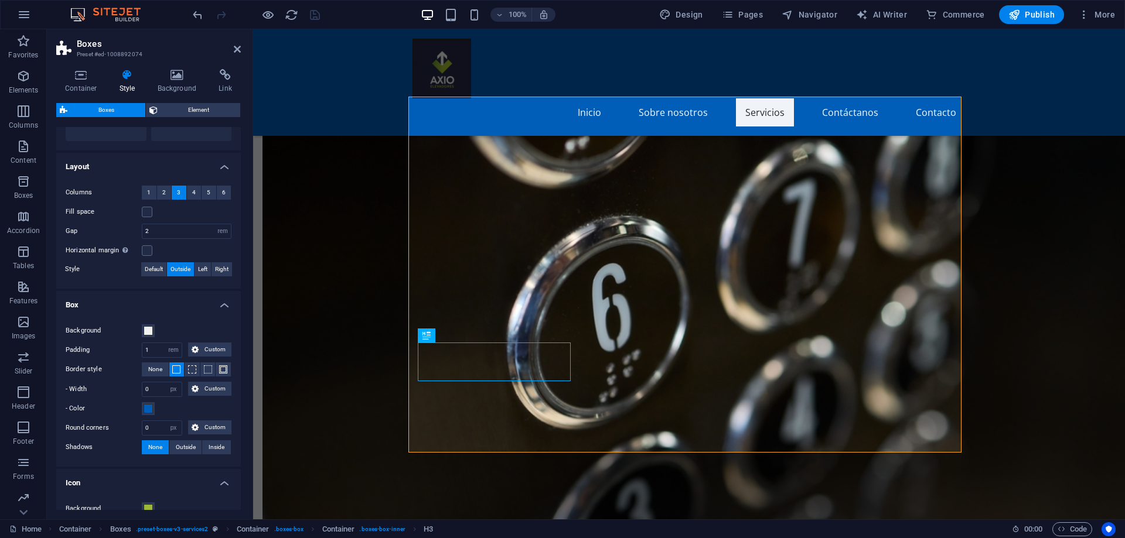
scroll to position [396, 0]
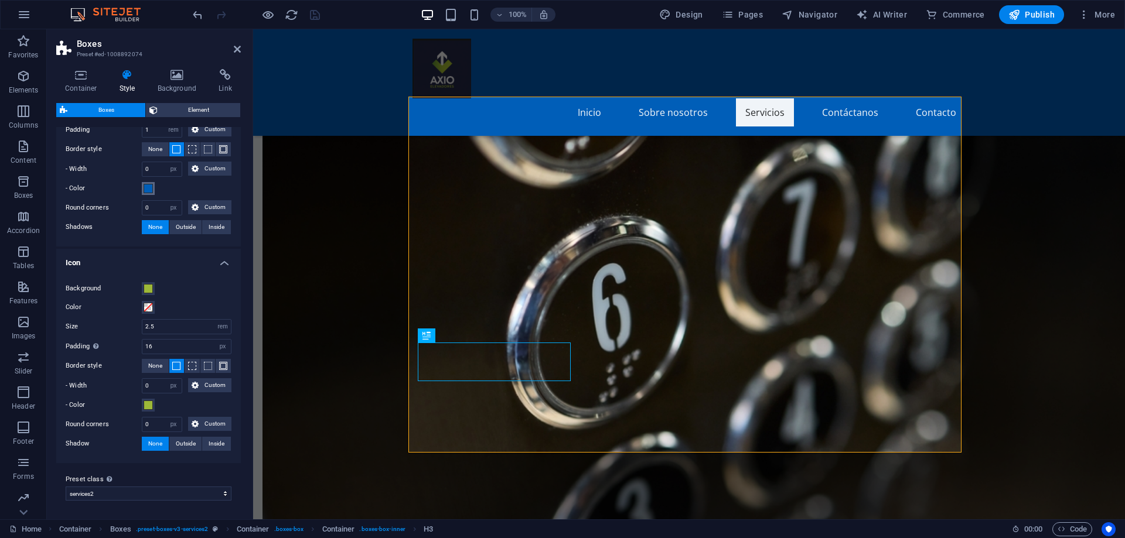
click at [148, 190] on span at bounding box center [148, 188] width 9 height 9
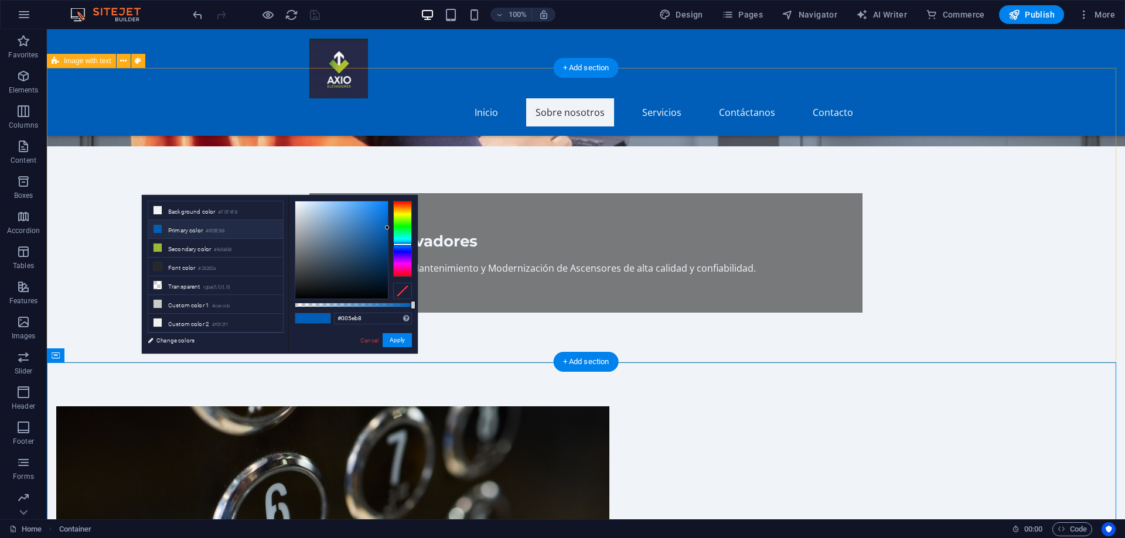
scroll to position [515, 0]
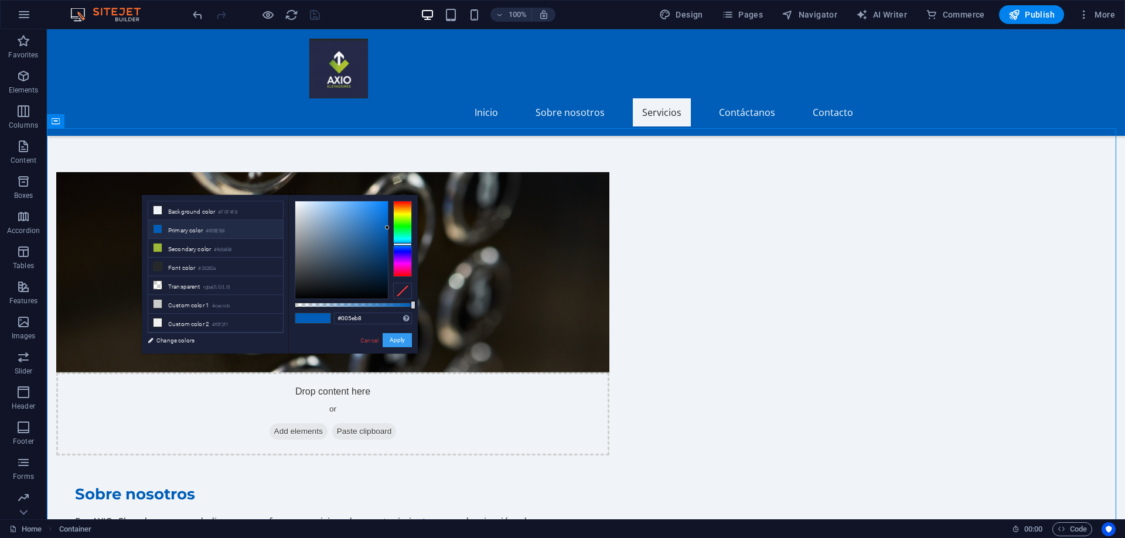
click at [391, 337] on button "Apply" at bounding box center [396, 340] width 29 height 14
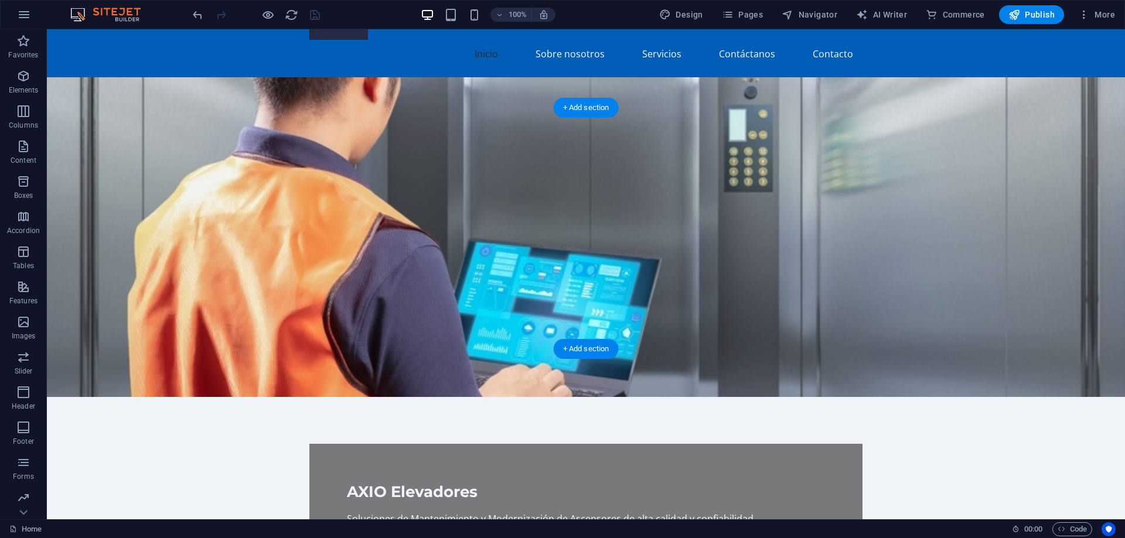
scroll to position [0, 0]
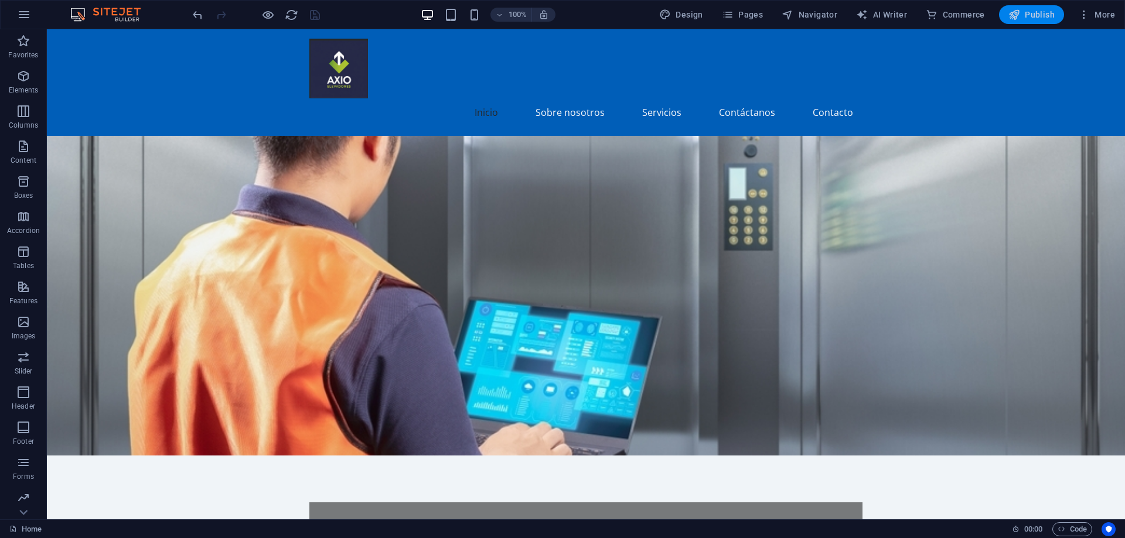
click at [1041, 13] on span "Publish" at bounding box center [1031, 15] width 46 height 12
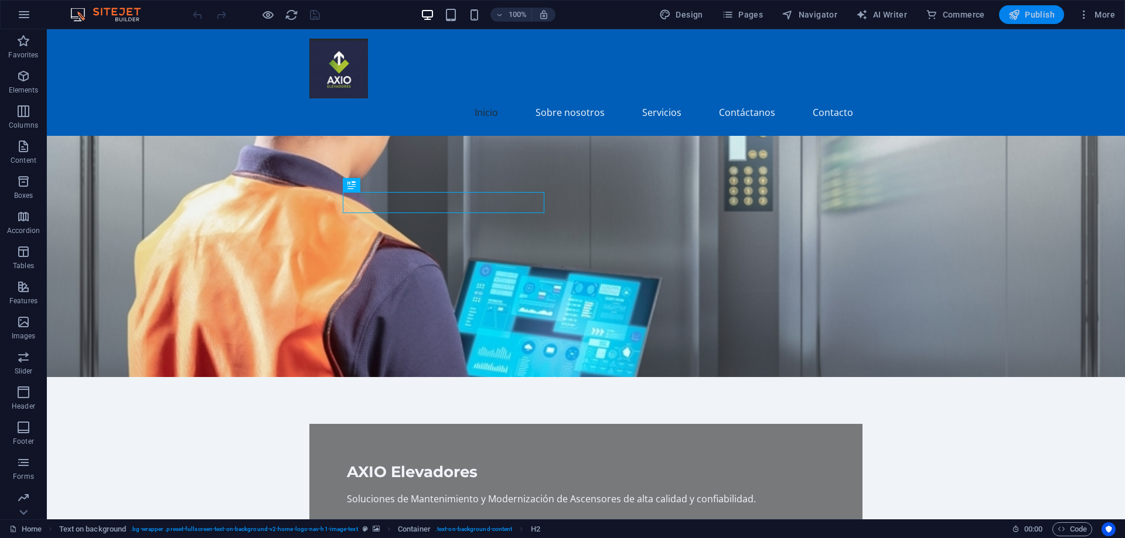
click at [1028, 15] on span "Publish" at bounding box center [1031, 15] width 46 height 12
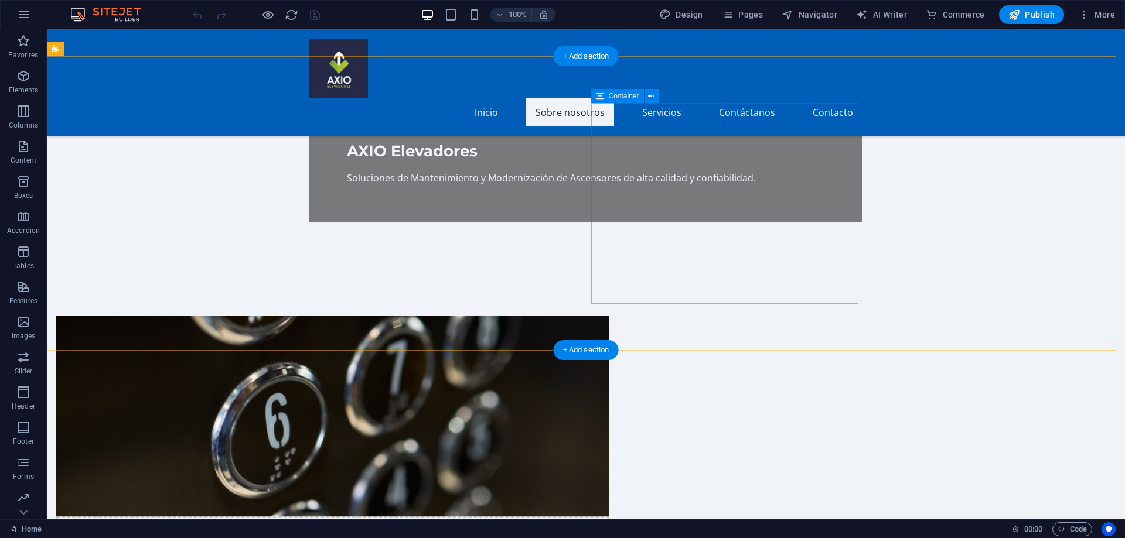
scroll to position [59, 0]
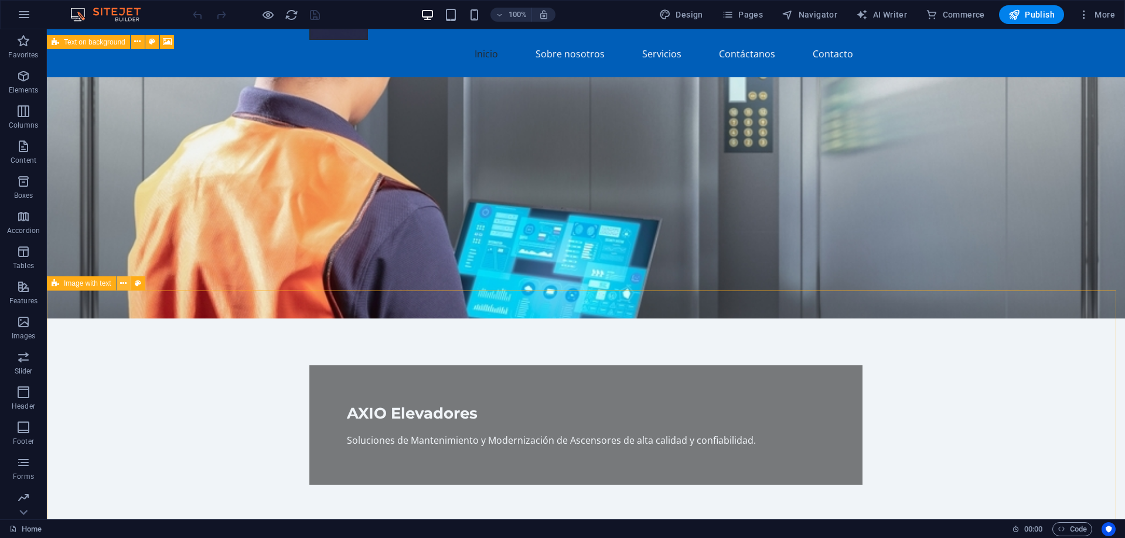
click at [127, 283] on icon at bounding box center [123, 284] width 6 height 12
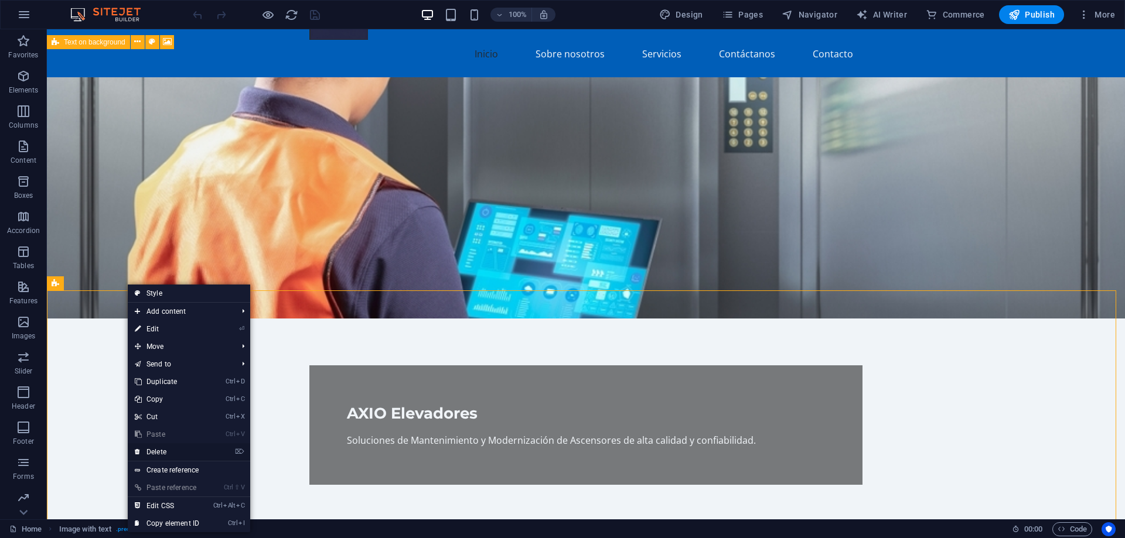
click at [173, 450] on link "⌦ Delete" at bounding box center [167, 452] width 78 height 18
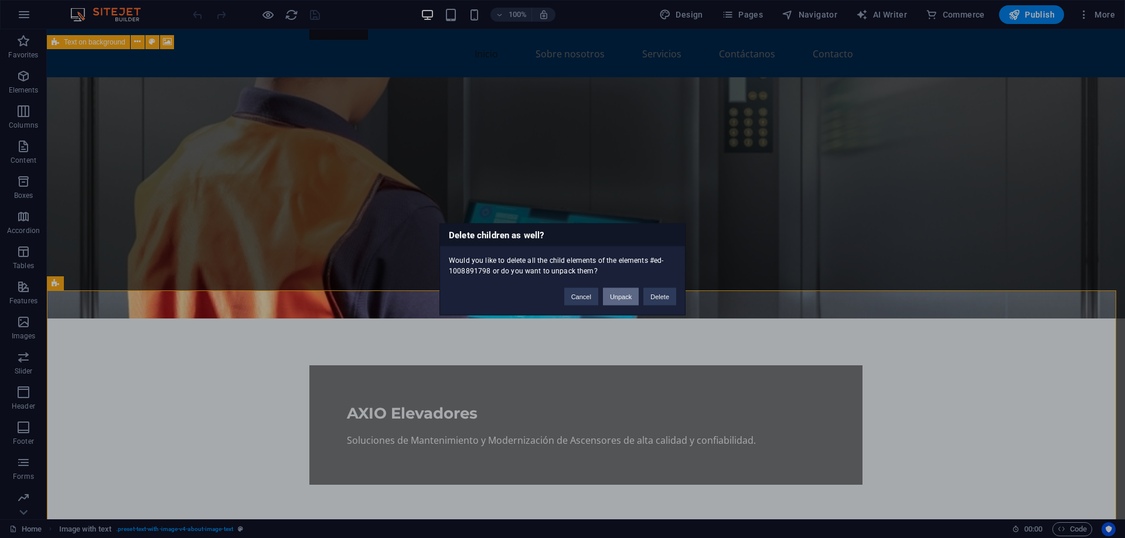
click at [610, 297] on button "Unpack" at bounding box center [621, 297] width 36 height 18
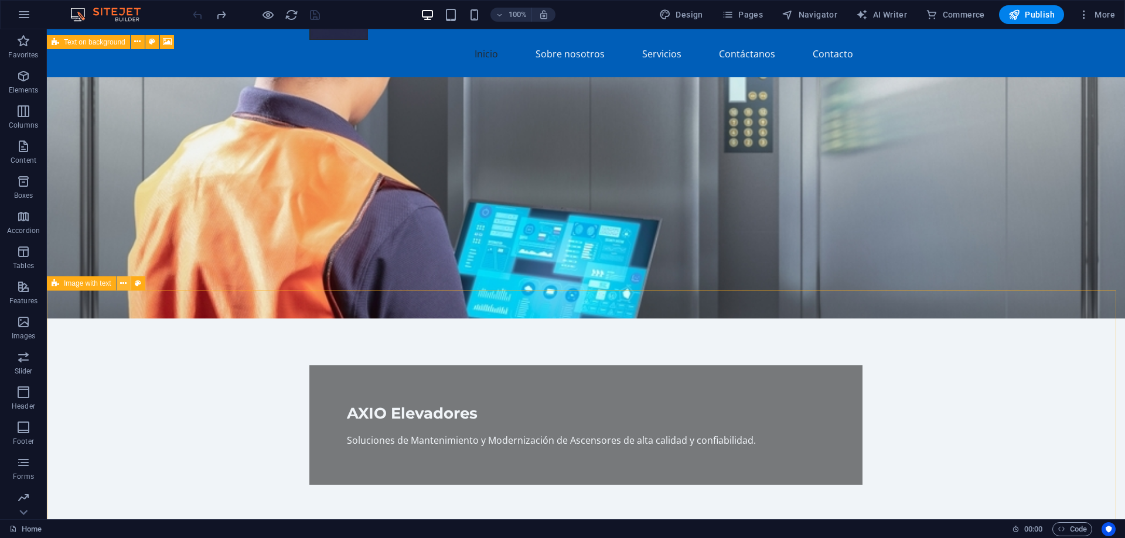
click at [118, 285] on button at bounding box center [124, 283] width 14 height 14
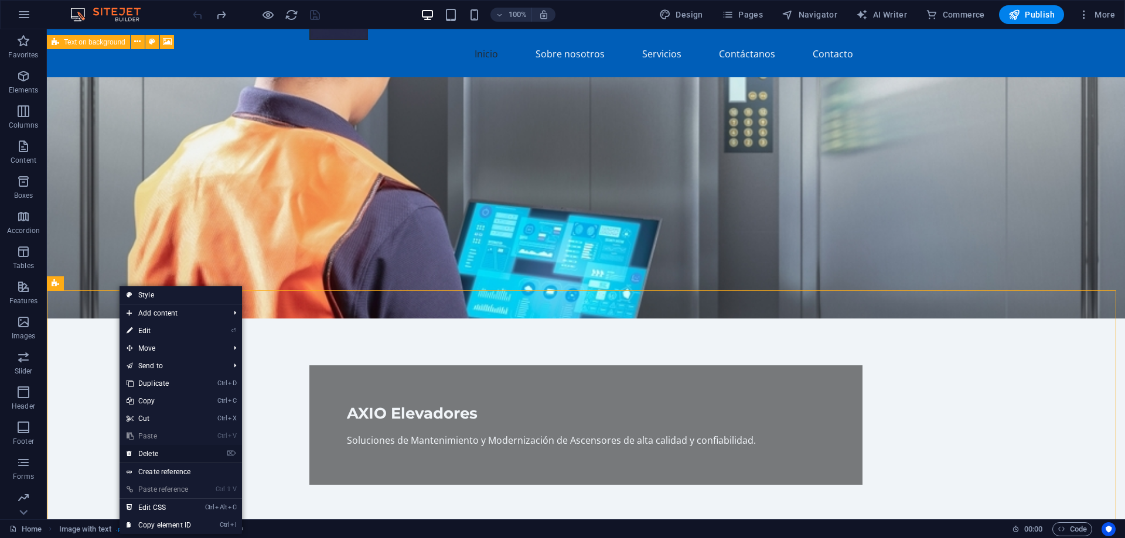
click at [187, 456] on link "⌦ Delete" at bounding box center [158, 454] width 78 height 18
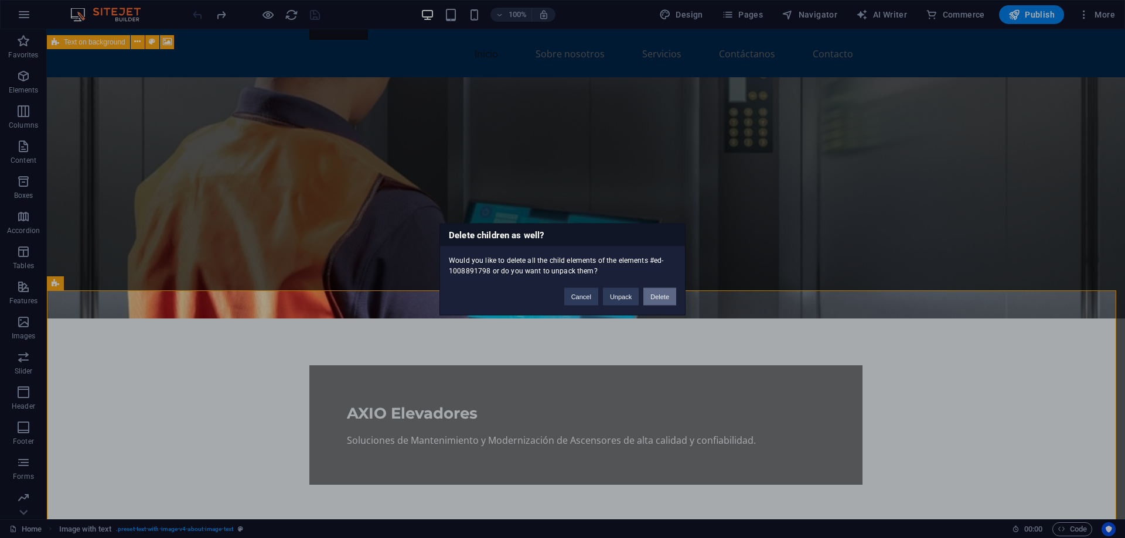
click at [668, 296] on button "Delete" at bounding box center [659, 297] width 33 height 18
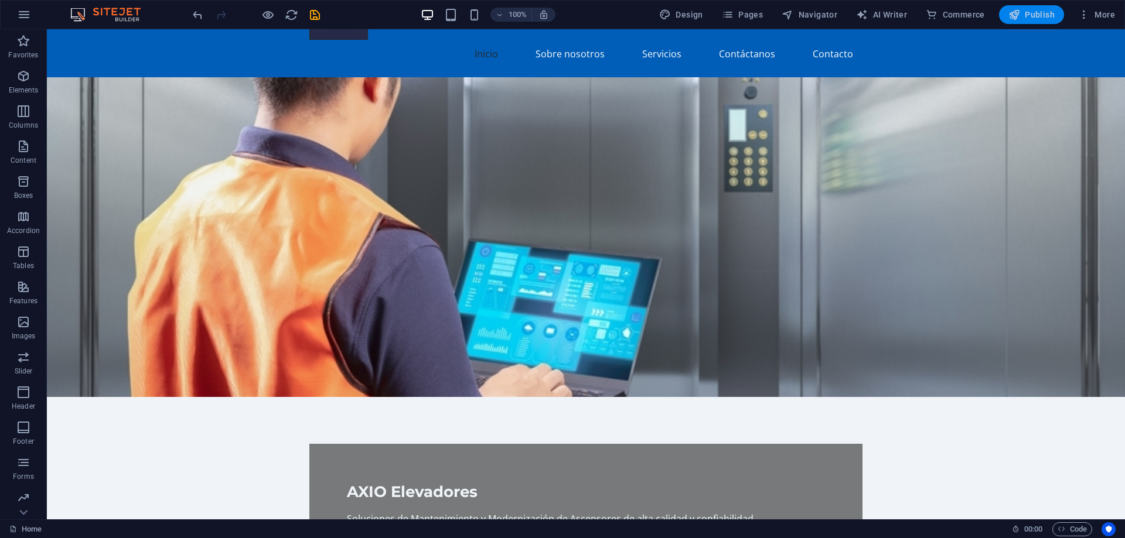
click at [1046, 14] on span "Publish" at bounding box center [1031, 15] width 46 height 12
checkbox input "false"
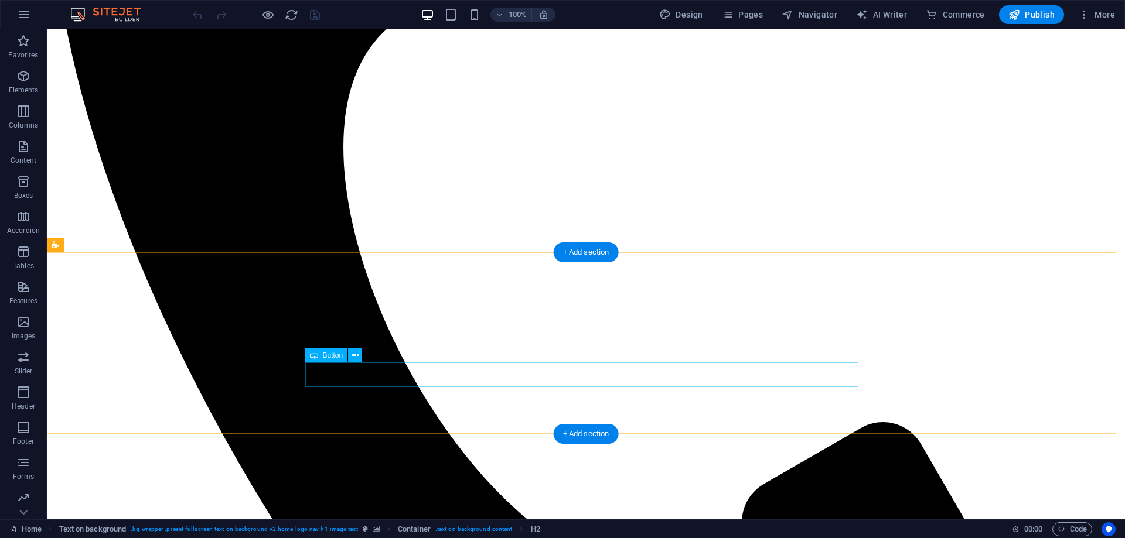
scroll to position [644, 0]
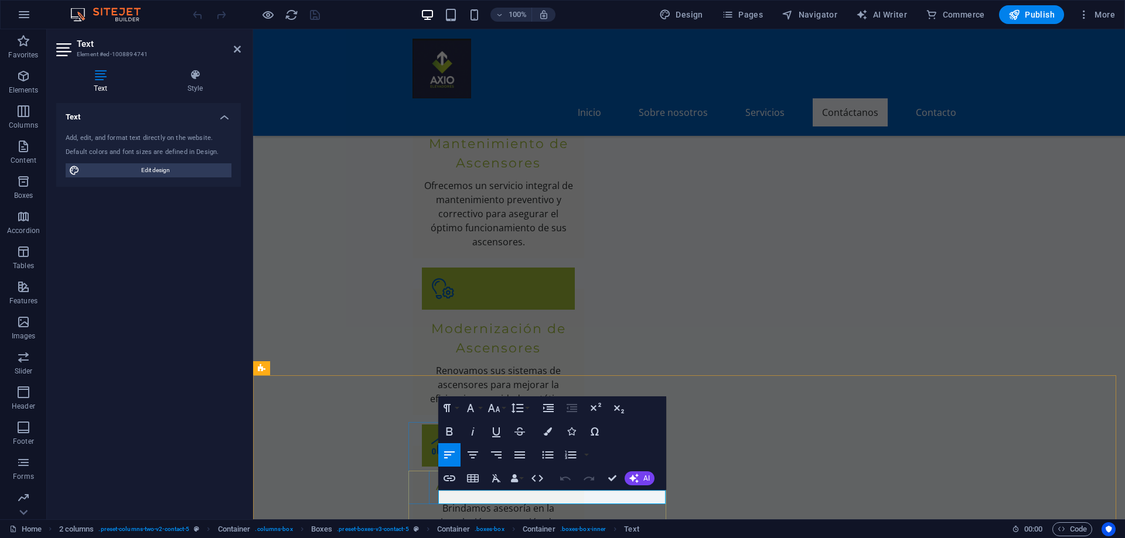
drag, startPoint x: 475, startPoint y: 500, endPoint x: 431, endPoint y: 500, distance: 44.5
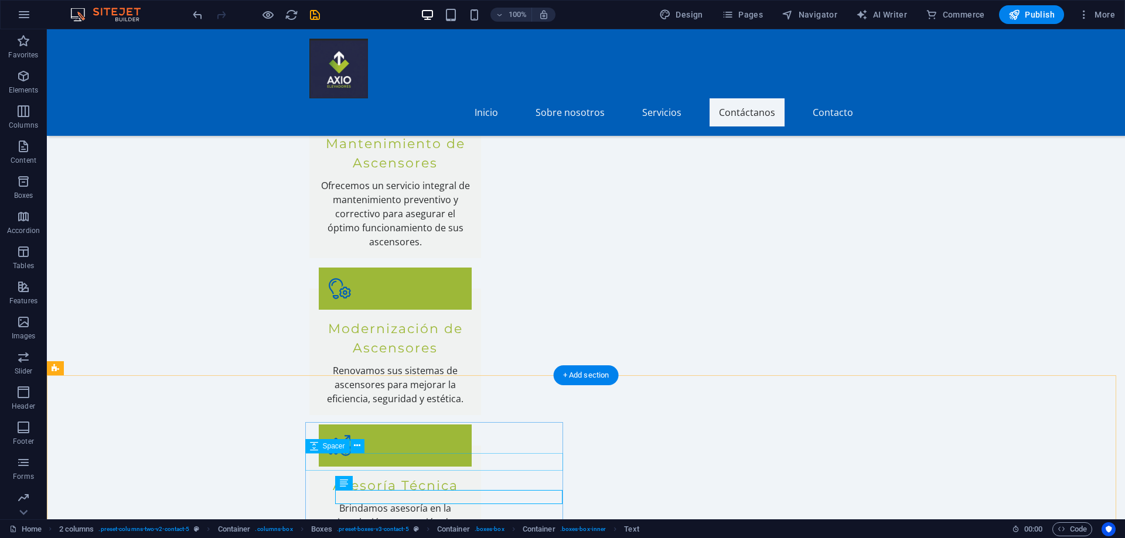
scroll to position [879, 0]
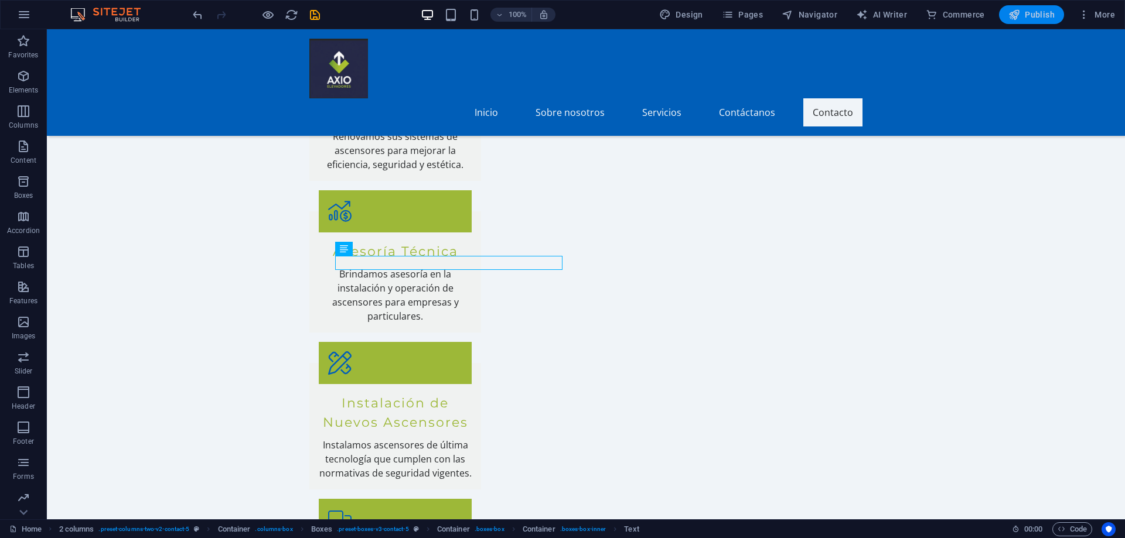
click at [1034, 16] on span "Publish" at bounding box center [1031, 15] width 46 height 12
checkbox input "false"
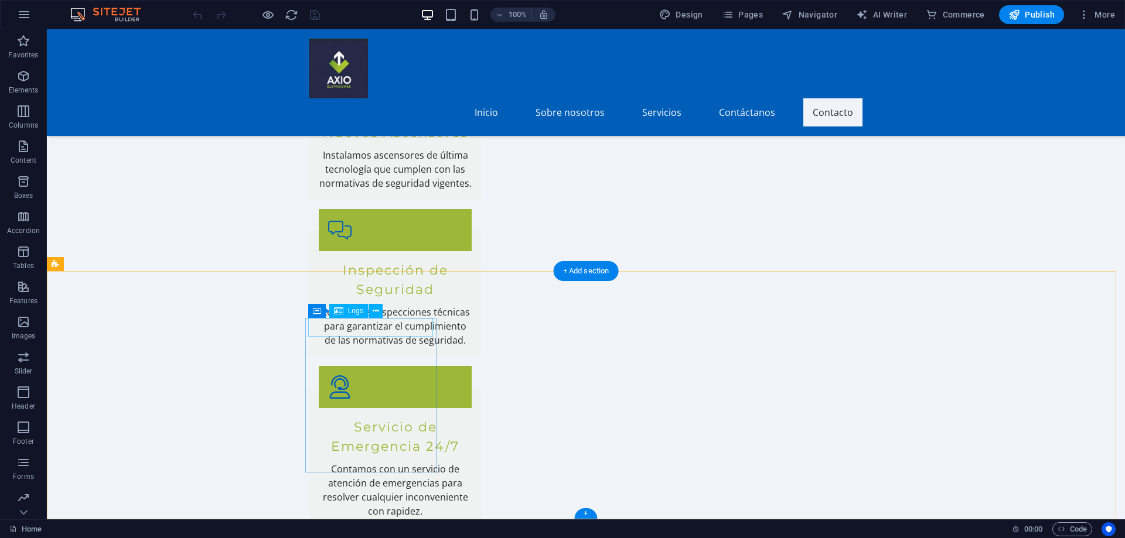
scroll to position [1031, 0]
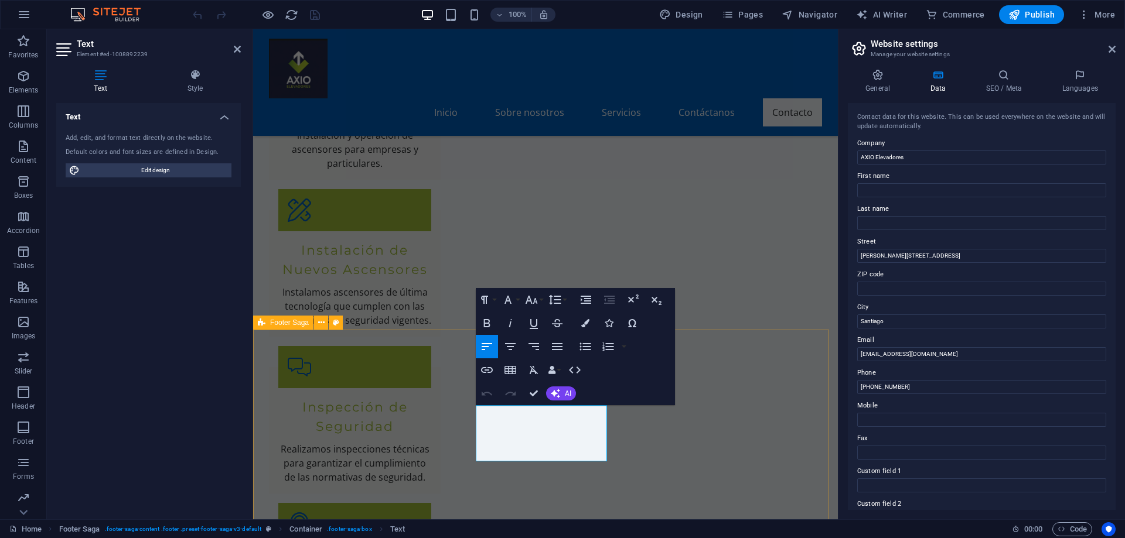
select select "footer"
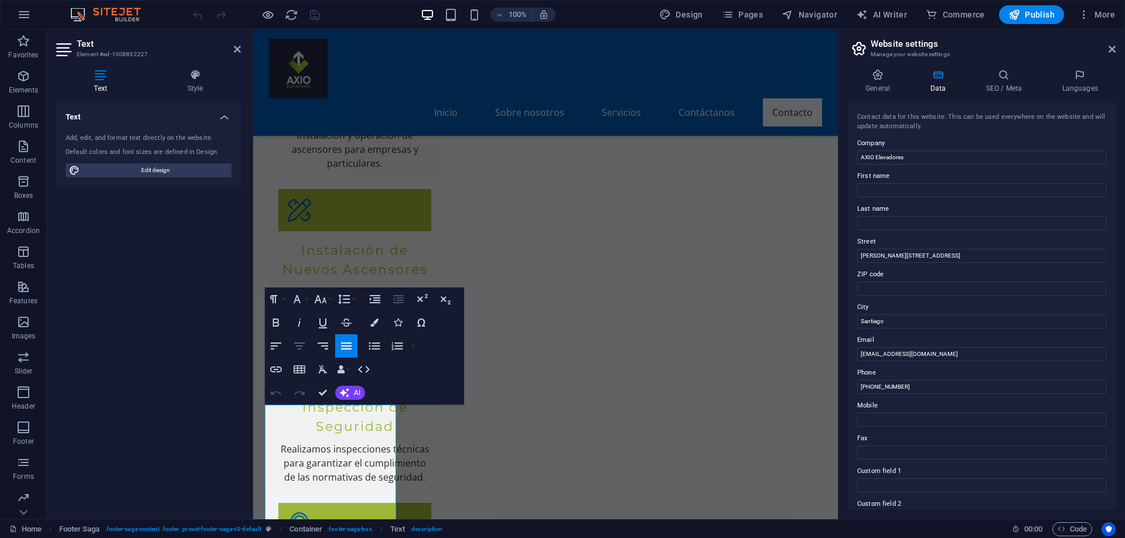
click at [302, 344] on icon "button" at bounding box center [299, 346] width 14 height 14
click at [346, 342] on icon "button" at bounding box center [346, 346] width 14 height 14
click at [279, 344] on icon "button" at bounding box center [276, 346] width 14 height 14
click at [292, 344] on icon "button" at bounding box center [299, 346] width 14 height 14
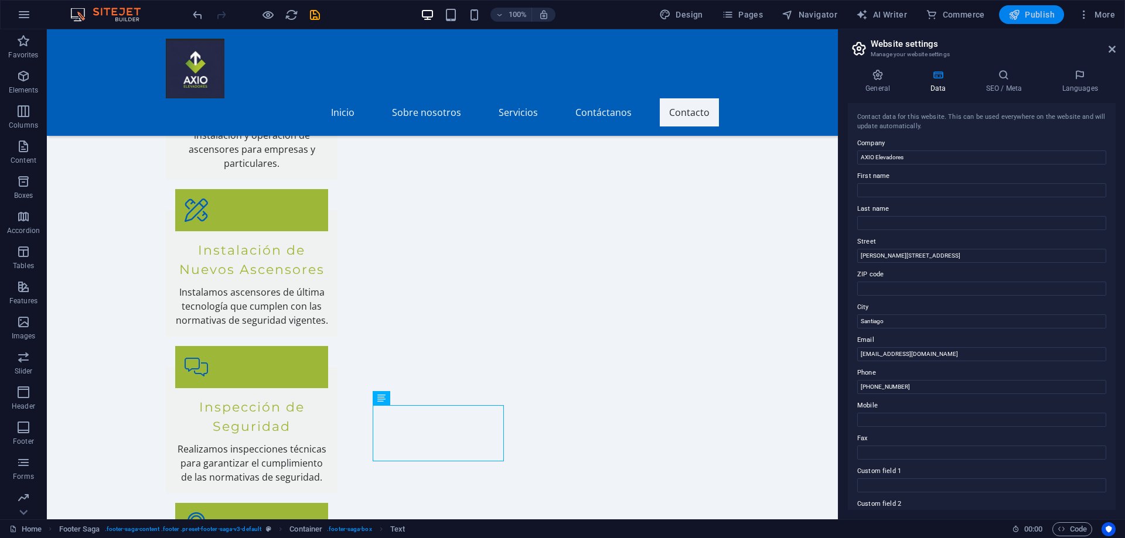
click at [1043, 22] on button "Publish" at bounding box center [1031, 14] width 65 height 19
checkbox input "false"
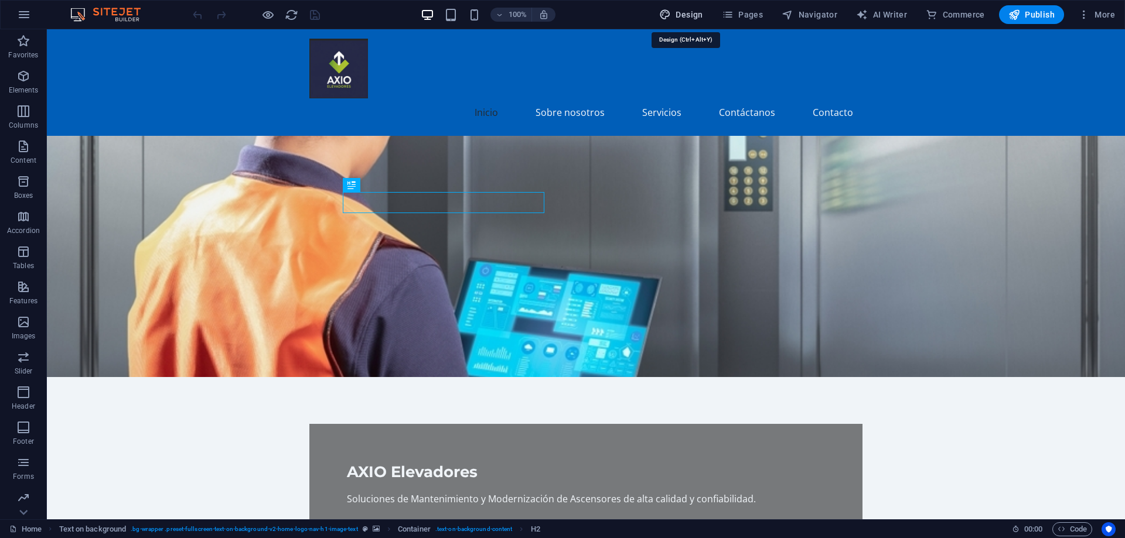
click at [685, 17] on span "Design" at bounding box center [681, 15] width 44 height 12
select select "px"
select select "200"
select select "px"
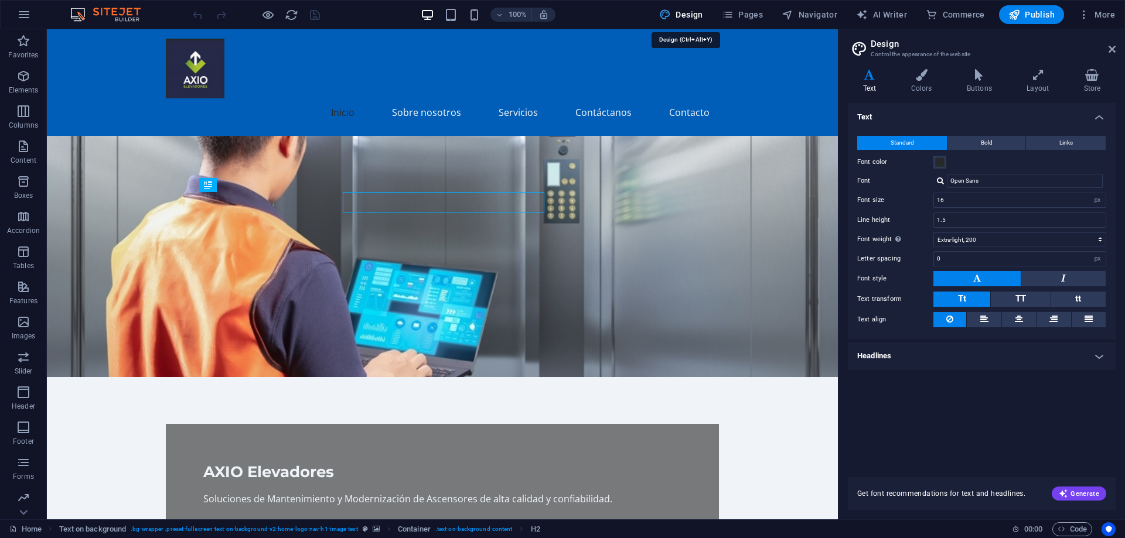
click at [685, 17] on span "Design" at bounding box center [681, 15] width 44 height 12
click at [737, 16] on span "Pages" at bounding box center [742, 15] width 41 height 12
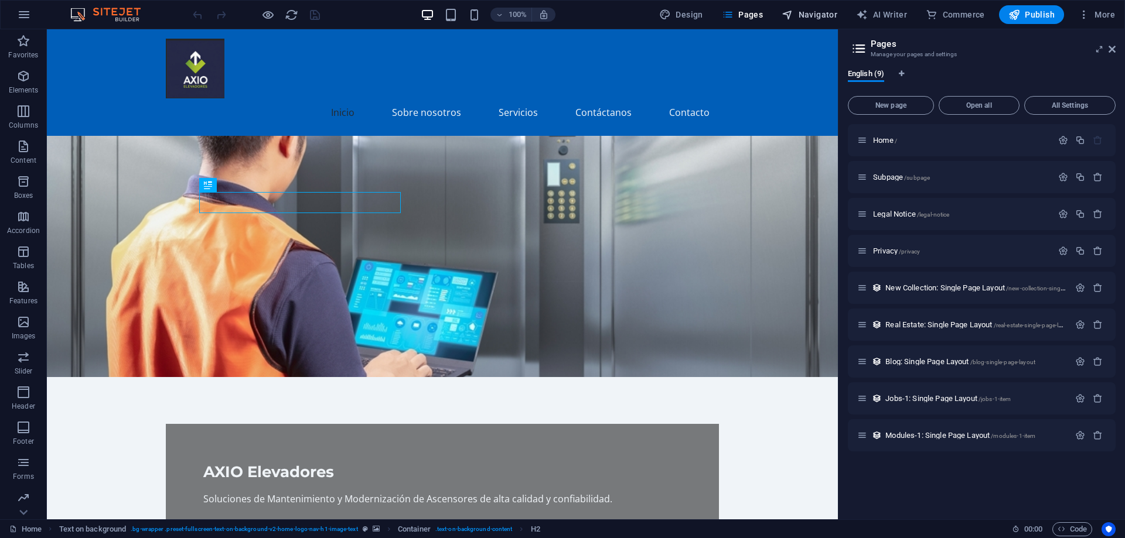
click at [825, 20] on span "Navigator" at bounding box center [809, 15] width 56 height 12
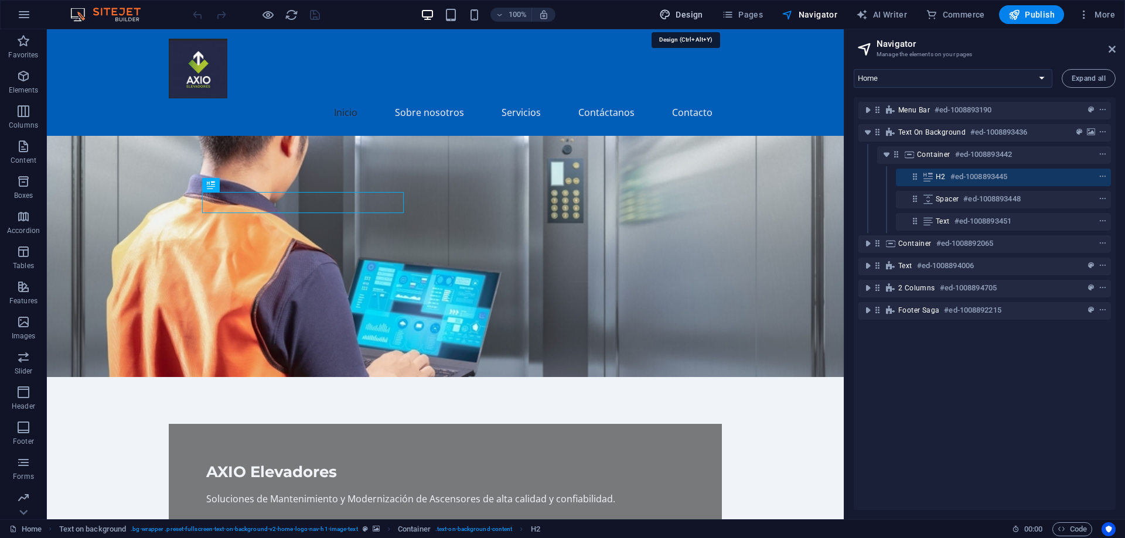
click at [678, 22] on button "Design" at bounding box center [680, 14] width 53 height 19
select select "px"
select select "200"
select select "px"
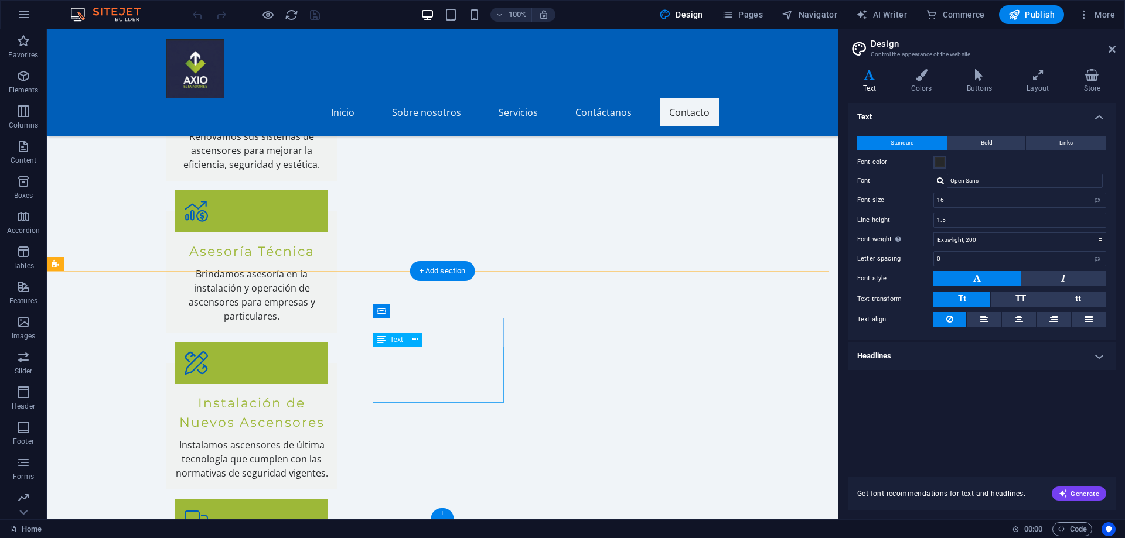
scroll to position [1090, 0]
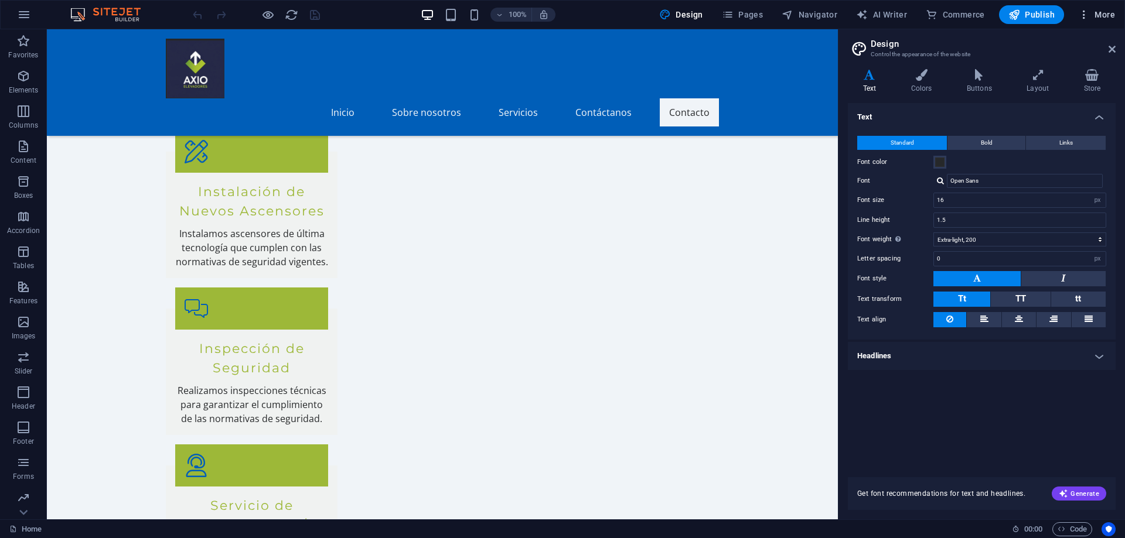
click at [1105, 9] on span "More" at bounding box center [1096, 15] width 37 height 12
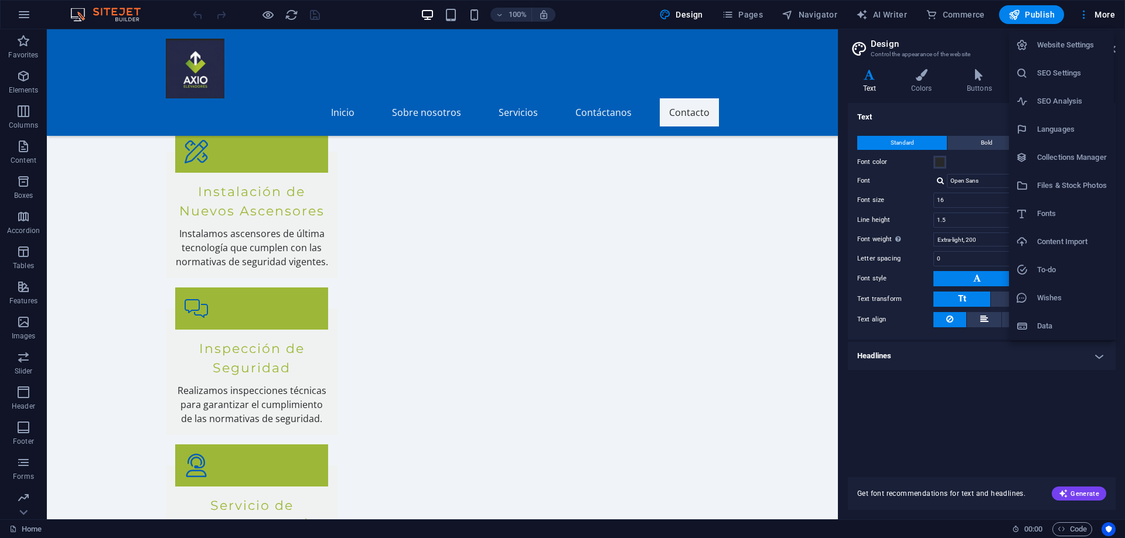
click at [1071, 46] on h6 "Website Settings" at bounding box center [1072, 45] width 70 height 14
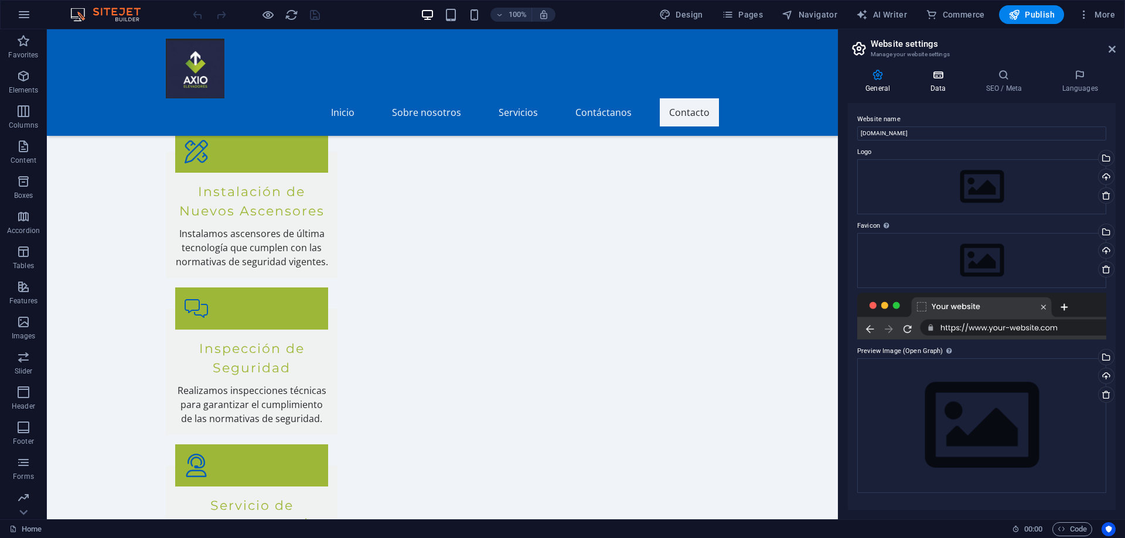
click at [938, 77] on icon at bounding box center [937, 75] width 51 height 12
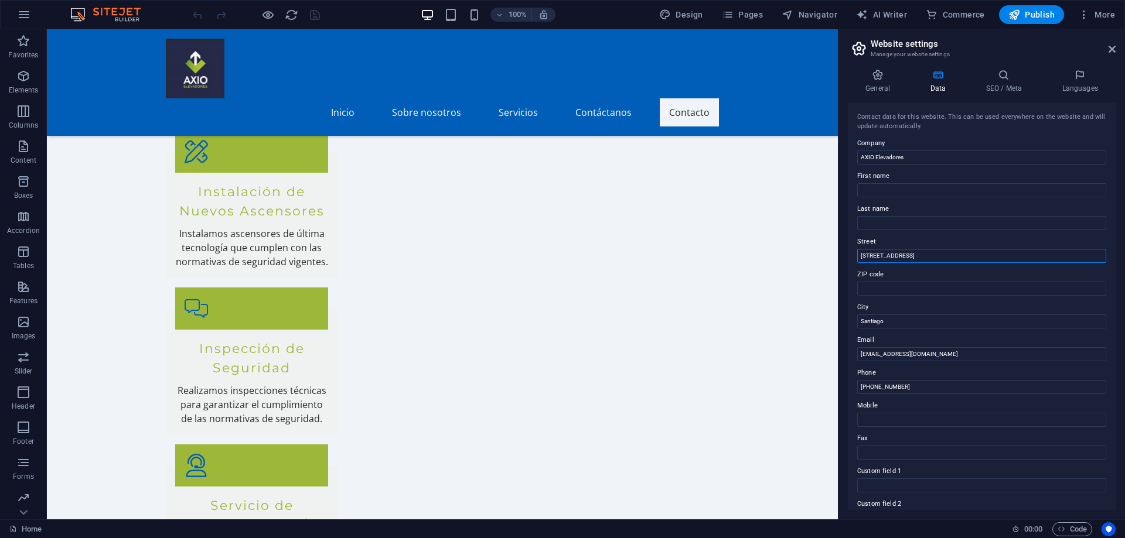
click at [887, 256] on input "Carmen 1251, Santiago" at bounding box center [981, 256] width 249 height 14
type input "Almirante Zegers 0764, Providencia"
click at [887, 317] on input "Santiago" at bounding box center [981, 322] width 249 height 14
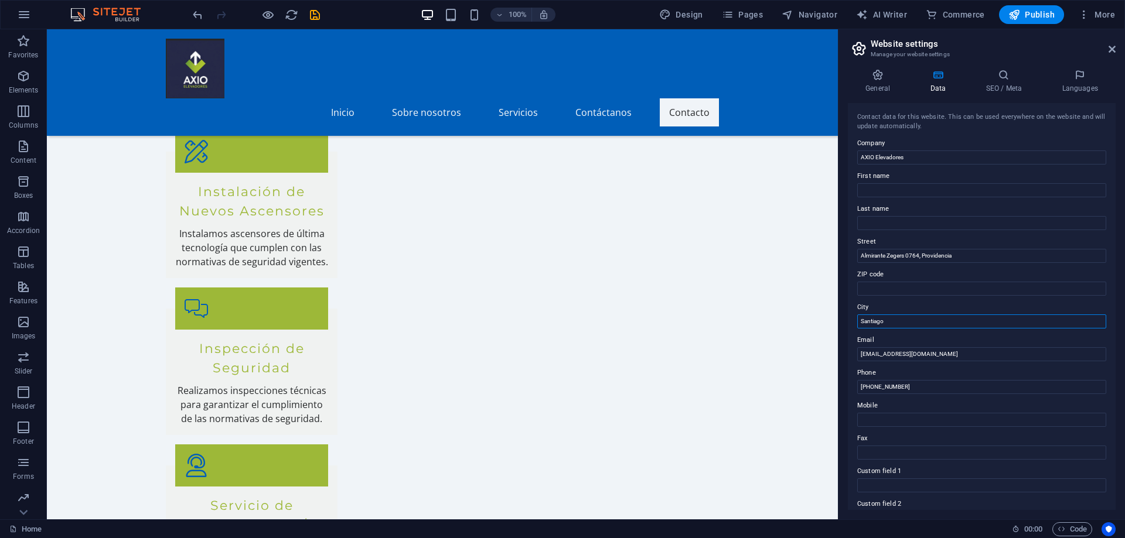
click at [887, 317] on input "Santiago" at bounding box center [981, 322] width 249 height 14
type input "R"
type input "RM"
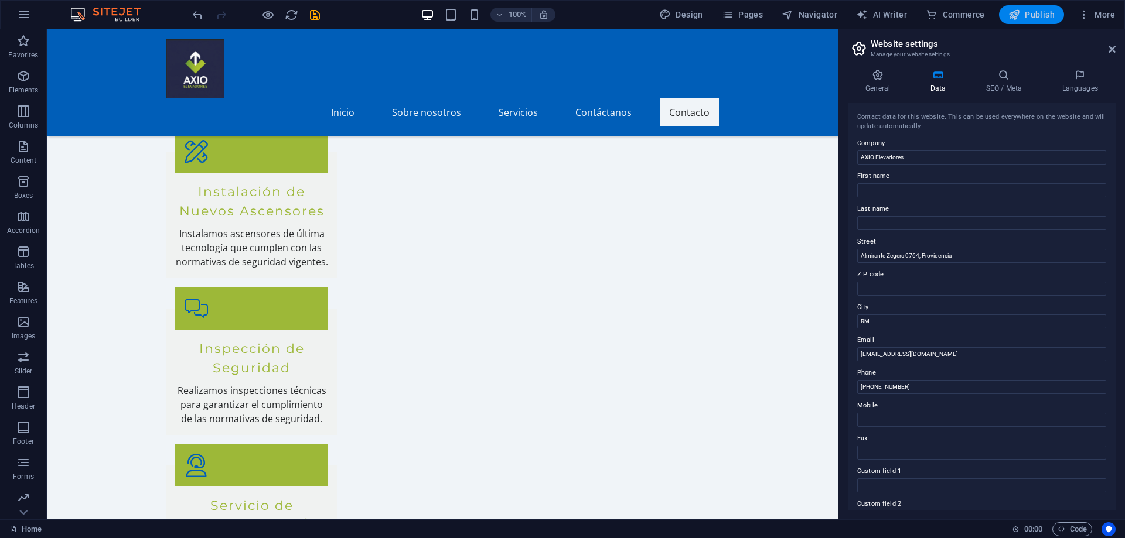
click at [1036, 13] on span "Publish" at bounding box center [1031, 15] width 46 height 12
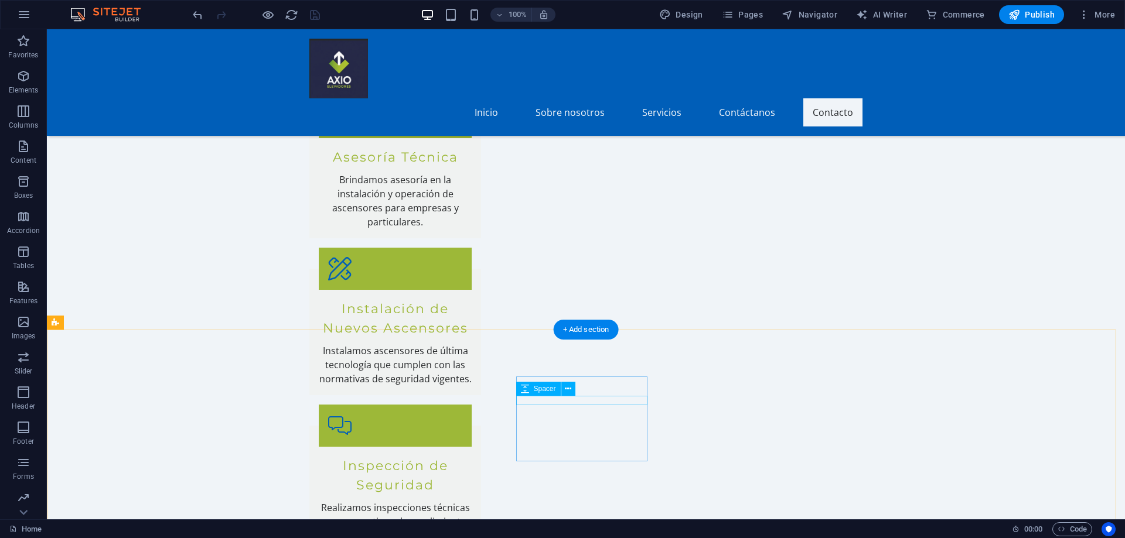
scroll to position [1031, 0]
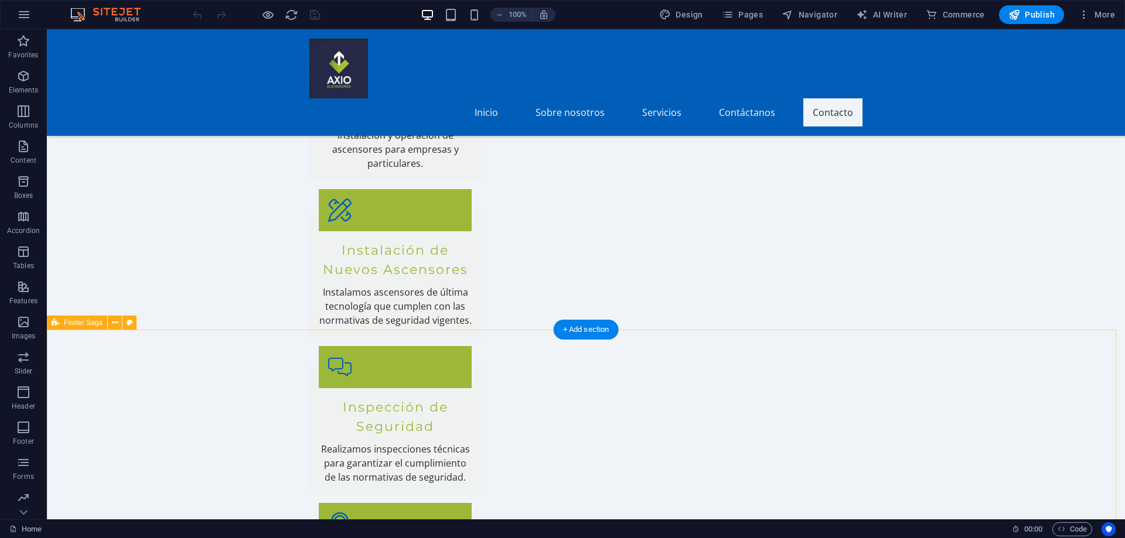
scroll to position [1090, 0]
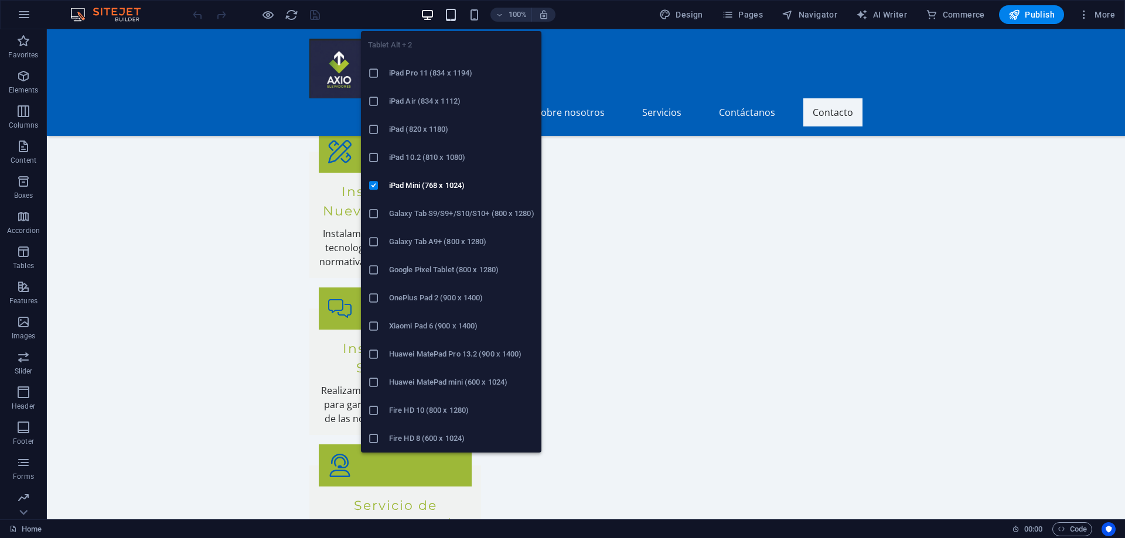
click at [452, 18] on icon "button" at bounding box center [450, 14] width 13 height 13
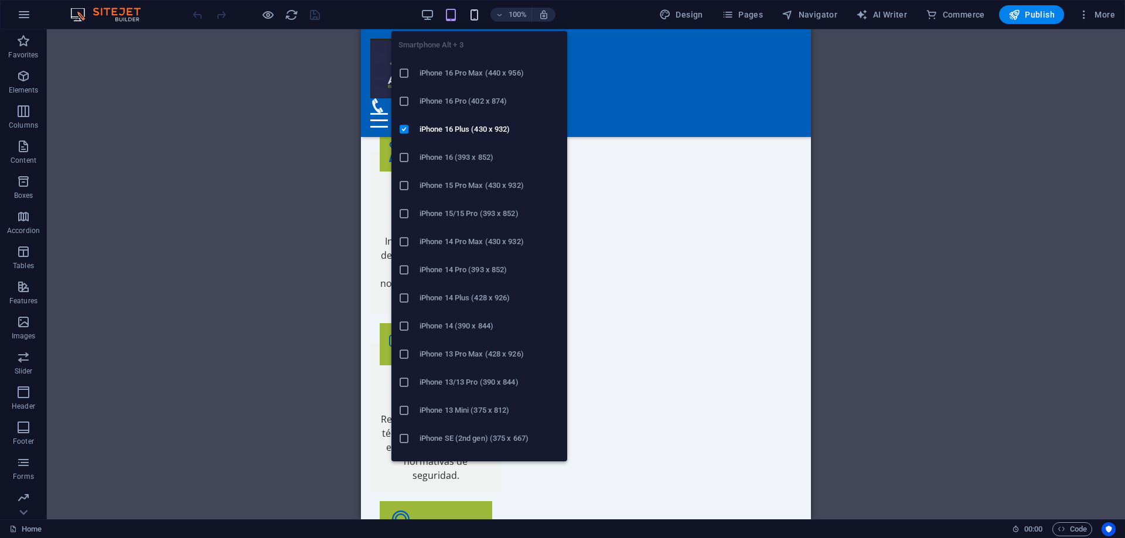
click at [472, 13] on icon "button" at bounding box center [473, 14] width 13 height 13
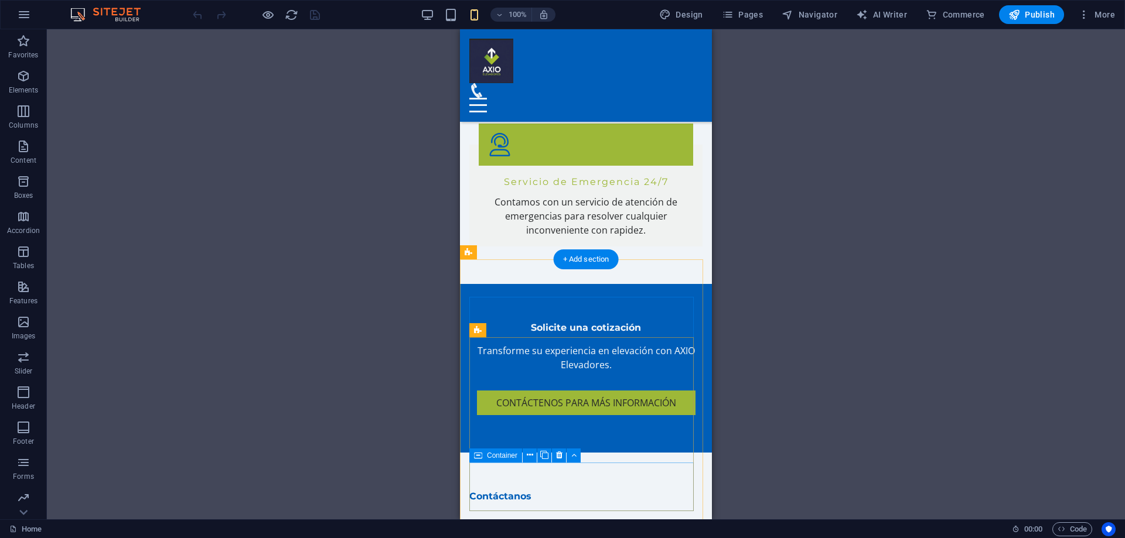
scroll to position [1468, 0]
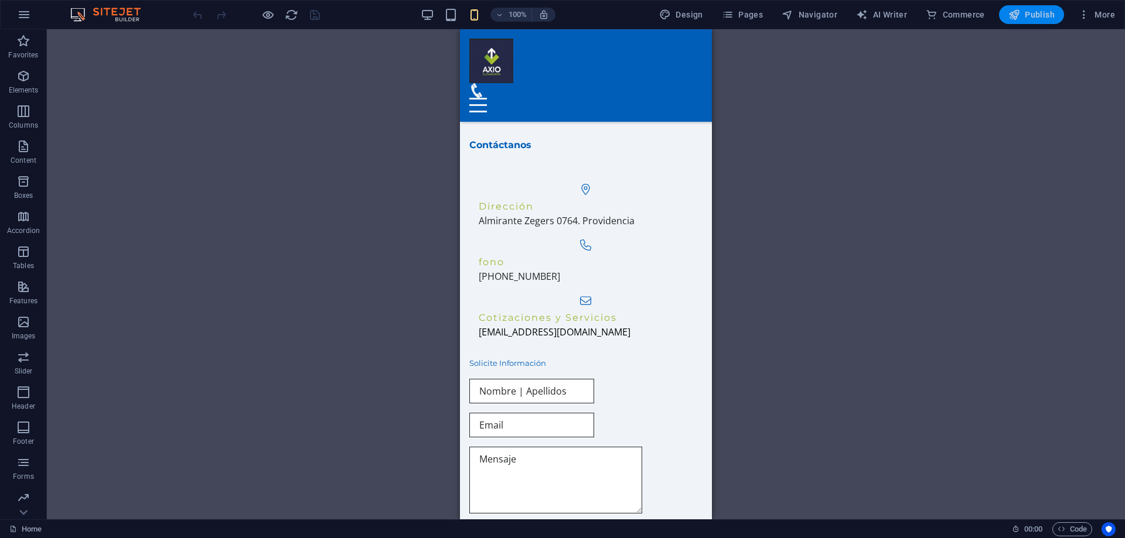
click at [1012, 15] on icon "button" at bounding box center [1014, 15] width 12 height 12
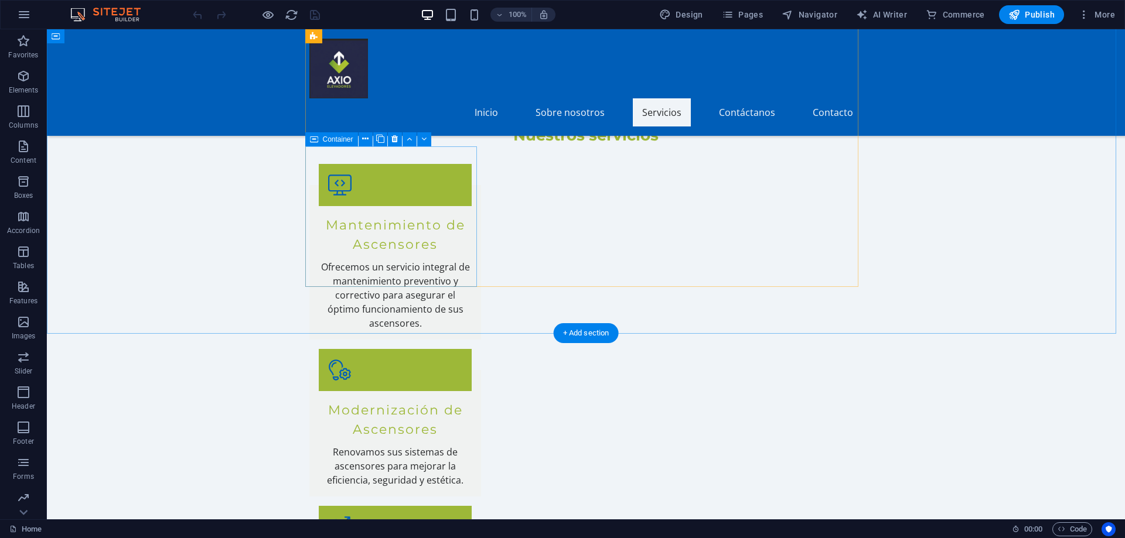
scroll to position [504, 0]
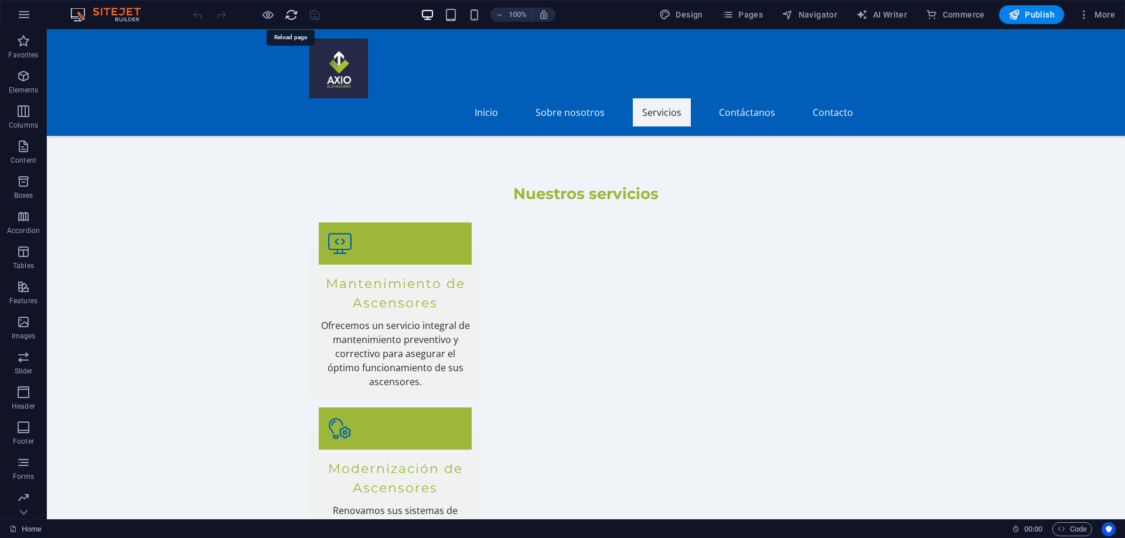
click at [289, 17] on icon "reload" at bounding box center [291, 14] width 13 height 13
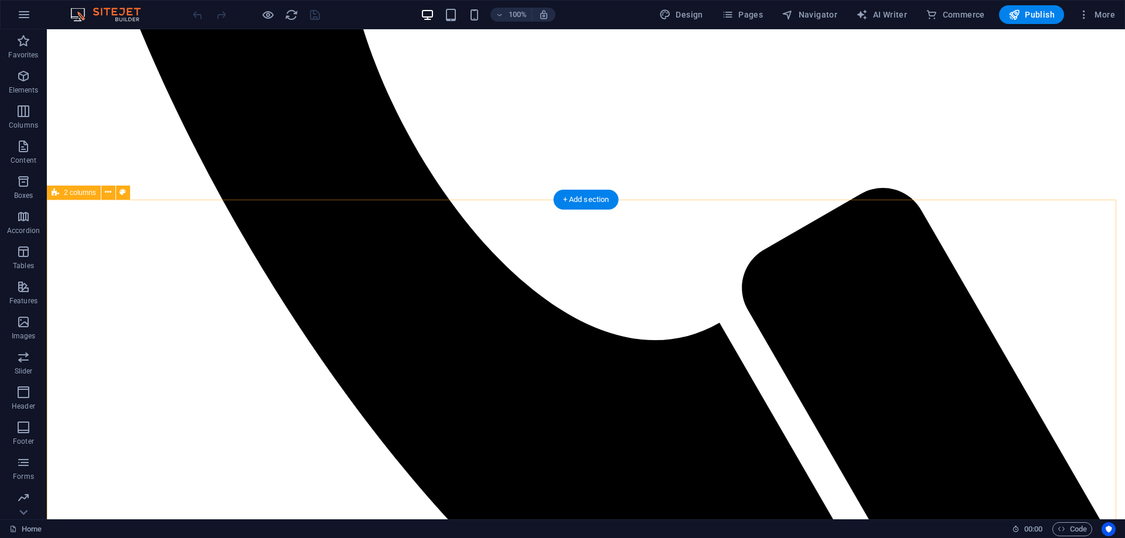
scroll to position [937, 0]
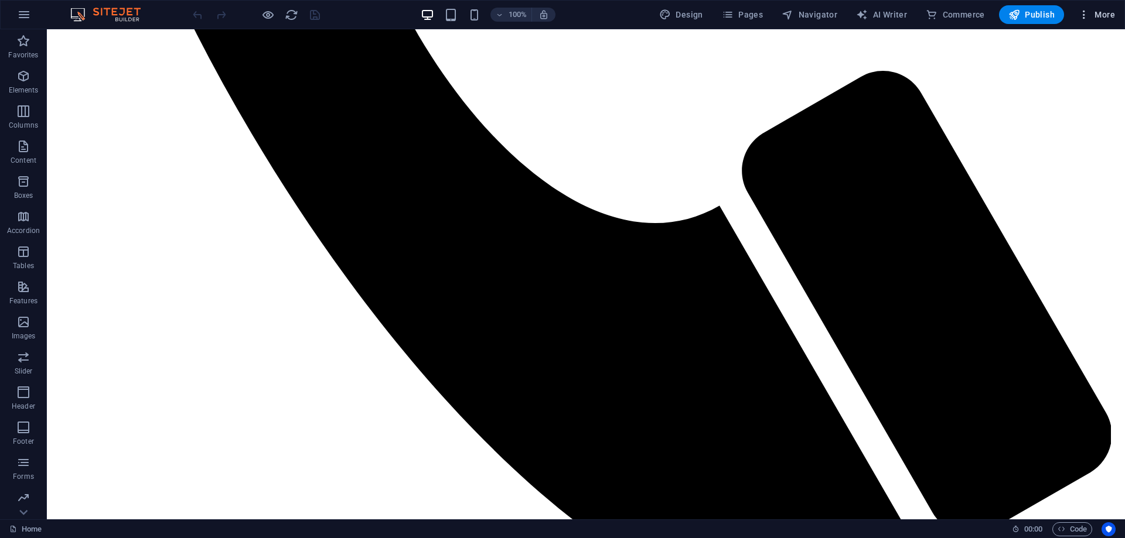
click at [1098, 13] on span "More" at bounding box center [1096, 15] width 37 height 12
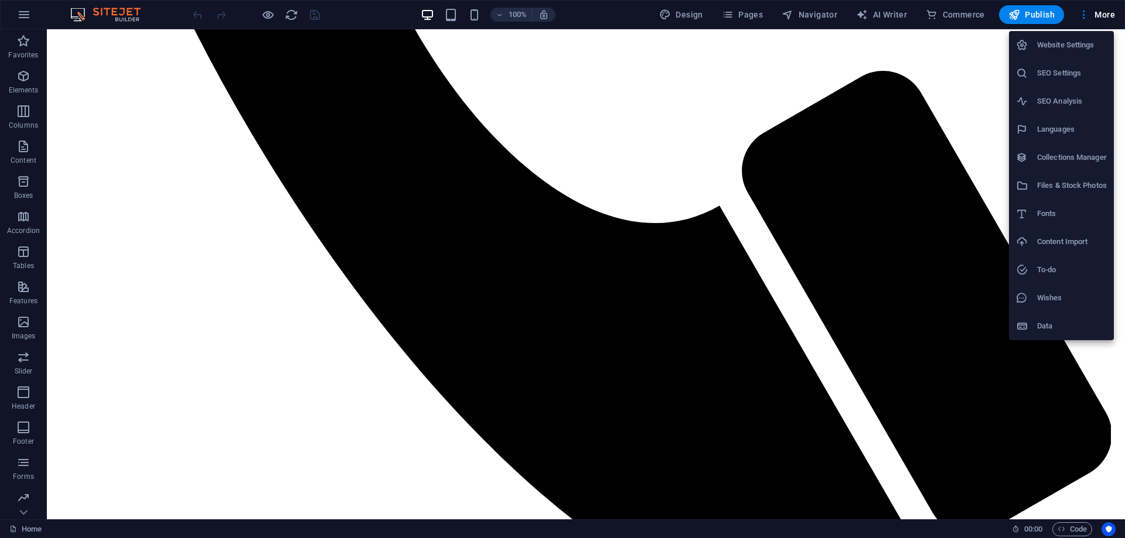
click at [1043, 18] on div at bounding box center [562, 269] width 1125 height 538
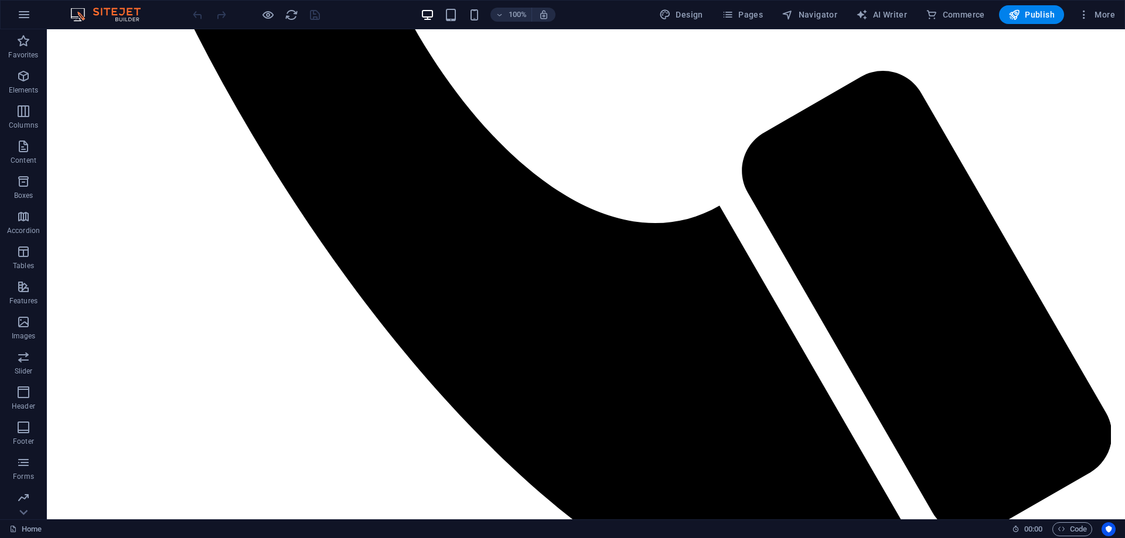
click at [1043, 18] on span "Publish" at bounding box center [1031, 15] width 46 height 12
